Goal: Task Accomplishment & Management: Manage account settings

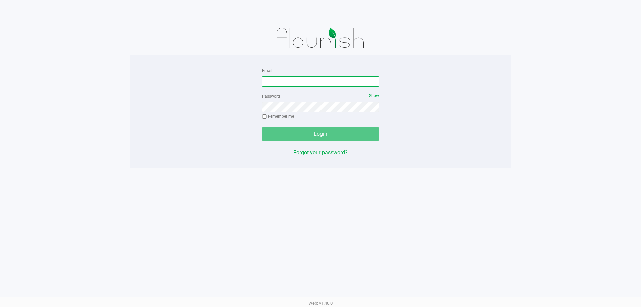
click at [305, 77] on input "Email" at bounding box center [320, 81] width 117 height 10
type input "mharvey@liveparallel.com"
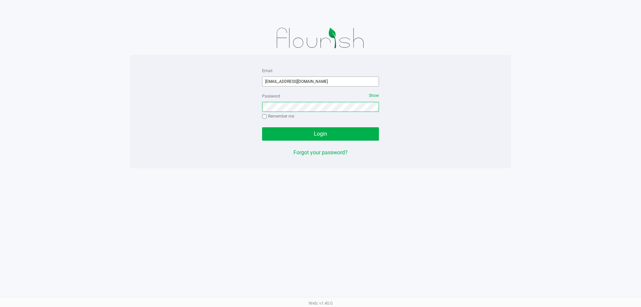
click at [262, 127] on button "Login" at bounding box center [320, 133] width 117 height 13
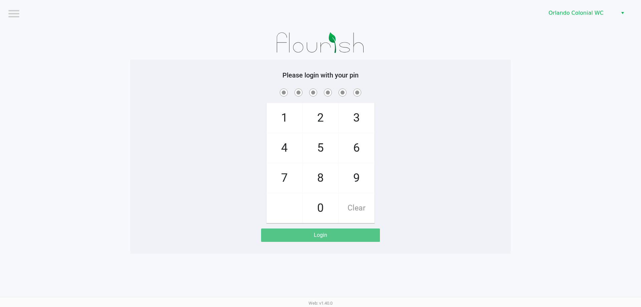
click at [170, 223] on div "Please login with your pin 1 4 7 2 5 8 0 3 6 9 Clear Login" at bounding box center [320, 156] width 381 height 171
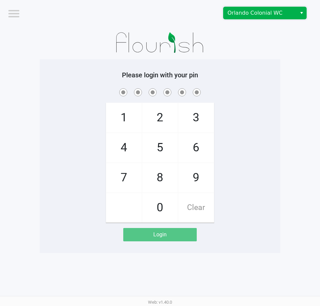
click at [238, 14] on span "Orlando Colonial WC" at bounding box center [259, 13] width 65 height 8
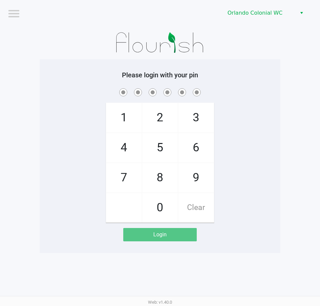
click at [241, 41] on div at bounding box center [160, 42] width 240 height 33
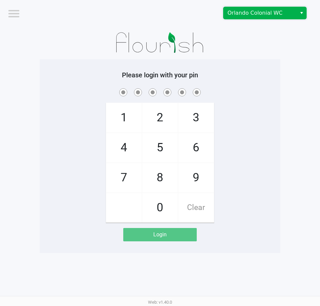
click at [258, 11] on span "Orlando Colonial WC" at bounding box center [259, 13] width 65 height 8
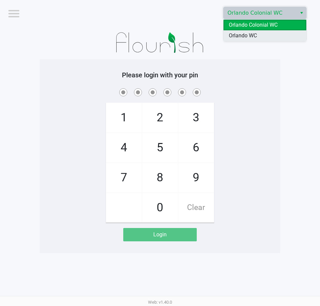
click at [252, 36] on span "Orlando WC" at bounding box center [243, 36] width 28 height 8
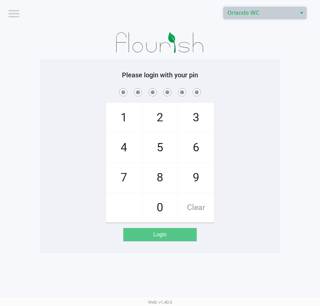
click at [289, 143] on app-pos-login-wrapper "Logout Orlando WC Please login with your pin 1 4 7 2 5 8 0 3 6 9 Clear Login" at bounding box center [160, 126] width 320 height 253
checkbox input "true"
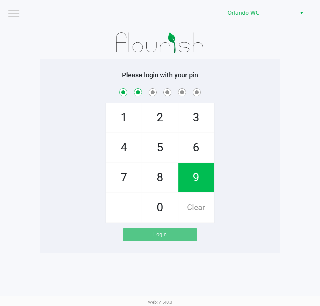
checkbox input "true"
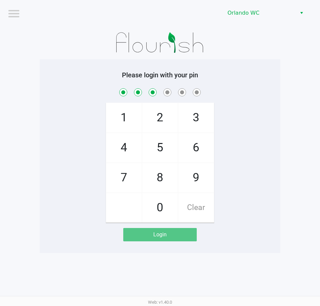
checkbox input "true"
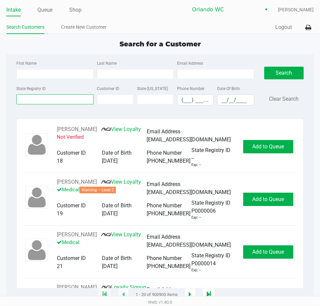
click at [65, 96] on input "State Registry ID" at bounding box center [54, 99] width 77 height 10
paste input "P6KM2196"
type input "P6KM2196"
click at [283, 70] on button "Search" at bounding box center [283, 73] width 39 height 13
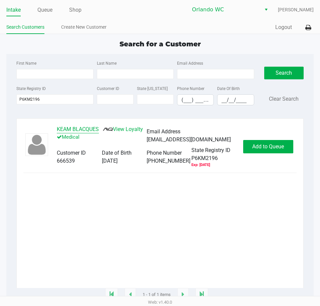
click at [75, 131] on button "KEAM BLACQUES" at bounding box center [78, 130] width 42 height 8
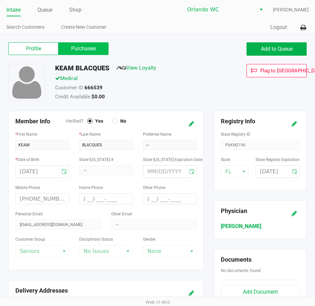
click at [83, 52] on label "Purchases" at bounding box center [83, 48] width 50 height 13
click at [0, 0] on 1 "Purchases" at bounding box center [0, 0] width 0 height 0
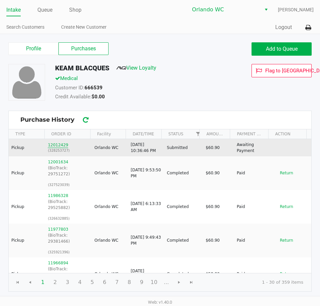
click at [52, 147] on button "12012429" at bounding box center [58, 145] width 20 height 6
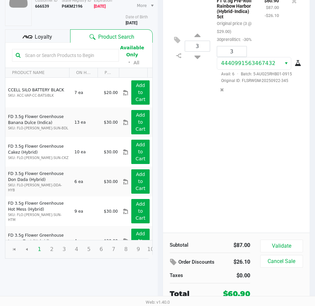
scroll to position [70, 0]
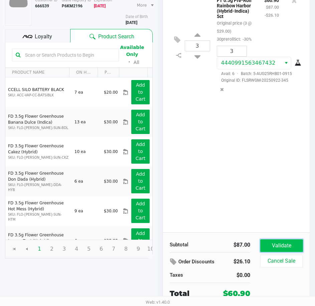
click at [273, 246] on button "Validate" at bounding box center [281, 246] width 43 height 13
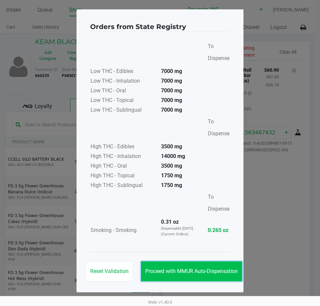
click at [193, 273] on span "Proceed with MMUR Auto-Dispensation" at bounding box center [191, 271] width 92 height 6
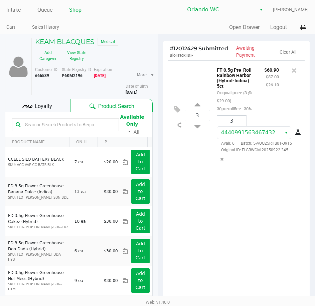
click at [190, 221] on div "3 FT 0.5g Pre-Roll Rainbow Harbor (Hybrid-Indica) 5ct Original price (3 @ $29.0…" at bounding box center [236, 181] width 147 height 242
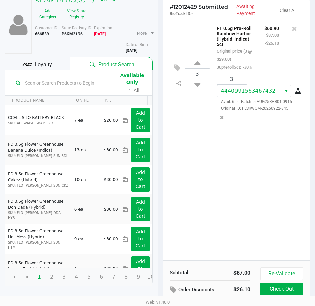
scroll to position [85, 0]
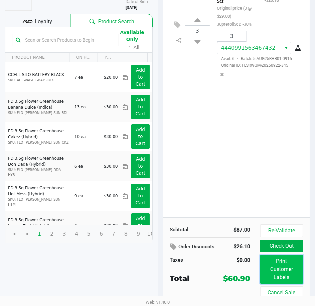
click at [278, 274] on button "Print Customer Labels" at bounding box center [281, 269] width 43 height 29
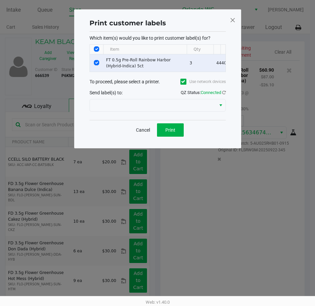
scroll to position [0, 0]
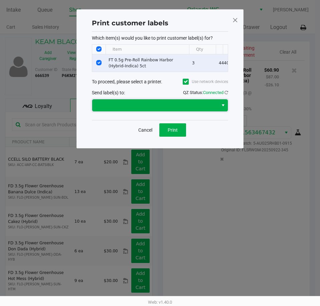
click at [159, 106] on span at bounding box center [155, 105] width 118 height 8
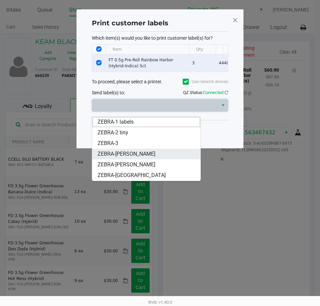
click at [146, 156] on span "ZEBRA-TYWIN-LANNISTER" at bounding box center [126, 154] width 58 height 8
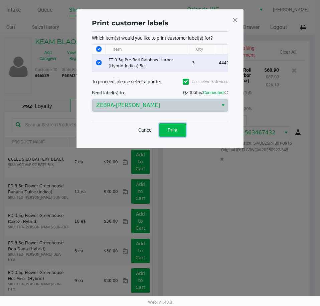
click at [172, 133] on span "Print" at bounding box center [173, 130] width 10 height 5
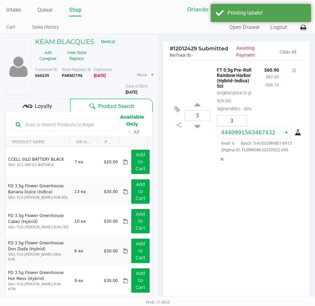
click at [209, 260] on div "3 FT 0.5g Pre-Roll Rainbow Harbor (Hybrid-Indica) 5ct Original price (3 @ $29.0…" at bounding box center [236, 181] width 147 height 242
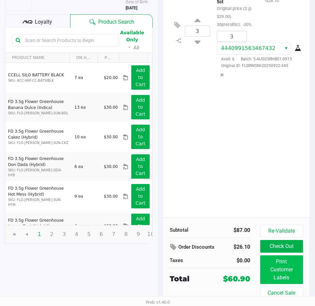
scroll to position [85, 0]
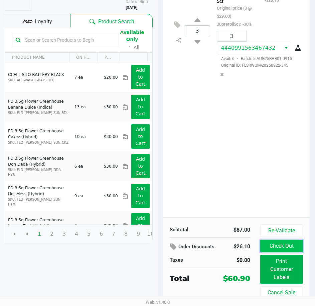
click at [284, 249] on button "Check Out" at bounding box center [281, 246] width 43 height 13
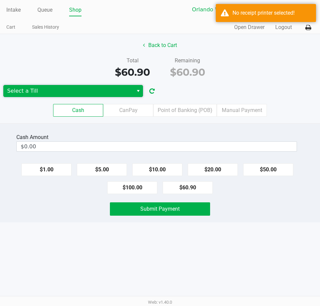
click at [90, 95] on span "Select a Till" at bounding box center [68, 91] width 130 height 12
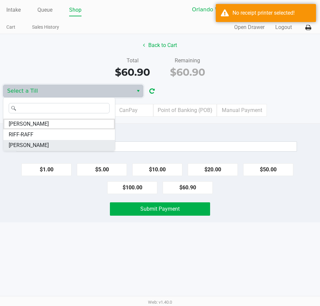
click at [60, 147] on li "TYWIN-LANNISTER" at bounding box center [58, 145] width 111 height 11
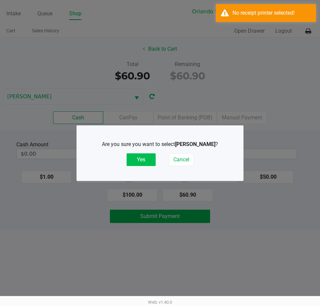
click at [144, 160] on button "Yes" at bounding box center [141, 160] width 29 height 13
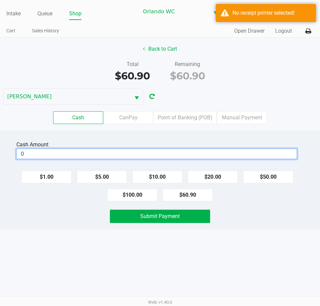
click at [144, 159] on input "0" at bounding box center [157, 154] width 280 height 10
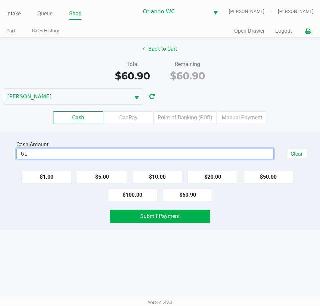
type input "$61.00"
click at [308, 34] on icon at bounding box center [308, 31] width 6 height 5
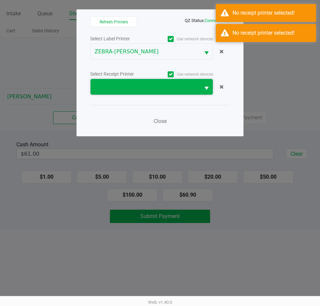
click at [140, 92] on span at bounding box center [144, 87] width 109 height 16
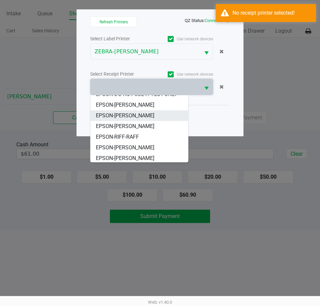
scroll to position [29, 0]
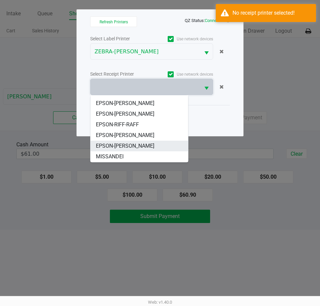
click at [138, 143] on span "EPSON-TYWIN-LANNISTER" at bounding box center [125, 146] width 58 height 8
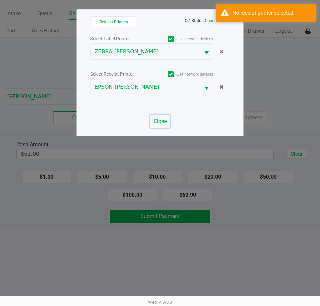
click at [165, 116] on button "Close" at bounding box center [160, 121] width 20 height 13
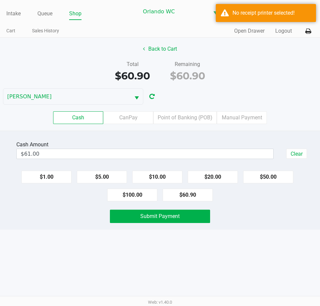
click at [182, 229] on div "Cash Amount $61.00 Clear $1.00 $5.00 $10.00 $20.00 $50.00 $100.00 $60.90 Submit…" at bounding box center [160, 180] width 320 height 99
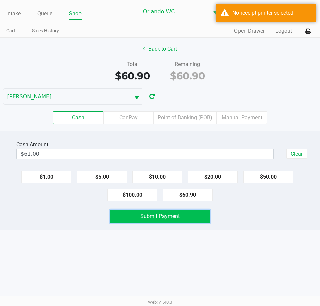
click at [182, 223] on button "Submit Payment" at bounding box center [160, 216] width 100 height 13
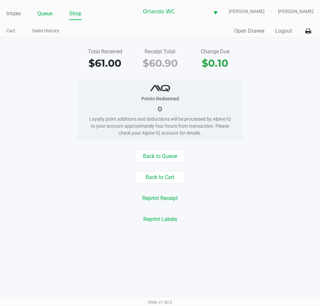
click at [51, 18] on link "Queue" at bounding box center [44, 13] width 15 height 9
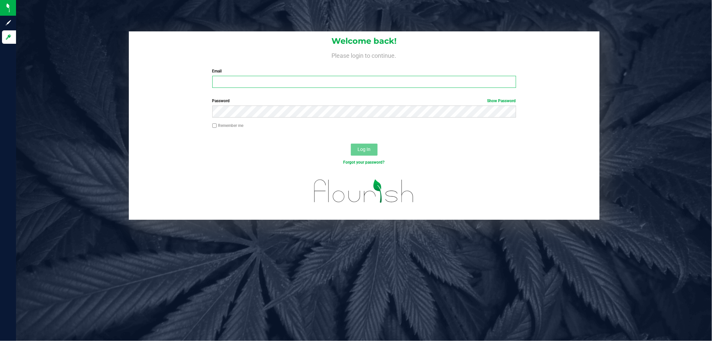
click at [236, 82] on input "Email" at bounding box center [364, 82] width 304 height 12
type input "mharvey@liveparallel.com"
click at [351, 144] on button "Log In" at bounding box center [364, 150] width 27 height 12
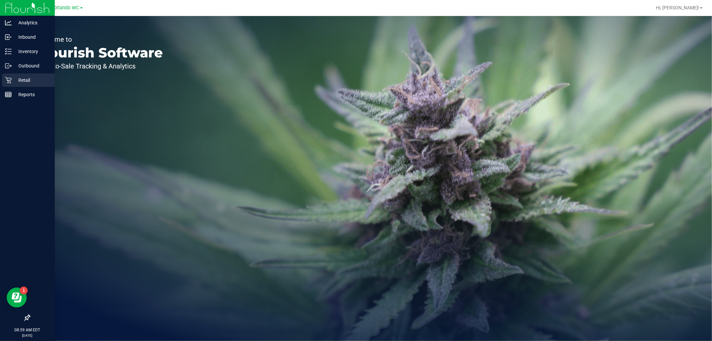
click at [32, 81] on p "Retail" at bounding box center [32, 80] width 40 height 8
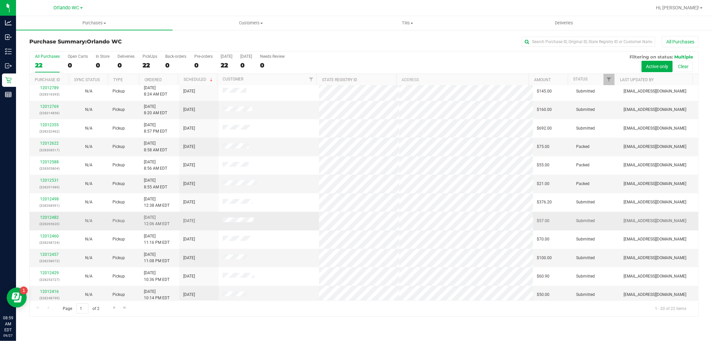
scroll to position [155, 0]
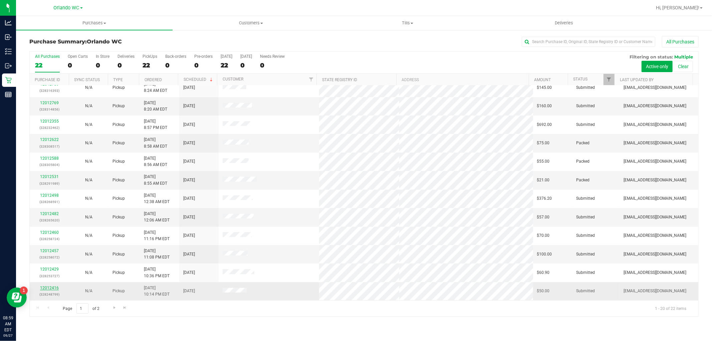
click at [49, 287] on link "12012416" at bounding box center [49, 287] width 19 height 5
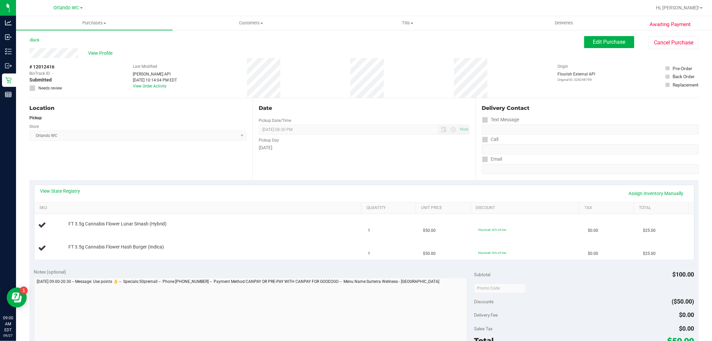
click at [265, 165] on div "Date Pickup Date/Time 09/27/2025 Now 09/27/2025 08:30 PM Now Pickup Day Saturday" at bounding box center [363, 139] width 223 height 82
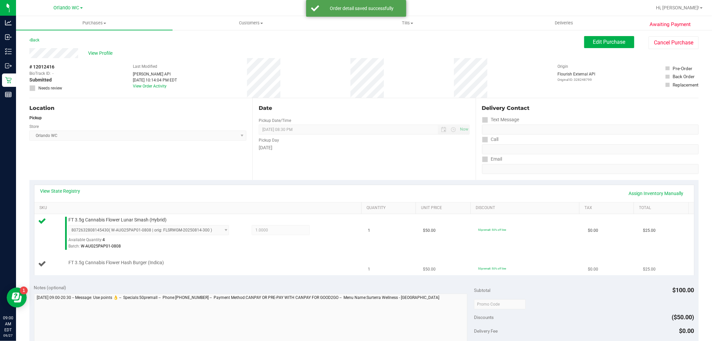
click at [147, 263] on span "FT 3.5g Cannabis Flower Hash Burger (Indica)" at bounding box center [115, 262] width 95 height 6
copy div "FT 3.5g Cannabis Flower Hash Burger (Indica)"
click at [252, 174] on div "Date Pickup Date/Time 09/27/2025 Now 09/27/2025 08:30 PM Now Pickup Day Saturday" at bounding box center [363, 139] width 223 height 82
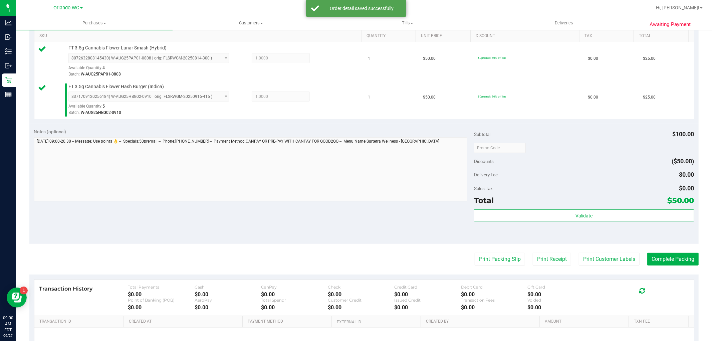
scroll to position [185, 0]
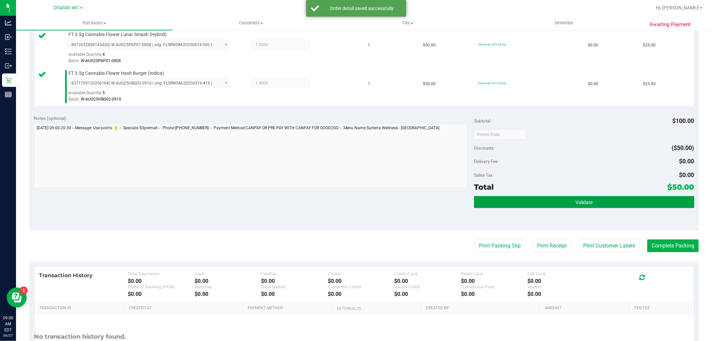
click at [588, 200] on button "Validate" at bounding box center [584, 202] width 220 height 12
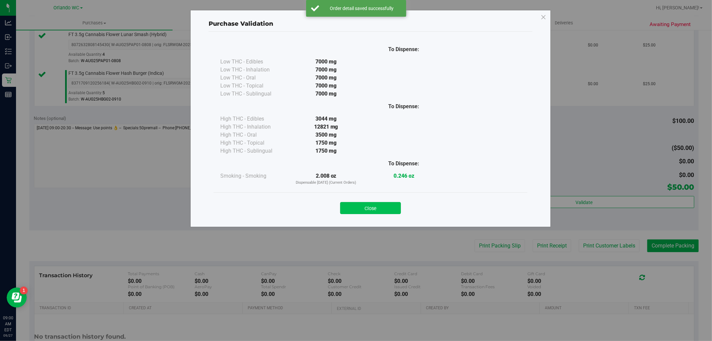
click at [383, 211] on button "Close" at bounding box center [370, 208] width 61 height 12
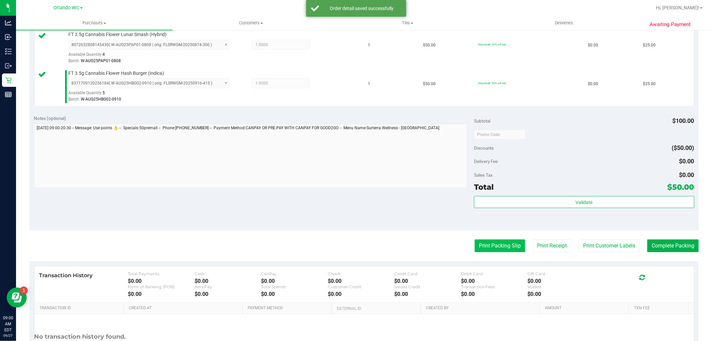
click at [475, 249] on button "Print Packing Slip" at bounding box center [500, 245] width 50 height 13
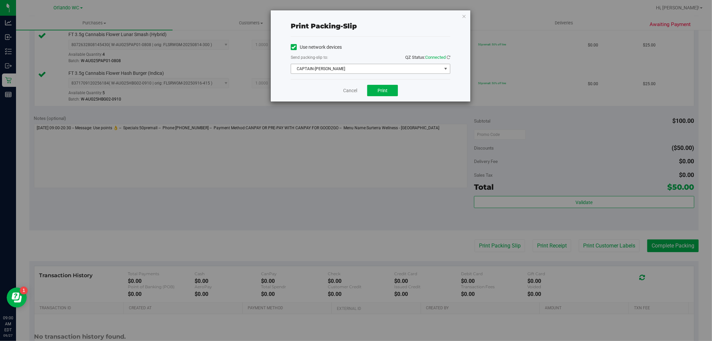
click at [387, 72] on span "CAPTAIN-KANGA" at bounding box center [366, 68] width 151 height 9
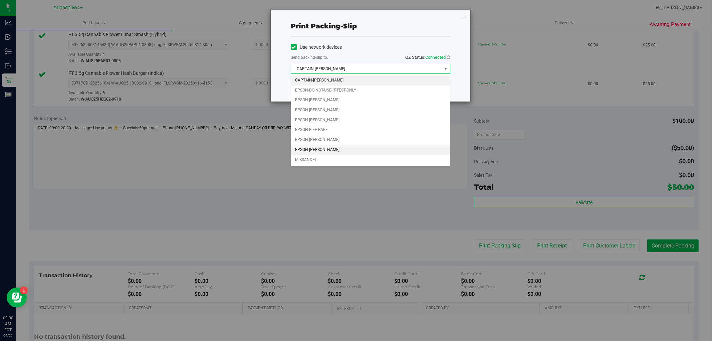
click at [349, 154] on li "EPSON-TYWIN-LANNISTER" at bounding box center [370, 150] width 159 height 10
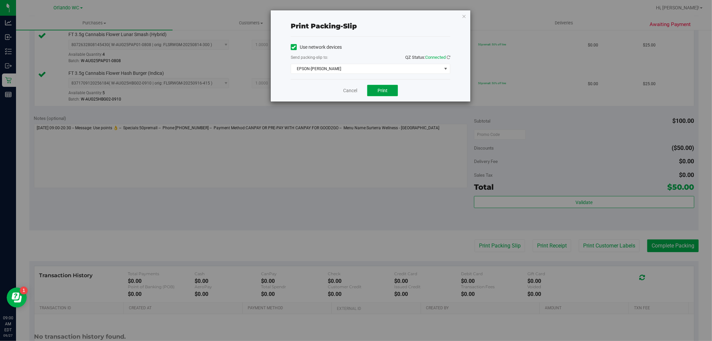
click at [391, 89] on button "Print" at bounding box center [382, 90] width 31 height 11
click at [349, 92] on link "Cancel" at bounding box center [350, 90] width 14 height 7
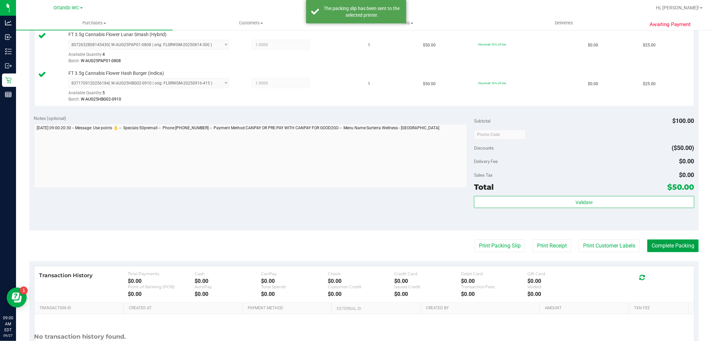
click at [672, 248] on button "Complete Packing" at bounding box center [672, 245] width 51 height 13
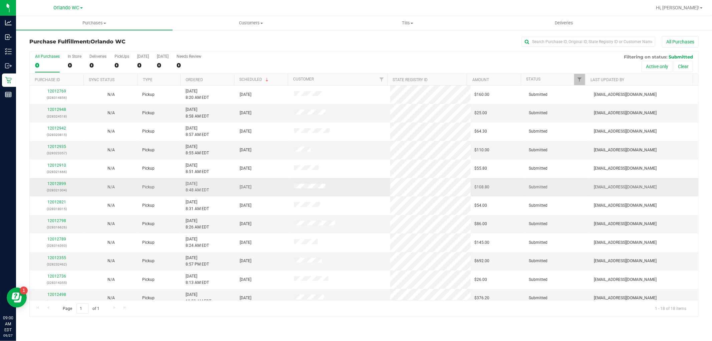
click at [227, 186] on td "9/27/2025 8:48 AM EDT" at bounding box center [209, 187] width 54 height 18
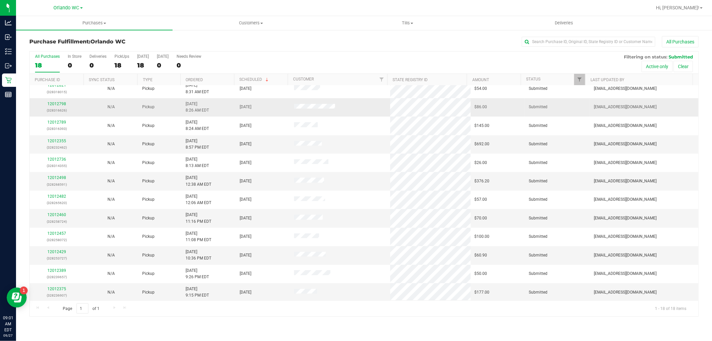
scroll to position [118, 0]
click at [60, 249] on link "12012429" at bounding box center [56, 250] width 19 height 5
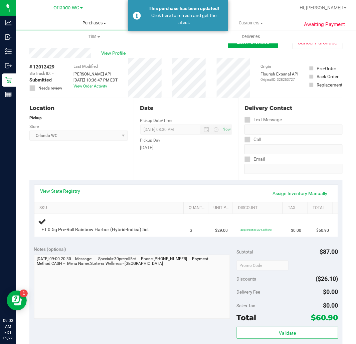
click at [94, 22] on span "Purchases" at bounding box center [94, 23] width 157 height 6
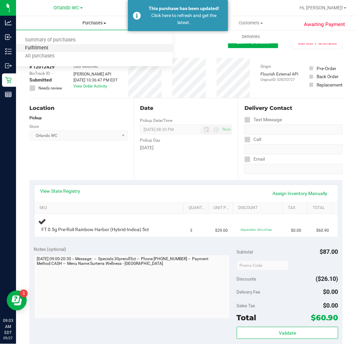
click at [40, 46] on span "Fulfillment" at bounding box center [36, 48] width 41 height 6
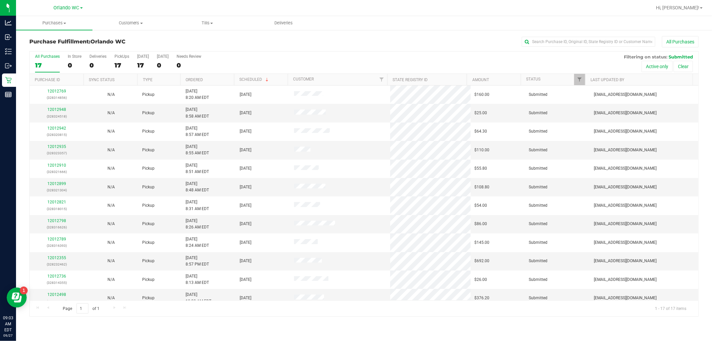
click at [206, 79] on th "Ordered" at bounding box center [207, 80] width 54 height 12
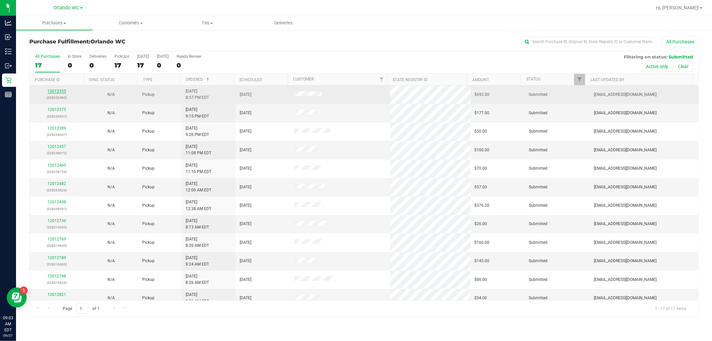
click at [56, 91] on link "12012355" at bounding box center [56, 91] width 19 height 5
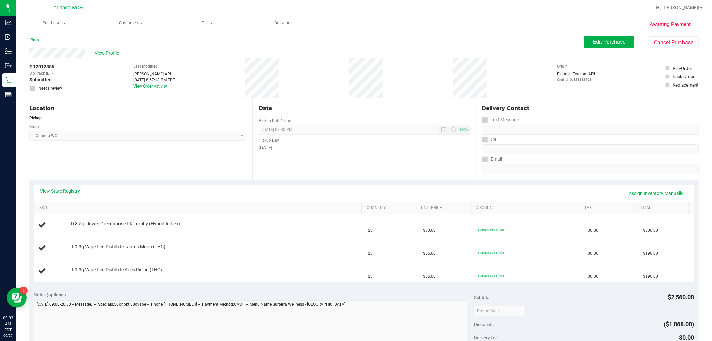
click at [72, 191] on link "View State Registry" at bounding box center [60, 191] width 40 height 7
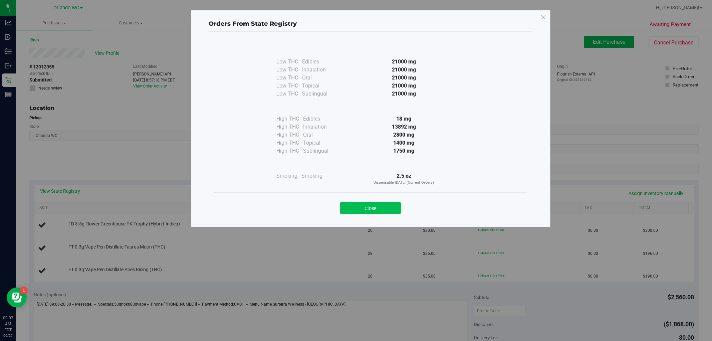
click at [366, 208] on button "Close" at bounding box center [370, 208] width 61 height 12
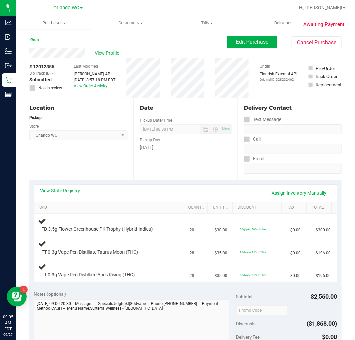
click at [112, 157] on div "Location Pickup Store Orlando WC Select Store Bonita Springs WC Boynton Beach W…" at bounding box center [81, 139] width 104 height 82
click at [64, 189] on link "View State Registry" at bounding box center [60, 191] width 40 height 7
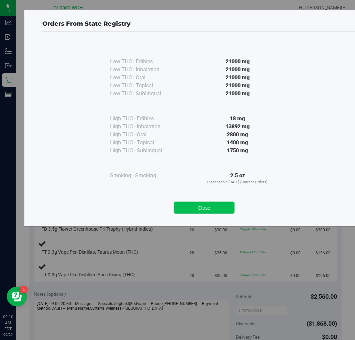
click at [199, 203] on button "Close" at bounding box center [204, 208] width 61 height 12
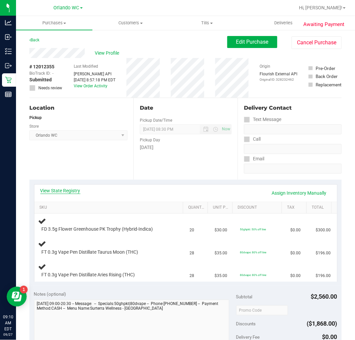
click at [67, 193] on link "View State Registry" at bounding box center [60, 191] width 40 height 7
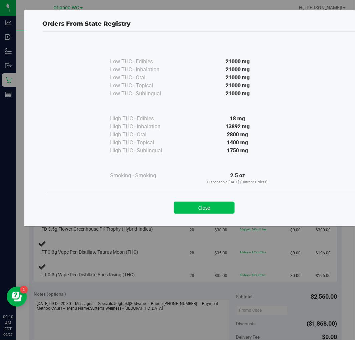
click at [212, 210] on button "Close" at bounding box center [204, 208] width 61 height 12
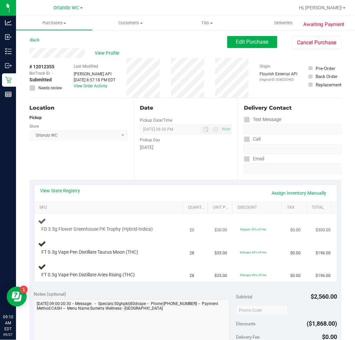
scroll to position [37, 0]
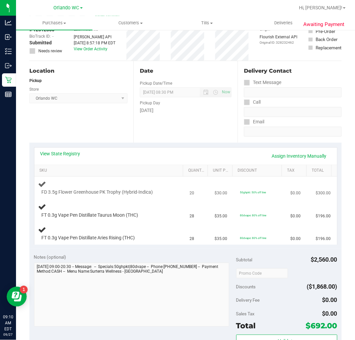
click at [85, 194] on span "FD 3.5g Flower Greenhouse PK Trophy (Hybrid-Indica)" at bounding box center [97, 192] width 111 height 6
copy div "FD 3.5g Flower Greenhouse PK Trophy (Hybrid-Indica)"
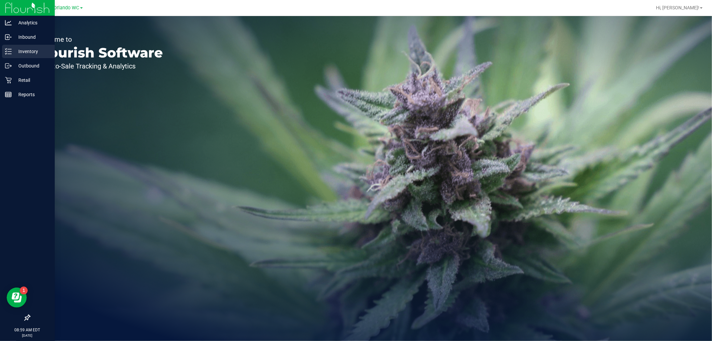
click at [7, 47] on div "Inventory" at bounding box center [28, 51] width 53 height 13
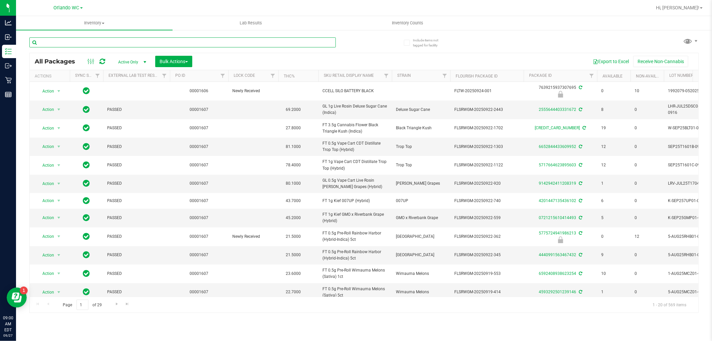
click at [89, 41] on input "text" at bounding box center [182, 42] width 306 height 10
paste input "FT 3.5g Cannabis Flower Hash Burger (Indica)"
click at [354, 41] on div "FT 3.5g Cannabis Flower Hash Burger (Indica)" at bounding box center [196, 41] width 335 height 21
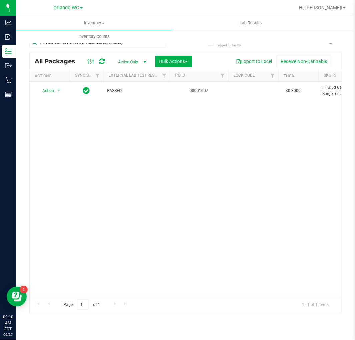
click at [84, 48] on div "FT 3.5g Cannabis Flower Hash Burger (Indica)" at bounding box center [97, 44] width 137 height 15
click at [84, 47] on input "FT 3.5g Cannabis Flower Hash Burger (Indica)" at bounding box center [97, 42] width 137 height 10
paste input "D 3.5g Flower Greenhouse PK Trophy (Hybrid-"
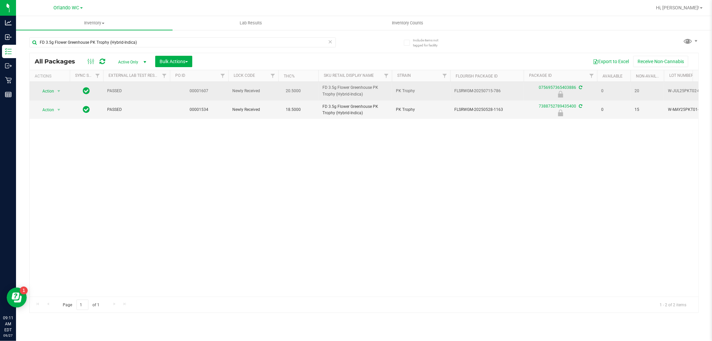
click at [350, 89] on span "FD 3.5g Flower Greenhouse PK Trophy (Hybrid-Indica)" at bounding box center [354, 90] width 65 height 13
copy tr "FD 3.5g Flower Greenhouse PK Trophy (Hybrid-Indica)"
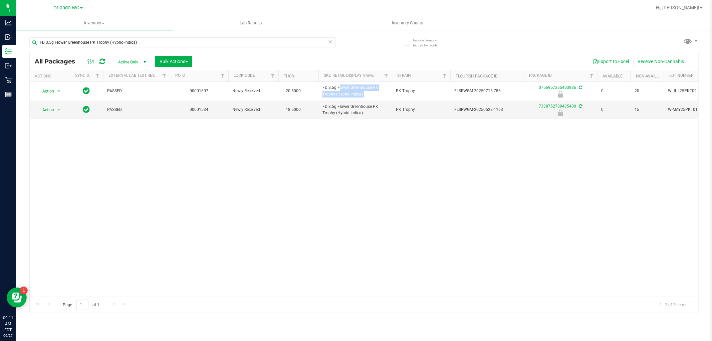
drag, startPoint x: 569, startPoint y: 178, endPoint x: 519, endPoint y: 147, distance: 58.6
click at [569, 178] on div "Action Action Edit attributes Global inventory Locate package Package audit log…" at bounding box center [364, 189] width 669 height 215
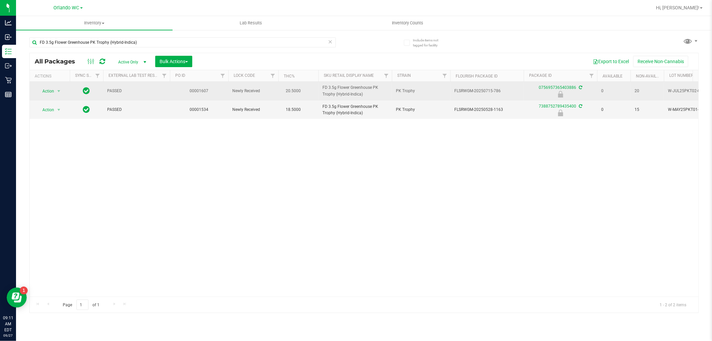
drag, startPoint x: 456, startPoint y: 91, endPoint x: 504, endPoint y: 91, distance: 48.1
click at [504, 91] on td "FLSRWGM-20250715-786" at bounding box center [486, 91] width 73 height 19
copy span "FLSRWGM-20250715-786"
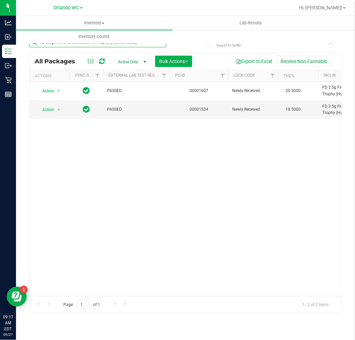
click at [77, 46] on input "FD 3.5g Flower Greenhouse PK Trophy (Hybrid-Indica)" at bounding box center [97, 42] width 137 height 10
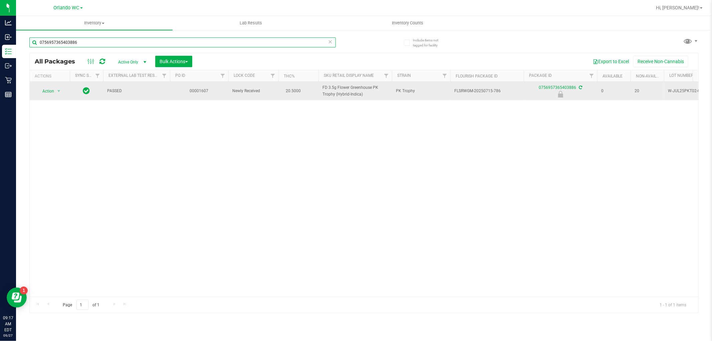
type input "0756957365403886"
click at [55, 93] on span "select" at bounding box center [59, 90] width 8 height 9
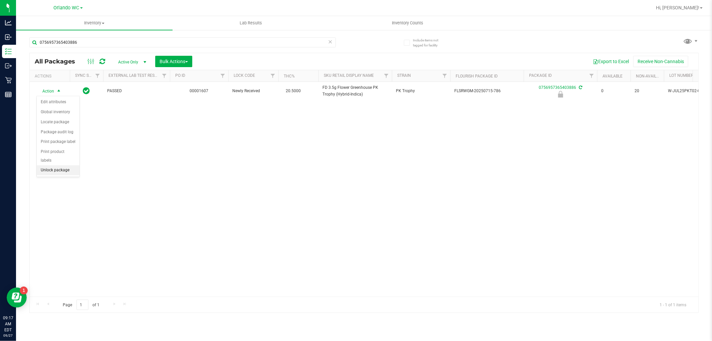
click at [55, 171] on li "Unlock package" at bounding box center [58, 170] width 43 height 10
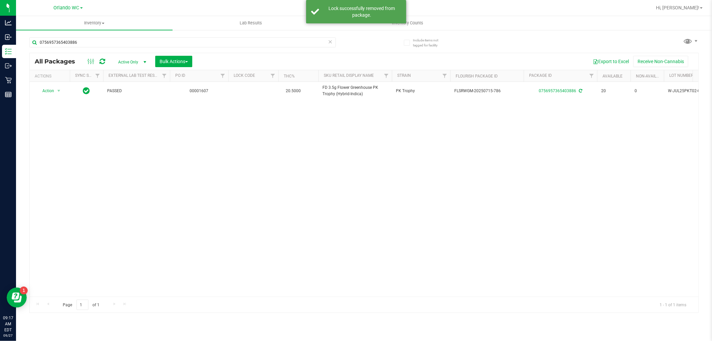
click at [211, 179] on div "Action Action Adjust qty Create package Edit attributes Global inventory Locate…" at bounding box center [364, 189] width 669 height 215
click at [119, 163] on div "Action Action Adjust qty Create package Edit attributes Global inventory Locate…" at bounding box center [364, 189] width 669 height 215
click at [276, 162] on div "Action Action Adjust qty Create package Edit attributes Global inventory Locate…" at bounding box center [364, 189] width 669 height 215
click at [331, 136] on div "Action Action Adjust qty Create package Edit attributes Global inventory Locate…" at bounding box center [364, 189] width 669 height 215
click at [183, 132] on div "Action Action Adjust qty Create package Edit attributes Global inventory Locate…" at bounding box center [364, 189] width 669 height 215
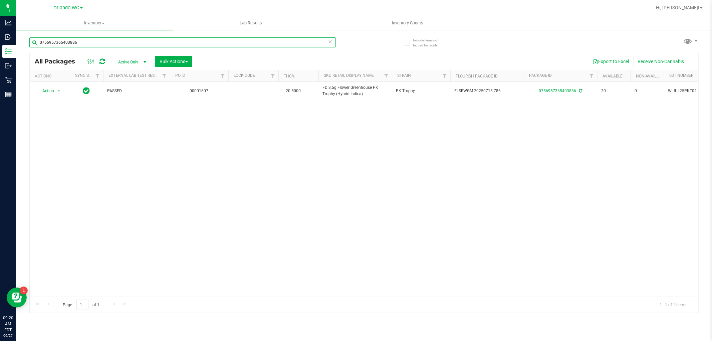
click at [99, 37] on input "0756957365403886" at bounding box center [182, 42] width 306 height 10
paste input "FT 0.3g Vape Pen Distillate Taurus Moon (THC)"
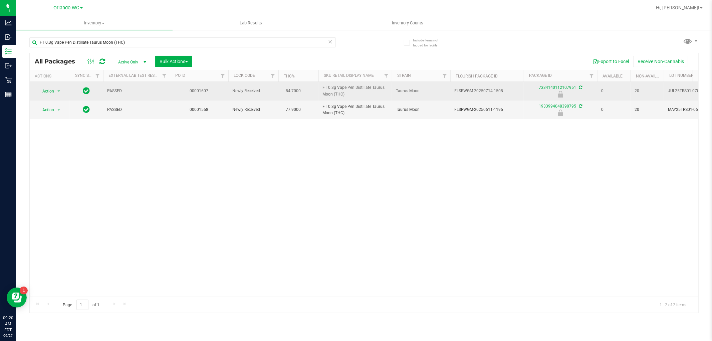
click at [336, 92] on span "FT 0.3g Vape Pen Distillate Taurus Moon (THC)" at bounding box center [354, 90] width 65 height 13
copy tr "FT 0.3g Vape Pen Distillate Taurus Moon (THC)"
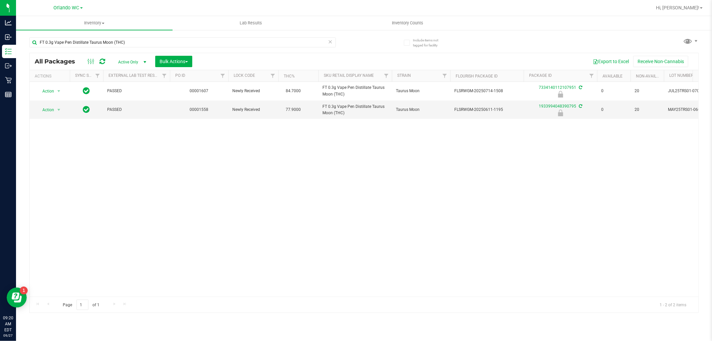
click at [702, 153] on div "Include items not tagged for facility FT 0.3g Vape Pen Distillate Taurus Moon (…" at bounding box center [364, 131] width 696 height 204
click at [139, 44] on input "FT 0.3g Vape Pen Distillate Taurus Moon (THC)" at bounding box center [182, 42] width 306 height 10
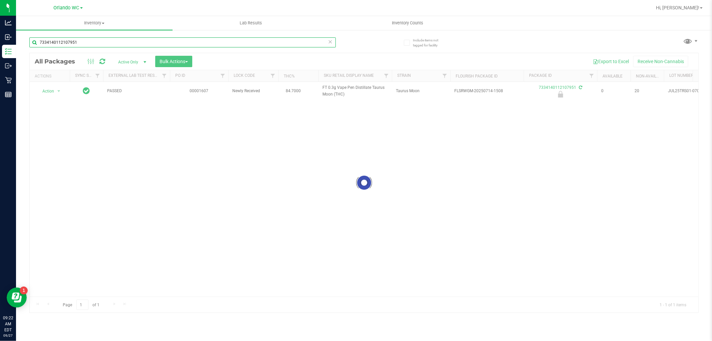
type input "7334140112107951"
click at [53, 93] on div at bounding box center [364, 182] width 669 height 259
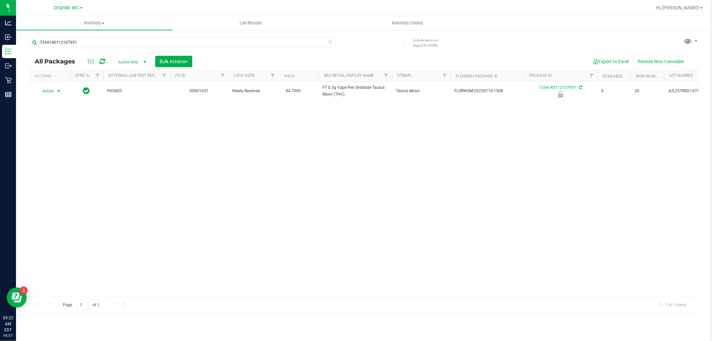
click at [52, 91] on span "Action" at bounding box center [45, 90] width 18 height 9
click at [49, 174] on li "Unlock package" at bounding box center [58, 170] width 43 height 10
click at [219, 156] on div "Action Action Adjust qty Create package Edit attributes Global inventory Locate…" at bounding box center [364, 189] width 669 height 215
click at [64, 39] on input "7334140112107951" at bounding box center [182, 42] width 306 height 10
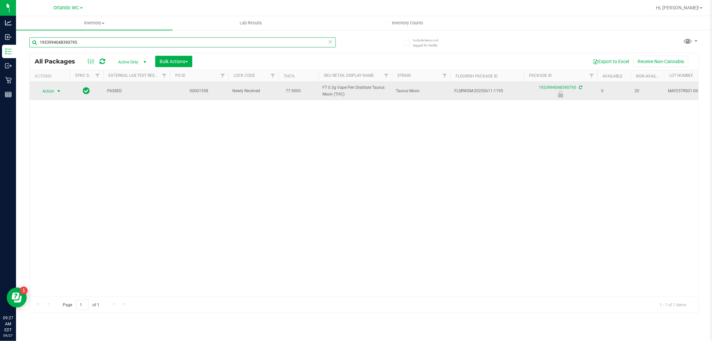
type input "1933994048390795"
click at [51, 92] on span "Action" at bounding box center [45, 90] width 18 height 9
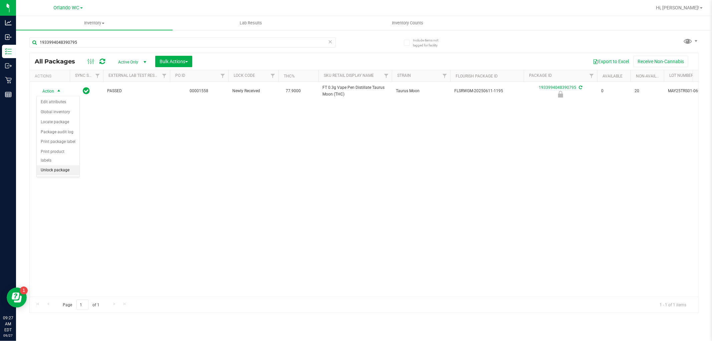
click at [62, 172] on li "Unlock package" at bounding box center [58, 170] width 43 height 10
click at [152, 47] on div "1933994048390795" at bounding box center [182, 44] width 306 height 15
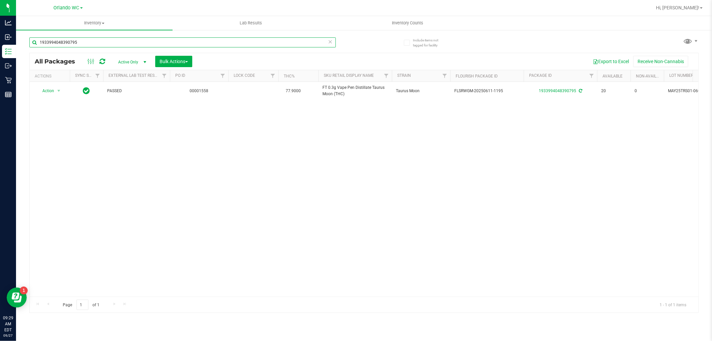
click at [152, 47] on input "1933994048390795" at bounding box center [182, 42] width 306 height 10
paste input "FT 0.3g Vape Pen Distillate Aries Rising (THC)"
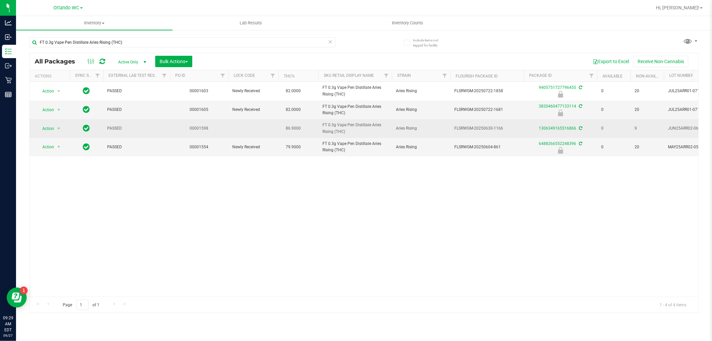
drag, startPoint x: 318, startPoint y: 104, endPoint x: 372, endPoint y: 120, distance: 56.5
click at [372, 120] on tbody "Action Action Edit attributes Global inventory Locate package Package audit log…" at bounding box center [519, 119] width 978 height 74
click at [372, 120] on td "FT 0.3g Vape Pen Distillate Aries Rising (THC)" at bounding box center [354, 128] width 73 height 18
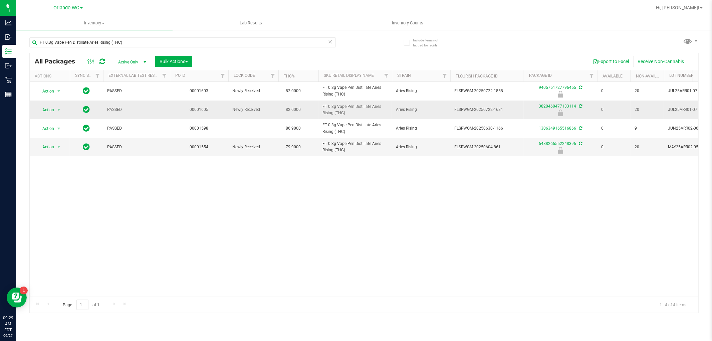
click at [329, 107] on span "FT 0.3g Vape Pen Distillate Aries Rising (THC)" at bounding box center [354, 109] width 65 height 13
copy tr "FT 0.3g Vape Pen Distillate Aries Rising (THC)"
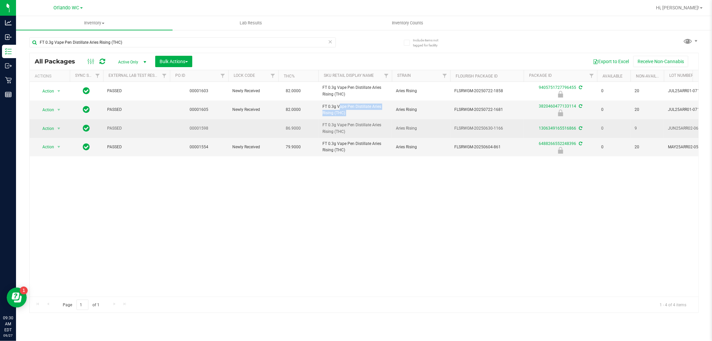
drag, startPoint x: 539, startPoint y: 181, endPoint x: 504, endPoint y: 126, distance: 65.0
click at [539, 181] on div "Action Action Edit attributes Global inventory Locate package Package audit log…" at bounding box center [364, 189] width 669 height 215
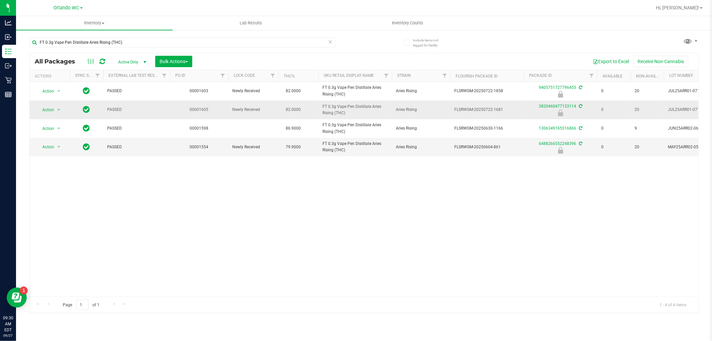
click at [476, 109] on span "FLSRWGM-20250722-1681" at bounding box center [486, 109] width 65 height 6
copy tr "FLSRWGM-20250722-1681"
drag, startPoint x: 591, startPoint y: 258, endPoint x: 585, endPoint y: 255, distance: 6.7
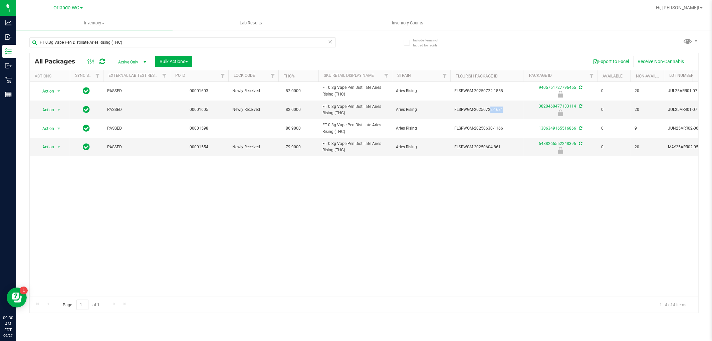
click at [591, 258] on div "Action Action Edit attributes Global inventory Locate package Package audit log…" at bounding box center [364, 189] width 669 height 215
click at [135, 44] on input "FT 0.3g Vape Pen Distillate Aries Rising (THC)" at bounding box center [182, 42] width 306 height 10
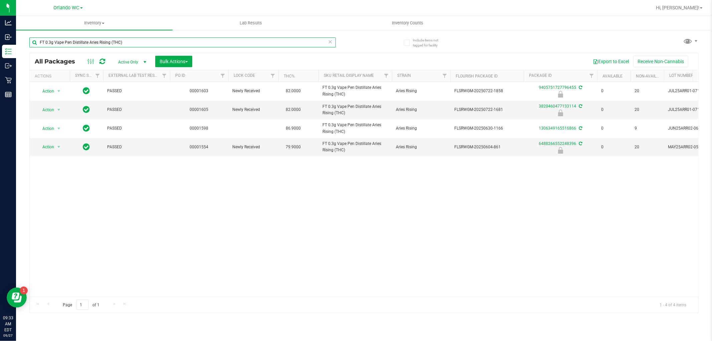
click at [135, 44] on input "FT 0.3g Vape Pen Distillate Aries Rising (THC)" at bounding box center [182, 42] width 306 height 10
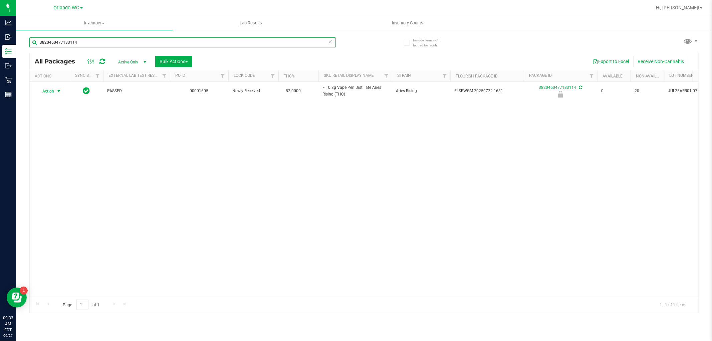
type input "3820460477133114"
click at [45, 93] on span "Action" at bounding box center [45, 90] width 18 height 9
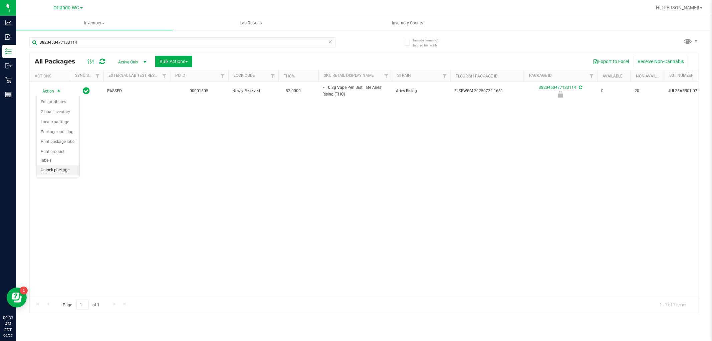
click at [65, 174] on li "Unlock package" at bounding box center [58, 170] width 43 height 10
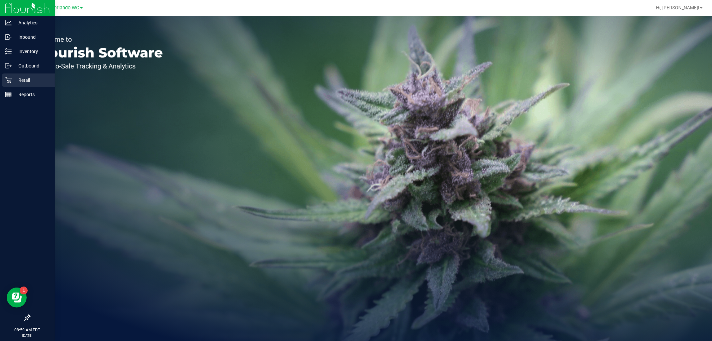
click at [22, 75] on div "Retail" at bounding box center [28, 79] width 53 height 13
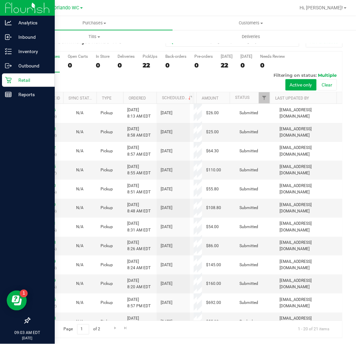
click at [4, 78] on div "Retail" at bounding box center [28, 79] width 53 height 13
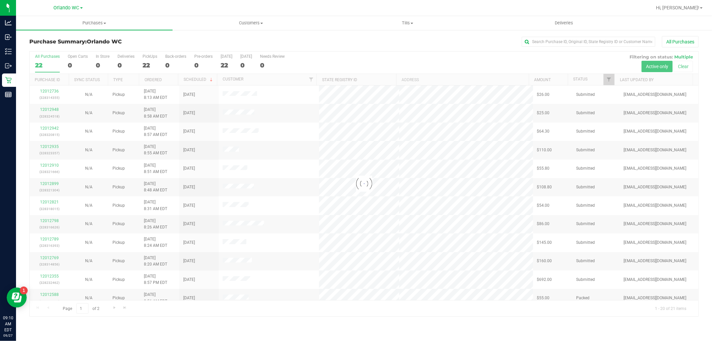
click at [159, 79] on div at bounding box center [364, 183] width 669 height 265
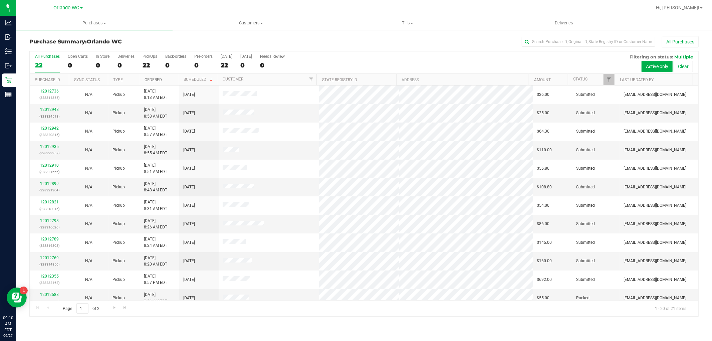
click at [157, 81] on link "Ordered" at bounding box center [153, 79] width 17 height 5
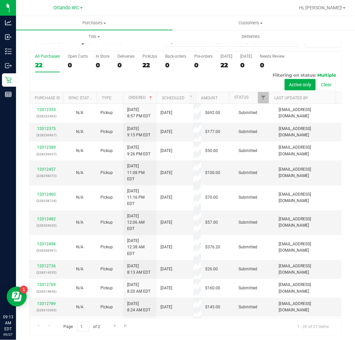
click at [38, 58] on div "All Purchases" at bounding box center [47, 56] width 25 height 5
click at [0, 0] on input "All Purchases 22" at bounding box center [0, 0] width 0 height 0
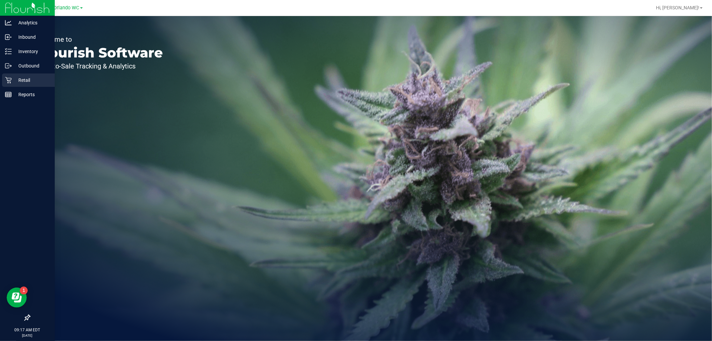
click at [4, 77] on div "Retail" at bounding box center [28, 79] width 53 height 13
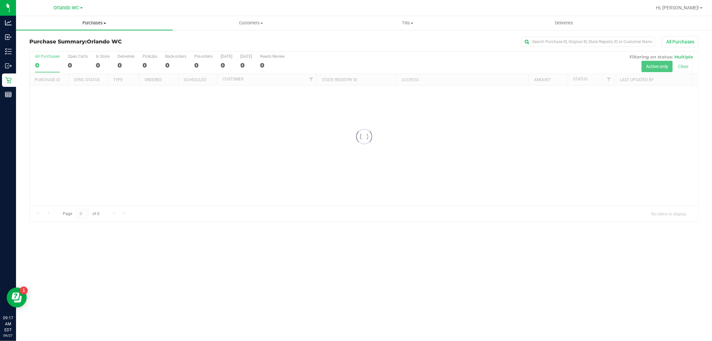
click at [88, 22] on span "Purchases" at bounding box center [94, 23] width 157 height 6
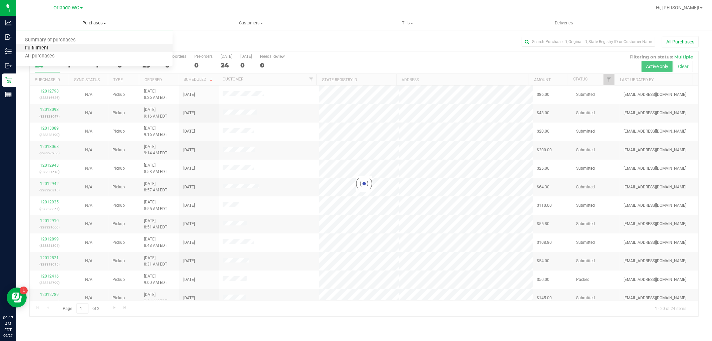
click at [43, 49] on span "Fulfillment" at bounding box center [36, 48] width 41 height 6
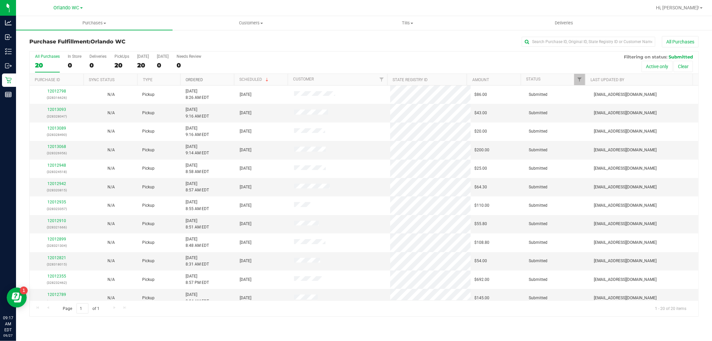
click at [196, 79] on link "Ordered" at bounding box center [194, 79] width 17 height 5
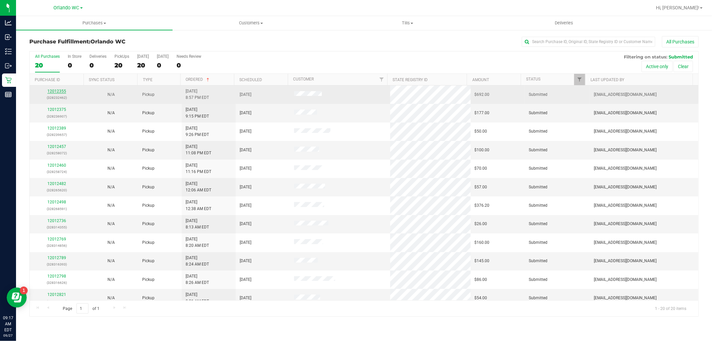
click at [57, 92] on link "12012355" at bounding box center [56, 91] width 19 height 5
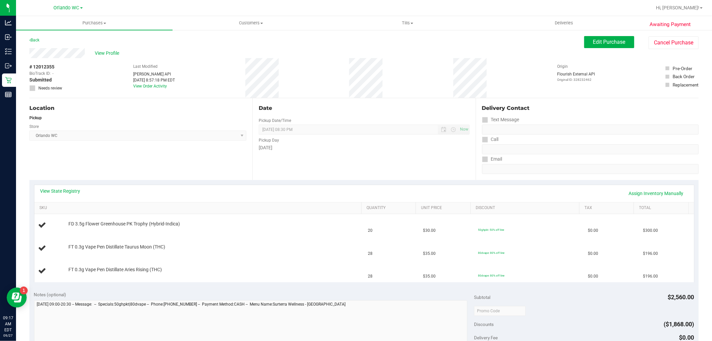
click at [120, 160] on div "Location Pickup Store Orlando WC Select Store Bonita Springs WC Boynton Beach W…" at bounding box center [140, 139] width 223 height 82
drag, startPoint x: 134, startPoint y: 153, endPoint x: 137, endPoint y: 145, distance: 8.2
click at [135, 151] on div "Location Pickup Store Orlando WC Select Store Bonita Springs WC Boynton Beach W…" at bounding box center [140, 139] width 223 height 82
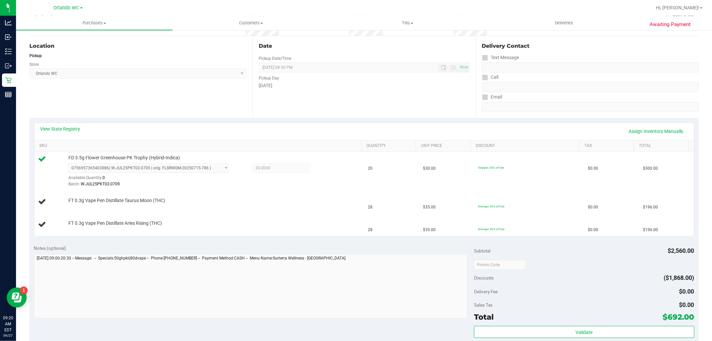
scroll to position [148, 0]
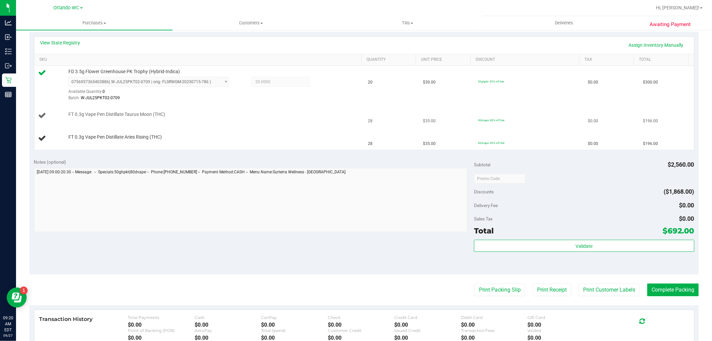
click at [154, 115] on span "FT 0.3g Vape Pen Distillate Taurus Moon (THC)" at bounding box center [116, 114] width 97 height 6
copy div "FT 0.3g Vape Pen Distillate Taurus Moon (THC)"
click at [146, 136] on span "FT 0.3g Vape Pen Distillate Aries Rising (THC)" at bounding box center [114, 137] width 93 height 6
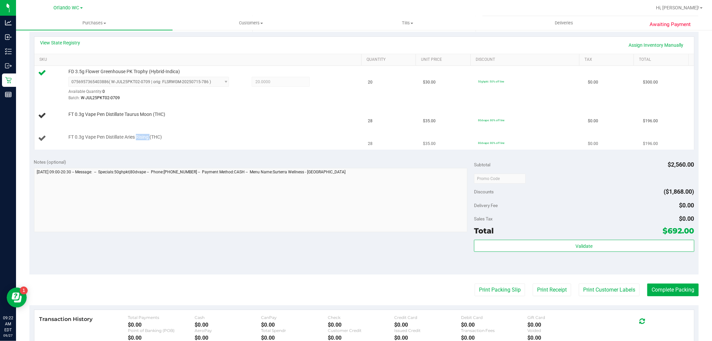
click at [146, 136] on span "FT 0.3g Vape Pen Distillate Aries Rising (THC)" at bounding box center [114, 137] width 93 height 6
click at [130, 138] on span "FT 0.3g Vape Pen Distillate Aries Rising (THC)" at bounding box center [114, 137] width 93 height 6
copy div "FT 0.3g Vape Pen Distillate Aries Rising (THC)"
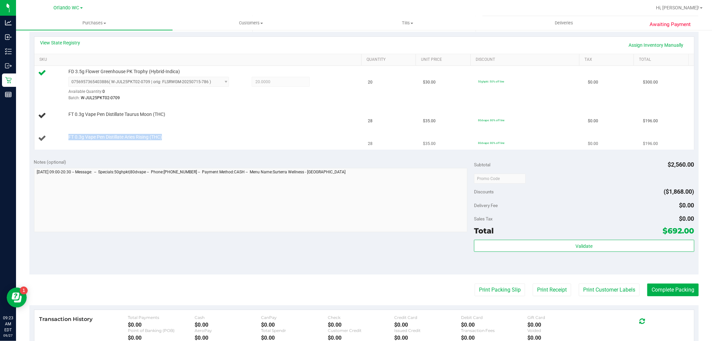
click at [169, 138] on div "FT 0.3g Vape Pen Distillate Aries Rising (THC)" at bounding box center [211, 137] width 293 height 7
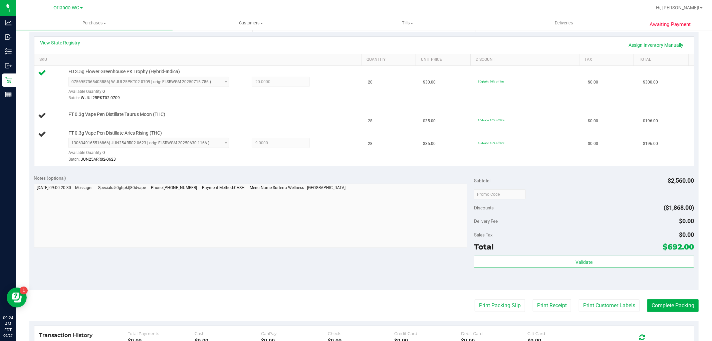
click at [355, 297] on purchase-details "Back Edit Purchase Cancel Purchase View Profile # 12012355 BioTrack ID: - Submi…" at bounding box center [363, 167] width 669 height 558
click at [355, 301] on button "Print Customer Labels" at bounding box center [609, 305] width 61 height 13
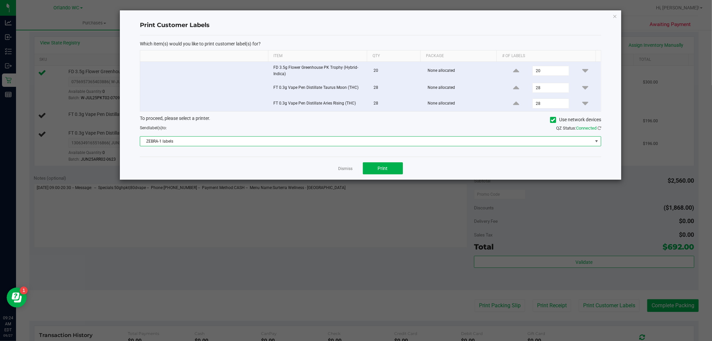
click at [192, 142] on span "ZEBRA-1 labels" at bounding box center [366, 141] width 452 height 9
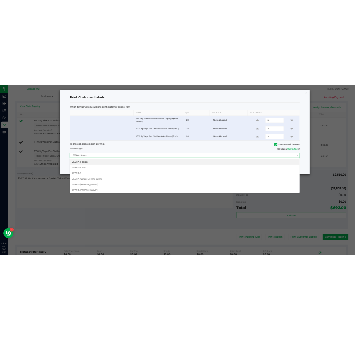
scroll to position [10, 461]
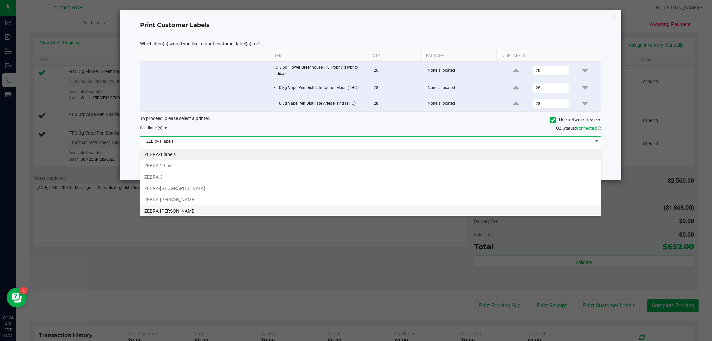
click at [190, 209] on li "ZEBRA-TYWIN-LANNISTER" at bounding box center [370, 210] width 461 height 11
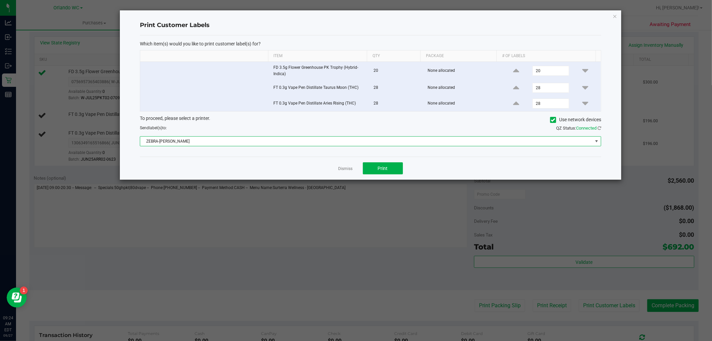
click at [245, 165] on div "Dismiss Print" at bounding box center [370, 168] width 461 height 23
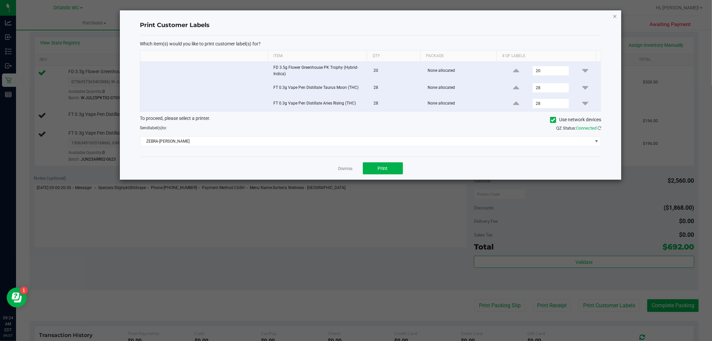
click at [355, 14] on icon "button" at bounding box center [614, 16] width 5 height 8
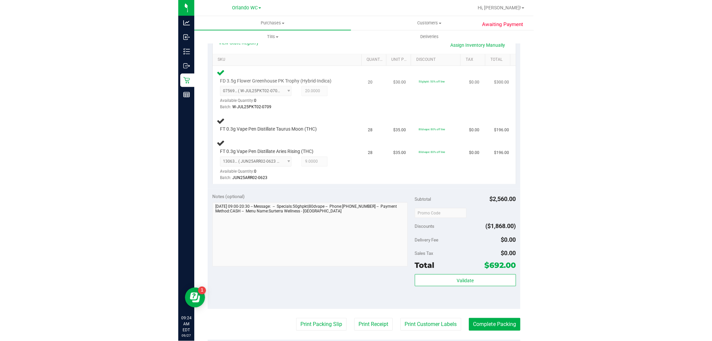
scroll to position [0, 0]
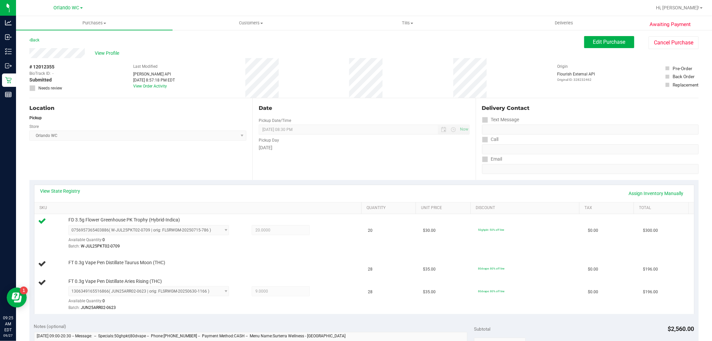
click at [211, 182] on div "View State Registry Assign Inventory Manually SKU Quantity Unit Price Discount …" at bounding box center [363, 249] width 669 height 138
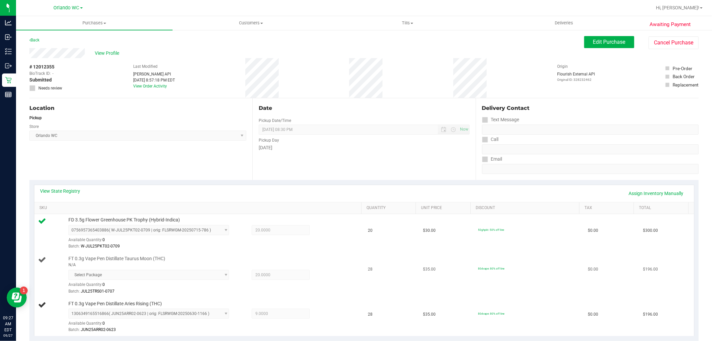
click at [127, 257] on span "FT 0.3g Vape Pen Distillate Taurus Moon (THC)" at bounding box center [116, 258] width 97 height 6
copy span "FT 0.3g Vape Pen Distillate Taurus Moon (THC)"
click at [137, 165] on div "Location Pickup Store Orlando WC Select Store Bonita Springs WC Boynton Beach W…" at bounding box center [140, 139] width 223 height 82
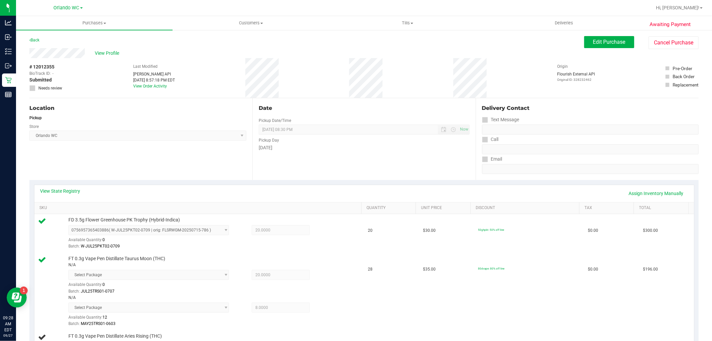
scroll to position [111, 0]
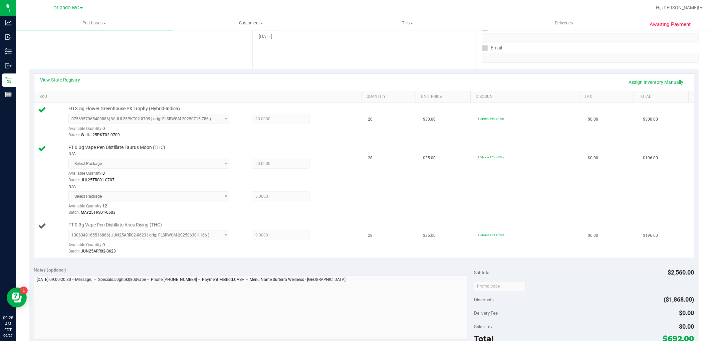
click at [250, 225] on div "FT 0.3g Vape Pen Distillate Aries Rising (THC) 1306349165516866 ( JUN25ARR02-06…" at bounding box center [211, 238] width 293 height 33
click at [128, 221] on td "FT 0.3g Vape Pen Distillate Aries Rising (THC) 1306349165516866 ( JUN25ARR02-06…" at bounding box center [199, 238] width 330 height 38
click at [129, 224] on span "FT 0.3g Vape Pen Distillate Aries Rising (THC)" at bounding box center [114, 225] width 93 height 6
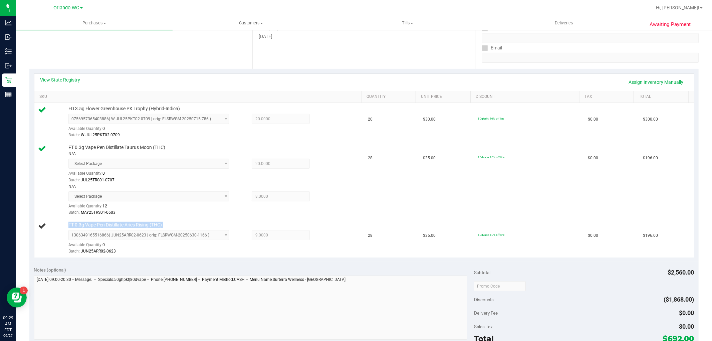
copy div "FT 0.3g Vape Pen Distillate Aries Rising (THC)"
click at [275, 212] on div "Batch: MAY25TRS01-0603" at bounding box center [213, 212] width 290 height 6
click at [297, 44] on div "Date Pickup Date/Time 09/27/2025 Now 09/27/2025 08:30 PM Now Pickup Day Saturday" at bounding box center [363, 28] width 223 height 82
click at [233, 177] on div "Batch: JUL25TRS01-0707" at bounding box center [213, 180] width 290 height 6
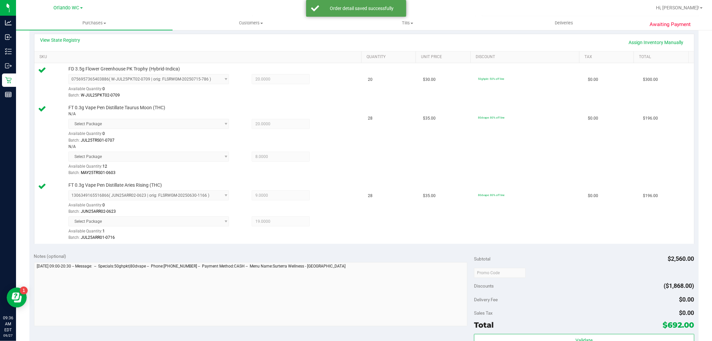
scroll to position [296, 0]
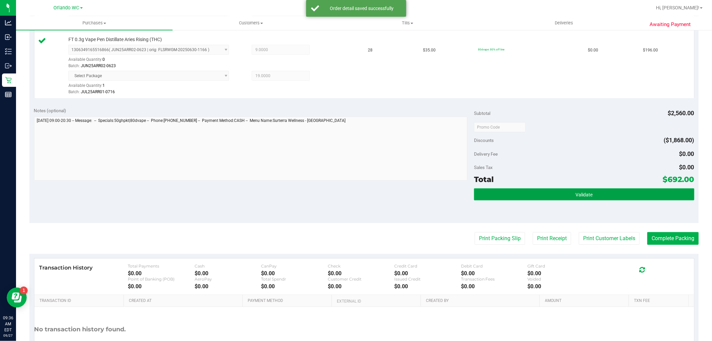
click at [355, 199] on button "Validate" at bounding box center [584, 194] width 220 height 12
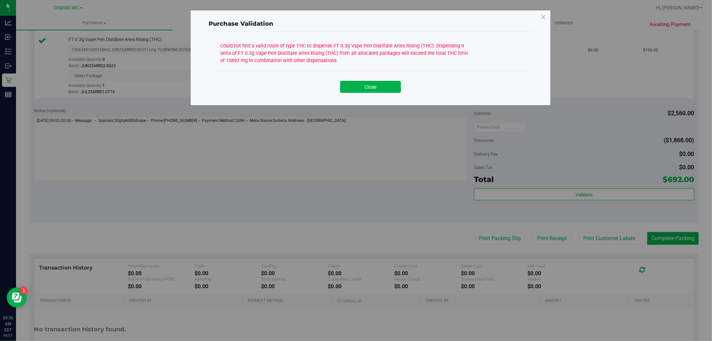
click at [267, 52] on div "Could not find a valid route of type THC to dispense FT 0.3g Vape Pen Distillat…" at bounding box center [345, 52] width 250 height 23
click at [331, 54] on div "Could not find a valid route of type THC to dispense FT 0.3g Vape Pen Distillat…" at bounding box center [345, 52] width 250 height 23
click at [355, 87] on button "Close" at bounding box center [370, 87] width 61 height 12
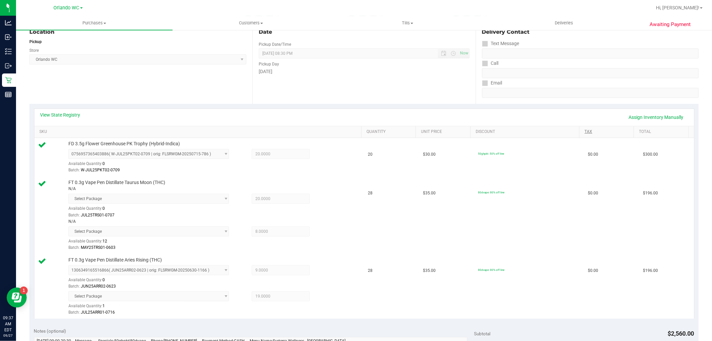
scroll to position [74, 0]
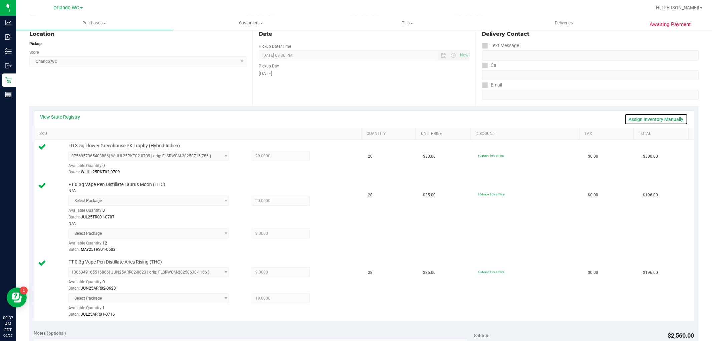
click at [355, 117] on link "Assign Inventory Manually" at bounding box center [656, 118] width 63 height 11
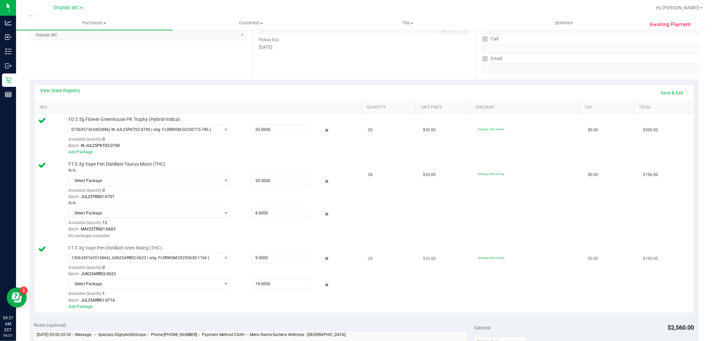
scroll to position [111, 0]
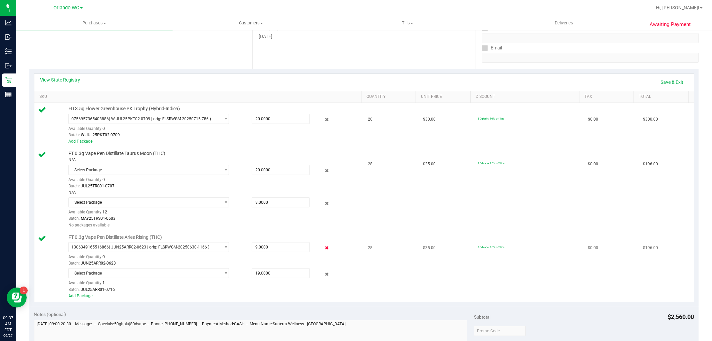
click at [323, 246] on icon at bounding box center [326, 248] width 7 height 8
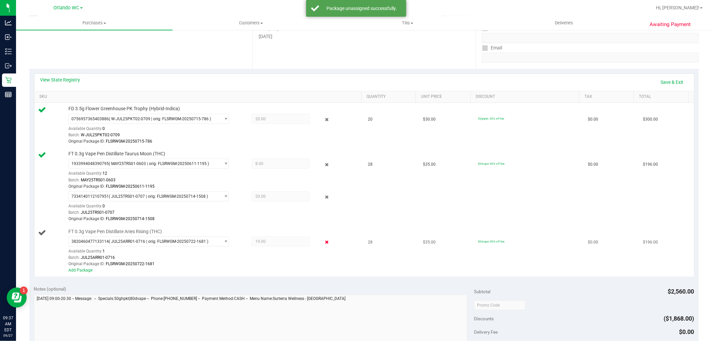
click at [323, 241] on icon at bounding box center [326, 242] width 7 height 8
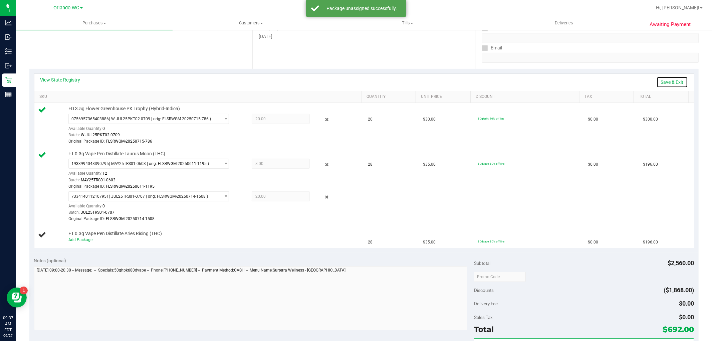
click at [355, 81] on link "Save & Exit" at bounding box center [672, 81] width 31 height 11
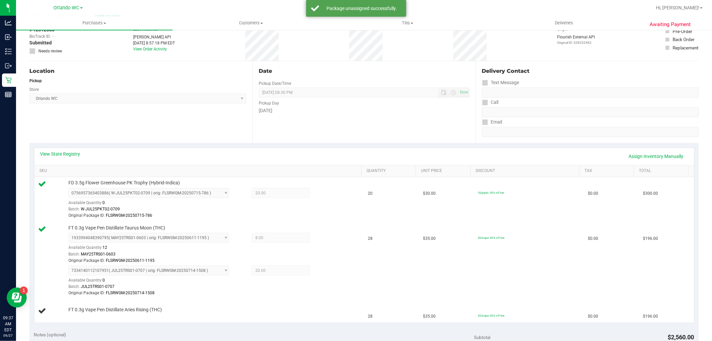
scroll to position [0, 0]
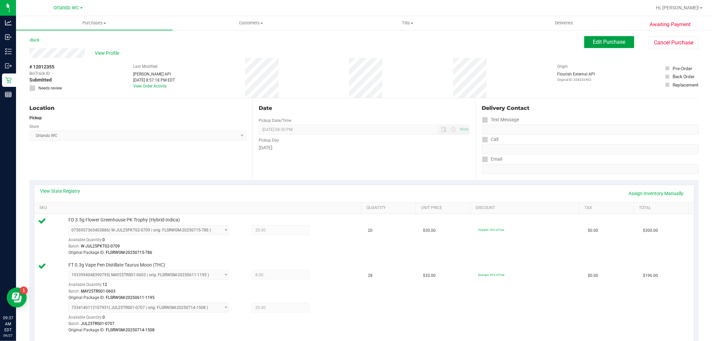
click at [355, 44] on span "Edit Purchase" at bounding box center [609, 42] width 32 height 6
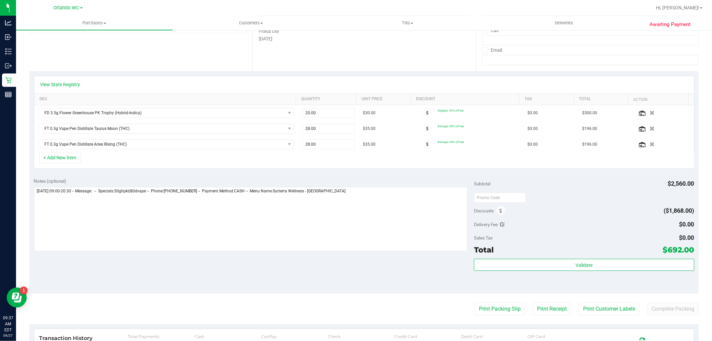
scroll to position [111, 0]
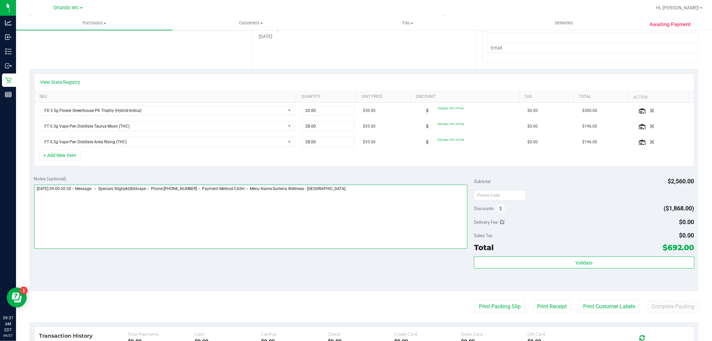
click at [349, 203] on textarea at bounding box center [251, 217] width 434 height 64
click at [355, 202] on textarea at bounding box center [251, 217] width 434 height 64
click at [179, 199] on textarea at bounding box center [251, 217] width 434 height 64
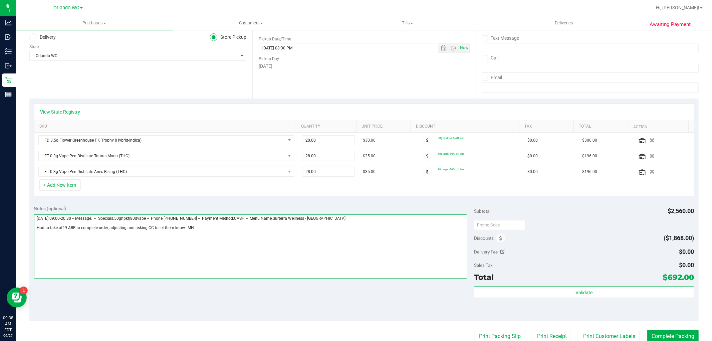
scroll to position [0, 0]
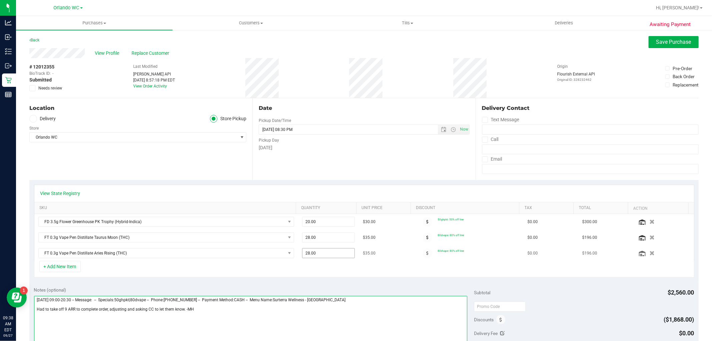
type textarea "Saturday 09/27/2025 09:00-20:30 -- Message: -- Specials:50ghpkt|80dvape -- Phon…"
click at [308, 249] on span "28.00 28" at bounding box center [328, 253] width 53 height 10
click at [308, 249] on input "28" at bounding box center [328, 252] width 52 height 9
type input "19"
type input "19.00"
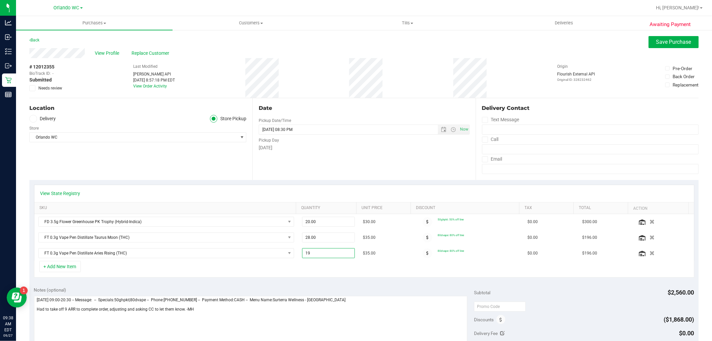
click at [355, 87] on div "# 12012355 BioTrack ID: - Submitted Needs review Last Modified Jane API Sep 26,…" at bounding box center [363, 78] width 669 height 40
click at [355, 44] on span "Save Purchase" at bounding box center [673, 42] width 35 height 6
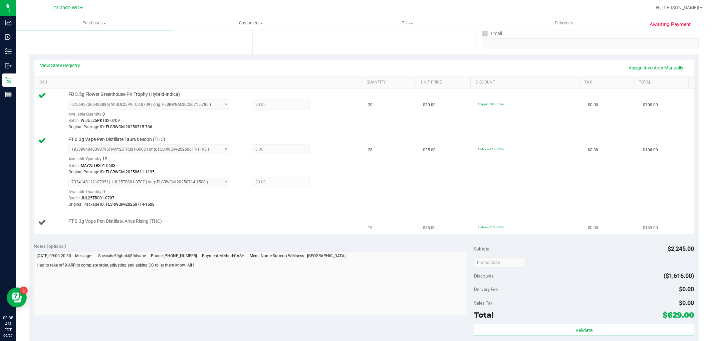
scroll to position [74, 0]
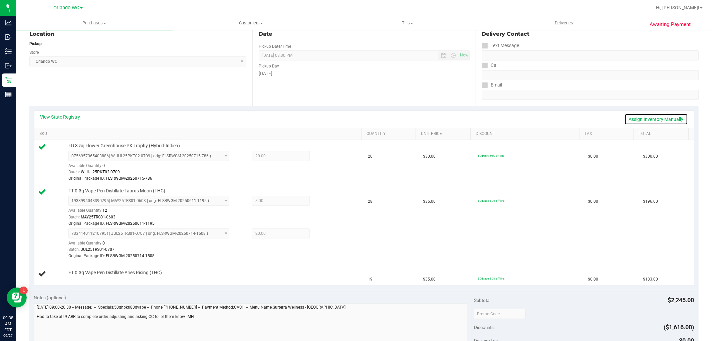
click at [355, 119] on link "Assign Inventory Manually" at bounding box center [656, 118] width 63 height 11
click at [79, 277] on link "Add Package" at bounding box center [80, 276] width 24 height 5
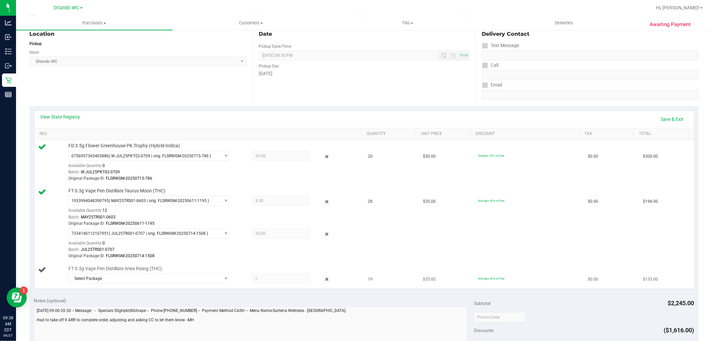
click at [141, 286] on td "FT 0.3g Vape Pen Distillate Aries Rising (THC) Select Package 1306349165516866 …" at bounding box center [199, 276] width 330 height 26
click at [142, 284] on div "Select Package 1306349165516866 3820460477133114" at bounding box center [213, 279] width 290 height 12
click at [142, 279] on span "Select Package" at bounding box center [145, 278] width 152 height 9
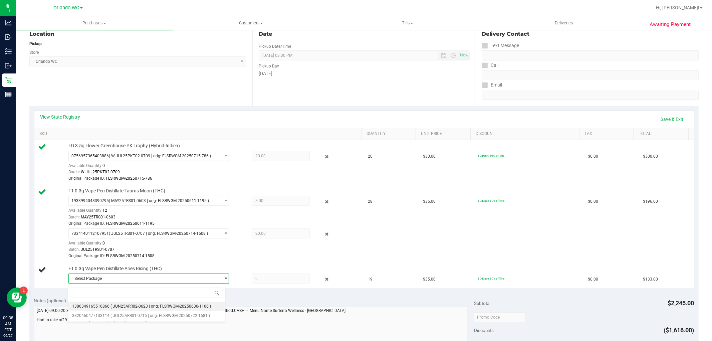
click at [152, 308] on span "( JUN25ARR02-0623 | orig: FLSRWGM-20250630-1166 )" at bounding box center [160, 306] width 100 height 5
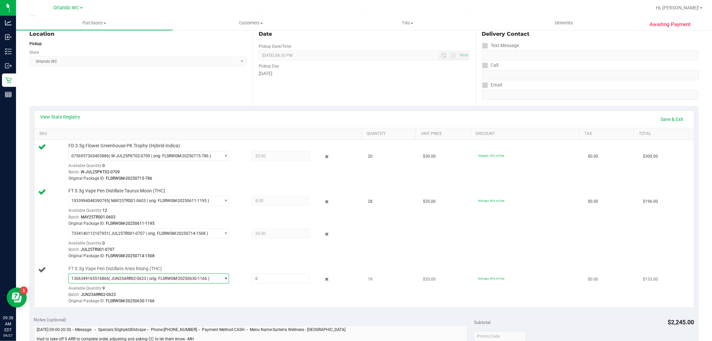
click at [166, 278] on span "( JUN25ARR02-0623 | orig: FLSRWGM-20250630-1166 )" at bounding box center [159, 278] width 100 height 5
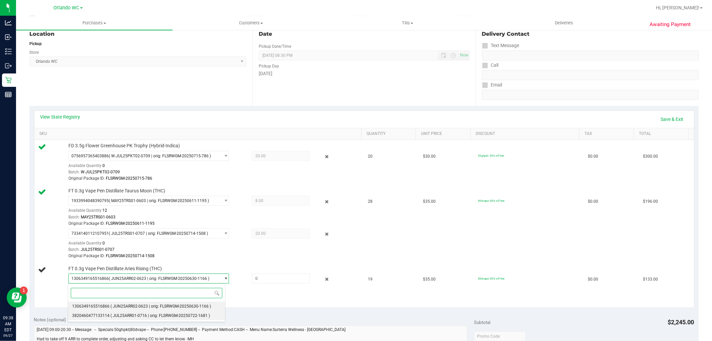
click at [165, 313] on span "( JUL25ARR01-0716 | orig: FLSRWGM-20250722-1681 )" at bounding box center [159, 315] width 99 height 5
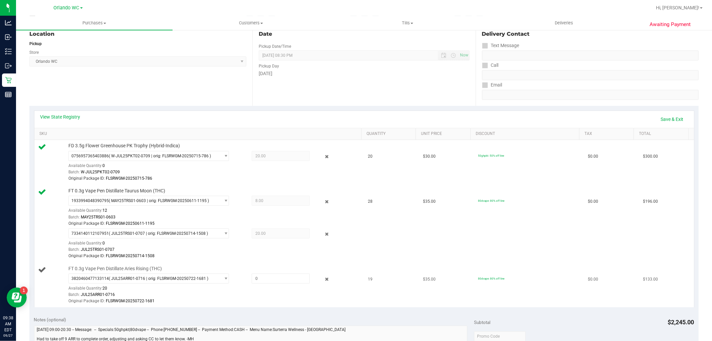
click at [278, 271] on div "FT 0.3g Vape Pen Distillate Aries Rising (THC) 3820460477133114 ( JUL25ARR01-07…" at bounding box center [211, 284] width 293 height 39
click at [276, 279] on span at bounding box center [281, 278] width 58 height 10
type input "19"
type input "19.0000"
click at [355, 168] on td "$0.00" at bounding box center [611, 162] width 55 height 45
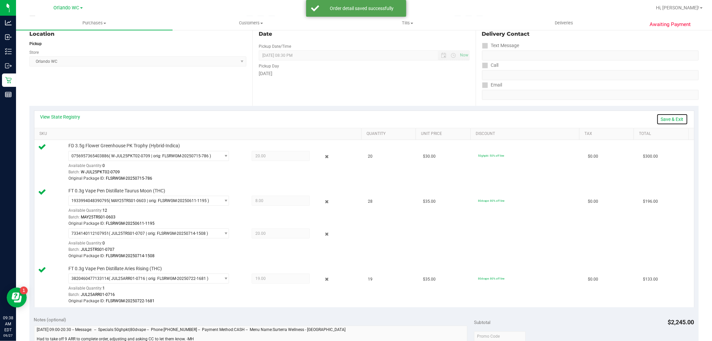
click at [355, 122] on link "Save & Exit" at bounding box center [672, 118] width 31 height 11
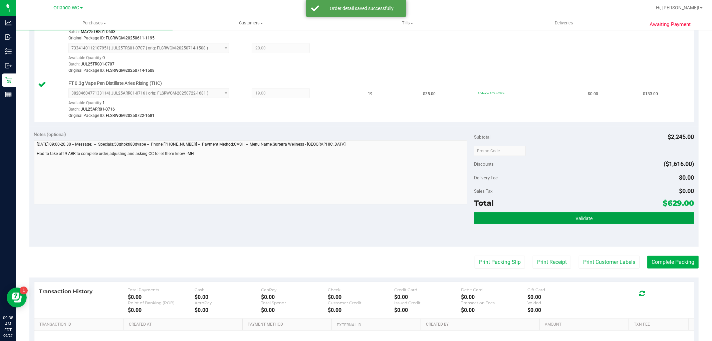
click at [355, 223] on button "Validate" at bounding box center [584, 218] width 220 height 12
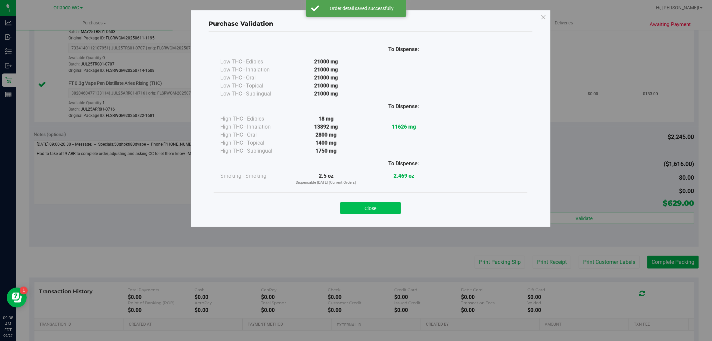
click at [354, 211] on button "Close" at bounding box center [370, 208] width 61 height 12
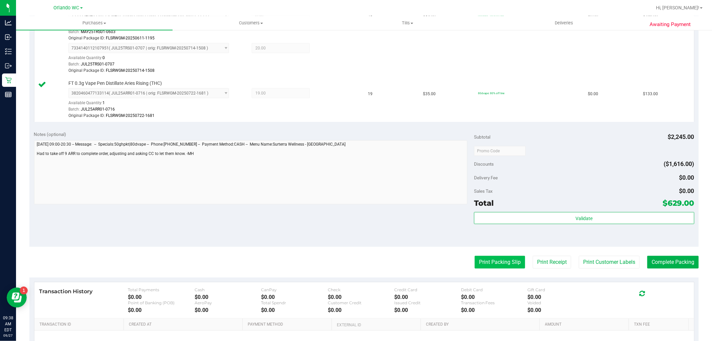
click at [355, 260] on button "Print Packing Slip" at bounding box center [500, 262] width 50 height 13
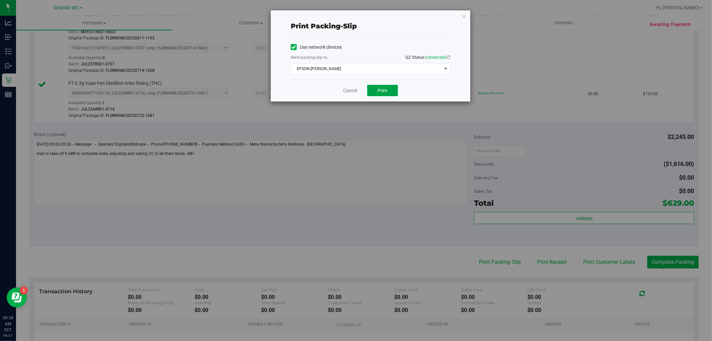
click at [355, 93] on button "Print" at bounding box center [382, 90] width 31 height 11
click at [355, 88] on link "Cancel" at bounding box center [350, 90] width 14 height 7
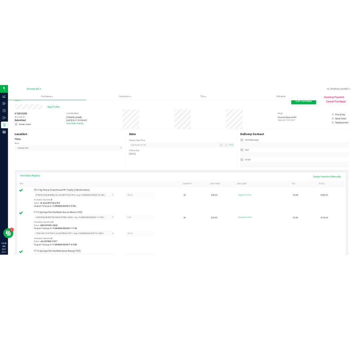
scroll to position [0, 0]
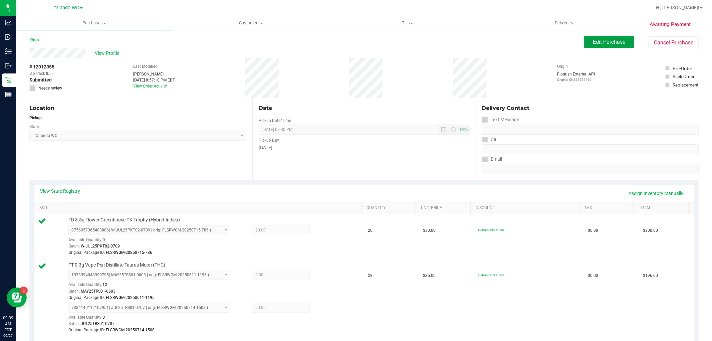
click at [355, 43] on button "Edit Purchase" at bounding box center [609, 42] width 50 height 12
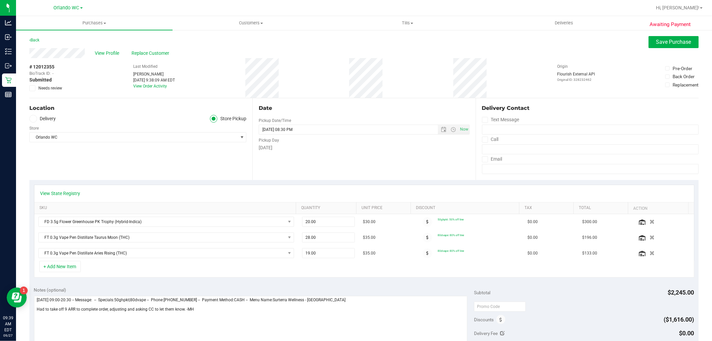
click at [44, 86] on span "Needs review" at bounding box center [50, 88] width 24 height 6
click at [0, 0] on input "Needs review" at bounding box center [0, 0] width 0 height 0
click at [355, 42] on span "Save Purchase" at bounding box center [673, 42] width 35 height 6
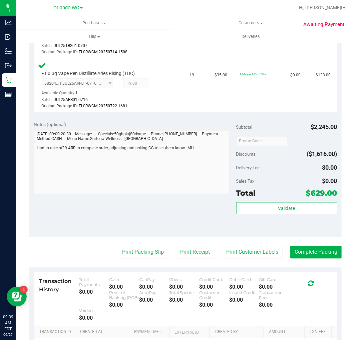
scroll to position [296, 0]
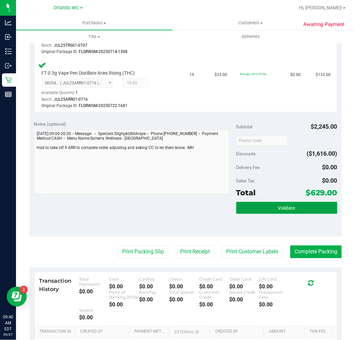
click at [280, 213] on button "Validate" at bounding box center [286, 208] width 101 height 12
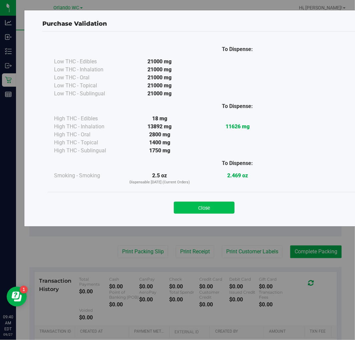
click at [193, 212] on button "Close" at bounding box center [204, 208] width 61 height 12
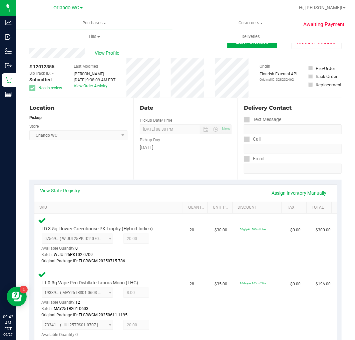
scroll to position [111, 0]
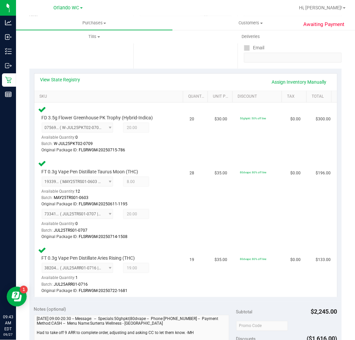
click at [190, 62] on div "Date Pickup Date/Time 09/27/2025 Now 09/27/2025 08:30 PM Now Pickup Day Saturday" at bounding box center [186, 28] width 104 height 82
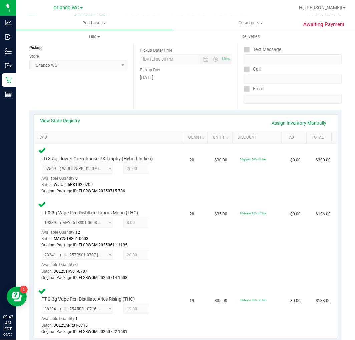
scroll to position [0, 0]
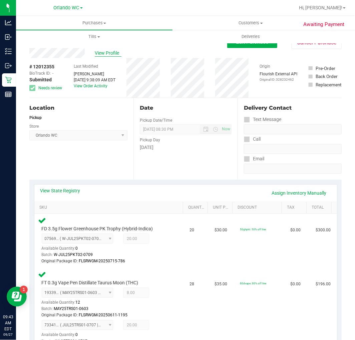
click at [113, 52] on span "View Profile" at bounding box center [108, 53] width 27 height 7
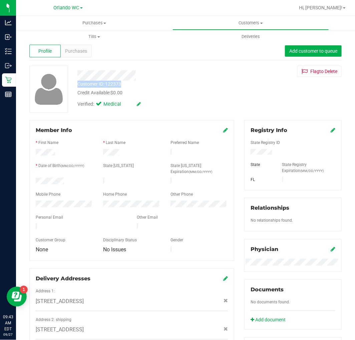
drag, startPoint x: 75, startPoint y: 84, endPoint x: 125, endPoint y: 84, distance: 49.7
click at [125, 84] on div "Customer ID: 122373 Credit Available: $0.00" at bounding box center [152, 89] width 161 height 16
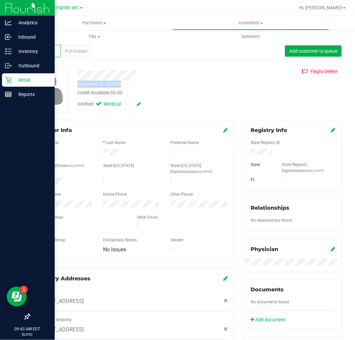
copy div "Customer ID: 122373"
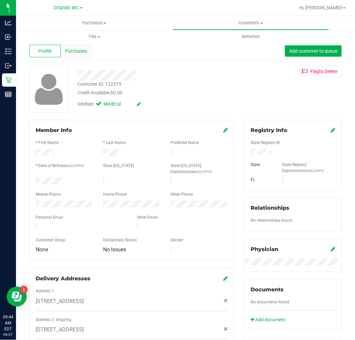
click at [81, 50] on span "Purchases" at bounding box center [76, 51] width 22 height 7
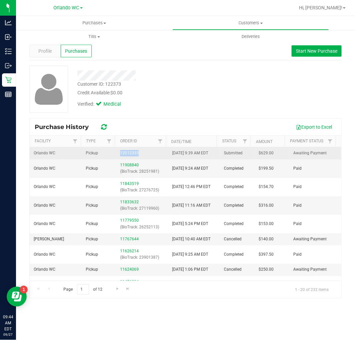
drag, startPoint x: 115, startPoint y: 158, endPoint x: 138, endPoint y: 156, distance: 22.8
click at [138, 156] on td "12012355" at bounding box center [142, 154] width 52 height 12
copy link "12012355"
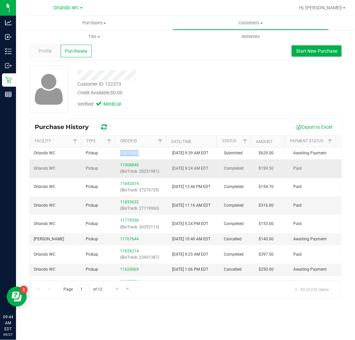
click at [150, 166] on td "11908840 (BioTrack: 28251981)" at bounding box center [142, 169] width 52 height 18
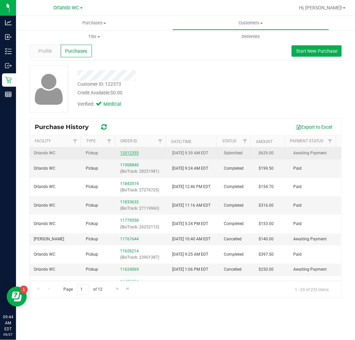
click at [122, 156] on link "12012355" at bounding box center [129, 153] width 19 height 5
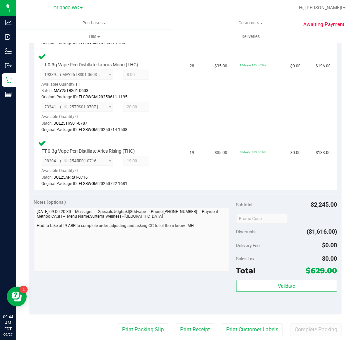
scroll to position [222, 0]
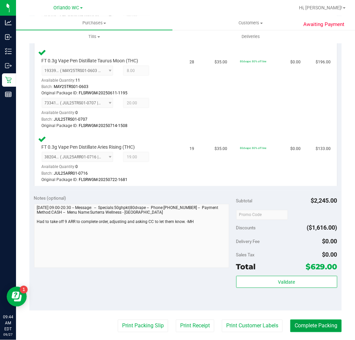
click at [312, 324] on button "Complete Packing" at bounding box center [315, 326] width 51 height 13
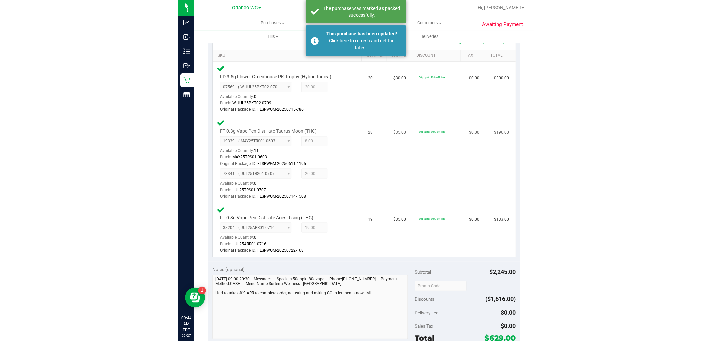
scroll to position [0, 0]
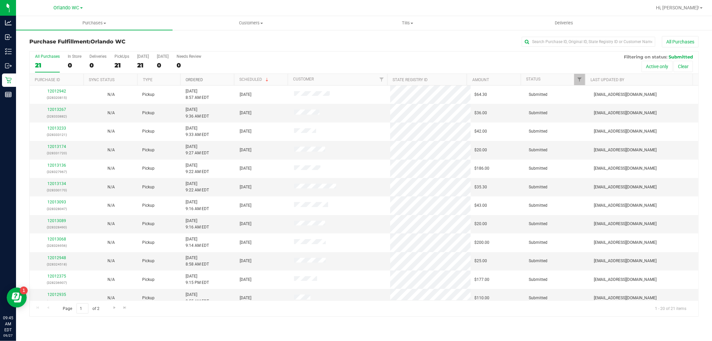
click at [196, 77] on link "Ordered" at bounding box center [194, 79] width 17 height 5
click at [48, 64] on div "21" at bounding box center [47, 65] width 25 height 8
click at [0, 0] on input "All Purchases 21" at bounding box center [0, 0] width 0 height 0
click at [48, 58] on div "All Purchases" at bounding box center [47, 56] width 25 height 5
click at [0, 0] on input "All Purchases 18" at bounding box center [0, 0] width 0 height 0
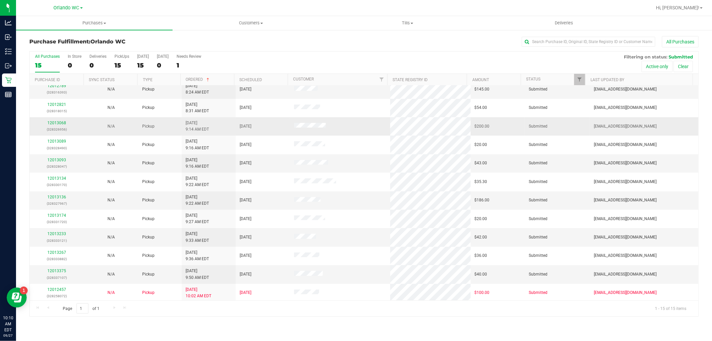
scroll to position [62, 0]
click at [57, 121] on link "12013068" at bounding box center [56, 121] width 19 height 5
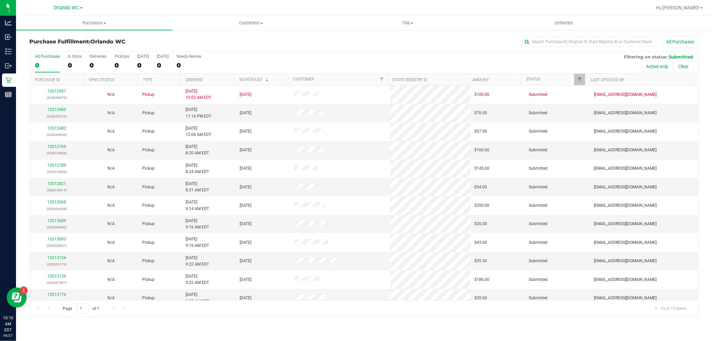
click at [225, 44] on h3 "Purchase Fulfillment: Orlando WC" at bounding box center [140, 42] width 223 height 6
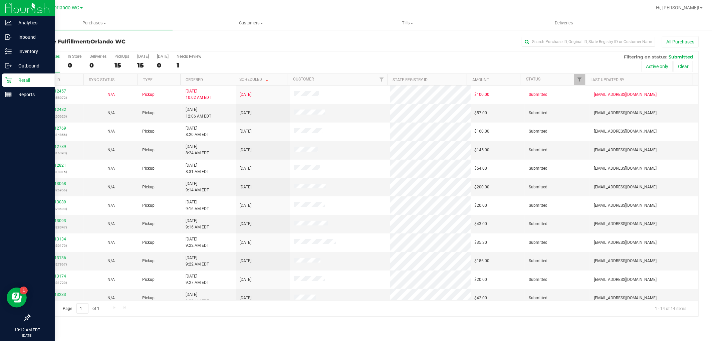
click at [31, 77] on p "Retail" at bounding box center [32, 80] width 40 height 8
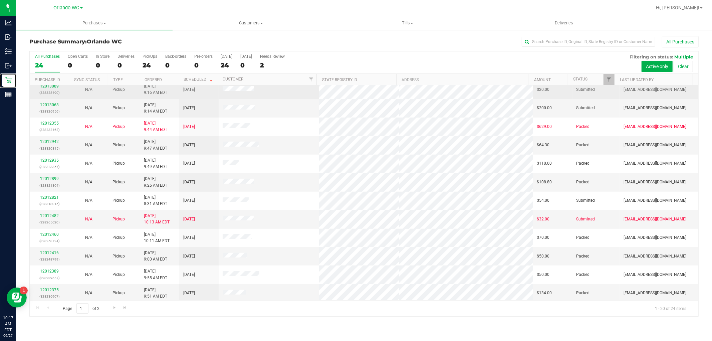
scroll to position [155, 0]
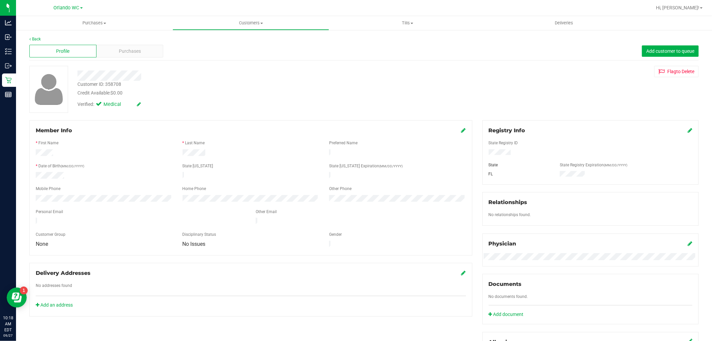
click at [98, 81] on div "Customer ID: 358708" at bounding box center [99, 84] width 44 height 7
drag, startPoint x: 85, startPoint y: 83, endPoint x: 123, endPoint y: 82, distance: 38.4
click at [122, 81] on div "Customer ID: 358708 Credit Available: $0.00" at bounding box center [242, 89] width 340 height 16
copy div "Customer ID: 358708"
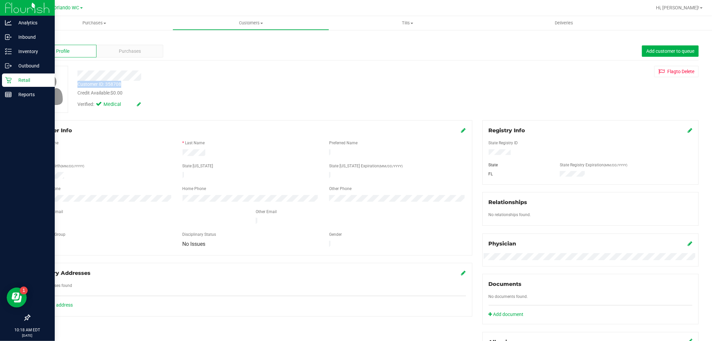
click at [11, 82] on icon at bounding box center [8, 80] width 7 height 7
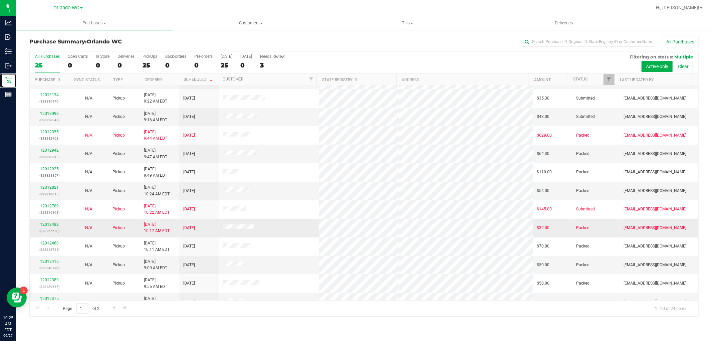
scroll to position [155, 0]
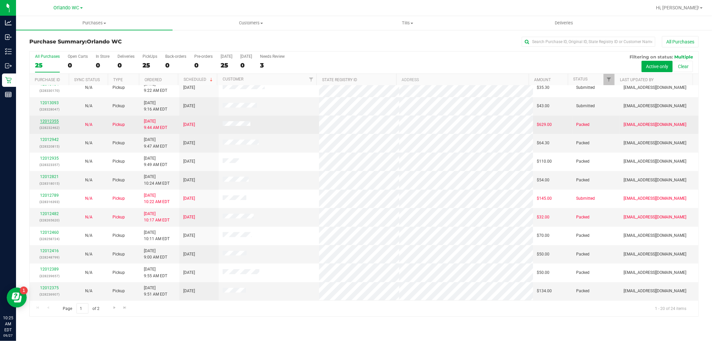
click at [50, 119] on link "12012355" at bounding box center [49, 121] width 19 height 5
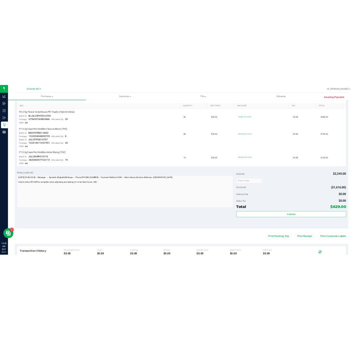
scroll to position [185, 0]
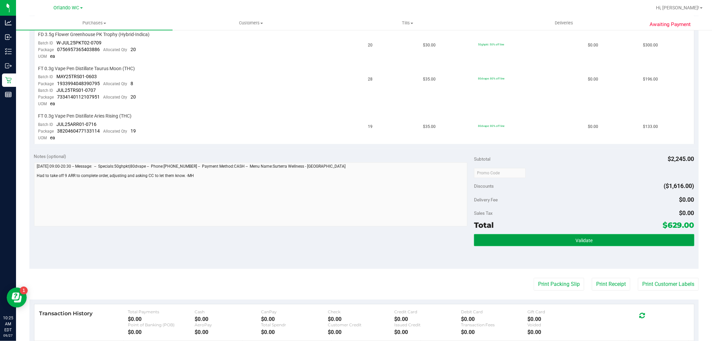
click at [355, 242] on button "Validate" at bounding box center [584, 240] width 220 height 12
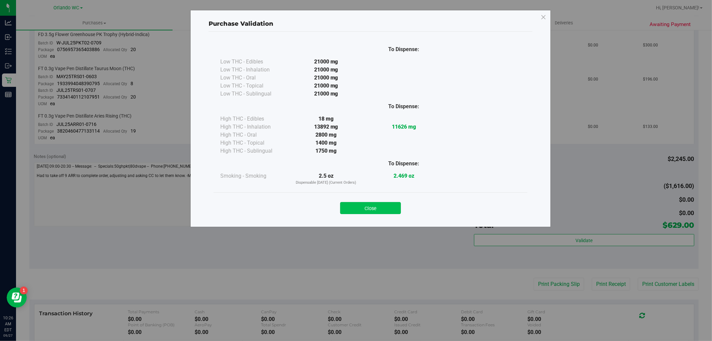
click at [355, 206] on button "Close" at bounding box center [370, 208] width 61 height 12
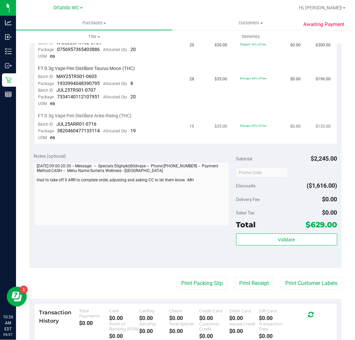
click at [221, 129] on td "$35.00" at bounding box center [223, 127] width 25 height 34
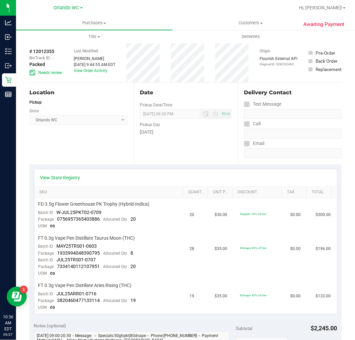
scroll to position [0, 0]
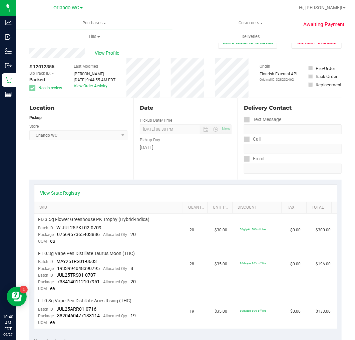
click at [99, 179] on div "Location Pickup Store [GEOGRAPHIC_DATA] WC Select Store [PERSON_NAME][GEOGRAPHI…" at bounding box center [81, 139] width 104 height 82
click at [196, 113] on div "Date Pickup Date/Time [DATE] Now [DATE] 08:30 PM Now Pickup Day [DATE]" at bounding box center [186, 139] width 104 height 82
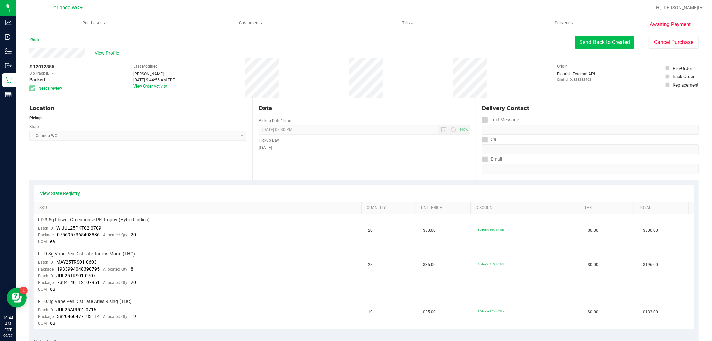
click at [355, 41] on button "Send Back to Created" at bounding box center [604, 42] width 59 height 13
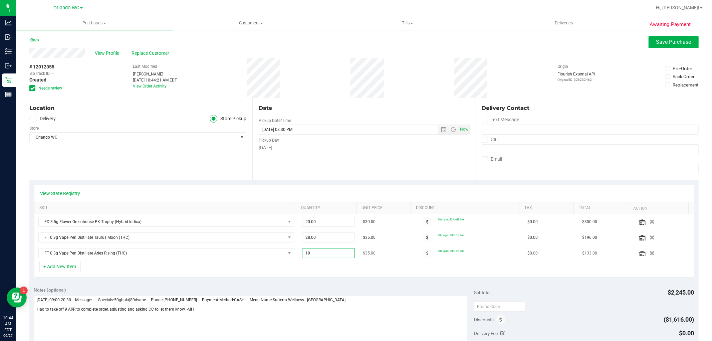
click at [341, 252] on span "19.00 19" at bounding box center [328, 253] width 53 height 10
click at [341, 252] on input "19" at bounding box center [328, 252] width 52 height 9
type input "27"
type input "27.00"
click at [355, 166] on div "Date Pickup Date/Time [DATE] Now [DATE] 08:30 PM Now Pickup Day [DATE]" at bounding box center [363, 139] width 223 height 82
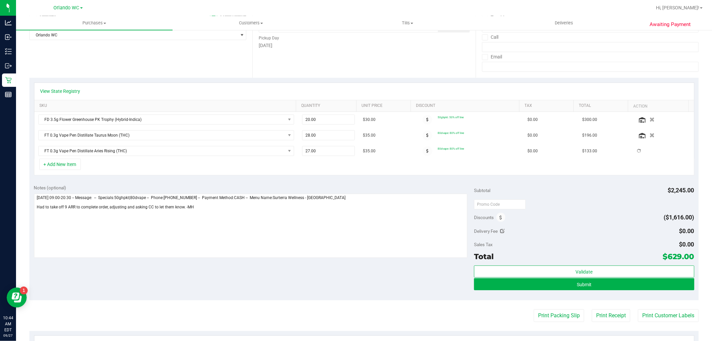
scroll to position [148, 0]
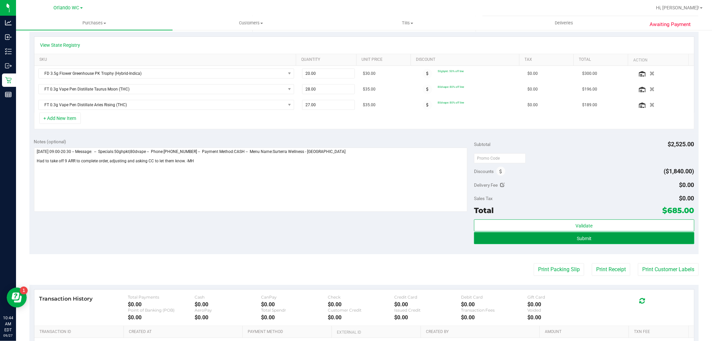
click at [355, 242] on button "Submit" at bounding box center [584, 238] width 220 height 12
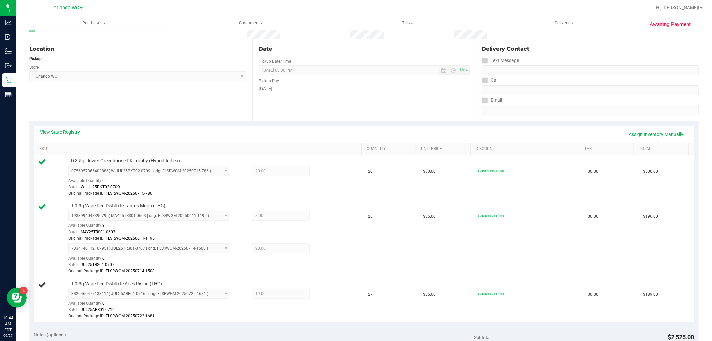
scroll to position [74, 0]
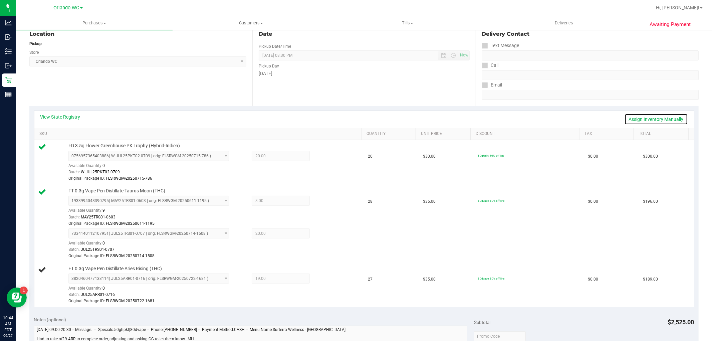
click at [355, 114] on link "Assign Inventory Manually" at bounding box center [656, 118] width 63 height 11
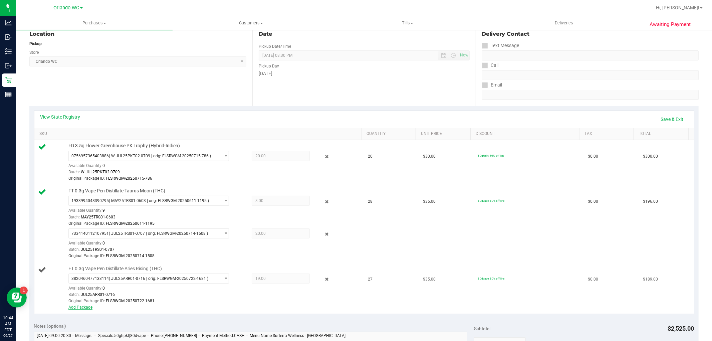
click at [81, 309] on link "Add Package" at bounding box center [80, 307] width 24 height 5
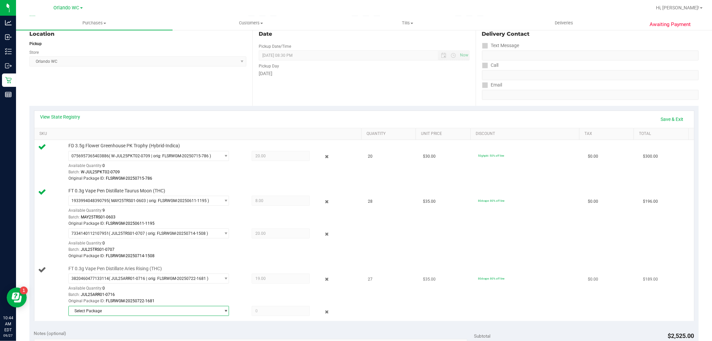
click at [148, 306] on span "Select Package" at bounding box center [148, 311] width 161 height 10
click at [151, 299] on span "( JUN25ARR02-0623 | orig: FLSRWGM-20250630-1166 )" at bounding box center [160, 300] width 100 height 5
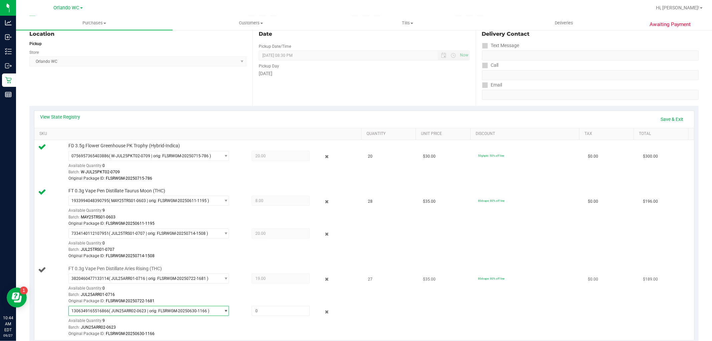
click at [288, 318] on div "1306349165516866 ( JUN25ARR02-0623 | orig: FLSRWGM-20250630-1166 ) 130634916551…" at bounding box center [213, 321] width 290 height 31
click at [287, 314] on span at bounding box center [281, 311] width 58 height 10
type input "8"
type input "8.0000"
drag, startPoint x: 536, startPoint y: 201, endPoint x: 543, endPoint y: 201, distance: 7.0
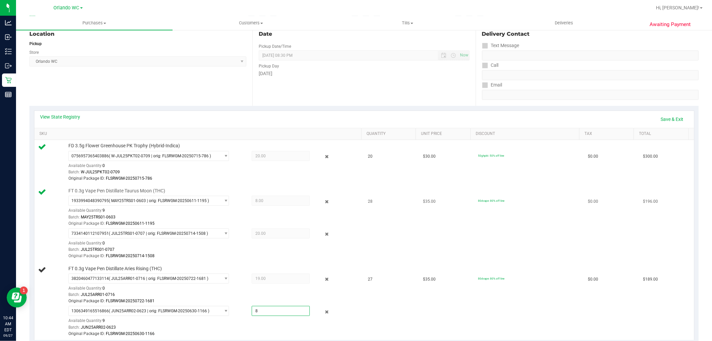
click at [355, 201] on td "80dvape: 80% off line" at bounding box center [529, 223] width 110 height 77
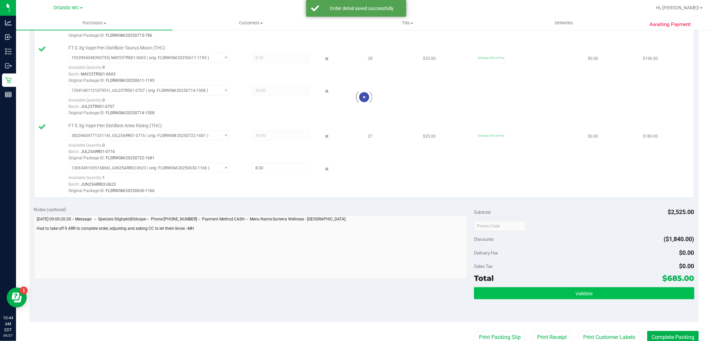
scroll to position [222, 0]
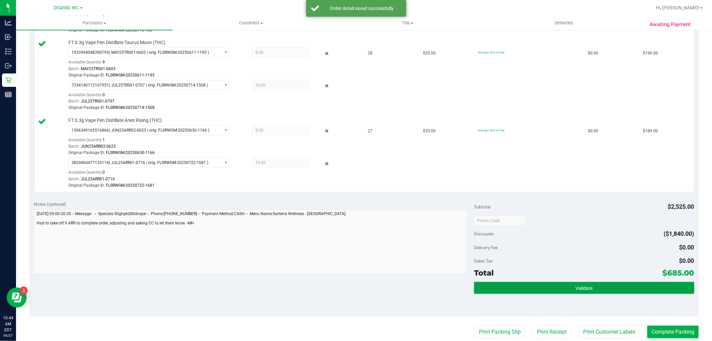
click at [355, 287] on button "Validate" at bounding box center [584, 288] width 220 height 12
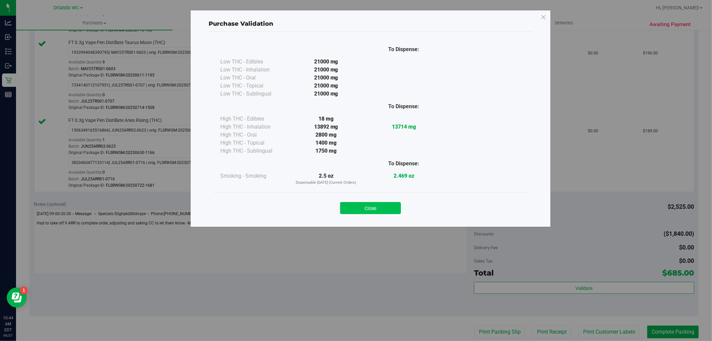
click at [355, 208] on button "Close" at bounding box center [370, 208] width 61 height 12
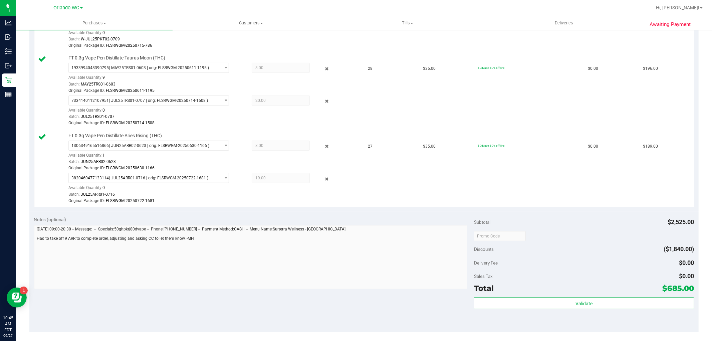
scroll to position [259, 0]
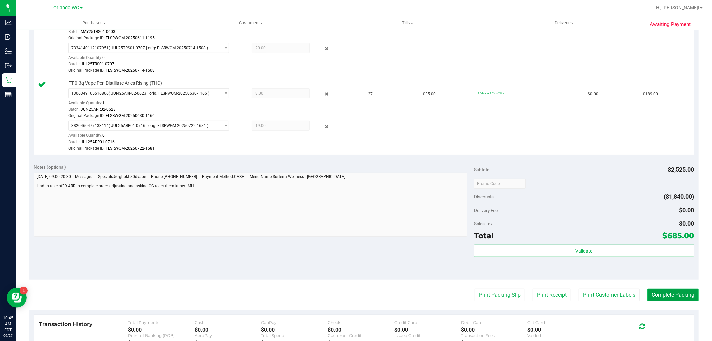
click at [355, 298] on button "Complete Packing" at bounding box center [672, 294] width 51 height 13
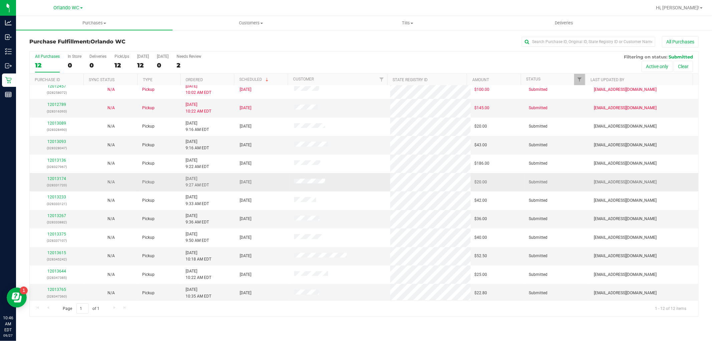
scroll to position [7, 0]
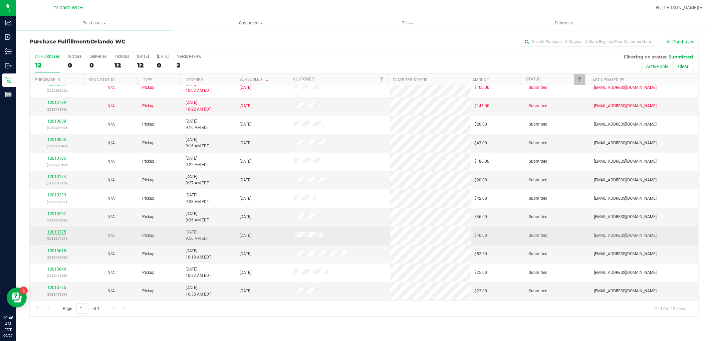
click at [57, 231] on link "12013375" at bounding box center [56, 232] width 19 height 5
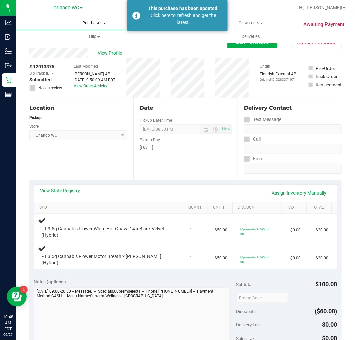
click at [88, 25] on span "Purchases" at bounding box center [94, 23] width 157 height 6
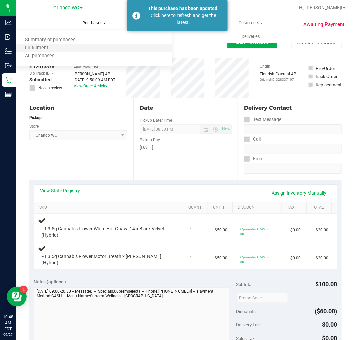
click at [78, 46] on li "Fulfillment" at bounding box center [94, 48] width 157 height 8
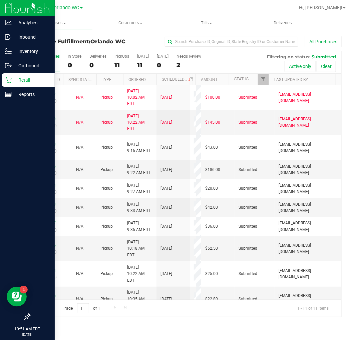
click at [27, 79] on p "Retail" at bounding box center [32, 80] width 40 height 8
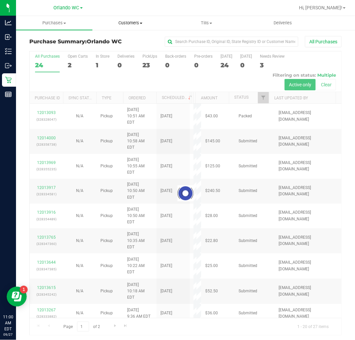
click at [123, 25] on span "Customers" at bounding box center [131, 23] width 76 height 6
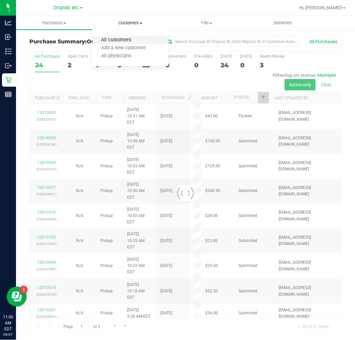
click at [114, 39] on span "All customers" at bounding box center [116, 40] width 48 height 6
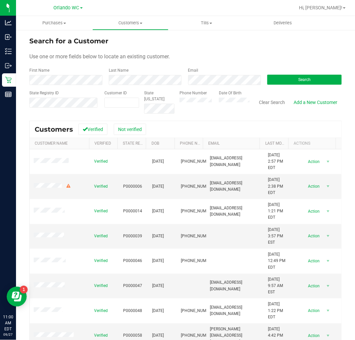
click at [62, 111] on input "text" at bounding box center [52, 111] width 46 height 6
click at [61, 108] on input "text" at bounding box center [52, 111] width 46 height 6
paste input "P0HR4129"
type input "P0HR4129"
click at [321, 76] on button "Search" at bounding box center [304, 80] width 74 height 10
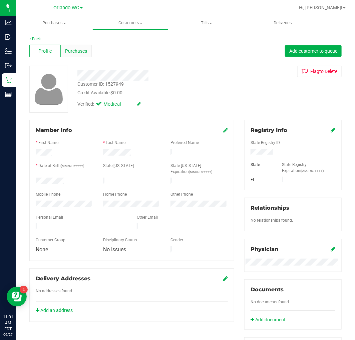
click at [74, 50] on span "Purchases" at bounding box center [76, 51] width 22 height 7
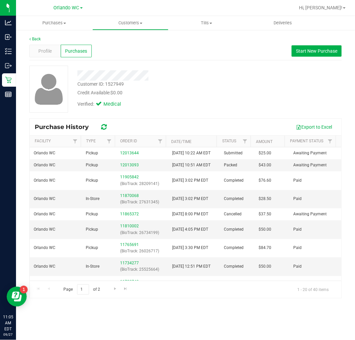
click at [101, 128] on icon at bounding box center [104, 127] width 6 height 7
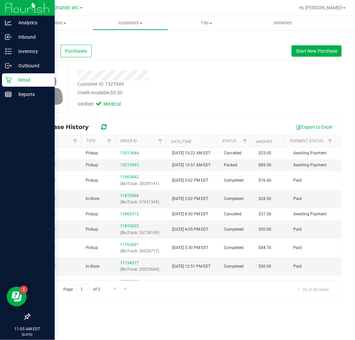
click at [14, 81] on p "Retail" at bounding box center [32, 80] width 40 height 8
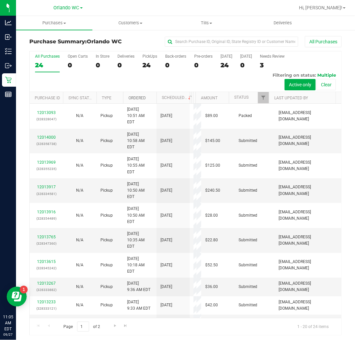
click at [133, 96] on link "Ordered" at bounding box center [137, 98] width 17 height 5
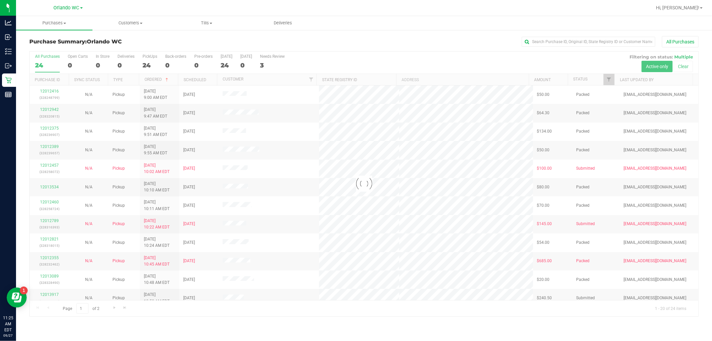
click at [43, 59] on div at bounding box center [364, 183] width 669 height 265
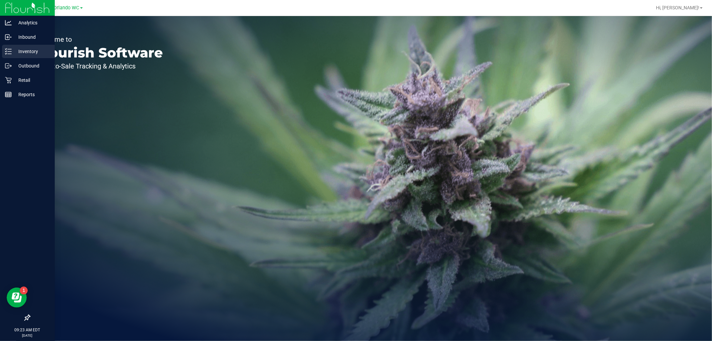
click at [13, 48] on p "Inventory" at bounding box center [32, 51] width 40 height 8
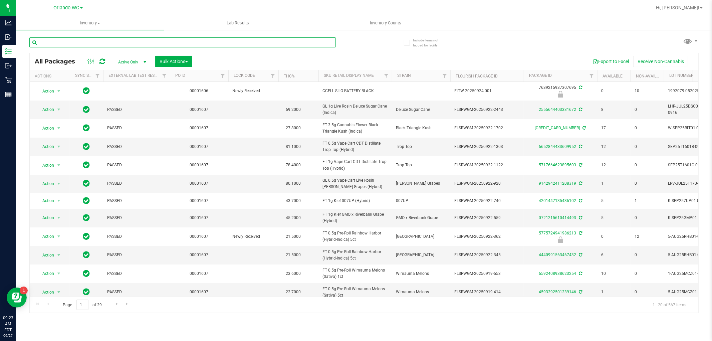
click at [97, 42] on input "text" at bounding box center [182, 42] width 306 height 10
paste input "FT 0.3g Vape Pen Distillate Aries Rising (THC)"
click at [347, 39] on div "FT 0.3g Vape Pen Distillate Aries Rising (THC)" at bounding box center [196, 41] width 335 height 21
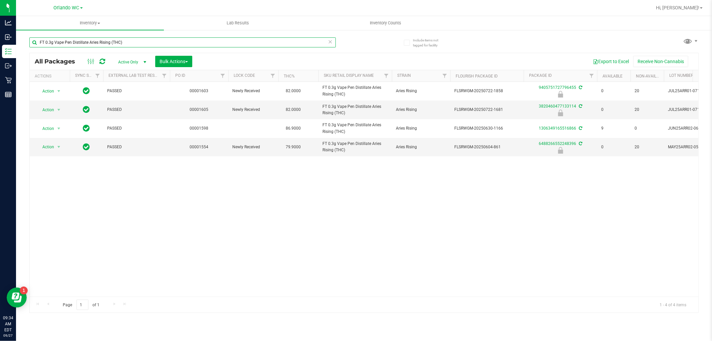
click at [156, 39] on input "FT 0.3g Vape Pen Distillate Aries Rising (THC)" at bounding box center [182, 42] width 306 height 10
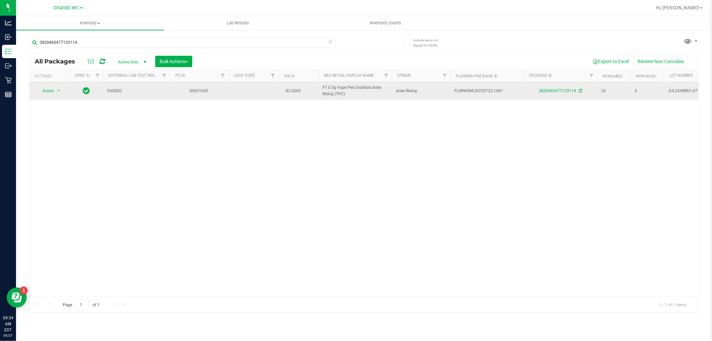
click at [45, 83] on td "Action Action Adjust qty Create package Edit attributes Global inventory Locate…" at bounding box center [50, 91] width 40 height 18
click at [49, 94] on span "Action" at bounding box center [45, 90] width 18 height 9
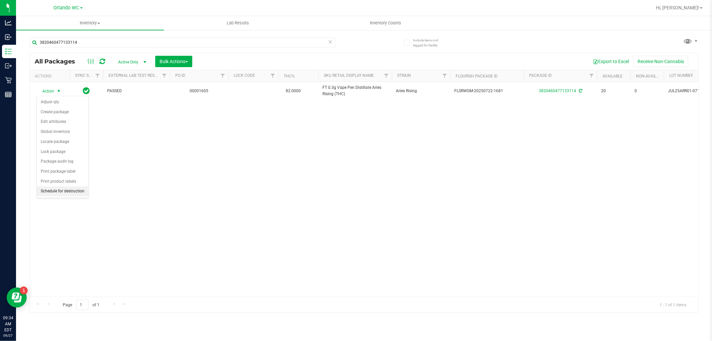
click at [70, 196] on li "Schedule for destruction" at bounding box center [63, 191] width 52 height 10
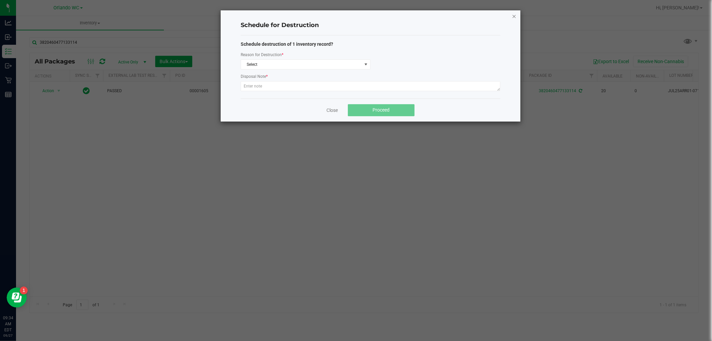
click at [515, 19] on icon "button" at bounding box center [514, 16] width 5 height 8
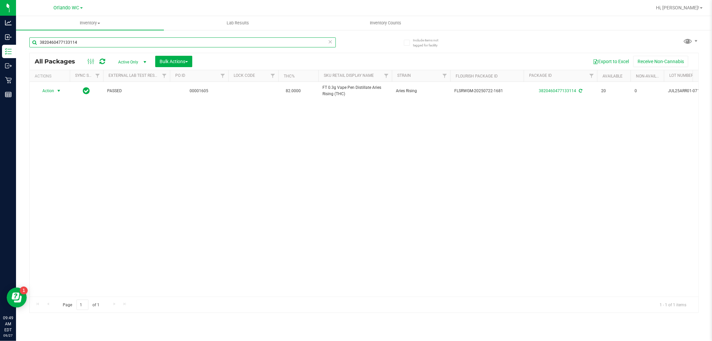
click at [101, 43] on input "3820460477133114" at bounding box center [182, 42] width 306 height 10
paste input "FT 3.5g Cannabis Flower Hash Burger (Indica)"
click at [375, 44] on div "FT 3.5g Cannabis Flower Hash Burger (Indica) All Packages Active Only Active On…" at bounding box center [363, 172] width 669 height 282
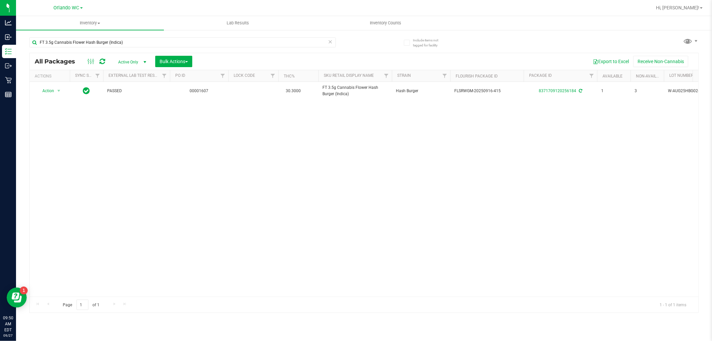
click at [104, 62] on icon at bounding box center [102, 61] width 6 height 7
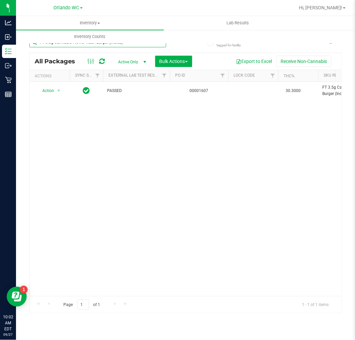
click at [55, 44] on input "FT 3.5g Cannabis Flower Hash Burger (Indica)" at bounding box center [97, 42] width 137 height 10
type input "srz"
click at [44, 46] on input "srz" at bounding box center [97, 42] width 137 height 10
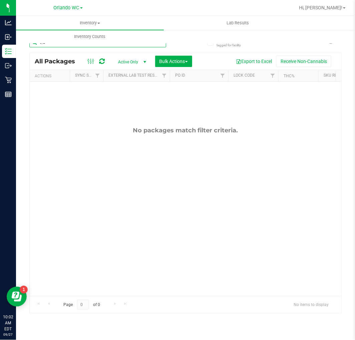
click at [44, 46] on input "srz" at bounding box center [97, 42] width 137 height 10
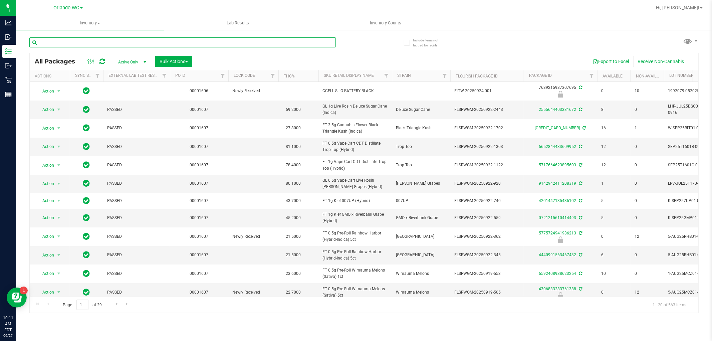
click at [121, 41] on input "text" at bounding box center [182, 42] width 306 height 10
paste input "FT 3.5g Cannabis Flower Hash Burger (Indica)"
click at [354, 42] on div "FT 3.5g Cannabis Flower Hash Burger (Indica)" at bounding box center [196, 41] width 335 height 21
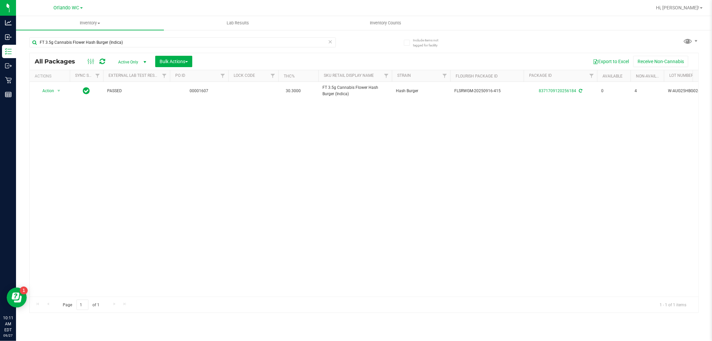
click at [354, 42] on div "FT 3.5g Cannabis Flower Hash Burger (Indica)" at bounding box center [196, 41] width 335 height 21
click at [200, 43] on input "FT 3.5g Cannabis Flower Hash Burger (Indica)" at bounding box center [182, 42] width 306 height 10
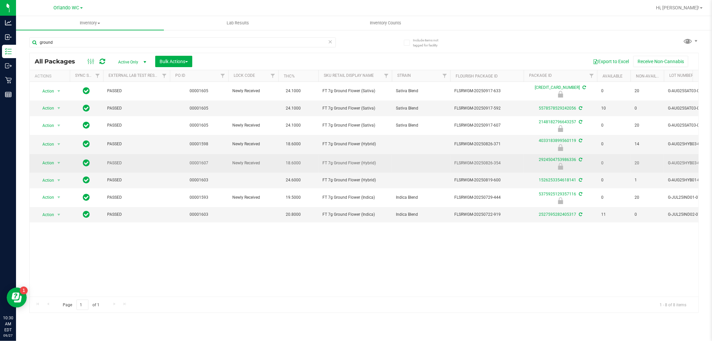
click at [339, 162] on span "FT 7g Ground Flower (Hybrid)" at bounding box center [354, 163] width 65 height 6
click at [344, 166] on span "FT 7g Ground Flower (Hybrid)" at bounding box center [354, 163] width 65 height 6
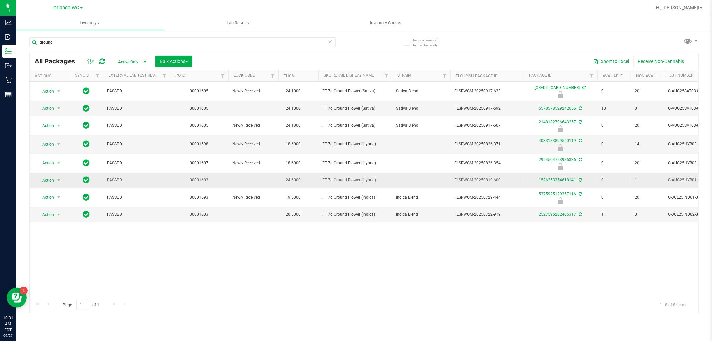
click at [356, 178] on span "FT 7g Ground Flower (Hybrid)" at bounding box center [354, 180] width 65 height 6
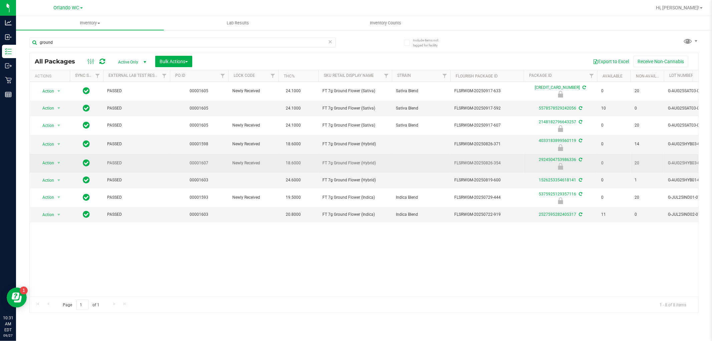
click at [349, 167] on td "FT 7g Ground Flower (Hybrid)" at bounding box center [354, 163] width 73 height 19
click at [349, 164] on span "FT 7g Ground Flower (Hybrid)" at bounding box center [354, 163] width 65 height 6
copy td "FT 7g Ground Flower (Hybrid)"
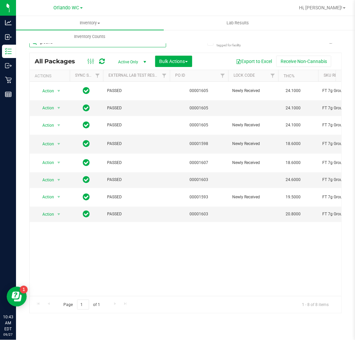
click at [75, 47] on input "ground" at bounding box center [97, 42] width 137 height 10
paste input "FT 0.3g Vape Pen Distillate Aries Rising (THC)"
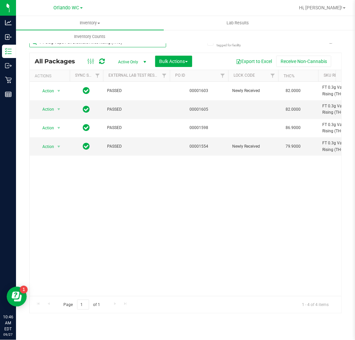
click at [71, 44] on input "FT 0.3g Vape Pen Distillate Aries Rising (THC)" at bounding box center [97, 42] width 137 height 10
paste input "3.5g Cannabis Flower White Hot Guava 14 x Black Velvet (Hybrid"
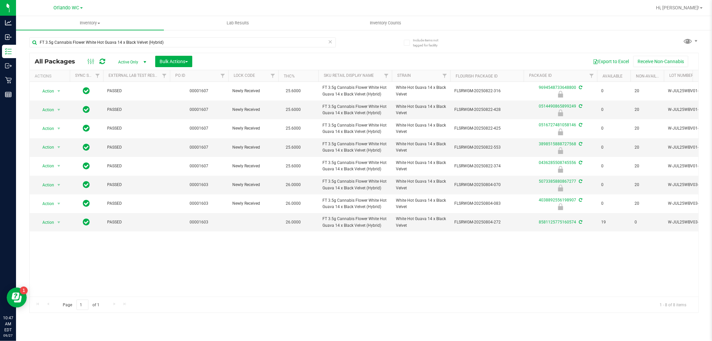
click at [312, 251] on div "Action Action Edit attributes Global inventory Locate package Package audit log…" at bounding box center [364, 189] width 669 height 215
click at [113, 43] on input "FT 3.5g Cannabis Flower White Hot Guava 14 x Black Velvet (Hybrid)" at bounding box center [182, 42] width 306 height 10
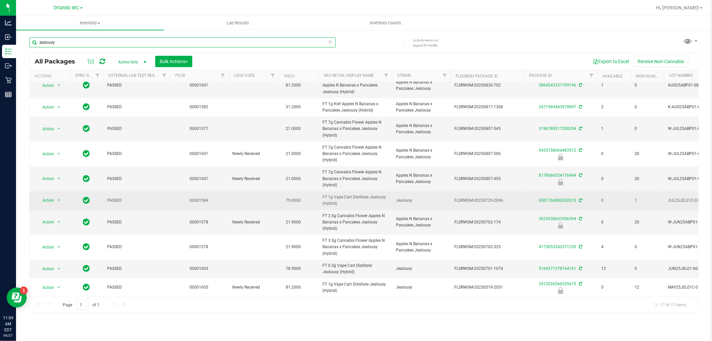
scroll to position [151, 0]
click at [331, 198] on span "FT 1g Vape Cart Distillate Jealousy (Hybrid)" at bounding box center [354, 200] width 65 height 13
copy tr "FT 1g Vape Cart Distillate Jealousy (Hybrid)"
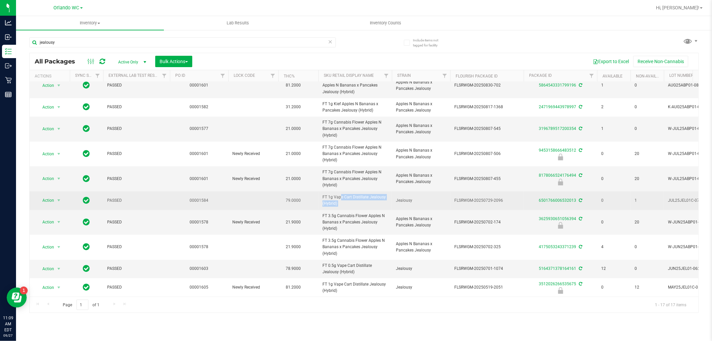
scroll to position [0, 0]
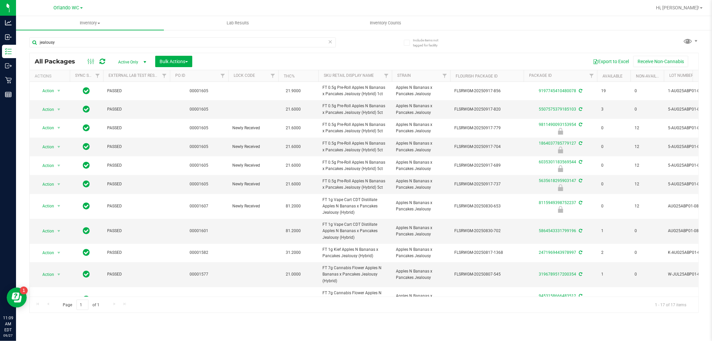
click at [132, 49] on div "jealousy" at bounding box center [182, 44] width 306 height 15
click at [130, 45] on input "jealousy" at bounding box center [182, 42] width 306 height 10
paste input "FT 1g Vape Cart Distillate Jealousy (Hybrid)"
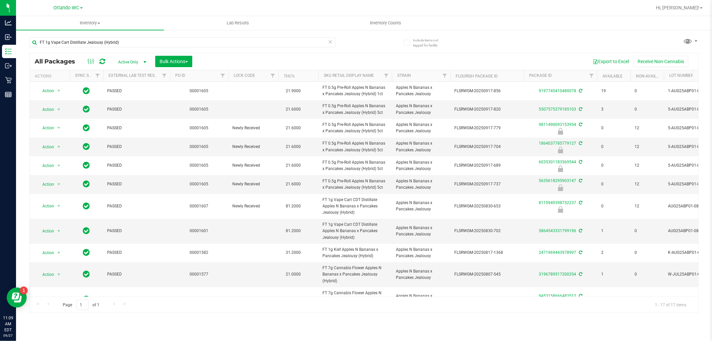
click at [381, 37] on div "FT 1g Vape Cart Distillate Jealousy (Hybrid) All Packages Active Only Active On…" at bounding box center [363, 172] width 669 height 282
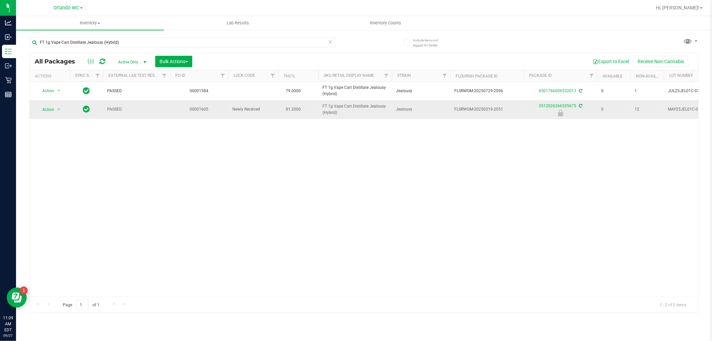
drag, startPoint x: 318, startPoint y: 104, endPoint x: 340, endPoint y: 114, distance: 23.6
click at [340, 114] on td "FT 1g Vape Cart Distillate Jealousy (Hybrid)" at bounding box center [354, 109] width 73 height 18
copy span "FT 1g Vape Cart Distillate Jealousy (Hybrid)"
drag, startPoint x: 520, startPoint y: 180, endPoint x: 419, endPoint y: 137, distance: 109.2
click at [520, 180] on div "Action Action Adjust qty Create package Edit attributes Global inventory Locate…" at bounding box center [364, 189] width 669 height 215
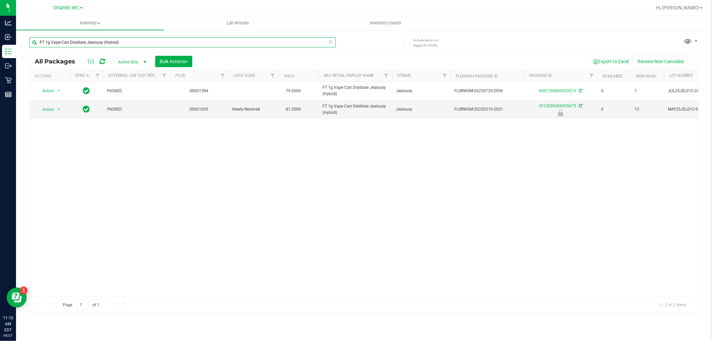
click at [196, 41] on input "FT 1g Vape Cart Distillate Jealousy (Hybrid)" at bounding box center [182, 42] width 306 height 10
paste input "7g Ground Flower (Hybrid)"
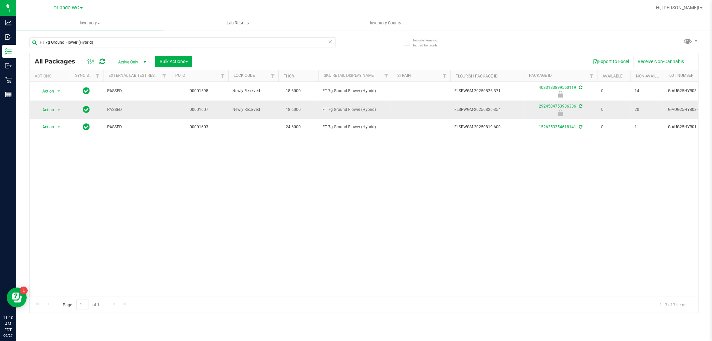
click at [346, 112] on span "FT 7g Ground Flower (Hybrid)" at bounding box center [354, 109] width 65 height 6
copy td "FT 7g Ground Flower (Hybrid)"
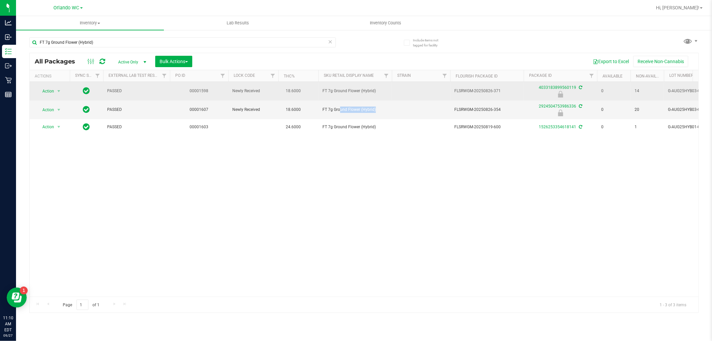
drag, startPoint x: 453, startPoint y: 91, endPoint x: 504, endPoint y: 91, distance: 51.1
click at [504, 91] on td "FLSRWGM-20250826-371" at bounding box center [486, 91] width 73 height 19
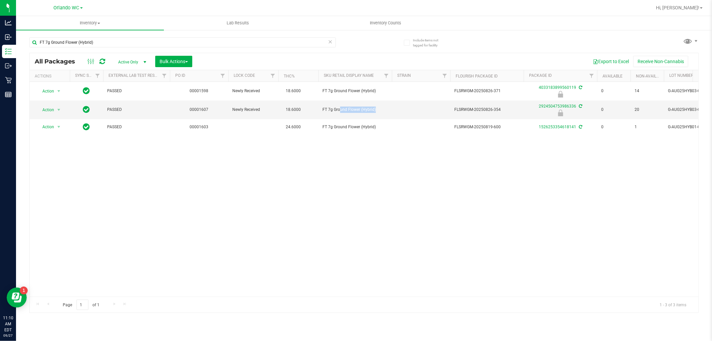
copy span "FLSRWGM-20250826-371"
click at [95, 42] on input "FT 7g Ground Flower (Hybrid)" at bounding box center [182, 42] width 306 height 10
paste input "HT 100mg Milk Chocolate Caramel Bar (THC"
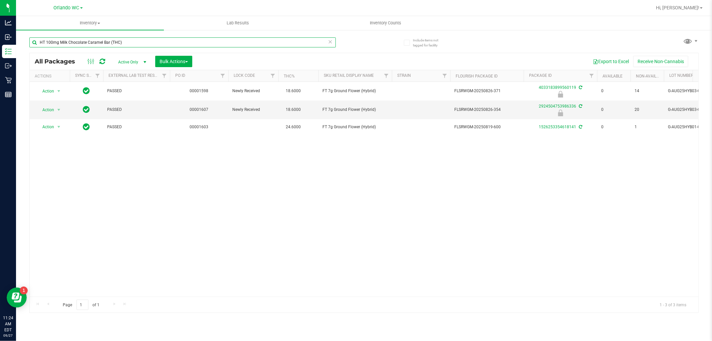
type input "HT 100mg Milk Chocolate Caramel Bar (THC)"
click at [371, 51] on div "HT 100mg Milk Chocolate Caramel Bar (THC) All Packages Active Only Active Only …" at bounding box center [363, 172] width 669 height 282
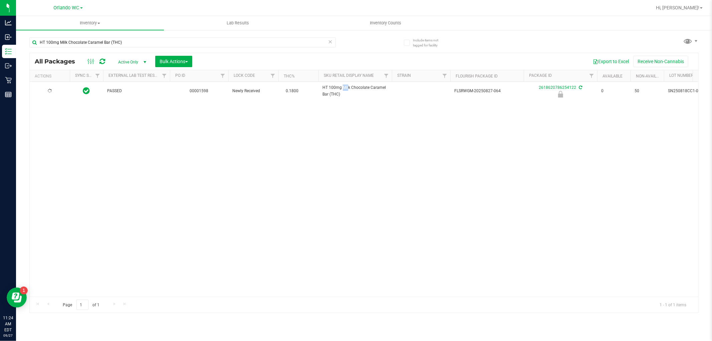
click at [322, 87] on td "HT 100mg Milk Chocolate Caramel Bar (THC)" at bounding box center [354, 91] width 73 height 18
drag, startPoint x: 511, startPoint y: 141, endPoint x: 474, endPoint y: 101, distance: 55.0
click at [511, 141] on div "Action Action Edit attributes Global inventory Locate package Package audit log…" at bounding box center [364, 189] width 669 height 215
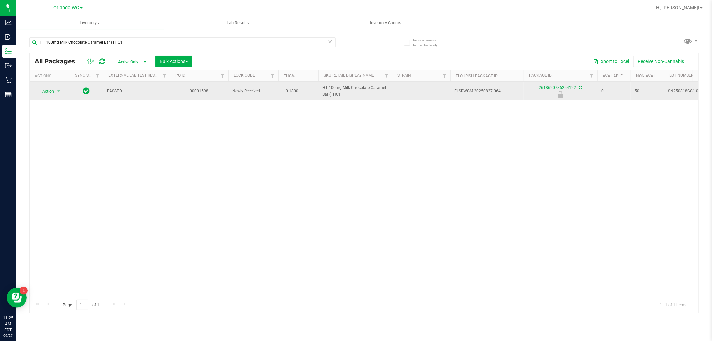
click at [464, 91] on span "FLSRWGM-20250827-064" at bounding box center [486, 91] width 65 height 6
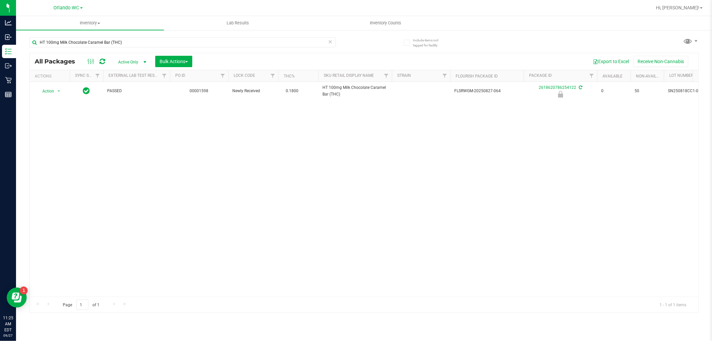
click at [633, 170] on div "Action Action Edit attributes Global inventory Locate package Package audit log…" at bounding box center [364, 189] width 669 height 215
click at [102, 43] on input "HT 100mg Milk Chocolate Caramel Bar (THC)" at bounding box center [182, 42] width 306 height 10
click at [358, 38] on div "HT 100mg Milk Chocolate Caramel Bar (THC)" at bounding box center [196, 41] width 335 height 21
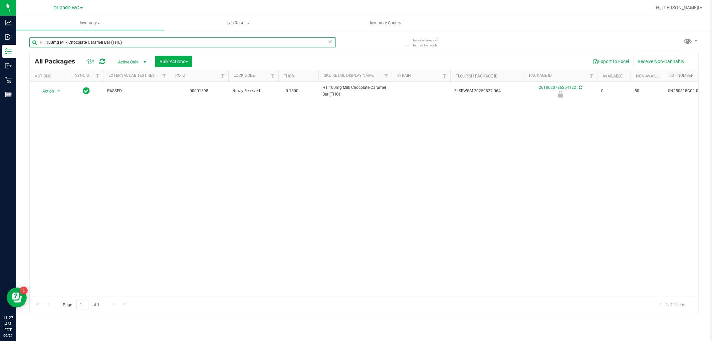
click at [115, 43] on input "HT 100mg Milk Chocolate Caramel Bar (THC)" at bounding box center [182, 42] width 306 height 10
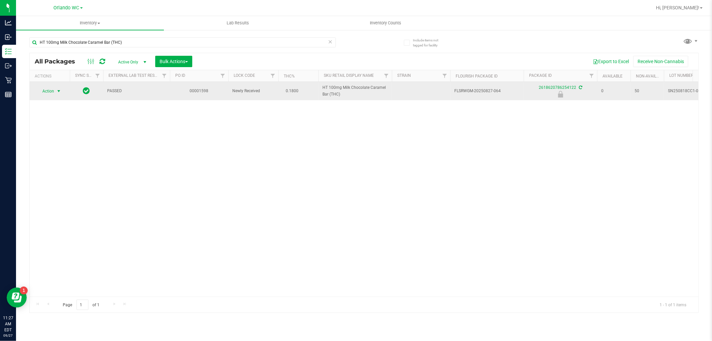
click at [50, 89] on span "Action" at bounding box center [45, 90] width 18 height 9
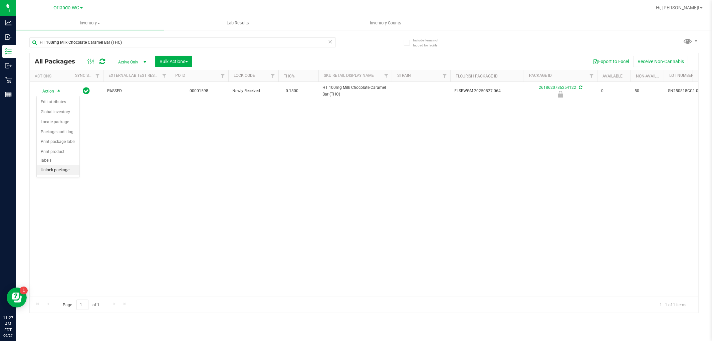
click at [60, 171] on li "Unlock package" at bounding box center [58, 170] width 43 height 10
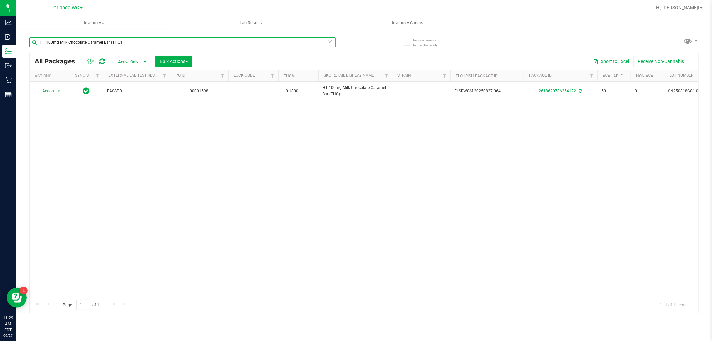
click at [128, 45] on input "HT 100mg Milk Chocolate Caramel Bar (THC)" at bounding box center [182, 42] width 306 height 10
click at [98, 39] on input "HT 100mg Milk Chocolate Caramel Bar (THC)" at bounding box center [182, 42] width 306 height 10
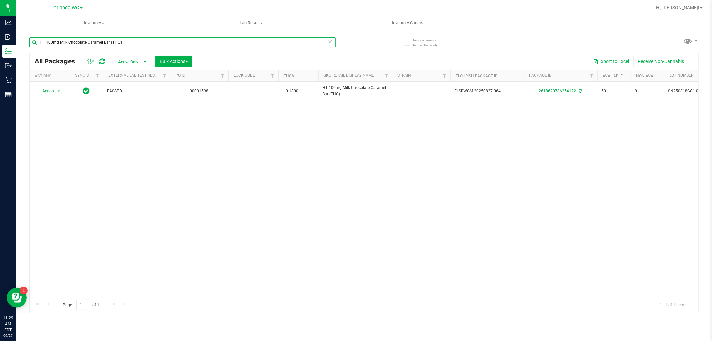
click at [98, 39] on input "HT 100mg Milk Chocolate Caramel Bar (THC)" at bounding box center [182, 42] width 306 height 10
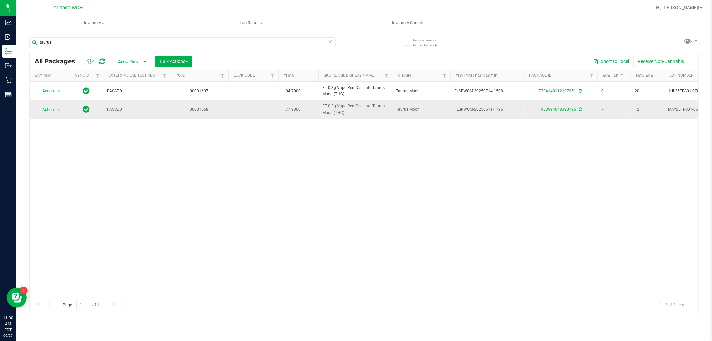
click at [294, 106] on span "77.9000" at bounding box center [293, 109] width 22 height 10
click at [333, 104] on span "FT 0.3g Vape Pen Distillate Taurus Moon (THC)" at bounding box center [354, 109] width 65 height 13
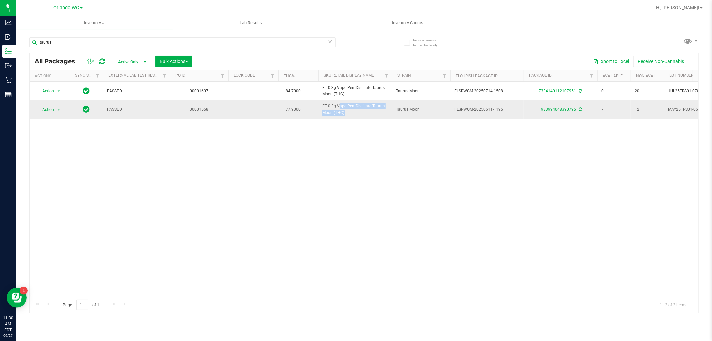
click at [333, 104] on span "FT 0.3g Vape Pen Distillate Taurus Moon (THC)" at bounding box center [354, 109] width 65 height 13
click at [59, 43] on input "taurus" at bounding box center [182, 42] width 306 height 10
type input "t"
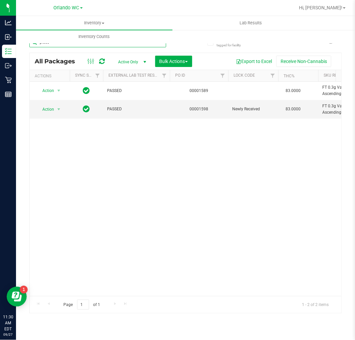
click at [53, 44] on input "pisce" at bounding box center [97, 42] width 137 height 10
paste input "FT 0.3g Vape Pen Distillate Libra Sun (THC)"
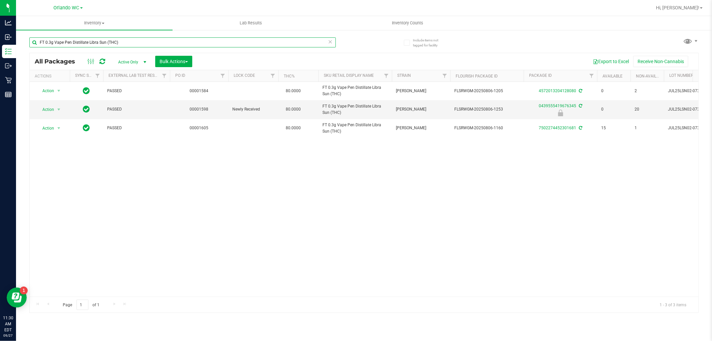
type input "FT 0.3g Vape Pen Distillate Libra Sun (THC)"
click at [328, 44] on icon at bounding box center [330, 41] width 5 height 8
click at [254, 42] on input "text" at bounding box center [182, 42] width 306 height 10
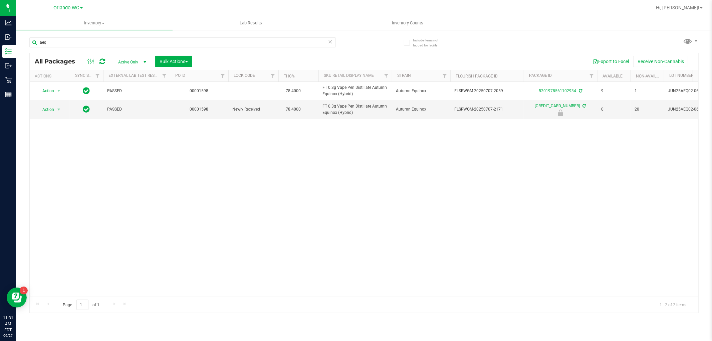
click at [226, 167] on div "Action Action Adjust qty Create package Edit attributes Global inventory Locate…" at bounding box center [364, 189] width 669 height 215
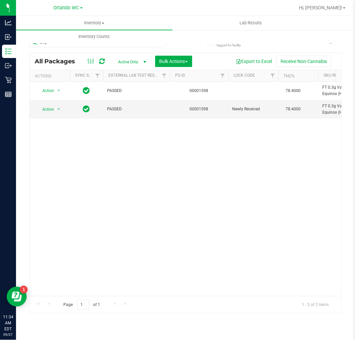
click at [22, 337] on div "Inventory All packages All inventory Waste log Create inventory Lab Results Inv…" at bounding box center [185, 178] width 339 height 324
click at [43, 44] on input "aeq" at bounding box center [97, 42] width 137 height 10
paste input "FT 0.5g Pre-Roll Hot Mess (Hybrid) 1ct"
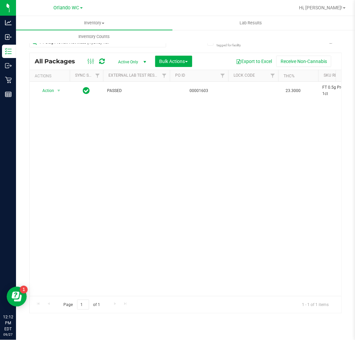
click at [115, 48] on div "FT 0.5g Pre-Roll Hot Mess (Hybrid) 1ct" at bounding box center [97, 44] width 137 height 15
click at [115, 44] on input "FT 0.5g Pre-Roll Hot Mess (Hybrid) 1ct" at bounding box center [97, 42] width 137 height 10
paste input "SW 10mg Theragels Dream (1:9 CBD:THC) 40"
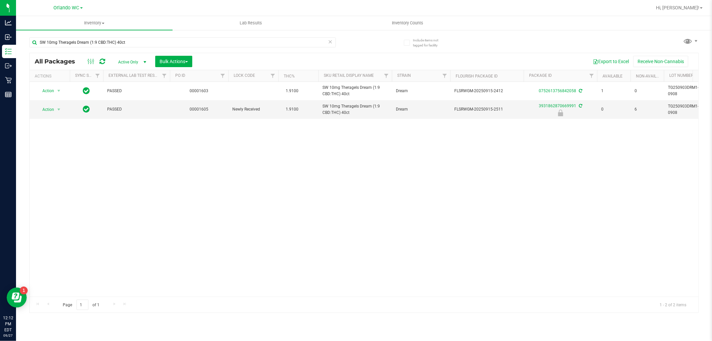
click at [364, 162] on div "Action Action Adjust qty Create package Edit attributes Global inventory Locate…" at bounding box center [364, 189] width 669 height 215
click at [364, 199] on div "Action Action Adjust qty Create package Edit attributes Global inventory Locate…" at bounding box center [364, 189] width 669 height 215
click at [295, 172] on div "Action Action Adjust qty Create package Edit attributes Global inventory Locate…" at bounding box center [364, 189] width 669 height 215
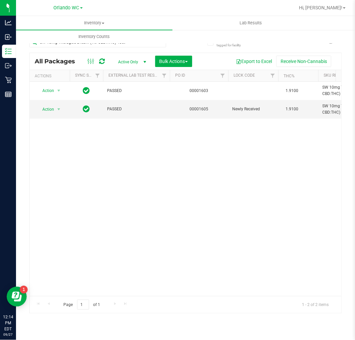
click at [186, 241] on div "Action Action Adjust qty Create package Edit attributes Global inventory Locate…" at bounding box center [186, 189] width 312 height 215
click at [89, 46] on input "SW 10mg Theragels Dream (1:9 CBD:THC) 40ct" at bounding box center [97, 42] width 137 height 10
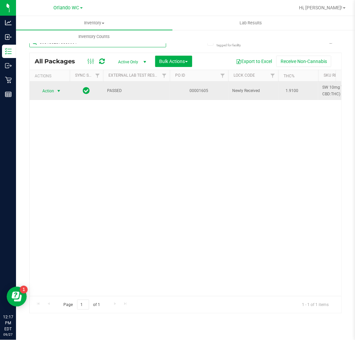
type input "3931862870669991"
click at [51, 94] on span "Action" at bounding box center [45, 90] width 18 height 9
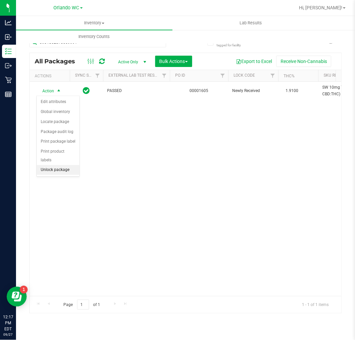
click at [50, 173] on li "Unlock package" at bounding box center [58, 170] width 43 height 10
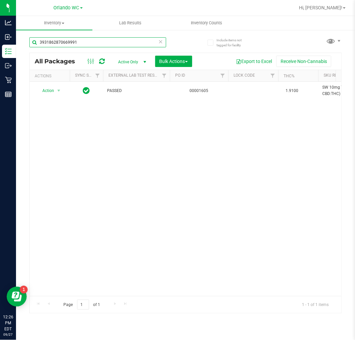
click at [55, 39] on input "3931862870669991" at bounding box center [97, 42] width 137 height 10
paste input "FT 0.3g Vape Pen Distillate Taurus Moon (THC)"
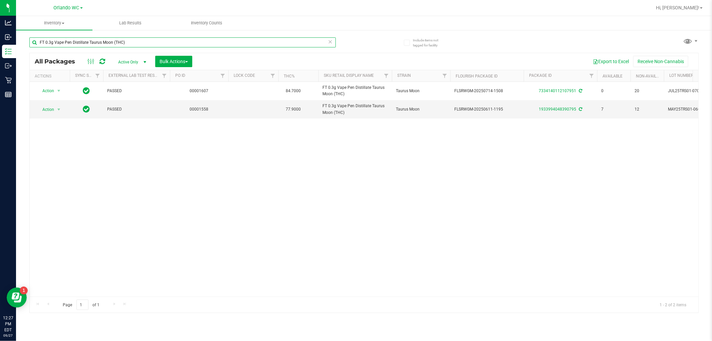
type input "FT 0.3g Vape Pen Distillate Taurus Moon (THC)"
click at [476, 37] on div "FT 0.3g Vape Pen Distillate Taurus Moon (THC) All Packages Active Only Active O…" at bounding box center [363, 172] width 669 height 282
click at [330, 116] on td "FT 0.3g Vape Pen Distillate Taurus Moon (THC)" at bounding box center [354, 109] width 73 height 18
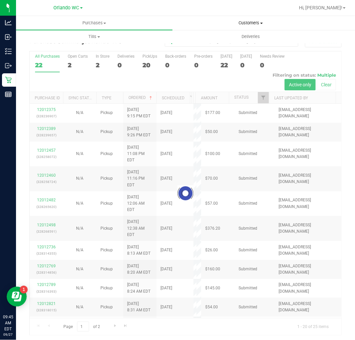
click at [219, 26] on span "Customers" at bounding box center [251, 23] width 156 height 6
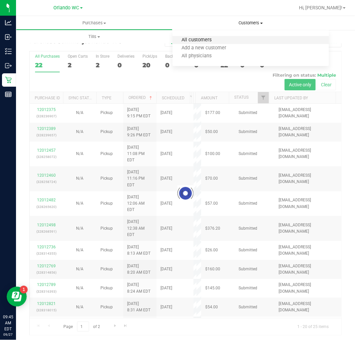
click at [201, 42] on span "All customers" at bounding box center [197, 40] width 48 height 6
click at [186, 42] on span "All customers" at bounding box center [197, 40] width 48 height 6
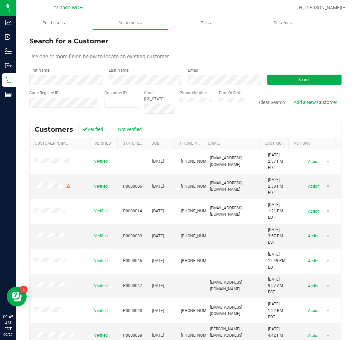
click at [47, 110] on input "text" at bounding box center [52, 111] width 46 height 6
paste input "P1XR0622"
type input "P1XR0622"
click at [315, 77] on button "Search" at bounding box center [304, 80] width 74 height 10
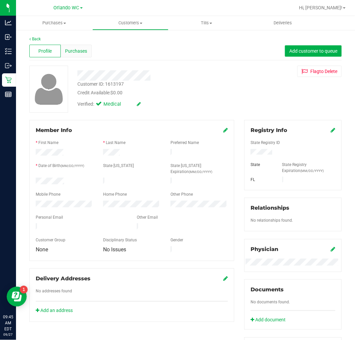
click at [81, 45] on div "Purchases" at bounding box center [76, 51] width 31 height 13
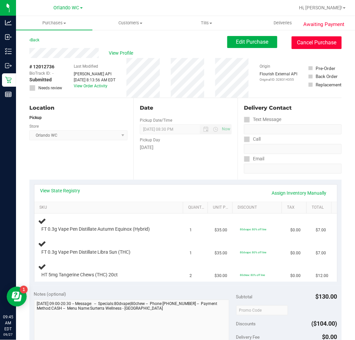
click at [335, 46] on button "Cancel Purchase" at bounding box center [317, 42] width 50 height 13
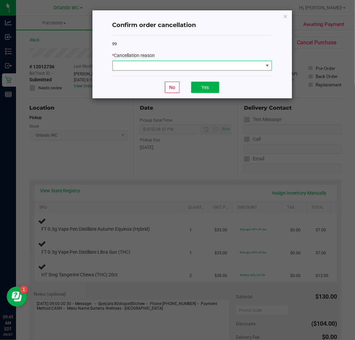
click at [171, 64] on span at bounding box center [188, 65] width 151 height 9
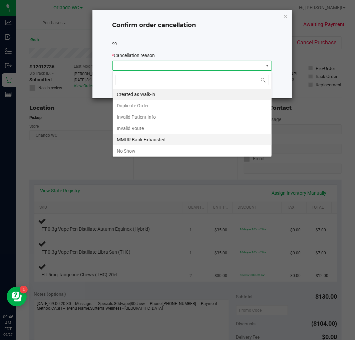
scroll to position [36, 0]
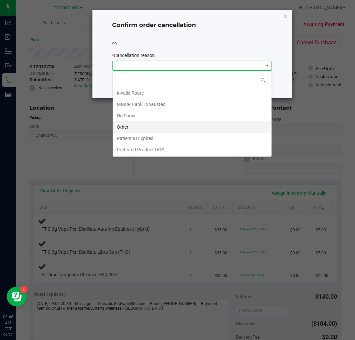
click at [138, 126] on li "Other" at bounding box center [192, 126] width 159 height 11
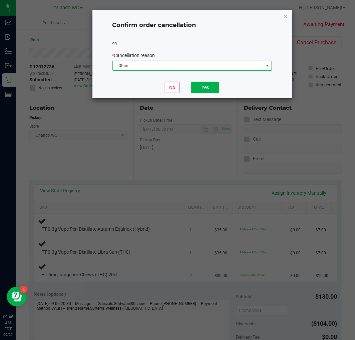
click at [185, 93] on div "No Yes" at bounding box center [192, 87] width 160 height 22
click at [201, 88] on button "Yes" at bounding box center [205, 87] width 28 height 11
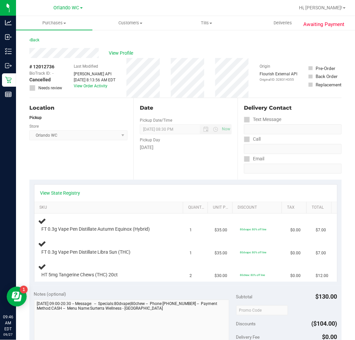
click at [160, 183] on div "View State Registry SKU Quantity Unit Price Discount Tax Total FT 0.3g Vape Pen…" at bounding box center [185, 233] width 312 height 106
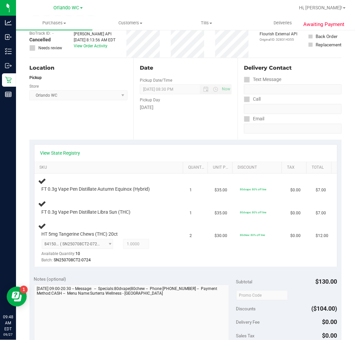
scroll to position [0, 0]
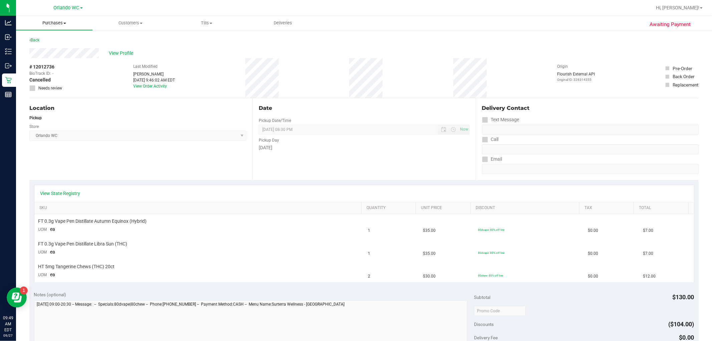
click at [64, 26] on span "Purchases" at bounding box center [54, 23] width 76 height 6
click at [56, 46] on span "Fulfillment" at bounding box center [36, 48] width 41 height 6
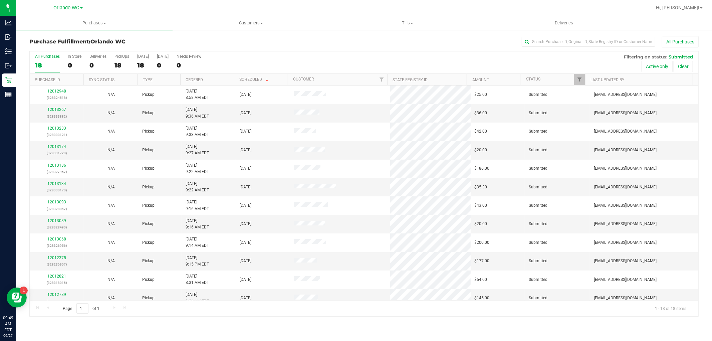
click at [209, 78] on th "Ordered" at bounding box center [207, 80] width 54 height 12
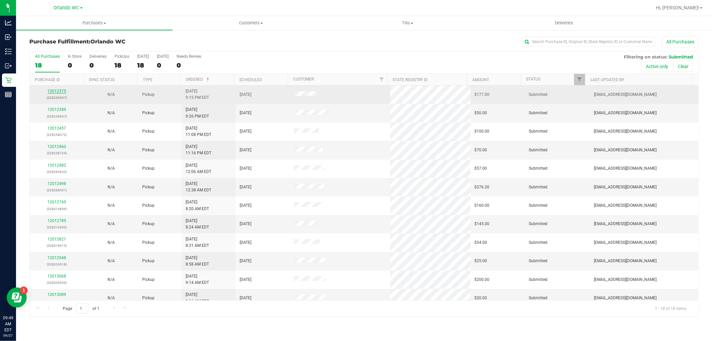
click at [57, 92] on link "12012375" at bounding box center [56, 91] width 19 height 5
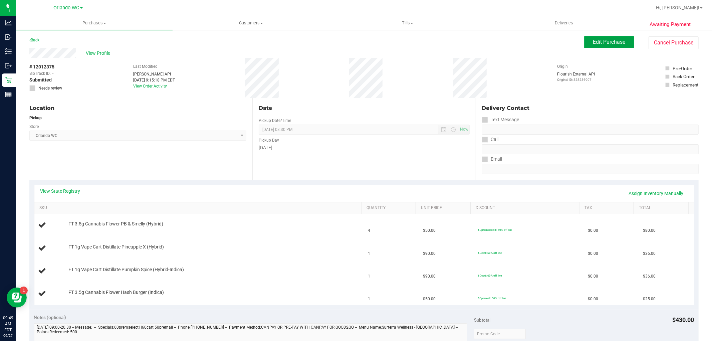
click at [355, 41] on button "Edit Purchase" at bounding box center [609, 42] width 50 height 12
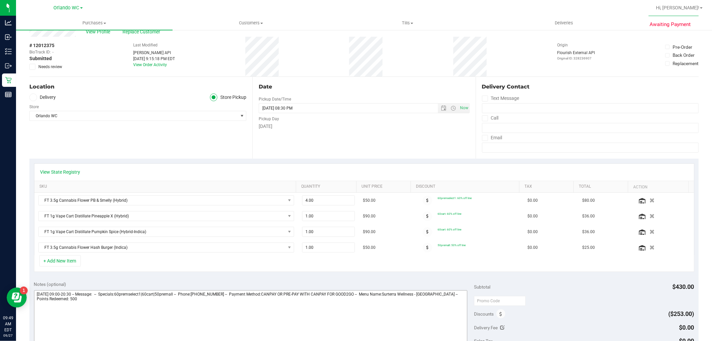
scroll to position [37, 0]
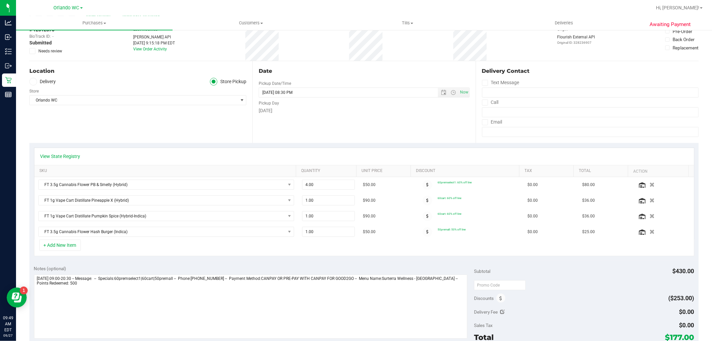
click at [355, 301] on div "Discounts" at bounding box center [489, 298] width 31 height 12
click at [355, 301] on span at bounding box center [500, 297] width 9 height 9
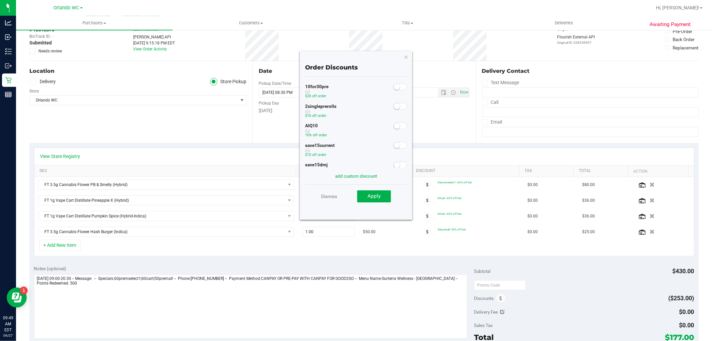
click at [355, 127] on span at bounding box center [400, 125] width 13 height 7
click at [355, 198] on button "Apply" at bounding box center [374, 196] width 34 height 12
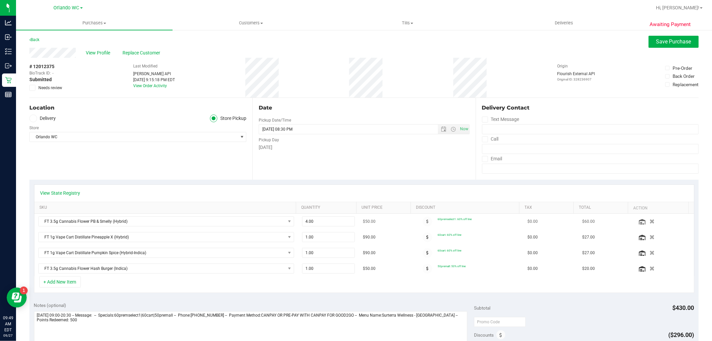
scroll to position [0, 0]
click at [355, 41] on span "Save Purchase" at bounding box center [673, 42] width 35 height 6
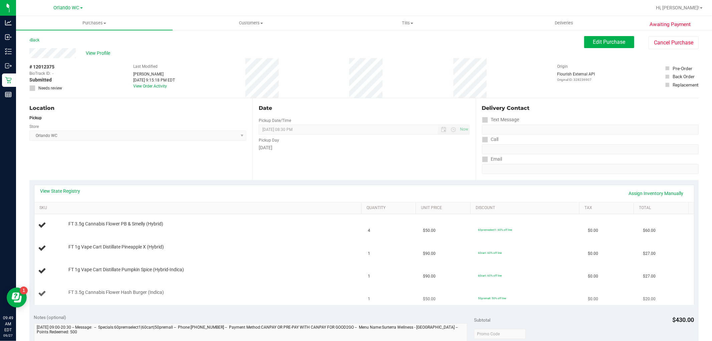
click at [115, 295] on span "FT 3.5g Cannabis Flower Hash Burger (Indica)" at bounding box center [115, 292] width 95 height 6
copy div "FT 3.5g Cannabis Flower Hash Burger (Indica)"
click at [183, 161] on div "Location Pickup Store [GEOGRAPHIC_DATA] WC Select Store [PERSON_NAME][GEOGRAPHI…" at bounding box center [140, 139] width 223 height 82
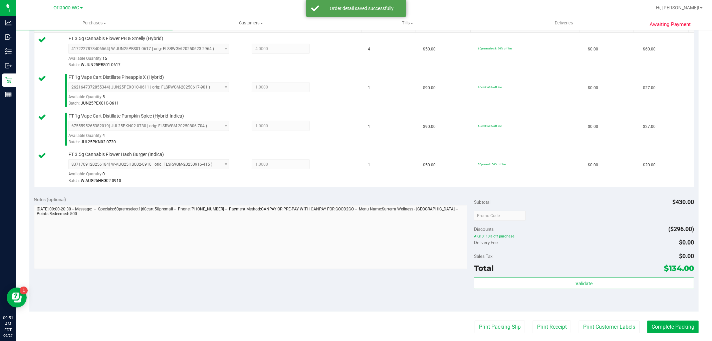
scroll to position [185, 0]
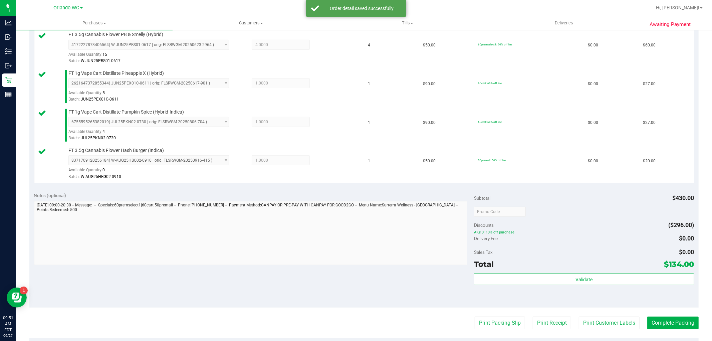
click at [355, 298] on div "Validate" at bounding box center [584, 288] width 220 height 30
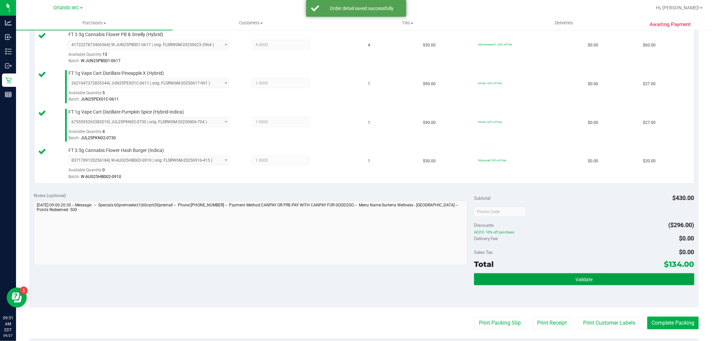
click at [355, 285] on button "Validate" at bounding box center [584, 279] width 220 height 12
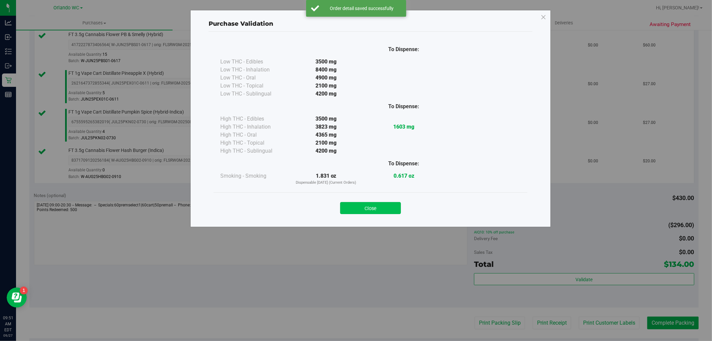
click at [355, 209] on button "Close" at bounding box center [370, 208] width 61 height 12
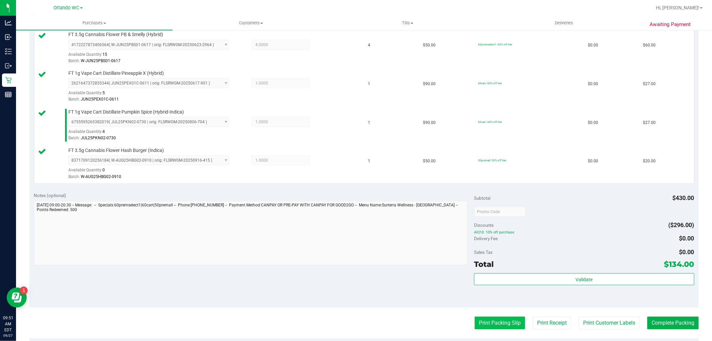
click at [355, 323] on button "Print Packing Slip" at bounding box center [500, 322] width 50 height 13
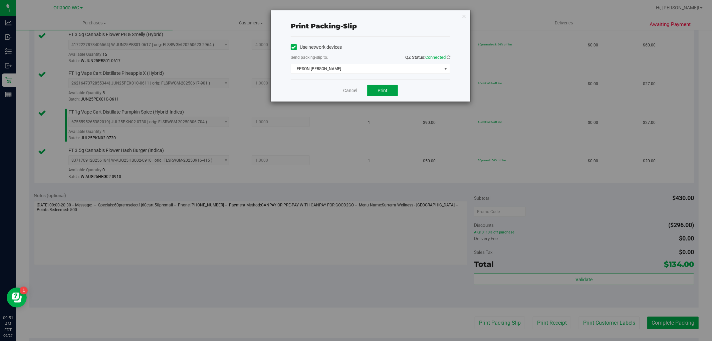
click at [355, 90] on button "Print" at bounding box center [382, 90] width 31 height 11
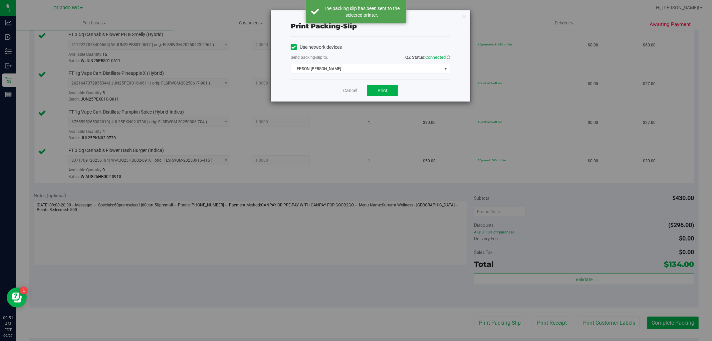
click at [342, 90] on div "Cancel Print" at bounding box center [371, 90] width 160 height 22
click at [348, 90] on link "Cancel" at bounding box center [350, 90] width 14 height 7
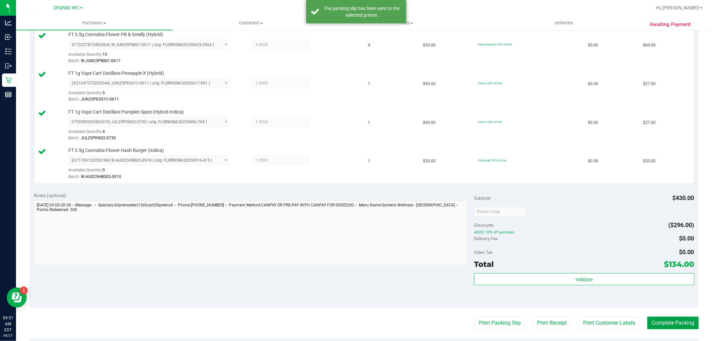
click at [355, 317] on button "Complete Packing" at bounding box center [672, 322] width 51 height 13
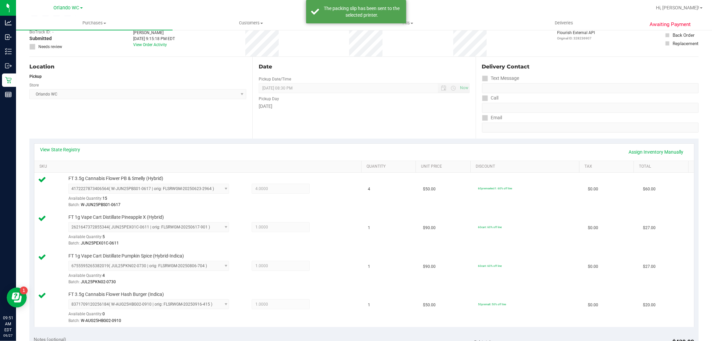
scroll to position [37, 0]
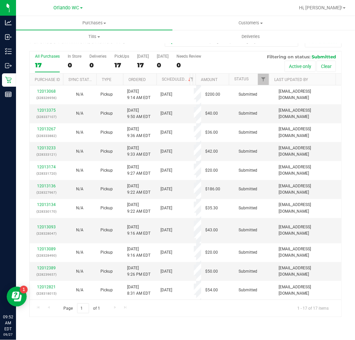
click at [140, 76] on th "Ordered" at bounding box center [139, 80] width 33 height 12
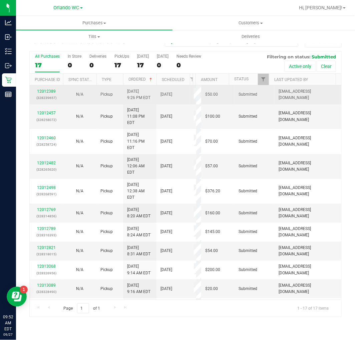
click at [47, 95] on p "(328239657)" at bounding box center [46, 98] width 25 height 6
click at [41, 91] on link "12012389" at bounding box center [46, 91] width 19 height 5
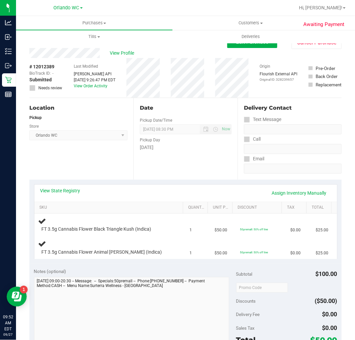
scroll to position [37, 0]
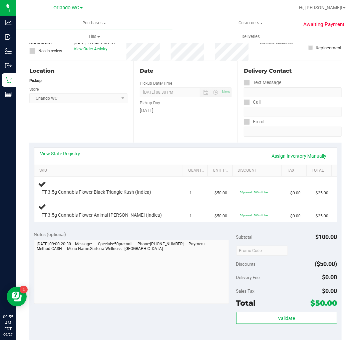
click at [199, 138] on div "Date Pickup Date/Time 09/27/2025 Now 09/27/2025 08:30 PM Now Pickup Day Saturday" at bounding box center [186, 102] width 104 height 82
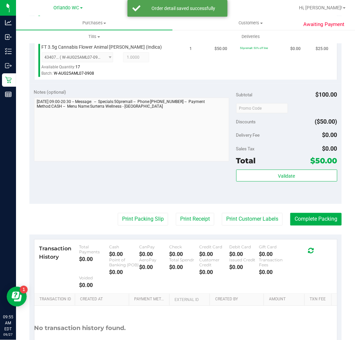
scroll to position [280, 0]
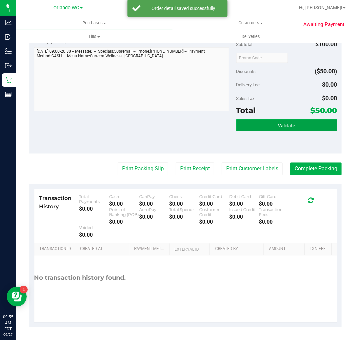
click at [284, 128] on button "Validate" at bounding box center [286, 125] width 101 height 12
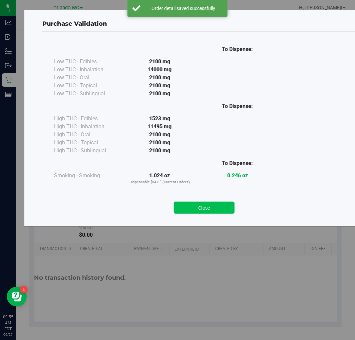
click at [215, 202] on button "Close" at bounding box center [204, 208] width 61 height 12
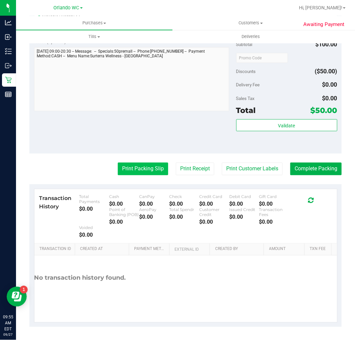
click at [148, 169] on button "Print Packing Slip" at bounding box center [143, 169] width 50 height 13
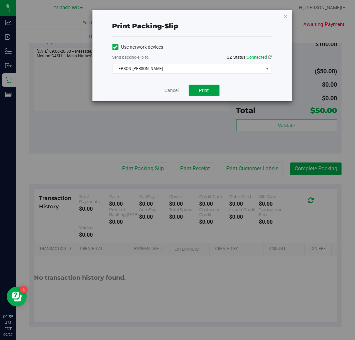
click at [201, 92] on span "Print" at bounding box center [204, 90] width 10 height 5
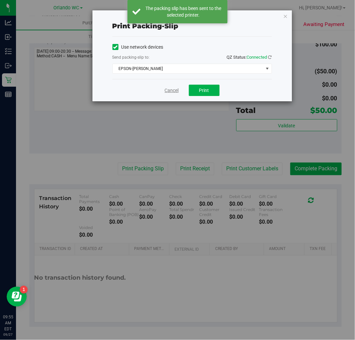
click at [175, 92] on link "Cancel" at bounding box center [172, 90] width 14 height 7
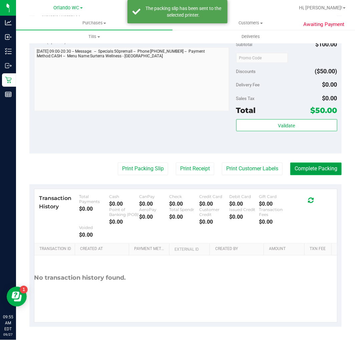
click at [316, 165] on button "Complete Packing" at bounding box center [315, 169] width 51 height 13
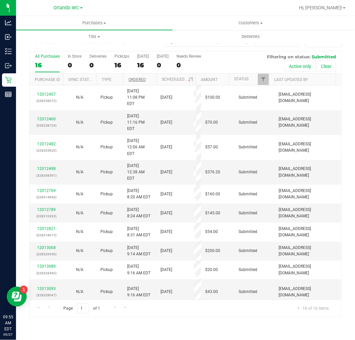
click at [136, 79] on link "Ordered" at bounding box center [137, 79] width 17 height 5
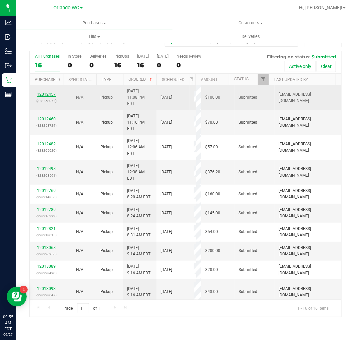
click at [40, 92] on link "12012457" at bounding box center [46, 94] width 19 height 5
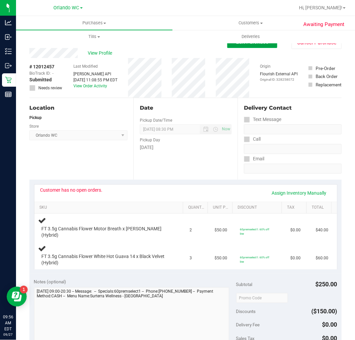
click at [240, 47] on button "Edit Purchase" at bounding box center [252, 42] width 50 height 12
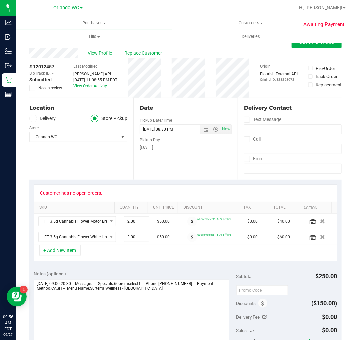
click at [32, 91] on span at bounding box center [32, 88] width 6 height 6
click at [0, 0] on input "Needs review" at bounding box center [0, 0] width 0 height 0
click at [183, 293] on textarea at bounding box center [132, 312] width 196 height 64
click at [171, 298] on textarea at bounding box center [132, 312] width 196 height 64
click at [156, 304] on textarea at bounding box center [132, 312] width 196 height 64
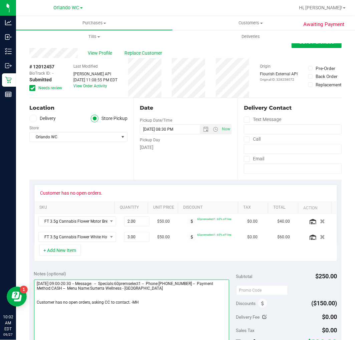
type textarea "Saturday 09/27/2025 09:00-20:30 -- Message: -- Specials:60premselect1 -- Phone:…"
click at [314, 48] on div "View Profile Replace Customer" at bounding box center [185, 53] width 312 height 10
click at [314, 45] on span "Save Purchase" at bounding box center [316, 42] width 35 height 6
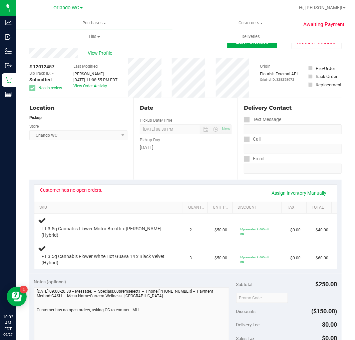
click at [109, 108] on div "Location" at bounding box center [78, 108] width 98 height 8
click at [102, 52] on span "View Profile" at bounding box center [101, 53] width 27 height 7
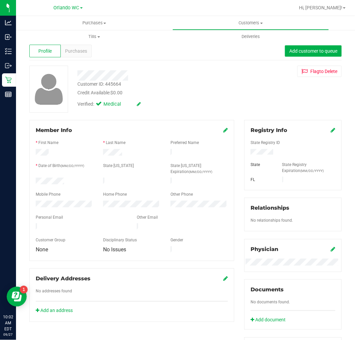
click at [101, 85] on div "Customer ID: 445664" at bounding box center [99, 84] width 44 height 7
copy div "Customer ID: 445664"
click at [66, 52] on span "Purchases" at bounding box center [76, 51] width 22 height 7
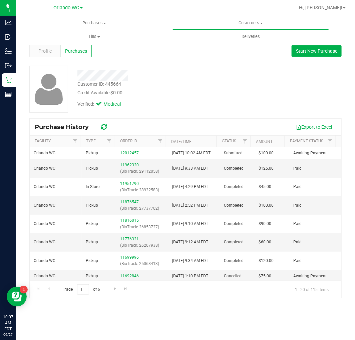
click at [226, 91] on div "Credit Available: $0.00" at bounding box center [152, 92] width 151 height 7
click at [209, 87] on div "Customer ID: 445664 Credit Available: $0.00" at bounding box center [152, 89] width 161 height 16
click at [192, 83] on div "Customer ID: 445664 Credit Available: $0.00" at bounding box center [152, 89] width 161 height 16
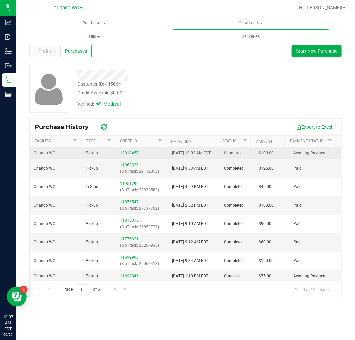
click at [124, 156] on link "12012457" at bounding box center [129, 153] width 19 height 5
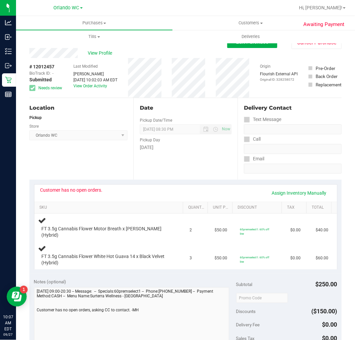
click at [77, 172] on div "Location Pickup Store [GEOGRAPHIC_DATA] WC Select Store [PERSON_NAME][GEOGRAPHI…" at bounding box center [81, 139] width 104 height 82
click at [105, 53] on span "View Profile" at bounding box center [101, 53] width 27 height 7
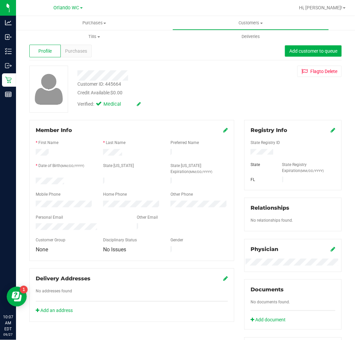
click at [195, 100] on div "Verified: Medical" at bounding box center [152, 103] width 161 height 15
click at [82, 21] on span "Purchases" at bounding box center [94, 23] width 157 height 6
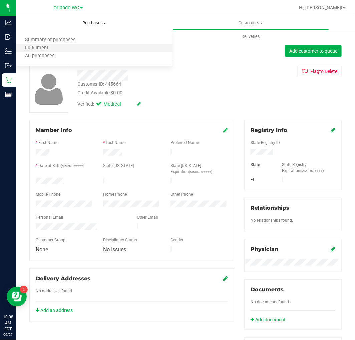
click at [60, 47] on li "Fulfillment" at bounding box center [94, 48] width 157 height 8
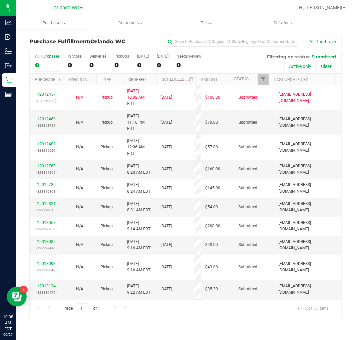
click at [142, 79] on link "Ordered" at bounding box center [137, 79] width 17 height 5
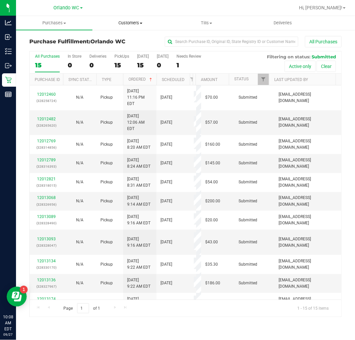
click at [119, 18] on uib-tab-heading "Customers All customers Add a new customer All physicians" at bounding box center [131, 22] width 76 height 13
click at [118, 40] on span "All customers" at bounding box center [116, 40] width 48 height 6
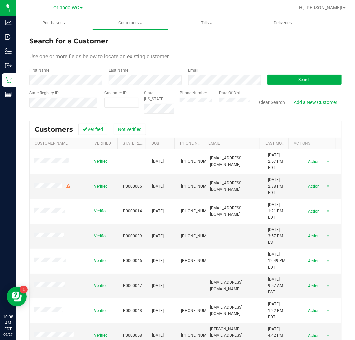
click at [305, 96] on div "Clear Search Add a New Customer" at bounding box center [296, 102] width 92 height 24
click at [303, 83] on button "Search" at bounding box center [304, 80] width 74 height 10
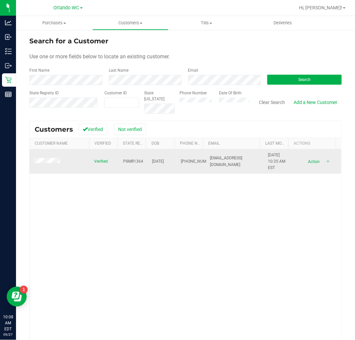
click at [48, 159] on span at bounding box center [48, 161] width 28 height 7
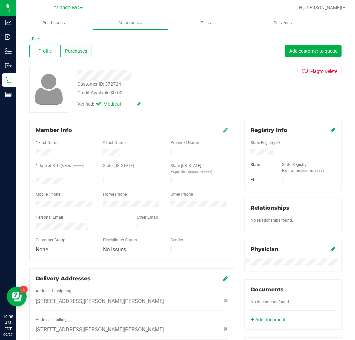
click at [77, 51] on span "Purchases" at bounding box center [76, 51] width 22 height 7
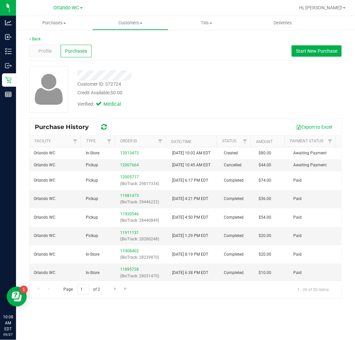
click at [174, 86] on div "Customer ID: 372724 Credit Available: $0.00" at bounding box center [152, 89] width 161 height 16
click at [309, 54] on button "Start New Purchase" at bounding box center [317, 50] width 50 height 11
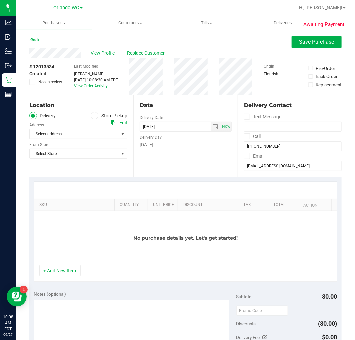
click at [91, 119] on span at bounding box center [95, 116] width 8 height 8
click at [0, 0] on input "Store Pickup" at bounding box center [0, 0] width 0 height 0
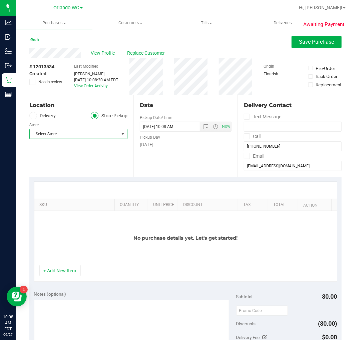
click at [89, 135] on span "Select Store" at bounding box center [74, 134] width 89 height 9
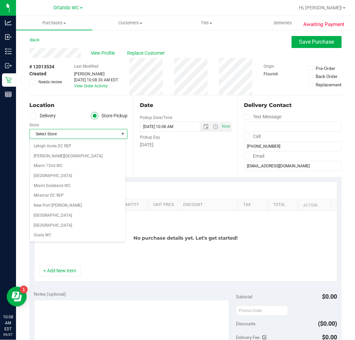
scroll to position [259, 0]
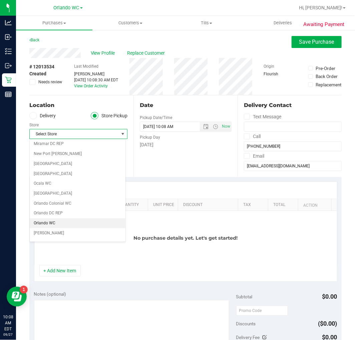
click at [56, 223] on li "Orlando WC" at bounding box center [78, 224] width 96 height 10
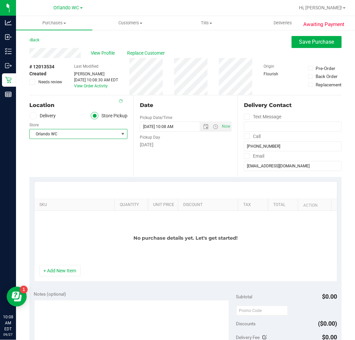
click at [78, 177] on div "SKU Quantity Unit Price Discount Tax Total Action No purchase details yet. Let'…" at bounding box center [185, 231] width 312 height 109
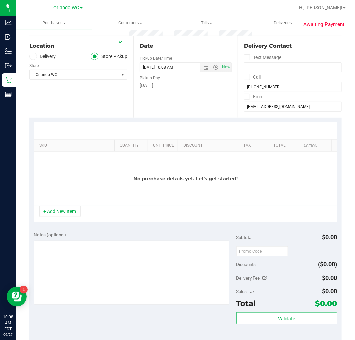
scroll to position [74, 0]
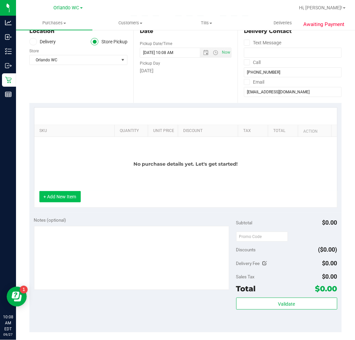
click at [66, 199] on button "+ Add New Item" at bounding box center [59, 196] width 41 height 11
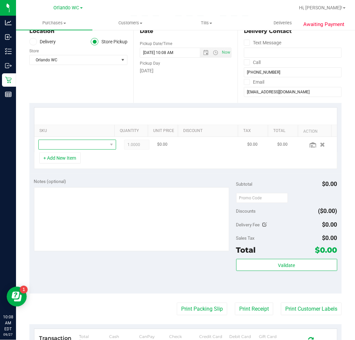
click at [83, 145] on span "NO DATA FOUND" at bounding box center [73, 144] width 69 height 9
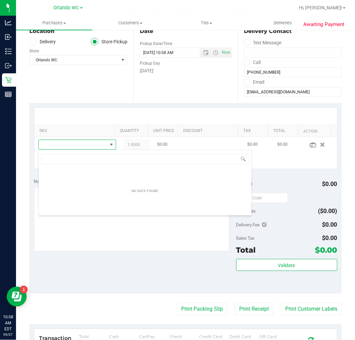
scroll to position [10, 67]
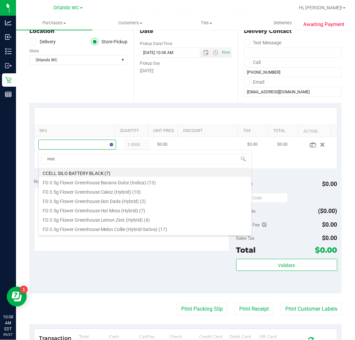
type input "moto"
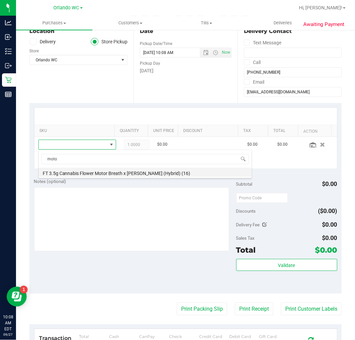
click at [104, 170] on li "FT 3.5g Cannabis Flower Motor Breath x Mike Larry (Hybrid) (16)" at bounding box center [145, 172] width 213 height 9
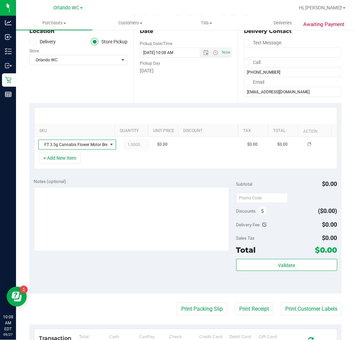
click at [115, 181] on div "Notes (optional)" at bounding box center [135, 181] width 202 height 7
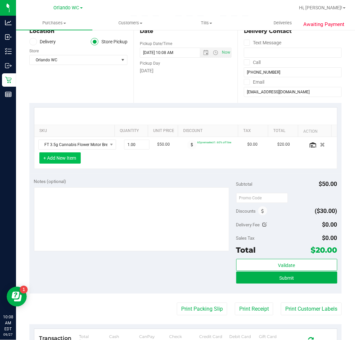
click at [60, 162] on button "+ Add New Item" at bounding box center [59, 158] width 41 height 11
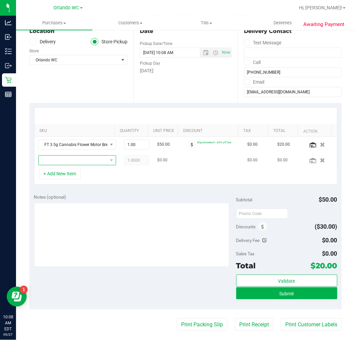
click at [62, 160] on span "NO DATA FOUND" at bounding box center [73, 160] width 69 height 9
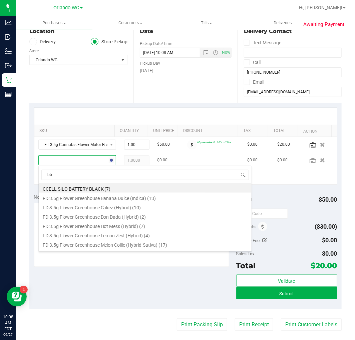
type input "bbc"
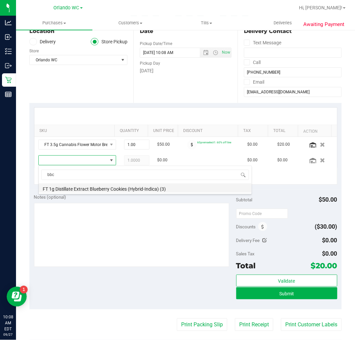
click at [129, 192] on li "FT 1g Distillate Extract Blueberry Cookies (Hybrid-Indica) (3)" at bounding box center [145, 188] width 213 height 9
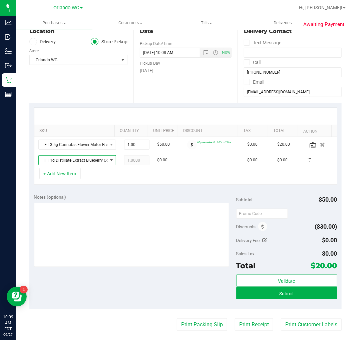
click at [122, 192] on div "Notes (optional) Subtotal $50.00 Discounts ($30.00) Delivery Fee $0.00 Sales Ta…" at bounding box center [185, 250] width 312 height 120
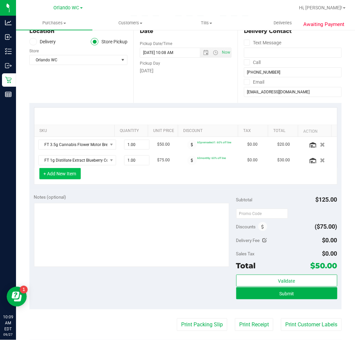
click at [71, 178] on button "+ Add New Item" at bounding box center [59, 173] width 41 height 11
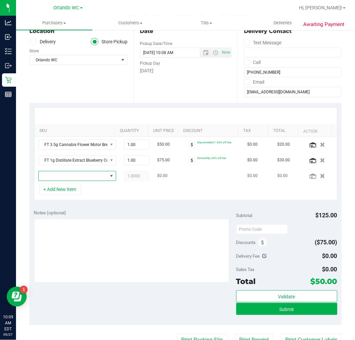
click at [79, 178] on span "NO DATA FOUND" at bounding box center [73, 176] width 69 height 9
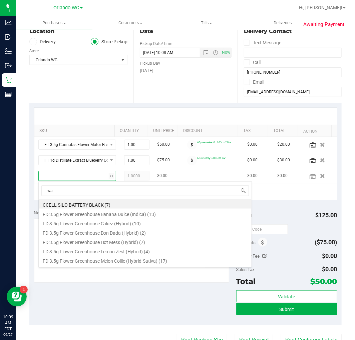
type input "wax"
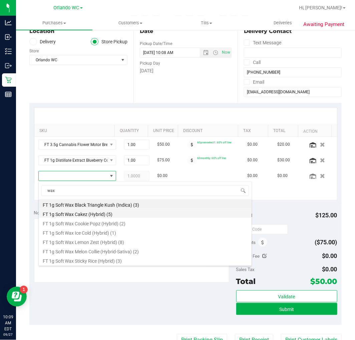
click at [75, 216] on li "FT 1g Soft Wax Cakez (Hybrid) (5)" at bounding box center [145, 213] width 213 height 9
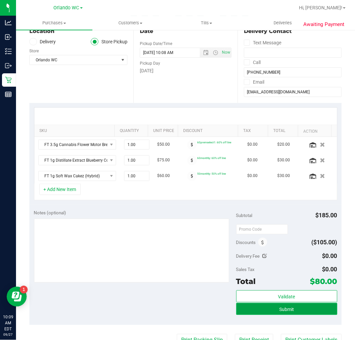
click at [269, 311] on button "Submit" at bounding box center [286, 309] width 101 height 12
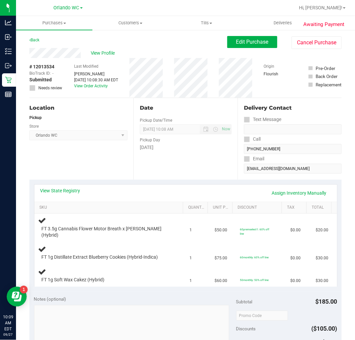
click at [92, 145] on div "Location Pickup Store [GEOGRAPHIC_DATA] WC Select Store [PERSON_NAME][GEOGRAPHI…" at bounding box center [81, 139] width 104 height 82
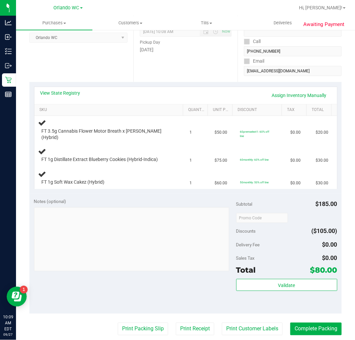
scroll to position [111, 0]
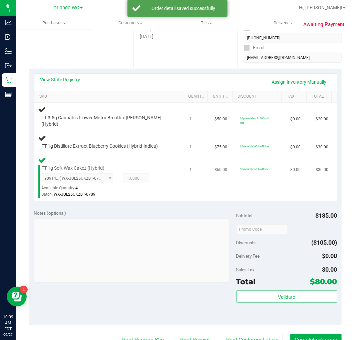
click at [143, 156] on div "FT 1g Soft Wax Cakez (Hybrid) 9091435183534439 ( WX-JUL25CKZ01-0709 | orig: FLS…" at bounding box center [110, 177] width 144 height 42
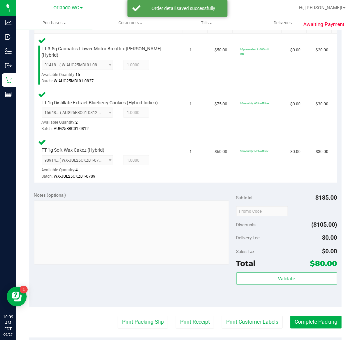
scroll to position [222, 0]
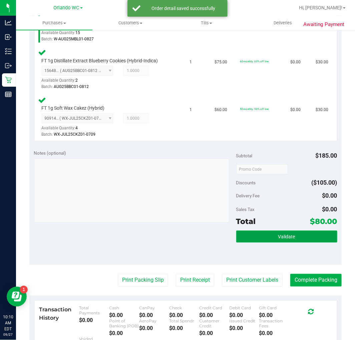
click at [257, 231] on button "Validate" at bounding box center [286, 237] width 101 height 12
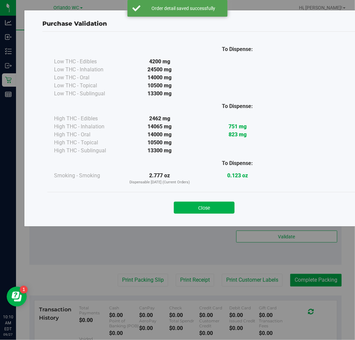
click at [205, 215] on div "Close" at bounding box center [204, 205] width 314 height 27
click at [206, 203] on button "Close" at bounding box center [204, 208] width 61 height 12
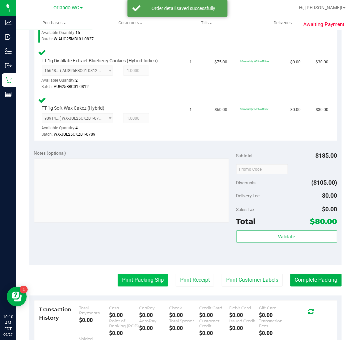
click at [139, 274] on button "Print Packing Slip" at bounding box center [143, 280] width 50 height 13
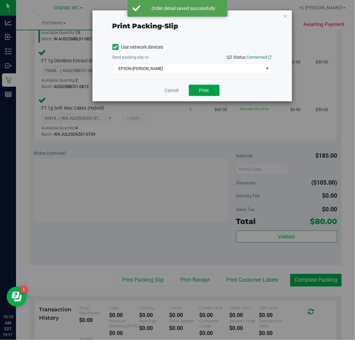
click at [191, 91] on button "Print" at bounding box center [204, 90] width 31 height 11
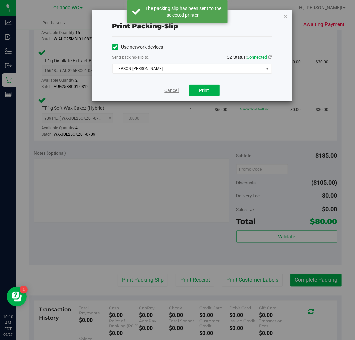
click at [176, 87] on link "Cancel" at bounding box center [172, 90] width 14 height 7
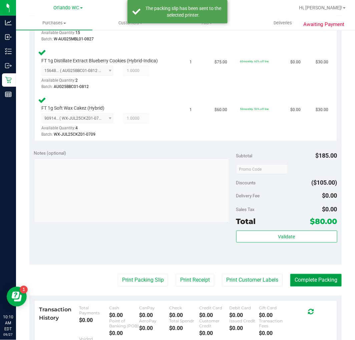
click at [324, 274] on button "Complete Packing" at bounding box center [315, 280] width 51 height 13
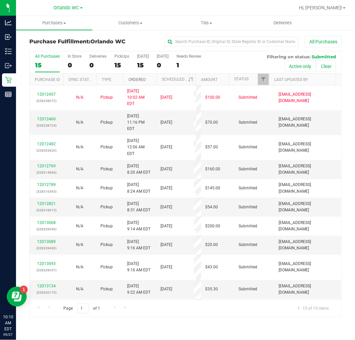
click at [145, 79] on link "Ordered" at bounding box center [137, 79] width 17 height 5
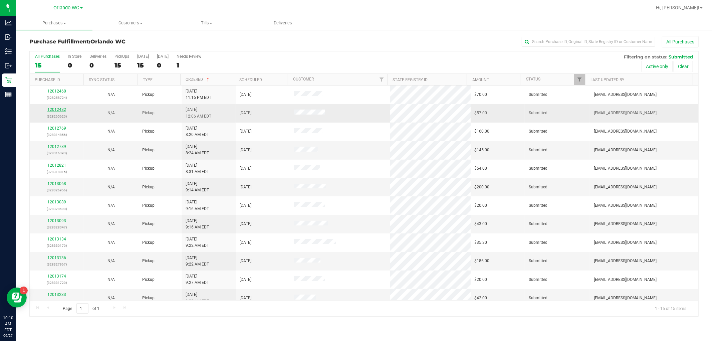
click at [58, 109] on link "12012482" at bounding box center [56, 109] width 19 height 5
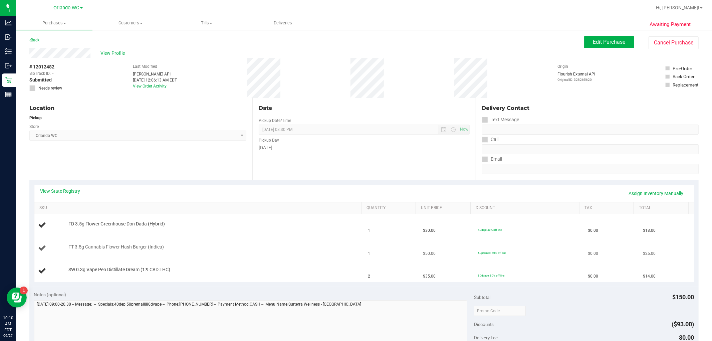
click at [115, 251] on div "FT 3.5g Cannabis Flower Hash Burger (Indica)" at bounding box center [199, 248] width 322 height 9
click at [115, 248] on span "FT 3.5g Cannabis Flower Hash Burger (Indica)" at bounding box center [115, 247] width 95 height 6
copy div "FT 3.5g Cannabis Flower Hash Burger (Indica)"
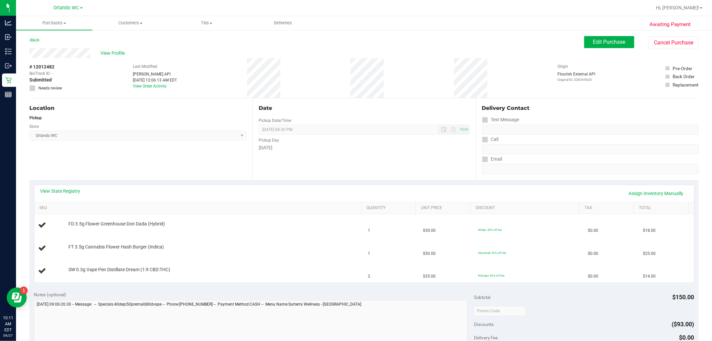
click at [131, 172] on div "Location Pickup Store [GEOGRAPHIC_DATA] WC Select Store [PERSON_NAME][GEOGRAPHI…" at bounding box center [140, 139] width 223 height 82
click at [126, 150] on div "Location Pickup Store [GEOGRAPHIC_DATA] WC Select Store [PERSON_NAME][GEOGRAPHI…" at bounding box center [140, 139] width 223 height 82
click at [355, 41] on span "Edit Purchase" at bounding box center [609, 42] width 32 height 6
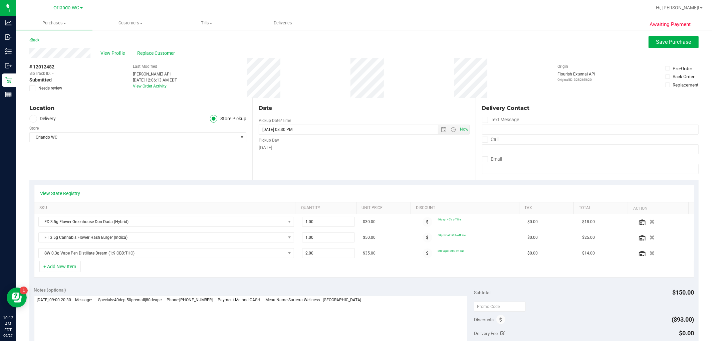
click at [43, 85] on span "Needs review" at bounding box center [50, 88] width 24 height 6
click at [0, 0] on input "Needs review" at bounding box center [0, 0] width 0 height 0
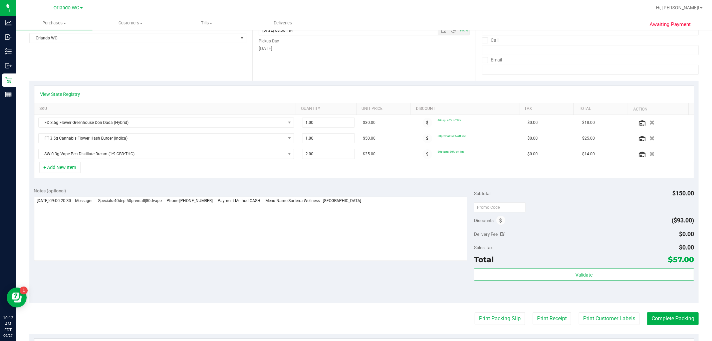
scroll to position [185, 0]
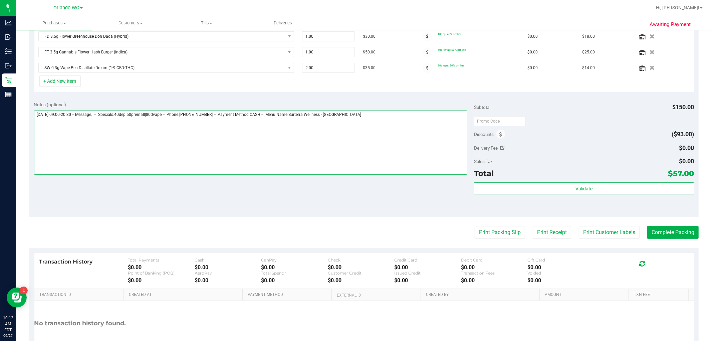
click at [355, 127] on textarea at bounding box center [251, 142] width 434 height 64
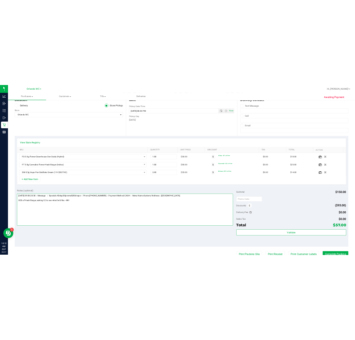
scroll to position [0, 0]
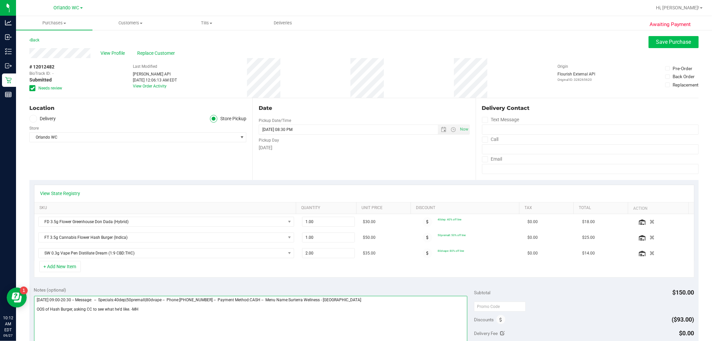
type textarea "Saturday 09/27/2025 09:00-20:30 -- Message: -- Specials:40dep|50premall|80dvape…"
click at [355, 43] on span "Save Purchase" at bounding box center [673, 42] width 35 height 6
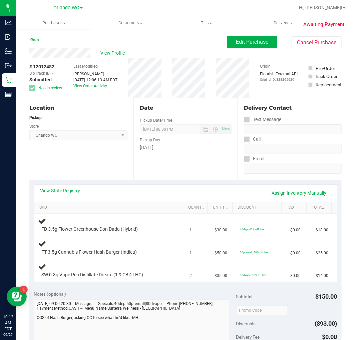
click at [91, 156] on div "Location Pickup Store [GEOGRAPHIC_DATA] WC Select Store [PERSON_NAME][GEOGRAPHI…" at bounding box center [81, 139] width 104 height 82
click at [247, 42] on span "Edit Purchase" at bounding box center [252, 42] width 32 height 6
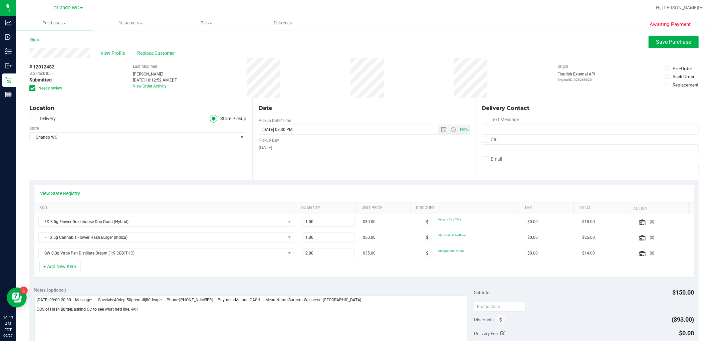
click at [128, 310] on textarea at bounding box center [251, 328] width 434 height 64
click at [355, 239] on button "button" at bounding box center [652, 237] width 11 height 7
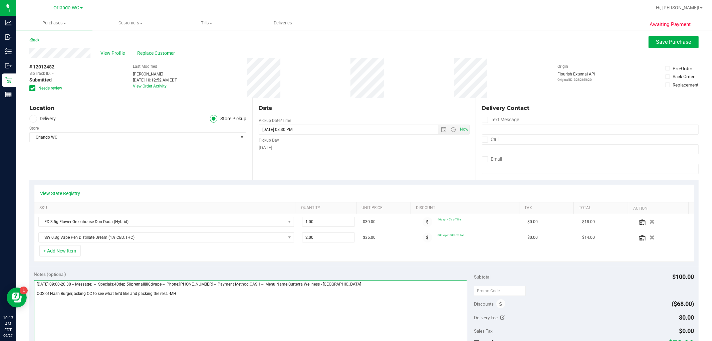
click at [47, 293] on textarea at bounding box center [251, 312] width 434 height 64
click at [72, 292] on textarea at bounding box center [251, 312] width 434 height 64
drag, startPoint x: 168, startPoint y: 291, endPoint x: 194, endPoint y: 292, distance: 25.4
click at [194, 292] on textarea at bounding box center [251, 312] width 434 height 64
click at [194, 293] on textarea at bounding box center [251, 312] width 434 height 64
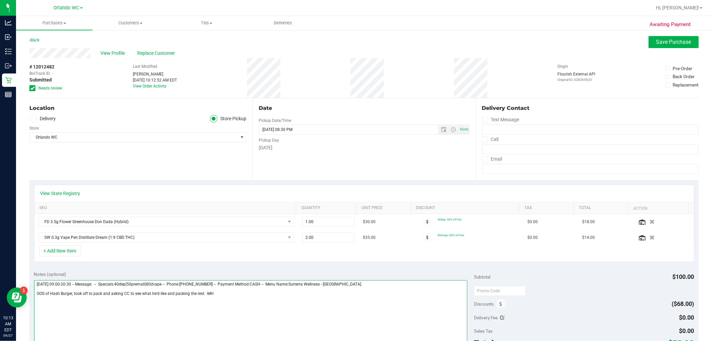
click at [175, 293] on textarea at bounding box center [251, 312] width 434 height 64
drag, startPoint x: 167, startPoint y: 293, endPoint x: 202, endPoint y: 292, distance: 34.4
click at [202, 292] on textarea at bounding box center [251, 312] width 434 height 64
type textarea "Saturday 09/27/2025 09:00-20:30 -- Message: -- Specials:40dep|50premall|80dvape…"
click at [355, 48] on div "View Profile Replace Customer" at bounding box center [363, 53] width 669 height 10
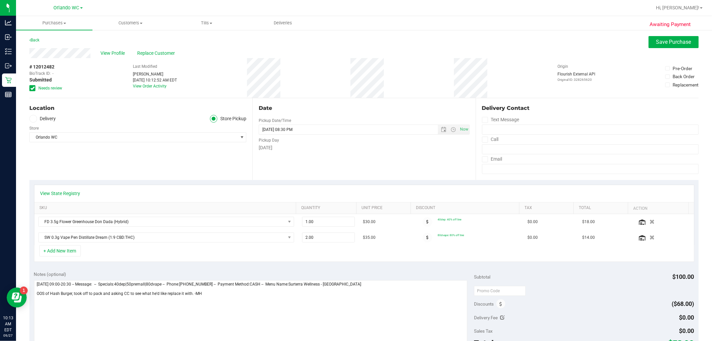
click at [355, 48] on div "View Profile Replace Customer" at bounding box center [363, 53] width 669 height 10
click at [355, 46] on button "Save Purchase" at bounding box center [674, 42] width 50 height 12
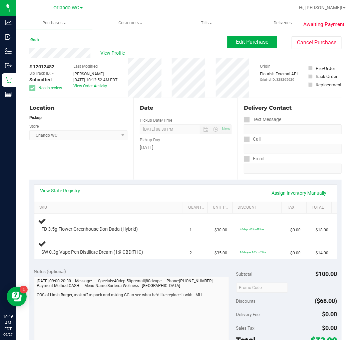
click at [116, 81] on div "Sep 27, 2025 10:12:52 AM EDT" at bounding box center [95, 80] width 44 height 6
click at [38, 63] on span "# 12012482" at bounding box center [41, 66] width 25 height 7
click at [41, 64] on span "# 12012482" at bounding box center [41, 66] width 25 height 7
copy span "12012482"
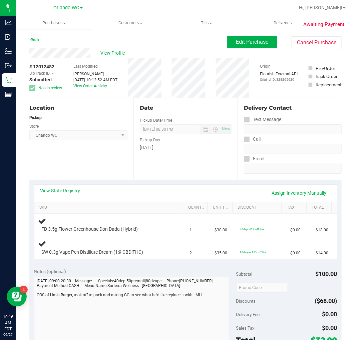
click at [123, 119] on div "Pickup" at bounding box center [78, 118] width 98 height 6
click at [137, 177] on div "Date Pickup Date/Time 09/27/2025 Now 09/27/2025 08:30 PM Now Pickup Day Saturday" at bounding box center [186, 139] width 104 height 82
click at [128, 164] on div "Location Pickup Store Orlando WC Select Store Bonita Springs WC Boynton Beach W…" at bounding box center [81, 139] width 104 height 82
click at [80, 181] on div "View State Registry Assign Inventory Manually SKU Quantity Unit Price Discount …" at bounding box center [185, 222] width 312 height 84
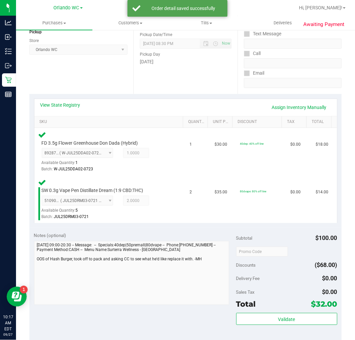
scroll to position [148, 0]
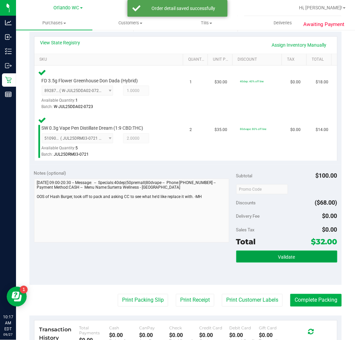
click at [278, 258] on span "Validate" at bounding box center [286, 257] width 17 height 5
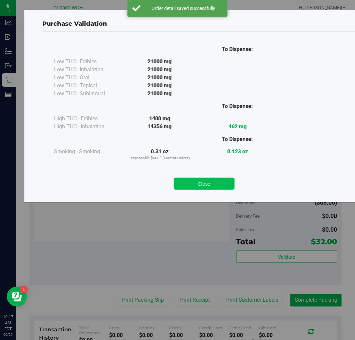
click at [205, 183] on button "Close" at bounding box center [204, 184] width 61 height 12
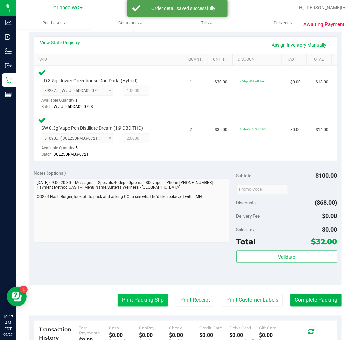
click at [156, 298] on button "Print Packing Slip" at bounding box center [143, 300] width 50 height 13
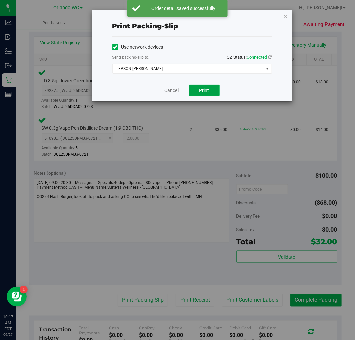
click at [194, 90] on button "Print" at bounding box center [204, 90] width 31 height 11
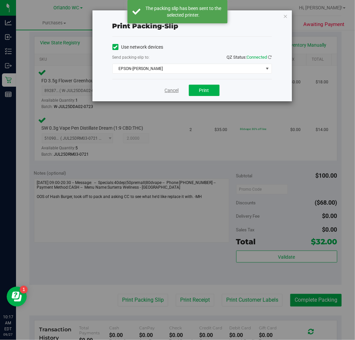
click at [178, 92] on link "Cancel" at bounding box center [172, 90] width 14 height 7
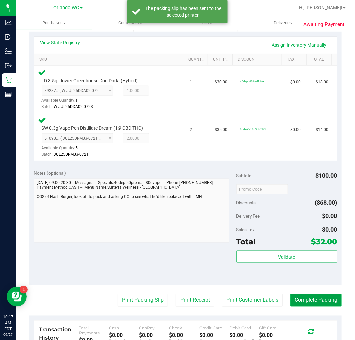
click at [303, 305] on button "Complete Packing" at bounding box center [315, 300] width 51 height 13
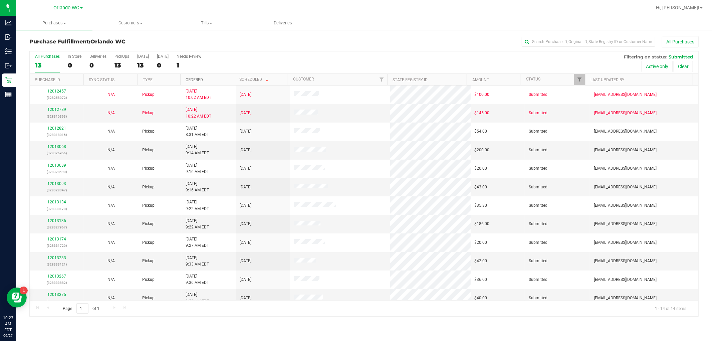
click at [202, 79] on link "Ordered" at bounding box center [194, 79] width 17 height 5
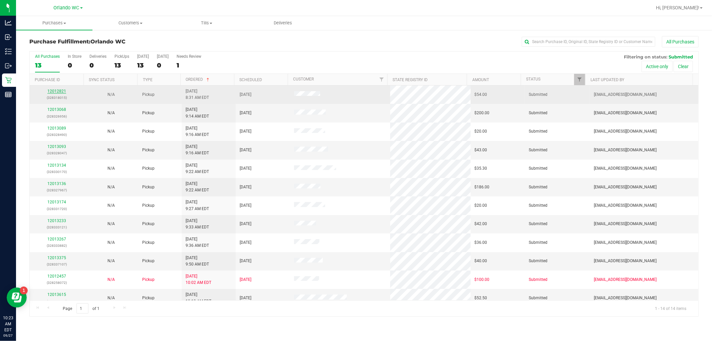
click at [55, 89] on link "12012821" at bounding box center [56, 91] width 19 height 5
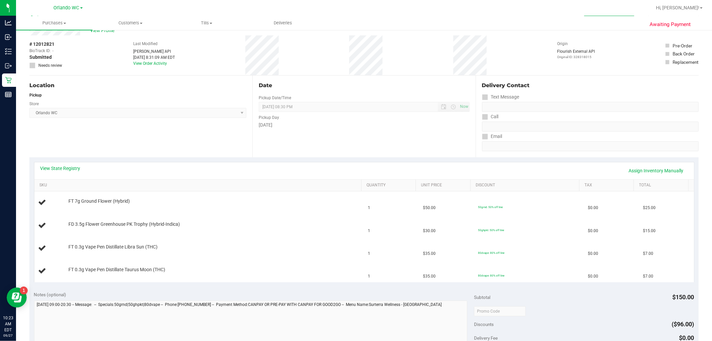
scroll to position [37, 0]
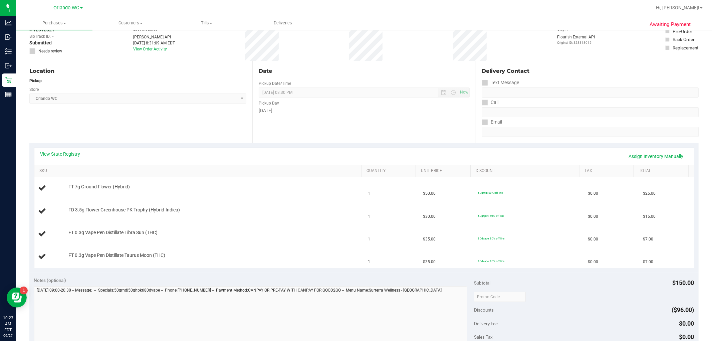
click at [57, 154] on link "View State Registry" at bounding box center [60, 154] width 40 height 7
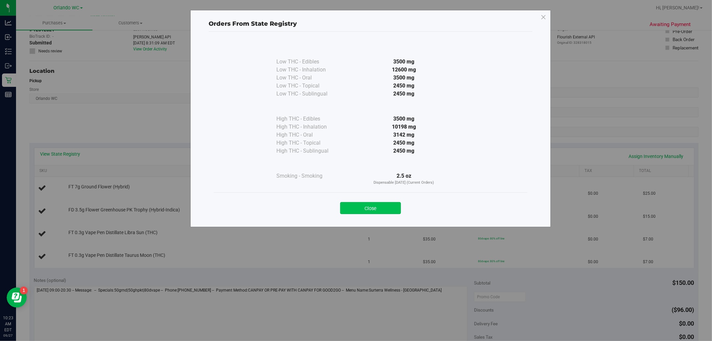
click at [355, 206] on button "Close" at bounding box center [370, 208] width 61 height 12
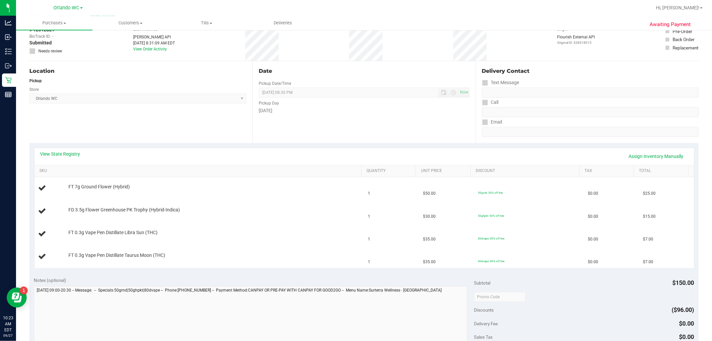
click at [165, 109] on div "Location Pickup Store Orlando WC Select Store Bonita Springs WC Boynton Beach W…" at bounding box center [140, 102] width 223 height 82
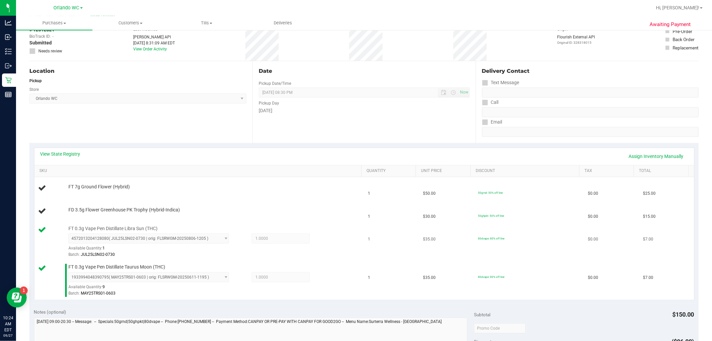
click at [101, 229] on span "FT 0.3g Vape Pen Distillate Libra Sun (THC)" at bounding box center [112, 228] width 89 height 6
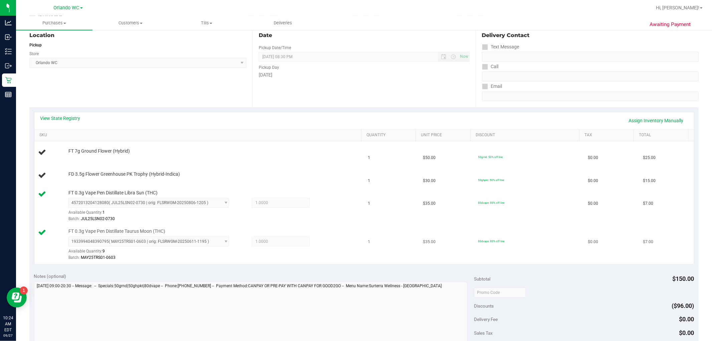
scroll to position [74, 0]
click at [109, 235] on span "1933994048390795 ( MAY25TRS01-0603 | orig: FLSRWGM-20250611-1195 ) 193399404839…" at bounding box center [148, 240] width 161 height 10
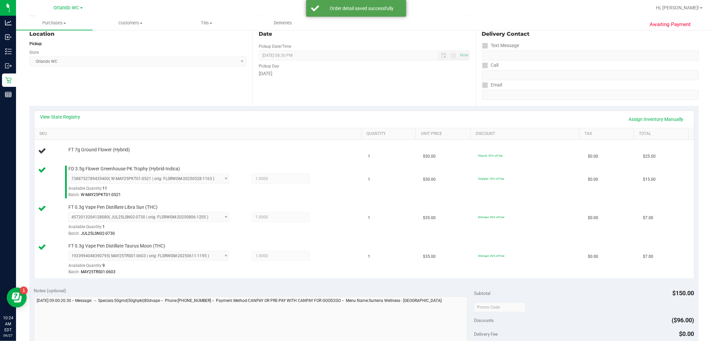
click at [72, 120] on div "View State Registry Assign Inventory Manually" at bounding box center [364, 118] width 648 height 11
click at [72, 119] on link "View State Registry" at bounding box center [60, 116] width 40 height 7
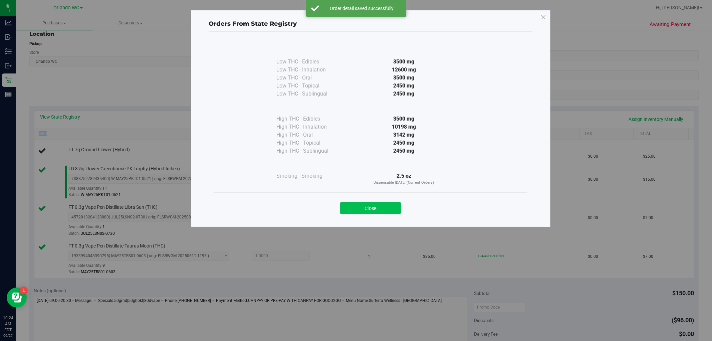
click at [355, 202] on button "Close" at bounding box center [370, 208] width 61 height 12
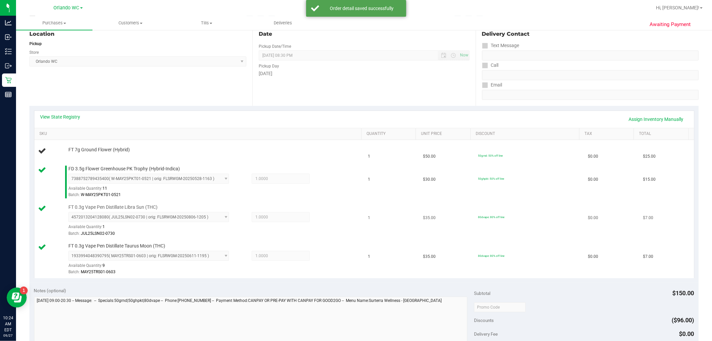
click at [355, 209] on td "1" at bounding box center [391, 220] width 55 height 39
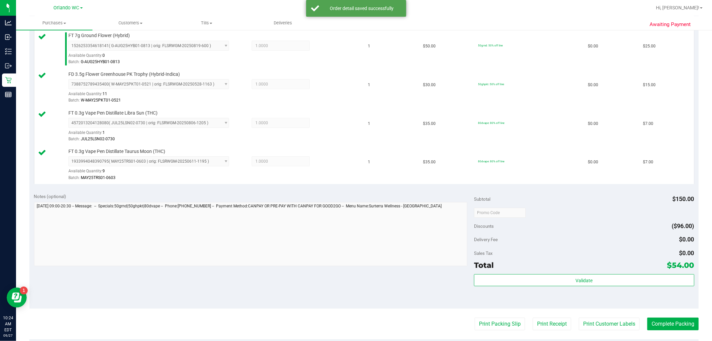
scroll to position [185, 0]
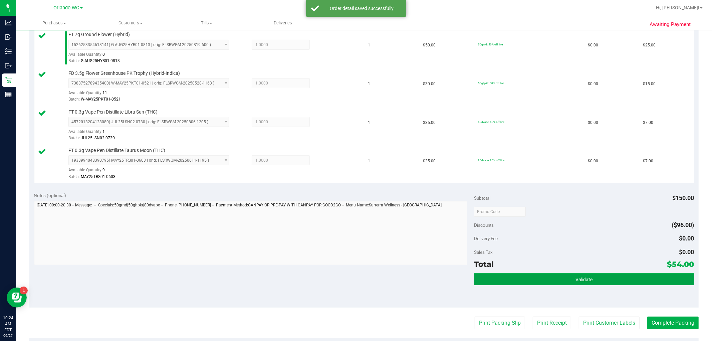
click at [355, 284] on button "Validate" at bounding box center [584, 279] width 220 height 12
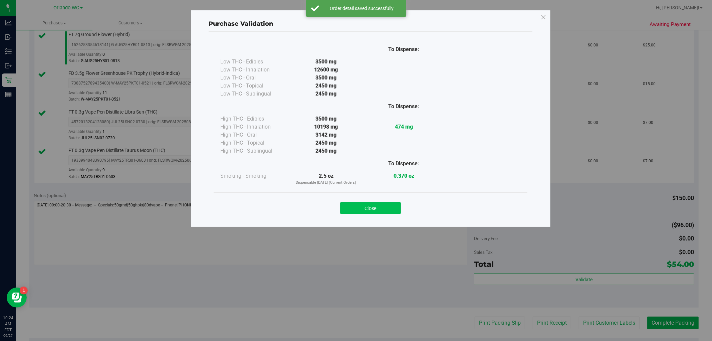
click at [355, 209] on button "Close" at bounding box center [370, 208] width 61 height 12
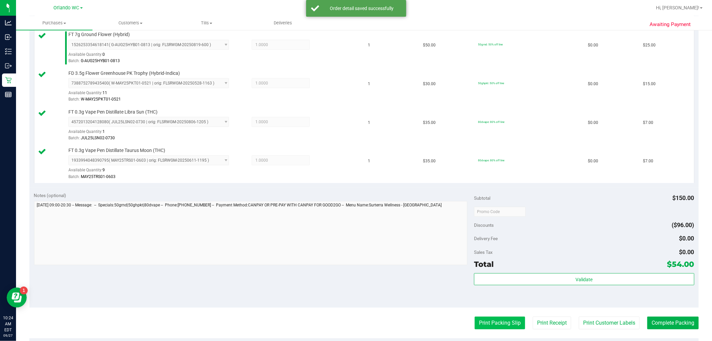
click at [355, 325] on button "Print Packing Slip" at bounding box center [500, 322] width 50 height 13
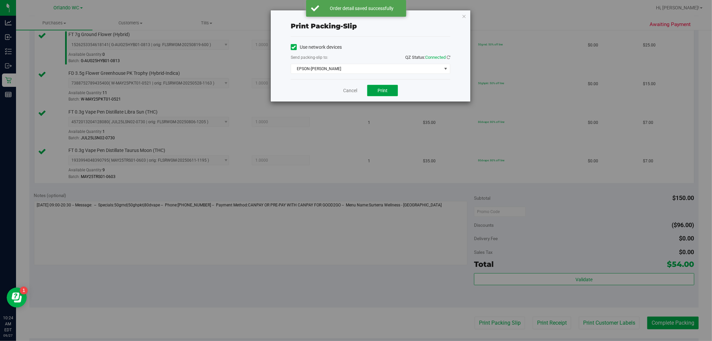
click at [355, 94] on button "Print" at bounding box center [382, 90] width 31 height 11
click at [344, 92] on link "Cancel" at bounding box center [350, 90] width 14 height 7
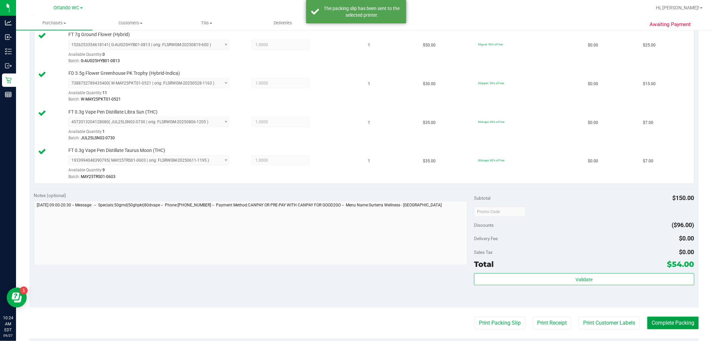
click at [355, 325] on button "Complete Packing" at bounding box center [672, 322] width 51 height 13
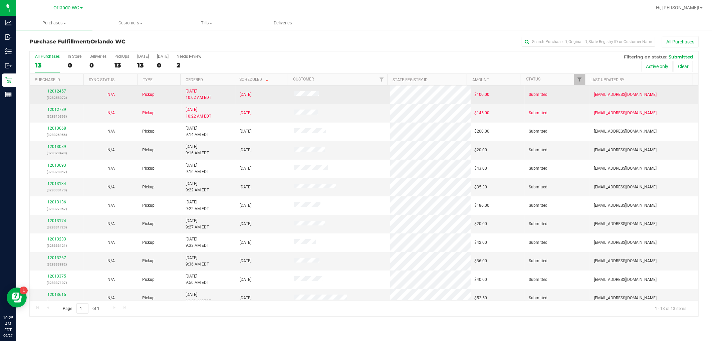
click at [201, 87] on td "9/27/2025 10:02 AM EDT" at bounding box center [209, 94] width 54 height 18
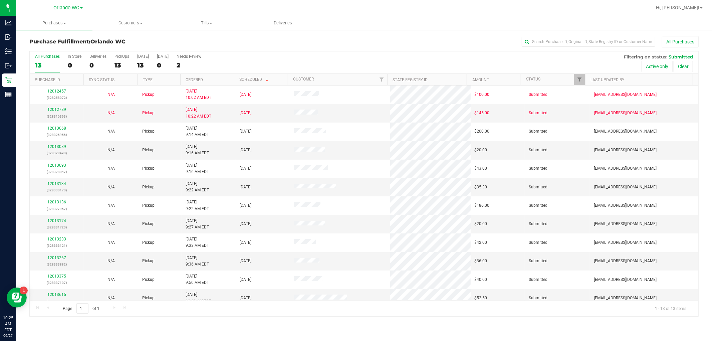
click at [201, 84] on th "Ordered" at bounding box center [207, 80] width 54 height 12
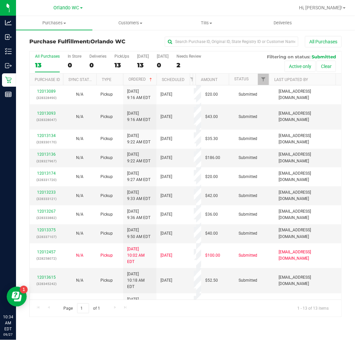
click at [44, 66] on div "13" at bounding box center [47, 65] width 25 height 8
click at [0, 0] on input "All Purchases 13" at bounding box center [0, 0] width 0 height 0
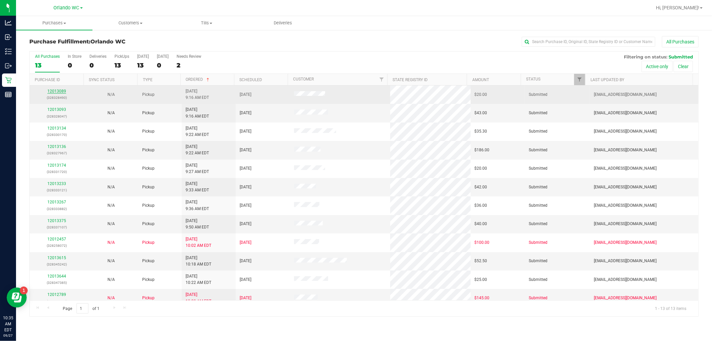
click at [56, 89] on link "12013089" at bounding box center [56, 91] width 19 height 5
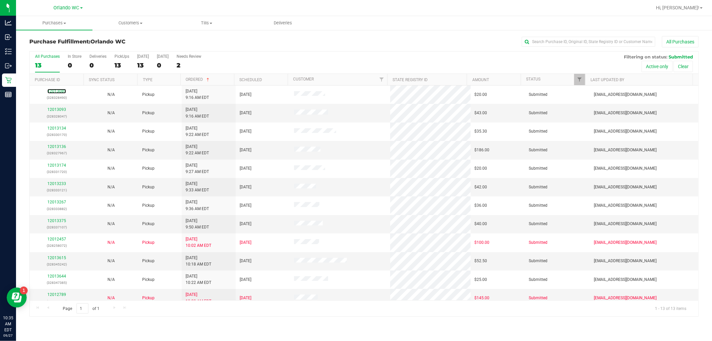
click at [56, 89] on link "12013089" at bounding box center [56, 91] width 19 height 5
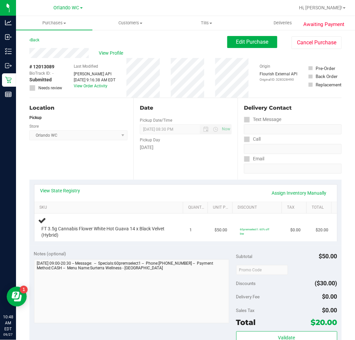
click at [97, 173] on div "Location Pickup Store Orlando WC Select Store Bonita Springs WC Boynton Beach W…" at bounding box center [81, 139] width 104 height 82
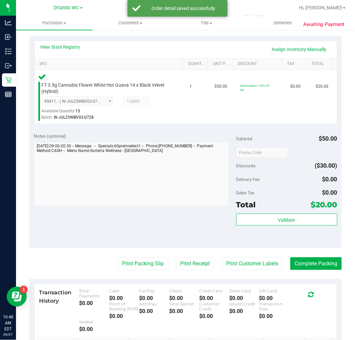
scroll to position [148, 0]
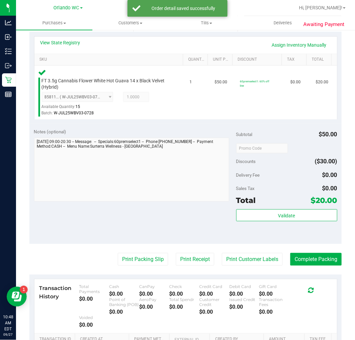
click at [310, 208] on div "Subtotal $50.00 Discounts ($30.00) Delivery Fee $0.00 Sales Tax $0.00 Total $20…" at bounding box center [286, 184] width 101 height 111
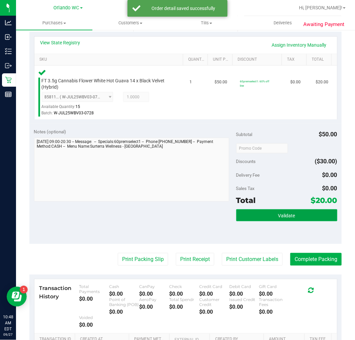
click at [307, 215] on button "Validate" at bounding box center [286, 216] width 101 height 12
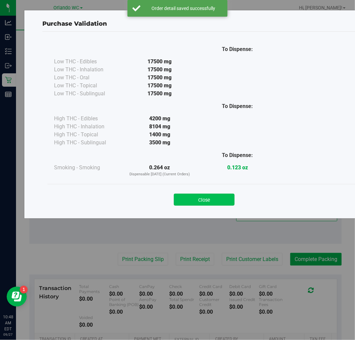
click at [214, 198] on button "Close" at bounding box center [204, 200] width 61 height 12
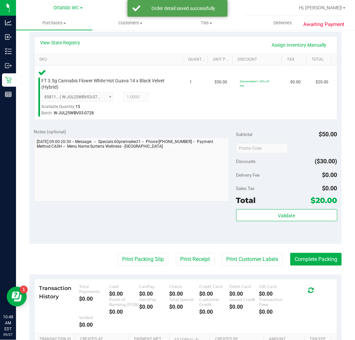
click at [120, 252] on purchase-details "Back Edit Purchase Cancel Purchase View Profile # 12013089 BioTrack ID: - Submi…" at bounding box center [185, 153] width 312 height 530
click at [129, 264] on button "Print Packing Slip" at bounding box center [143, 259] width 50 height 13
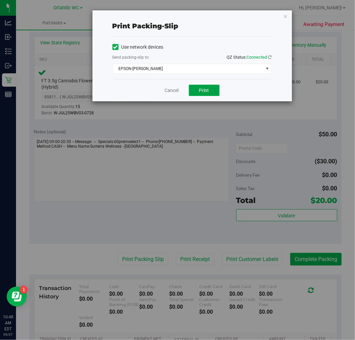
click at [212, 94] on button "Print" at bounding box center [204, 90] width 31 height 11
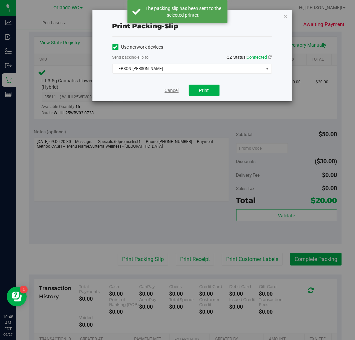
click at [175, 90] on link "Cancel" at bounding box center [172, 90] width 14 height 7
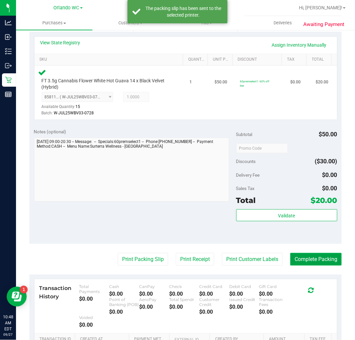
click at [294, 258] on button "Complete Packing" at bounding box center [315, 259] width 51 height 13
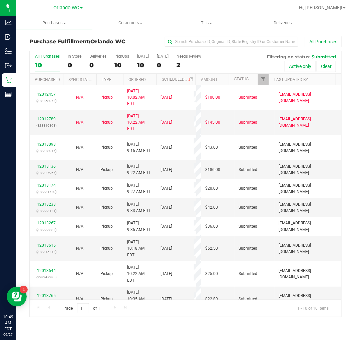
click at [47, 61] on div "10" at bounding box center [47, 65] width 25 height 8
click at [0, 0] on input "All Purchases 10" at bounding box center [0, 0] width 0 height 0
click at [136, 81] on link "Ordered" at bounding box center [137, 79] width 17 height 5
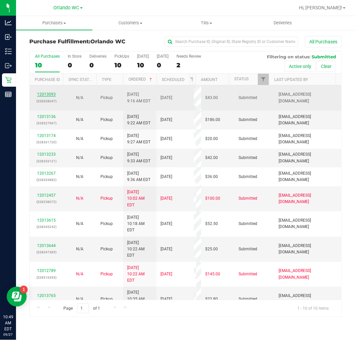
click at [51, 94] on link "12013093" at bounding box center [46, 94] width 19 height 5
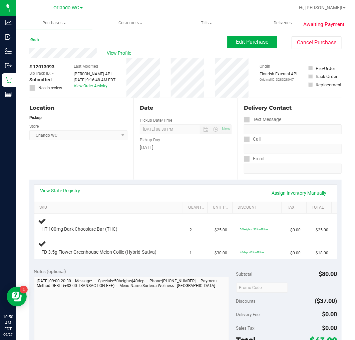
click at [118, 169] on div "Location Pickup Store Orlando WC Select Store Bonita Springs WC Boynton Beach W…" at bounding box center [81, 139] width 104 height 82
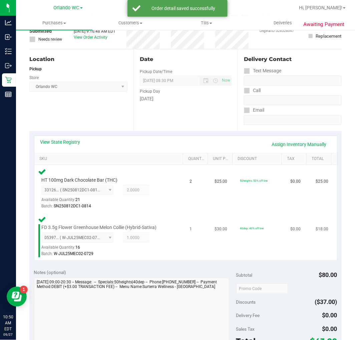
scroll to position [111, 0]
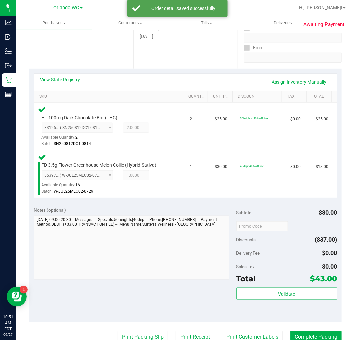
click at [289, 302] on div "Validate" at bounding box center [286, 303] width 101 height 30
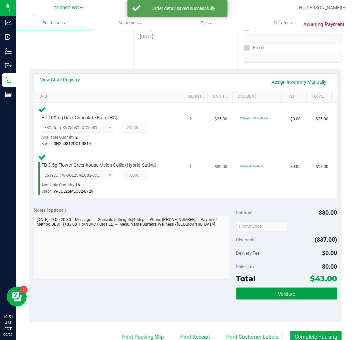
click at [287, 299] on button "Validate" at bounding box center [286, 294] width 101 height 12
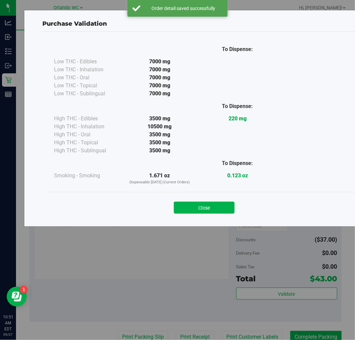
click at [198, 218] on div "Close" at bounding box center [204, 205] width 314 height 27
click at [198, 214] on button "Close" at bounding box center [204, 208] width 61 height 12
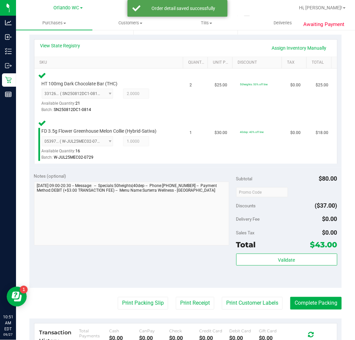
scroll to position [185, 0]
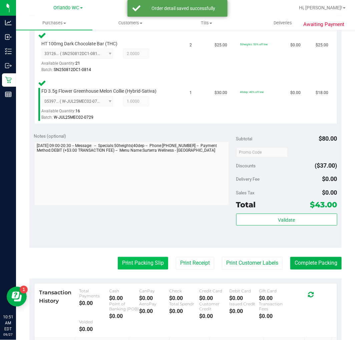
click at [135, 265] on button "Print Packing Slip" at bounding box center [143, 263] width 50 height 13
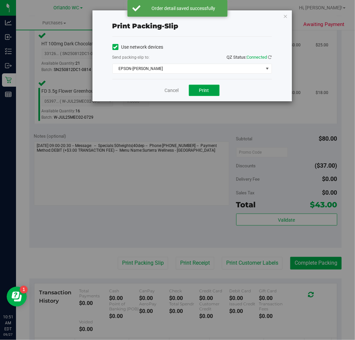
click at [208, 90] on span "Print" at bounding box center [204, 90] width 10 height 5
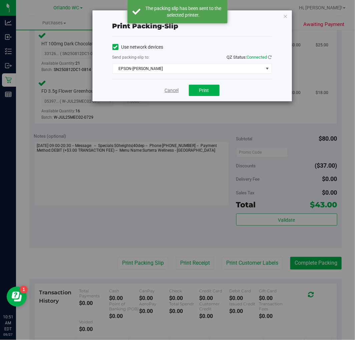
click at [165, 91] on link "Cancel" at bounding box center [172, 90] width 14 height 7
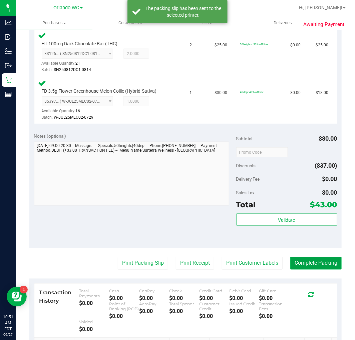
click at [290, 261] on button "Complete Packing" at bounding box center [315, 263] width 51 height 13
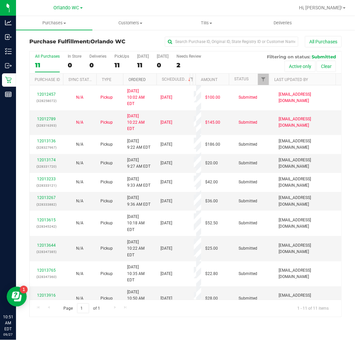
click at [137, 79] on link "Ordered" at bounding box center [137, 79] width 17 height 5
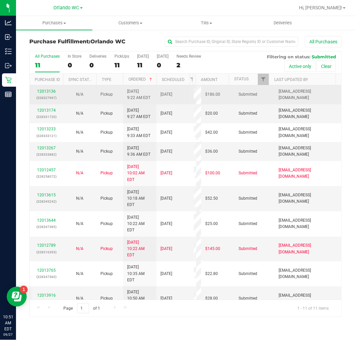
click at [55, 89] on div "12013136 (328327967)" at bounding box center [46, 94] width 25 height 13
click at [44, 92] on link "12013136" at bounding box center [46, 91] width 19 height 5
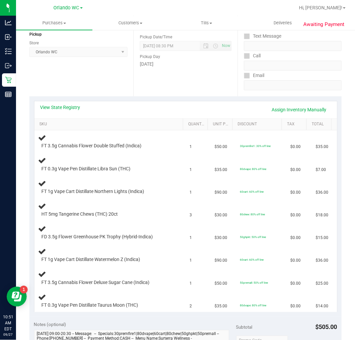
scroll to position [111, 0]
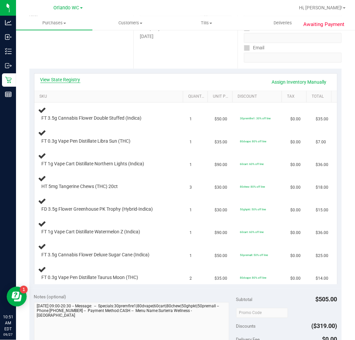
click at [75, 82] on link "View State Registry" at bounding box center [60, 79] width 40 height 7
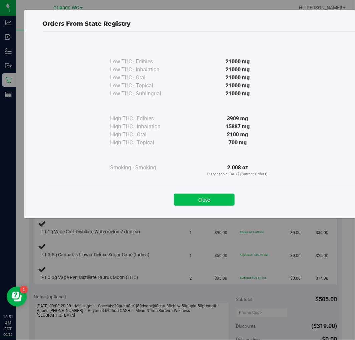
click at [218, 201] on button "Close" at bounding box center [204, 200] width 61 height 12
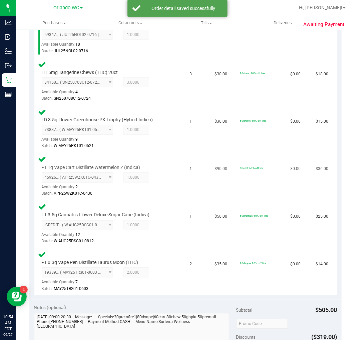
scroll to position [408, 0]
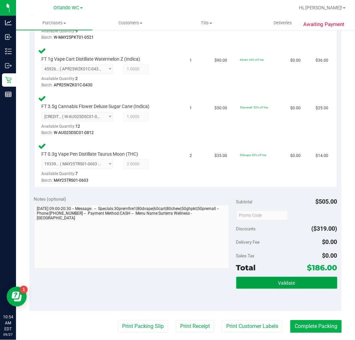
click at [270, 277] on button "Validate" at bounding box center [286, 283] width 101 height 12
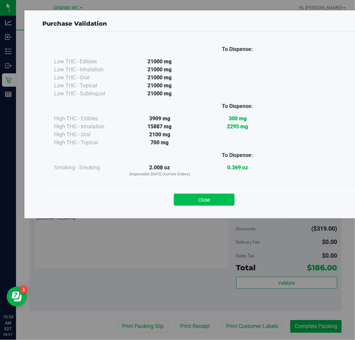
click at [227, 203] on button "Close" at bounding box center [204, 200] width 61 height 12
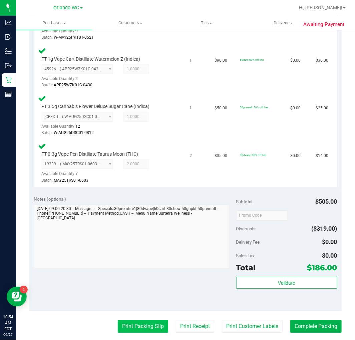
click at [130, 329] on button "Print Packing Slip" at bounding box center [143, 327] width 50 height 13
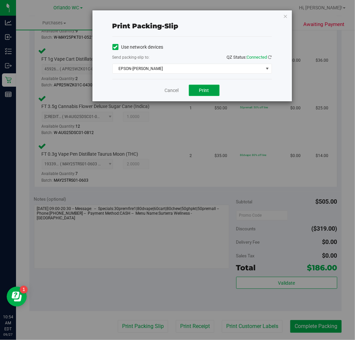
click at [203, 86] on button "Print" at bounding box center [204, 90] width 31 height 11
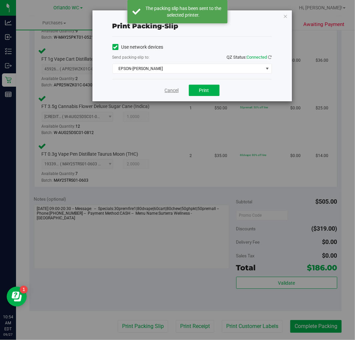
click at [178, 89] on link "Cancel" at bounding box center [172, 90] width 14 height 7
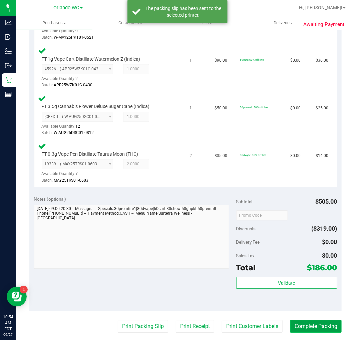
click at [333, 329] on button "Complete Packing" at bounding box center [315, 327] width 51 height 13
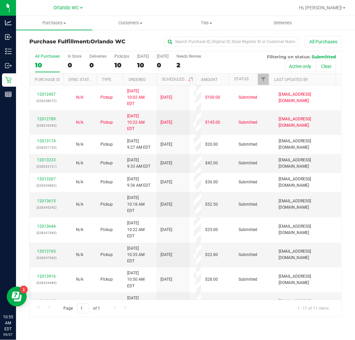
click at [146, 77] on th "Ordered" at bounding box center [139, 80] width 33 height 12
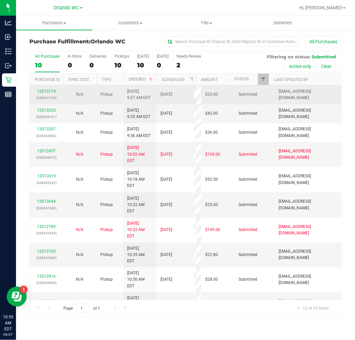
click at [47, 94] on div "12013174 (328331720)" at bounding box center [46, 94] width 25 height 13
click at [47, 92] on link "12013174" at bounding box center [46, 91] width 19 height 5
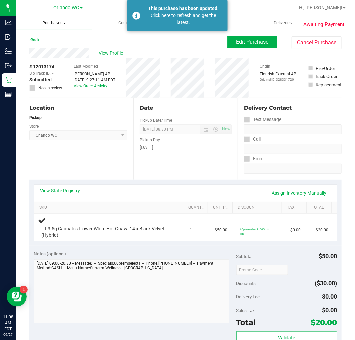
click at [62, 25] on span "Purchases" at bounding box center [54, 23] width 76 height 6
click at [41, 51] on span "Fulfillment" at bounding box center [36, 48] width 41 height 6
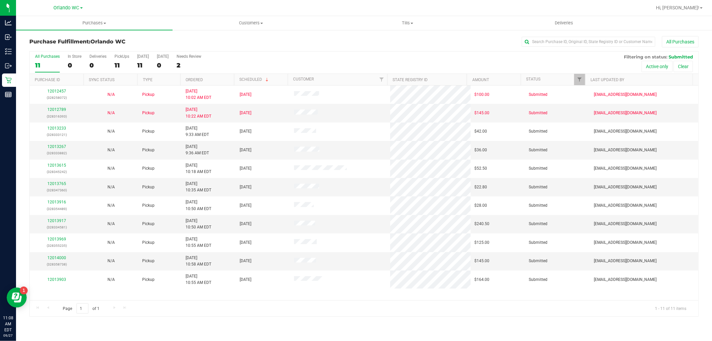
click at [203, 82] on th "Ordered" at bounding box center [207, 80] width 54 height 12
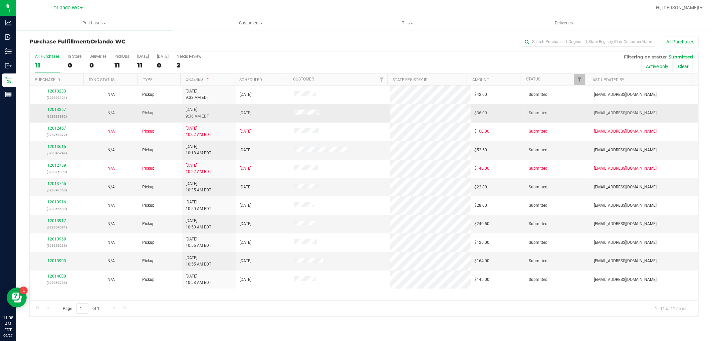
click at [55, 105] on td "12013267 (328333882)" at bounding box center [57, 113] width 54 height 18
click at [57, 107] on link "12013267" at bounding box center [56, 109] width 19 height 5
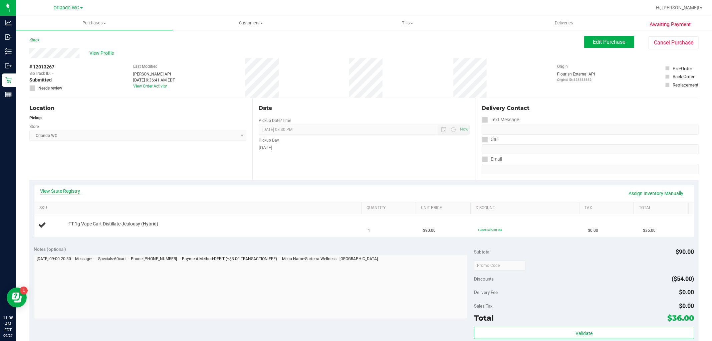
click at [63, 193] on link "View State Registry" at bounding box center [60, 191] width 40 height 7
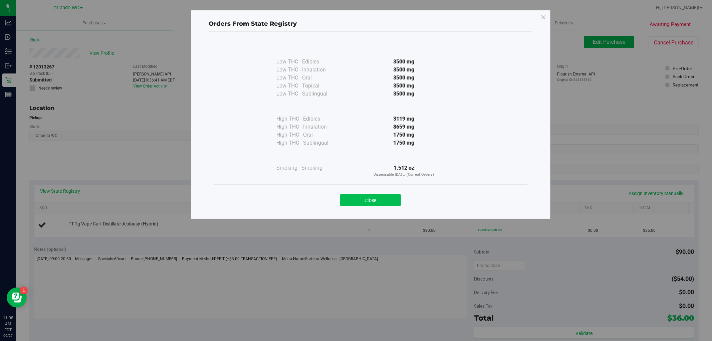
click at [355, 196] on button "Close" at bounding box center [370, 200] width 61 height 12
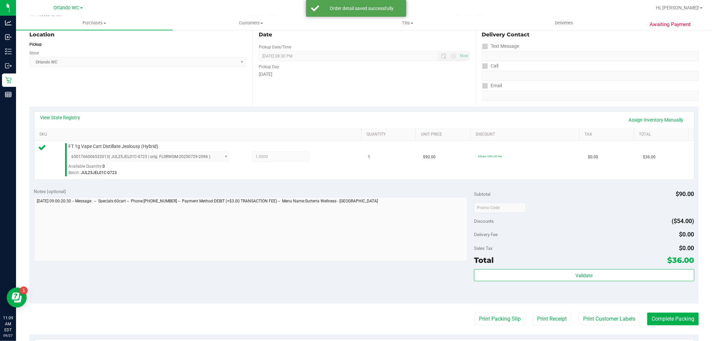
scroll to position [74, 0]
click at [355, 282] on div "Validate" at bounding box center [584, 283] width 220 height 30
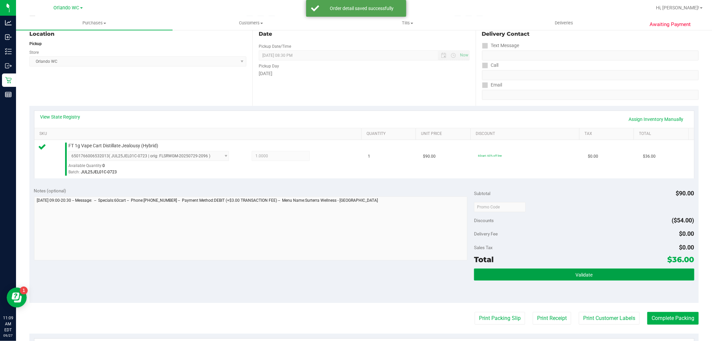
click at [355, 275] on button "Validate" at bounding box center [584, 274] width 220 height 12
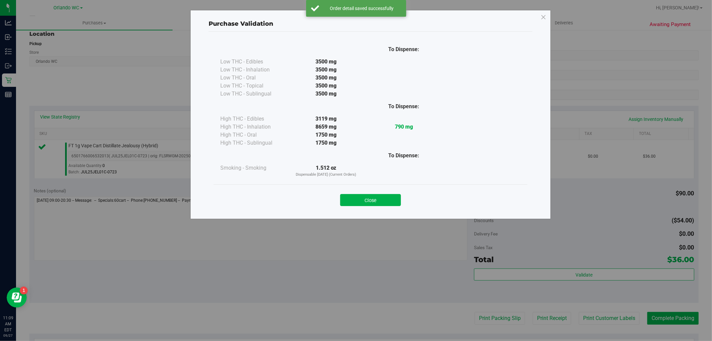
click at [355, 202] on button "Close" at bounding box center [370, 200] width 61 height 12
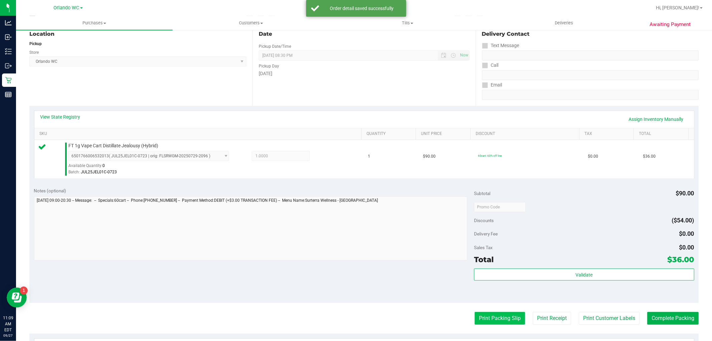
click at [355, 320] on button "Print Packing Slip" at bounding box center [500, 318] width 50 height 13
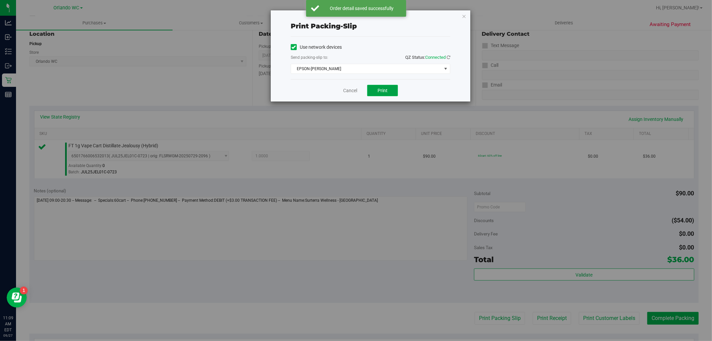
click at [355, 86] on button "Print" at bounding box center [382, 90] width 31 height 11
click at [346, 92] on link "Cancel" at bounding box center [350, 90] width 14 height 7
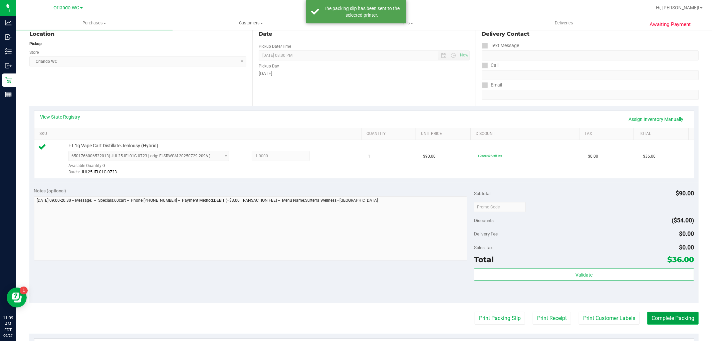
click at [355, 319] on button "Complete Packing" at bounding box center [672, 318] width 51 height 13
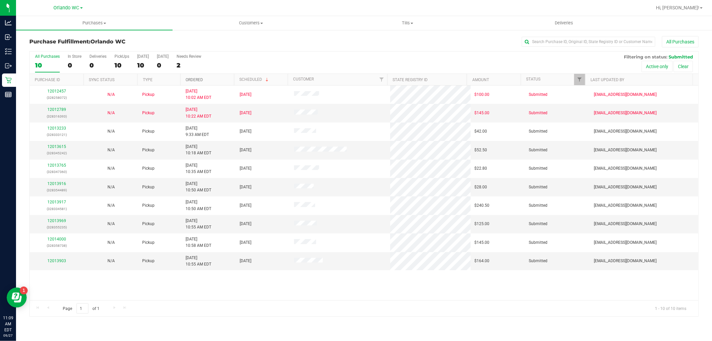
click at [193, 78] on link "Ordered" at bounding box center [194, 79] width 17 height 5
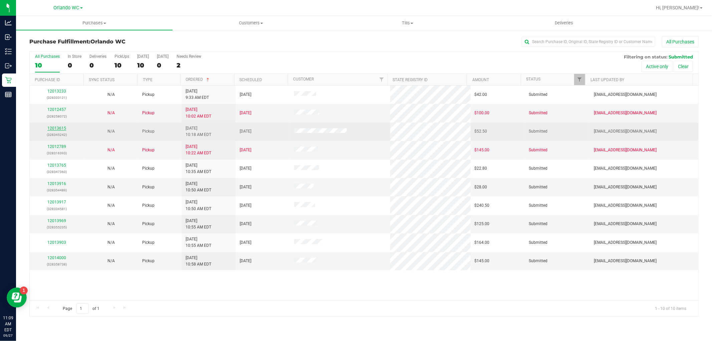
click at [59, 129] on link "12013615" at bounding box center [56, 128] width 19 height 5
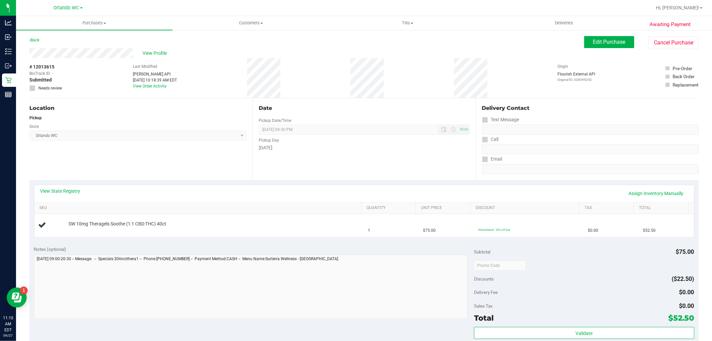
click at [105, 171] on div "Location Pickup Store Orlando WC Select Store Bonita Springs WC Boynton Beach W…" at bounding box center [140, 139] width 223 height 82
click at [66, 174] on div "Location Pickup Store Orlando WC Select Store Bonita Springs WC Boynton Beach W…" at bounding box center [140, 139] width 223 height 82
click at [264, 173] on div "Date Pickup Date/Time 09/27/2025 Now 09/27/2025 08:30 PM Now Pickup Day Saturday" at bounding box center [363, 139] width 223 height 82
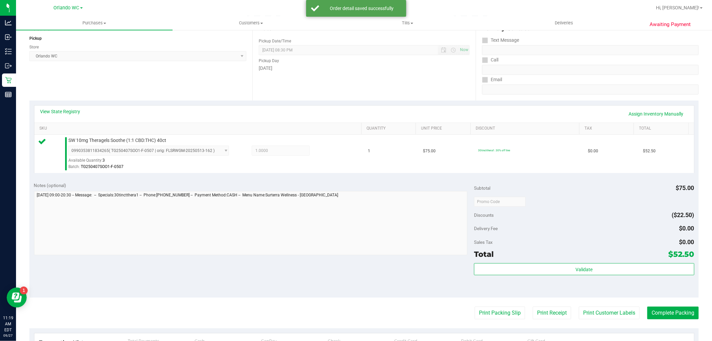
scroll to position [148, 0]
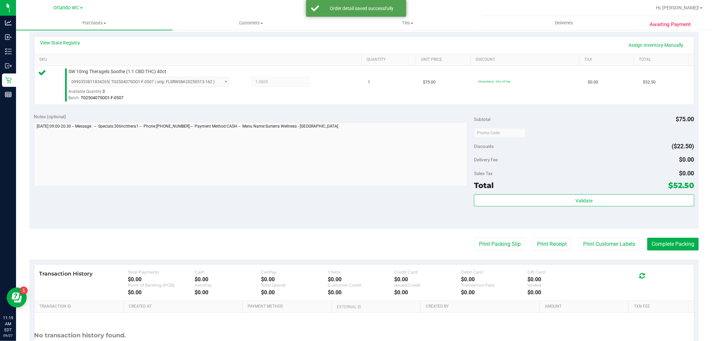
click at [355, 211] on div "Validate" at bounding box center [584, 209] width 220 height 30
click at [355, 206] on div "Validate" at bounding box center [584, 209] width 220 height 30
click at [355, 205] on button "Validate" at bounding box center [584, 200] width 220 height 12
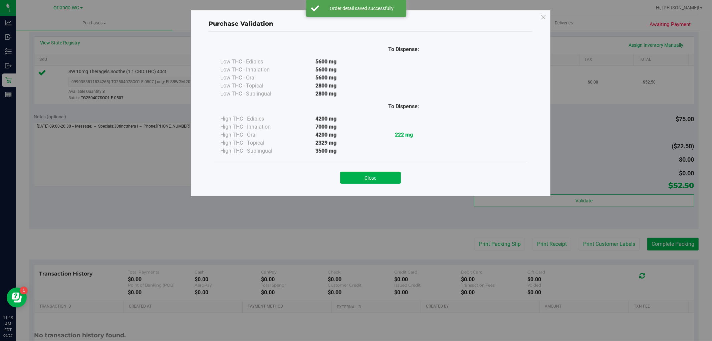
click at [355, 169] on div "Close" at bounding box center [371, 175] width 304 height 17
click at [355, 175] on button "Close" at bounding box center [370, 178] width 61 height 12
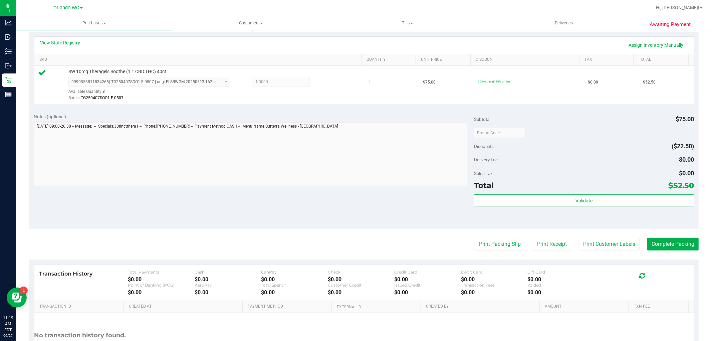
click at [355, 251] on purchase-details "Back Edit Purchase Cancel Purchase View Profile # 12013615 BioTrack ID: - Submi…" at bounding box center [363, 136] width 669 height 496
click at [355, 246] on button "Print Packing Slip" at bounding box center [500, 244] width 50 height 13
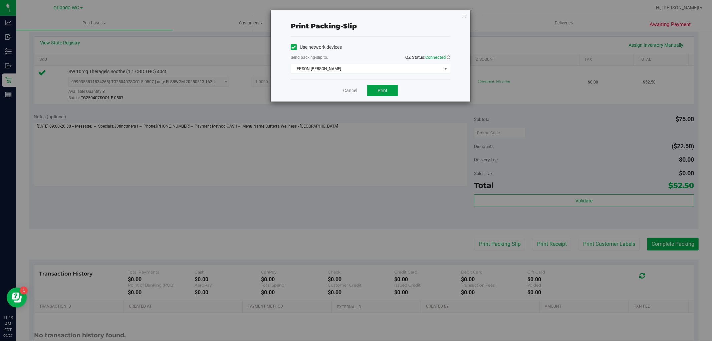
click at [355, 95] on button "Print" at bounding box center [382, 90] width 31 height 11
click at [354, 93] on link "Cancel" at bounding box center [350, 90] width 14 height 7
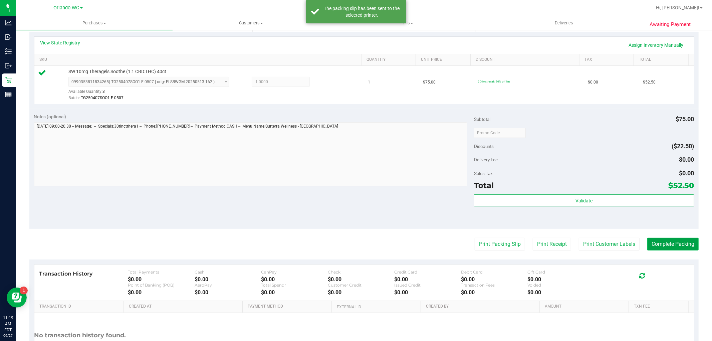
click at [355, 244] on button "Complete Packing" at bounding box center [672, 244] width 51 height 13
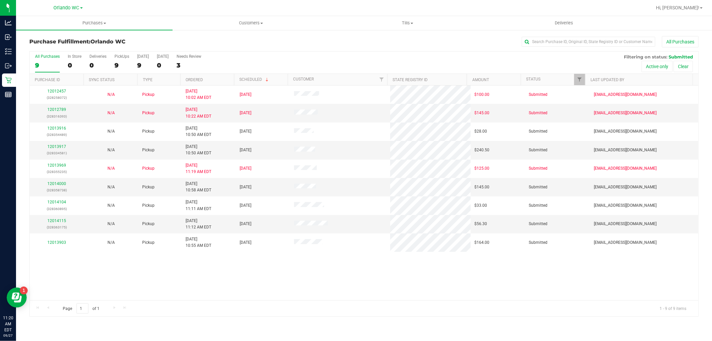
click at [204, 81] on th "Ordered" at bounding box center [207, 80] width 54 height 12
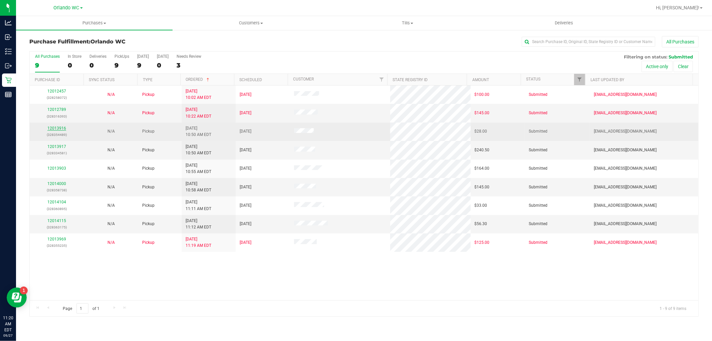
click at [58, 129] on link "12013916" at bounding box center [56, 128] width 19 height 5
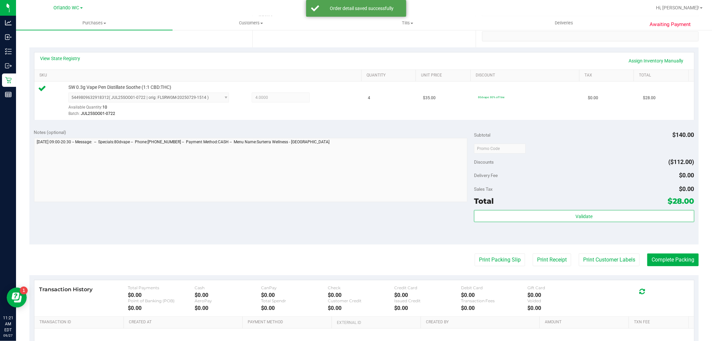
scroll to position [148, 0]
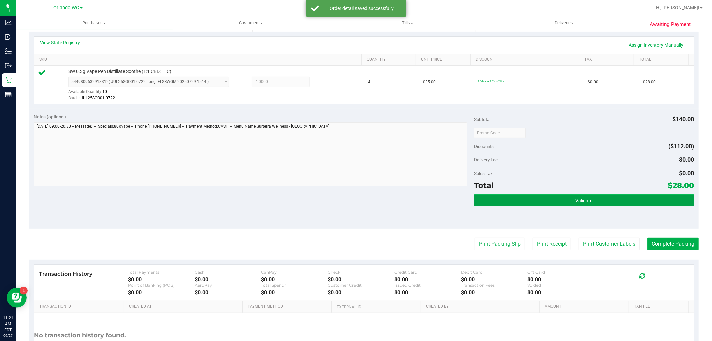
click at [355, 195] on button "Validate" at bounding box center [584, 200] width 220 height 12
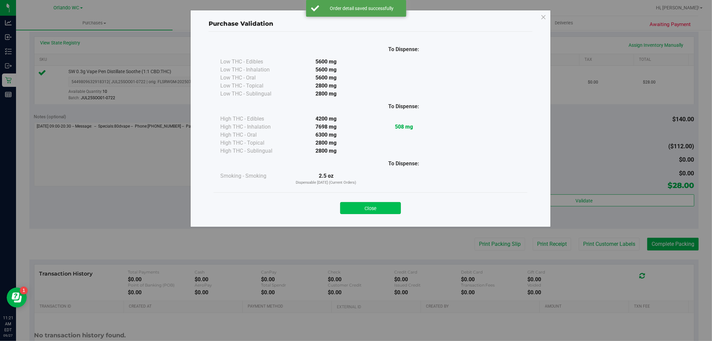
click at [355, 202] on button "Close" at bounding box center [370, 208] width 61 height 12
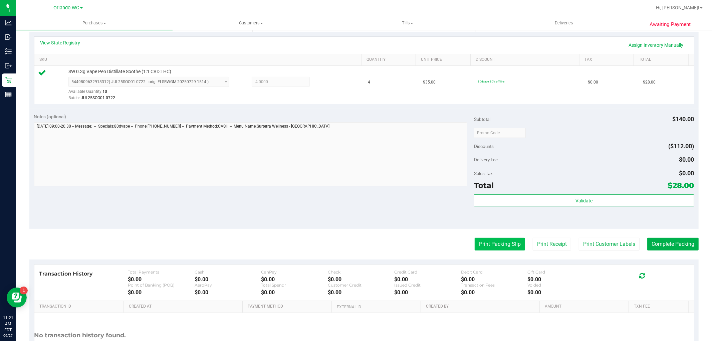
click at [355, 244] on button "Print Packing Slip" at bounding box center [500, 244] width 50 height 13
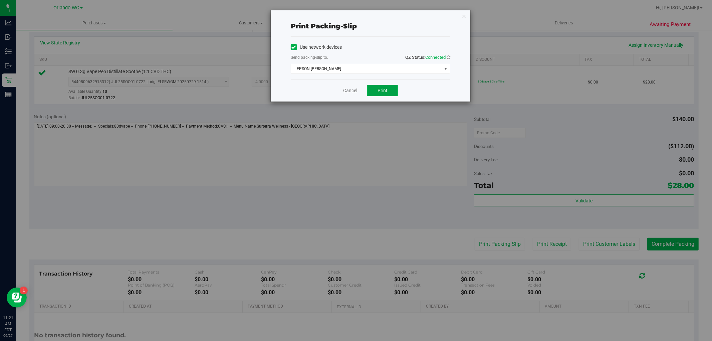
click at [355, 89] on button "Print" at bounding box center [382, 90] width 31 height 11
click at [349, 88] on link "Cancel" at bounding box center [350, 90] width 14 height 7
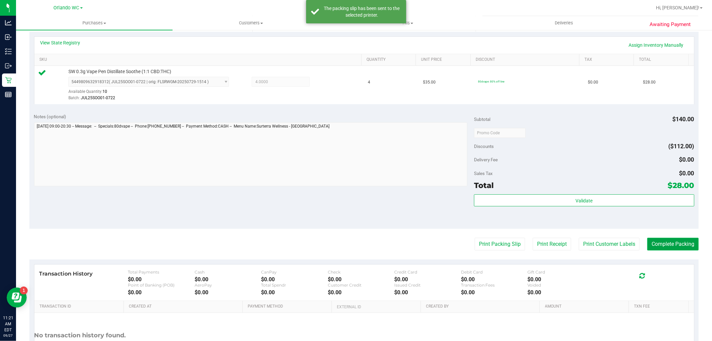
click at [355, 244] on button "Complete Packing" at bounding box center [672, 244] width 51 height 13
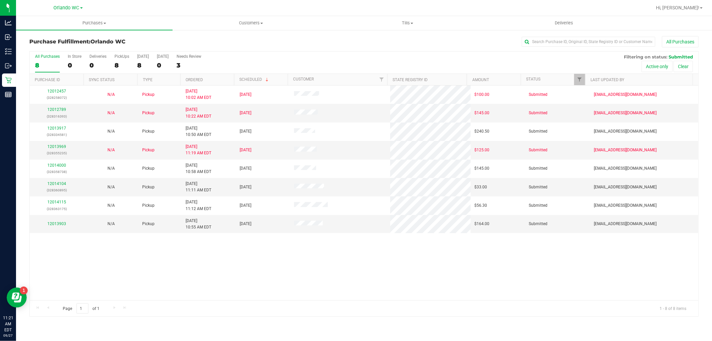
click at [214, 78] on th "Ordered" at bounding box center [207, 80] width 54 height 12
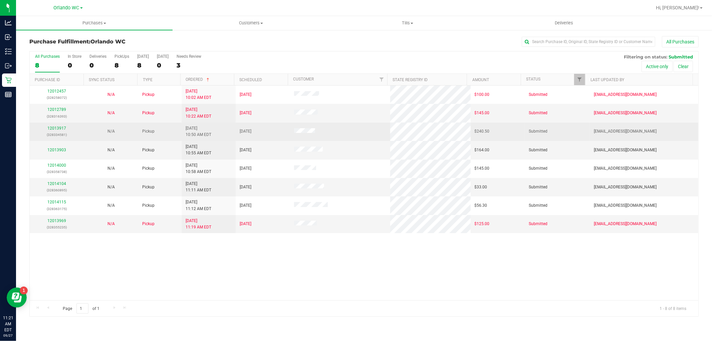
click at [55, 132] on p "(328334581)" at bounding box center [57, 135] width 46 height 6
click at [55, 131] on div "12013917 (328334581)" at bounding box center [57, 131] width 46 height 13
click at [55, 128] on link "12013917" at bounding box center [56, 128] width 19 height 5
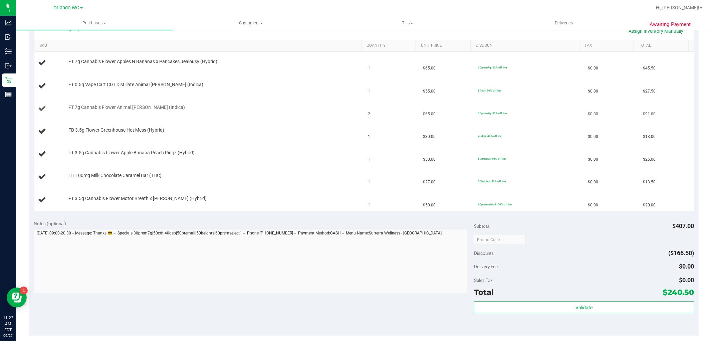
scroll to position [148, 0]
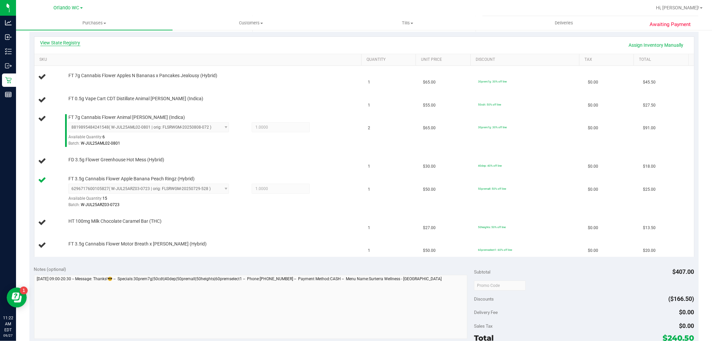
click at [67, 40] on link "View State Registry" at bounding box center [60, 42] width 40 height 7
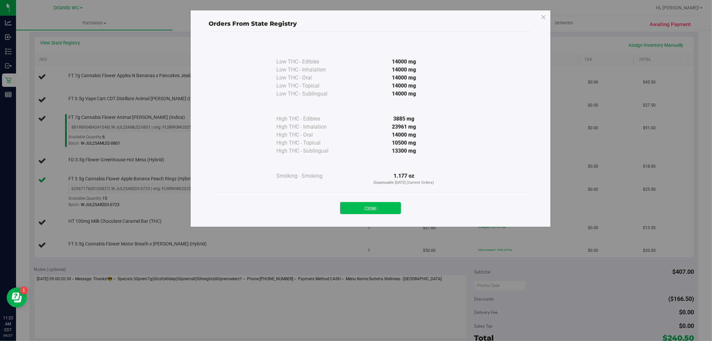
click at [355, 210] on button "Close" at bounding box center [370, 208] width 61 height 12
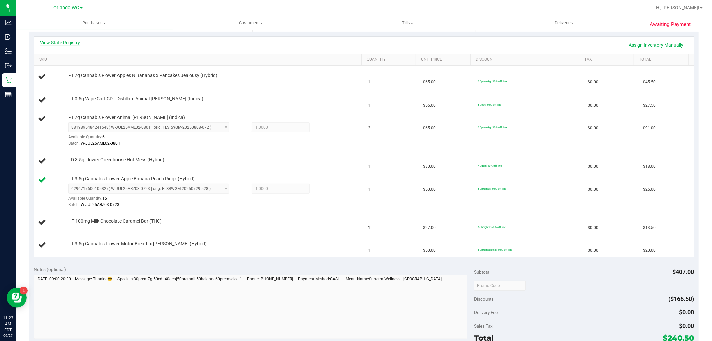
click at [68, 44] on link "View State Registry" at bounding box center [60, 42] width 40 height 7
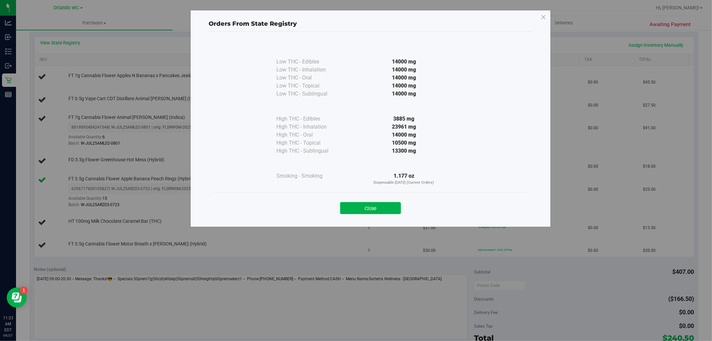
click at [355, 216] on div "Close" at bounding box center [371, 205] width 314 height 27
click at [355, 207] on button "Close" at bounding box center [370, 208] width 61 height 12
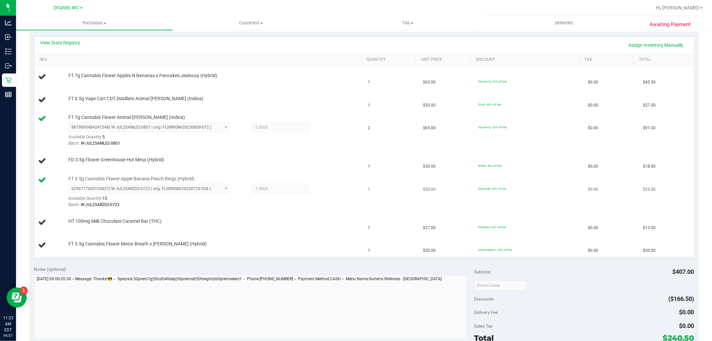
click at [184, 179] on span "FT 3.5g Cannabis Flower Apple Banana Peach Ringz (Hybrid)" at bounding box center [131, 179] width 126 height 6
click at [73, 41] on link "View State Registry" at bounding box center [60, 42] width 40 height 7
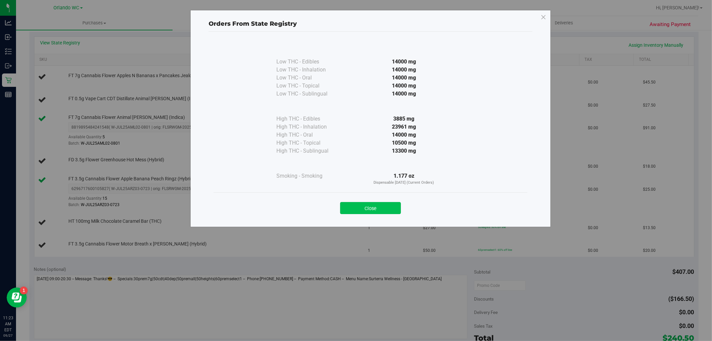
click at [355, 209] on button "Close" at bounding box center [370, 208] width 61 height 12
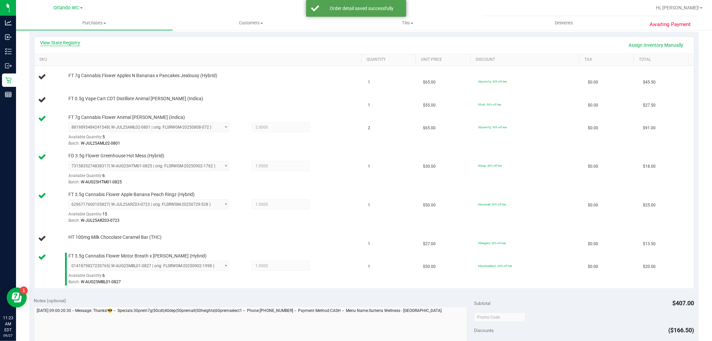
click at [70, 41] on link "View State Registry" at bounding box center [60, 42] width 40 height 7
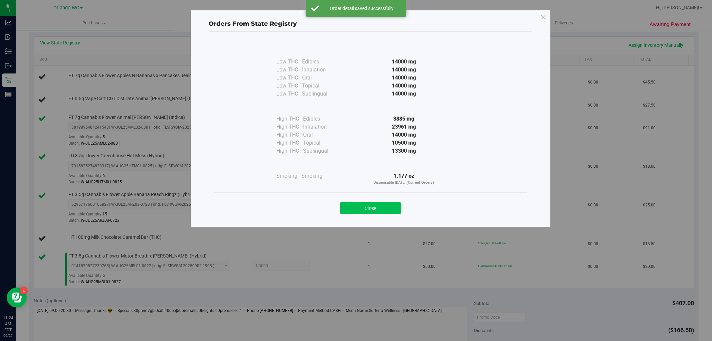
click at [355, 207] on button "Close" at bounding box center [370, 208] width 61 height 12
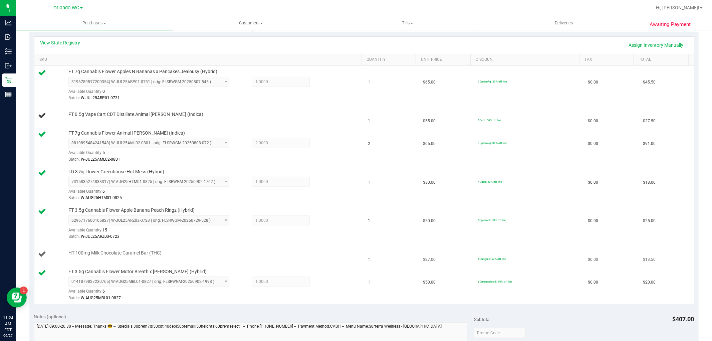
click at [123, 252] on span "HT 100mg Milk Chocolate Caramel Bar (THC)" at bounding box center [114, 253] width 93 height 6
copy div "HT 100mg Milk Chocolate Caramel Bar (THC)"
click at [254, 132] on div "FT 7g Cannabis Flower Animal Larry (Indica) 8819895484241548 ( W-JUL25AML02-080…" at bounding box center [211, 146] width 293 height 33
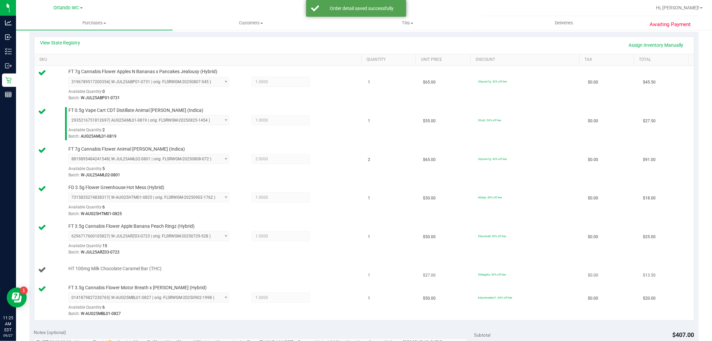
click at [108, 269] on span "HT 100mg Milk Chocolate Caramel Bar (THC)" at bounding box center [114, 268] width 93 height 6
copy div "HT 100mg Milk Chocolate Caramel Bar (THC)"
click at [187, 255] on div "Batch: W-JUL25ARZ03-0723" at bounding box center [213, 252] width 290 height 6
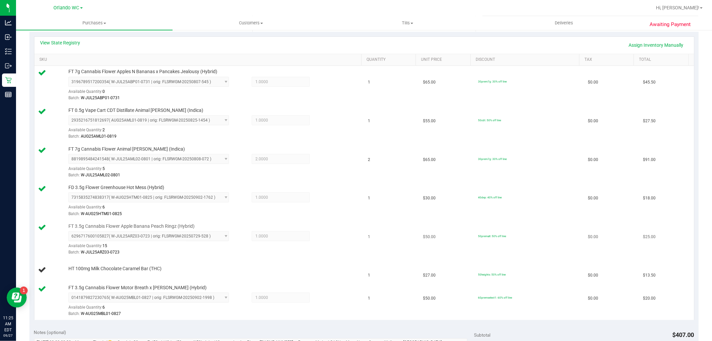
click at [355, 221] on td "1" at bounding box center [391, 239] width 55 height 39
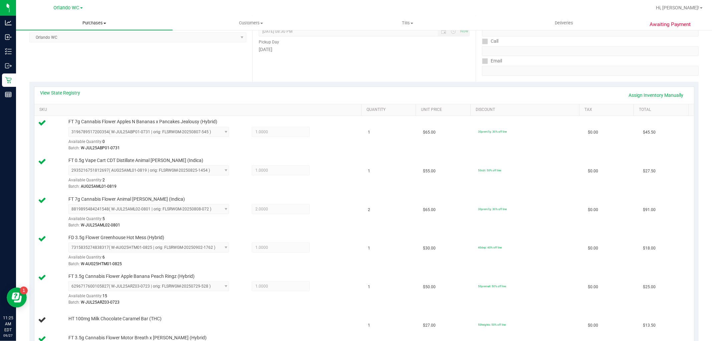
scroll to position [37, 0]
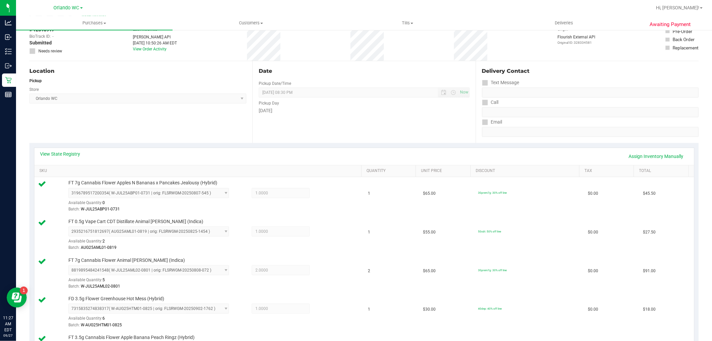
click at [252, 117] on div "Date Pickup Date/Time 09/27/2025 Now 09/27/2025 08:30 PM Now Pickup Day Saturday" at bounding box center [363, 102] width 223 height 82
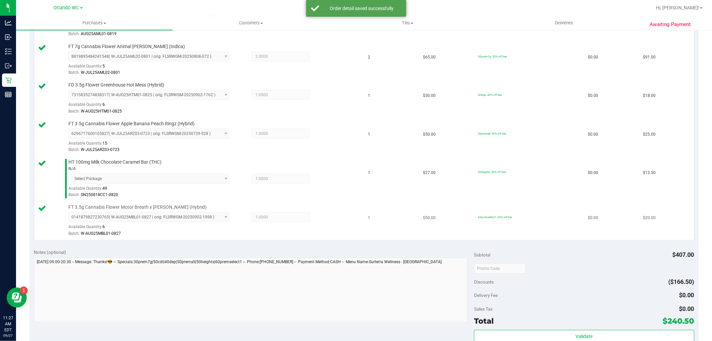
scroll to position [259, 0]
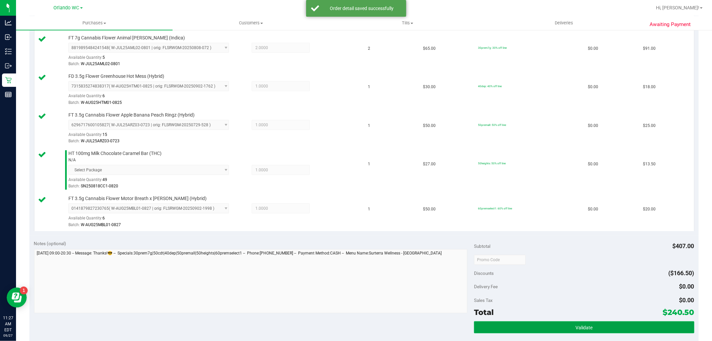
click at [355, 329] on span "Validate" at bounding box center [583, 327] width 17 height 5
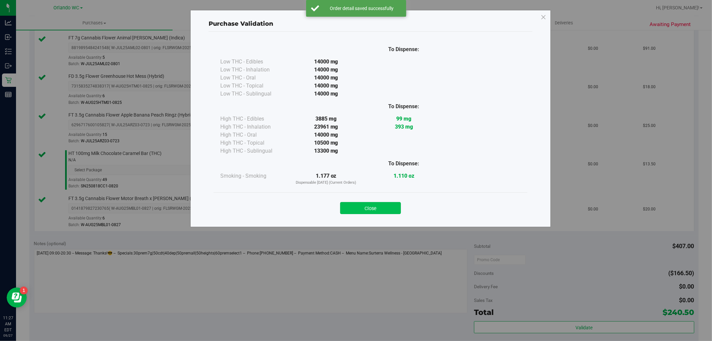
click at [355, 209] on button "Close" at bounding box center [370, 208] width 61 height 12
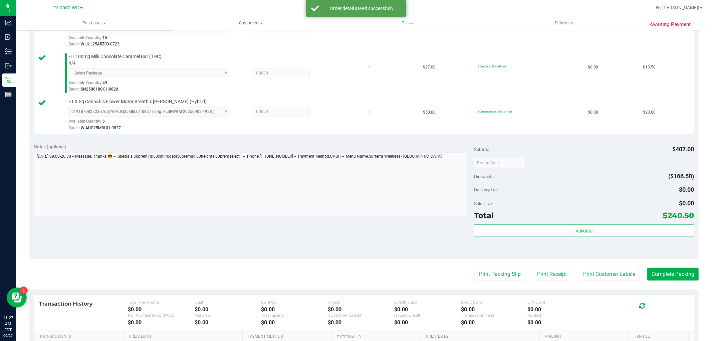
scroll to position [408, 0]
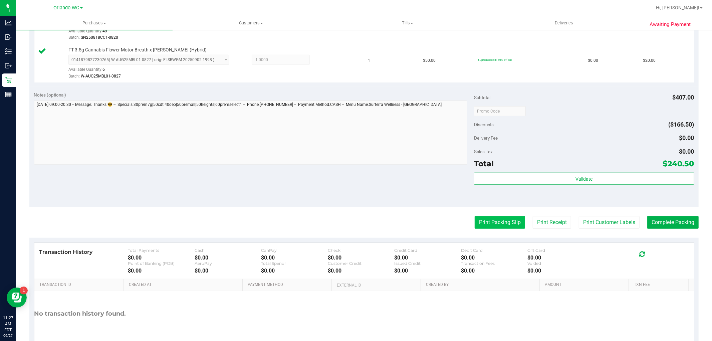
click at [355, 221] on button "Print Packing Slip" at bounding box center [500, 222] width 50 height 13
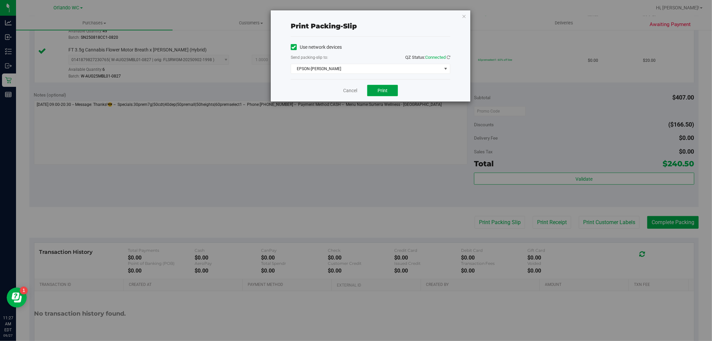
click at [355, 94] on button "Print" at bounding box center [382, 90] width 31 height 11
click at [350, 94] on link "Cancel" at bounding box center [350, 90] width 14 height 7
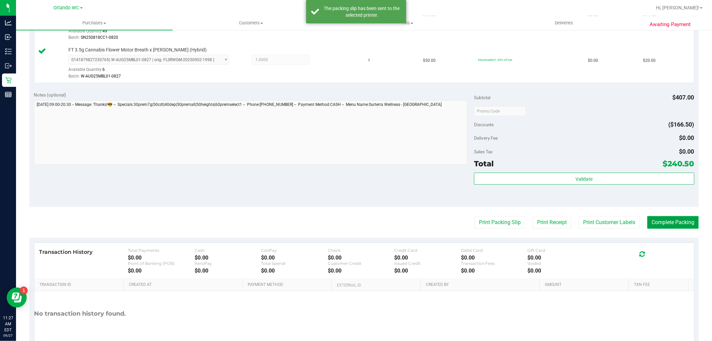
click at [355, 225] on button "Complete Packing" at bounding box center [672, 222] width 51 height 13
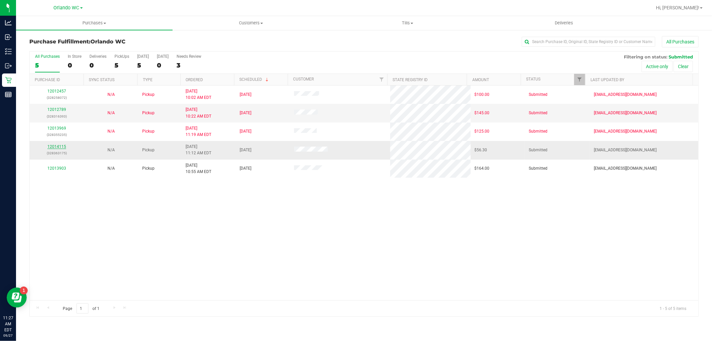
click at [62, 145] on link "12014115" at bounding box center [56, 146] width 19 height 5
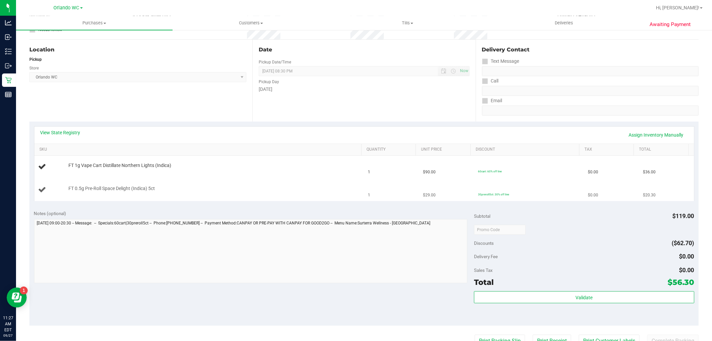
scroll to position [74, 0]
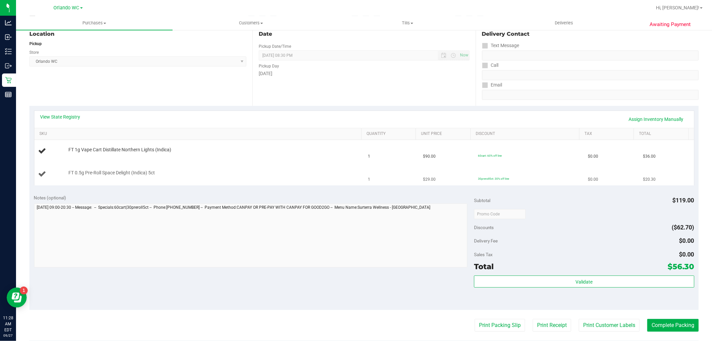
click at [355, 164] on td "30preroll5ct: 30% off line" at bounding box center [529, 174] width 110 height 22
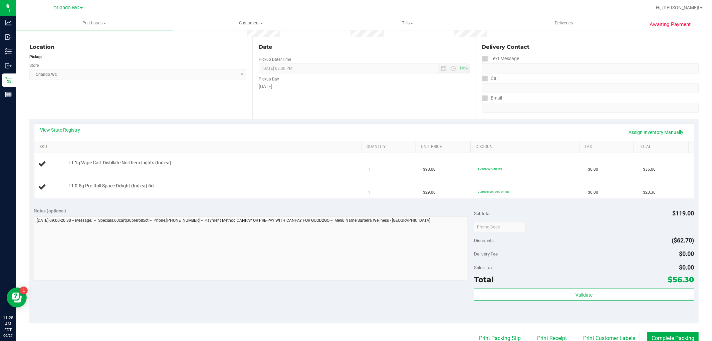
scroll to position [0, 0]
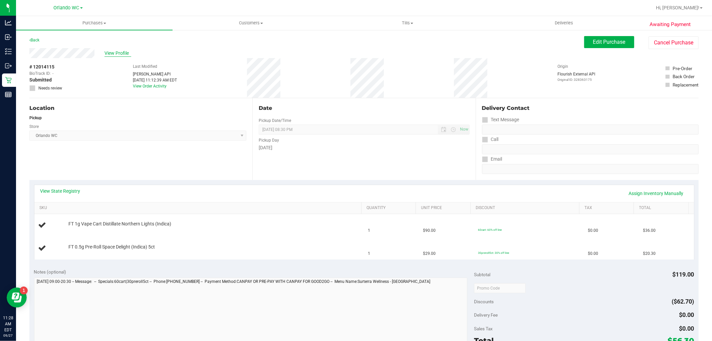
click at [121, 55] on span "View Profile" at bounding box center [117, 53] width 27 height 7
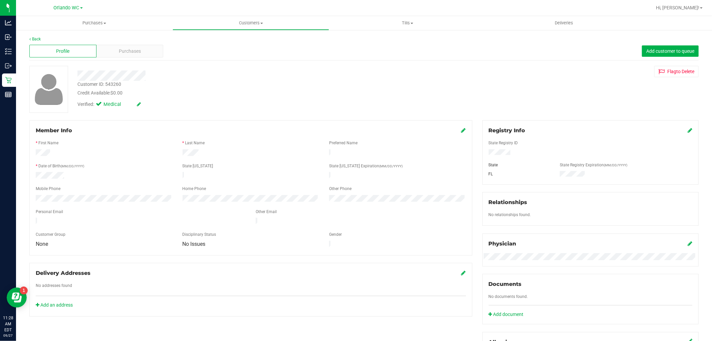
click at [122, 57] on div "Profile Purchases Add customer to queue" at bounding box center [363, 51] width 669 height 18
click at [125, 54] on span "Purchases" at bounding box center [130, 51] width 22 height 7
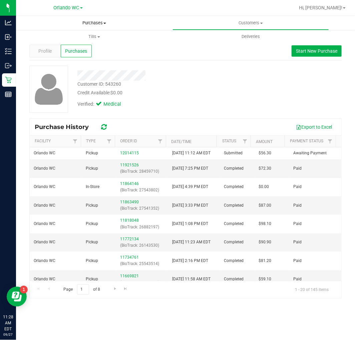
click at [93, 23] on span "Purchases" at bounding box center [94, 23] width 157 height 6
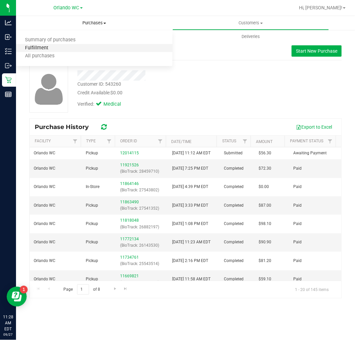
click at [43, 50] on span "Fulfillment" at bounding box center [36, 48] width 41 height 6
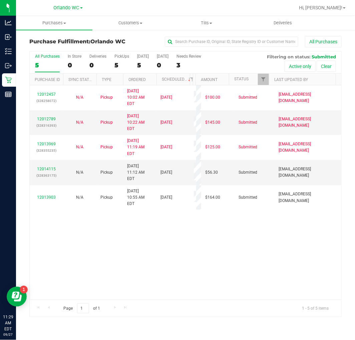
click at [45, 59] on label "All Purchases 5" at bounding box center [47, 63] width 25 height 18
click at [0, 0] on input "All Purchases 5" at bounding box center [0, 0] width 0 height 0
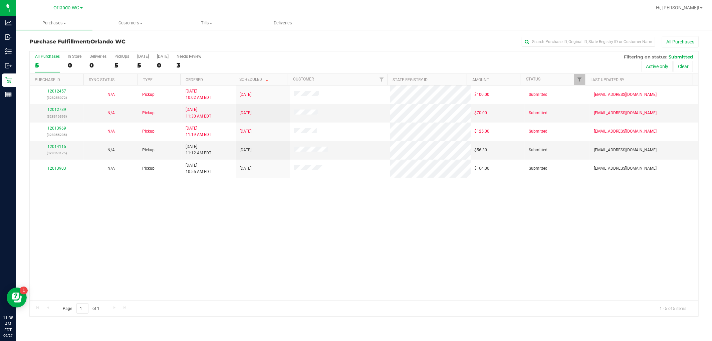
click at [306, 231] on div "12012457 (328258072) N/A Pickup 9/27/2025 10:02 AM EDT 9/27/2025 $100.00 Submit…" at bounding box center [364, 192] width 669 height 215
click at [43, 64] on div "5" at bounding box center [47, 65] width 25 height 8
click at [0, 0] on input "All Purchases 5" at bounding box center [0, 0] width 0 height 0
click at [186, 258] on div "12012457 (328258072) N/A Pickup 9/27/2025 10:02 AM EDT 9/27/2025 $100.00 Submit…" at bounding box center [364, 192] width 669 height 215
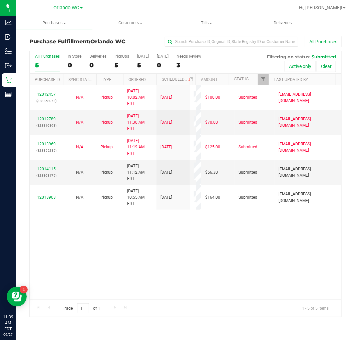
click at [88, 269] on div "12012457 (328258072) N/A Pickup 9/27/2025 10:02 AM EDT 9/27/2025 $100.00 Submit…" at bounding box center [186, 192] width 312 height 215
click at [49, 167] on link "12014115" at bounding box center [46, 169] width 19 height 5
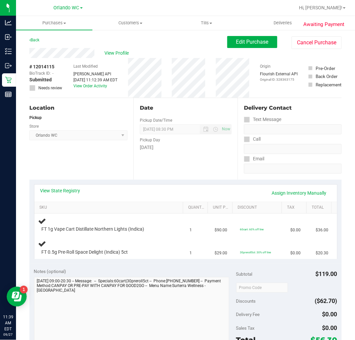
click at [135, 175] on div "Date Pickup Date/Time 09/27/2025 Now 09/27/2025 08:30 PM Now Pickup Day Saturday" at bounding box center [186, 139] width 104 height 82
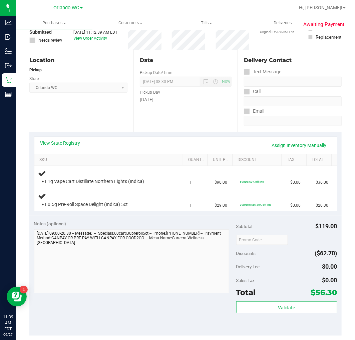
scroll to position [37, 0]
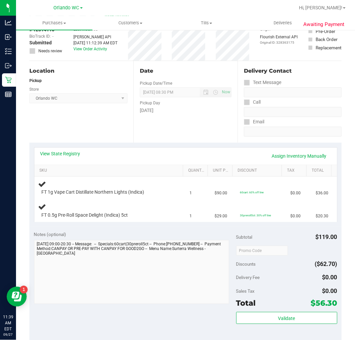
click at [105, 112] on div "Location Pickup Store Orlando WC Select Store Bonita Springs WC Boynton Beach W…" at bounding box center [81, 102] width 104 height 82
click at [148, 217] on div "FT 0.5g Pre-Roll Space Delight (Indica) 5ct" at bounding box center [104, 215] width 133 height 7
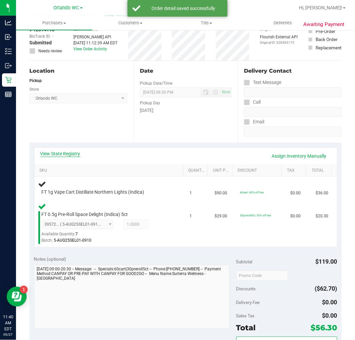
click at [67, 152] on link "View State Registry" at bounding box center [60, 154] width 40 height 7
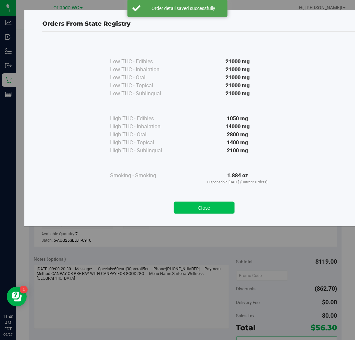
click at [205, 212] on button "Close" at bounding box center [204, 208] width 61 height 12
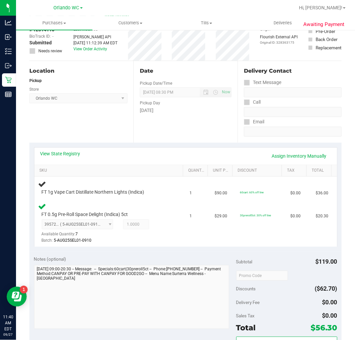
click at [198, 253] on div "Notes (optional) Subtotal $119.00 Discounts ($62.70) Delivery Fee $0.00 Sales T…" at bounding box center [185, 312] width 312 height 120
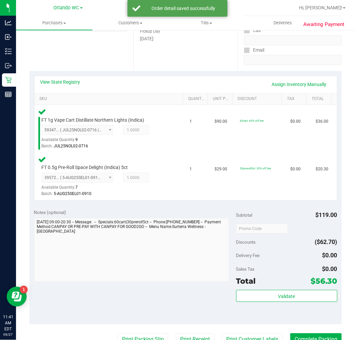
scroll to position [185, 0]
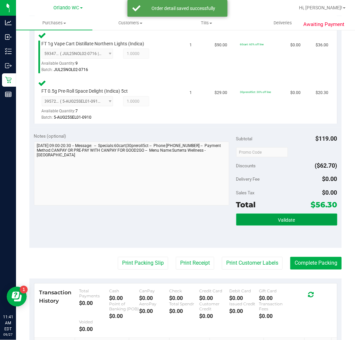
click at [276, 223] on button "Validate" at bounding box center [286, 220] width 101 height 12
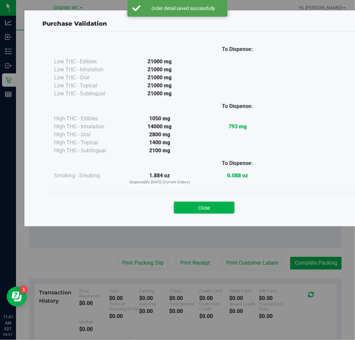
click at [216, 218] on div "Close" at bounding box center [204, 205] width 314 height 27
click at [213, 208] on button "Close" at bounding box center [204, 208] width 61 height 12
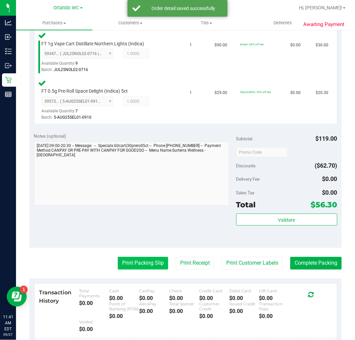
click at [132, 259] on button "Print Packing Slip" at bounding box center [143, 263] width 50 height 13
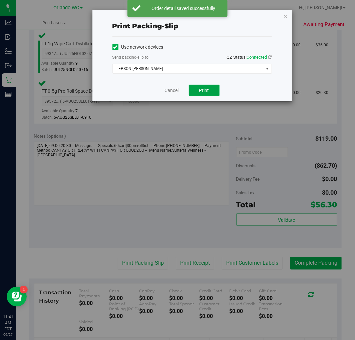
click at [211, 94] on button "Print" at bounding box center [204, 90] width 31 height 11
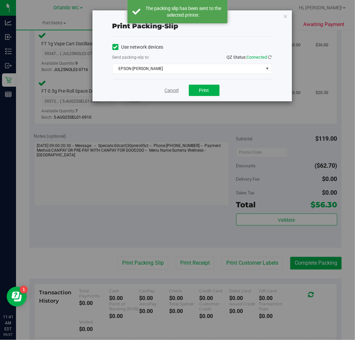
click at [169, 94] on link "Cancel" at bounding box center [172, 90] width 14 height 7
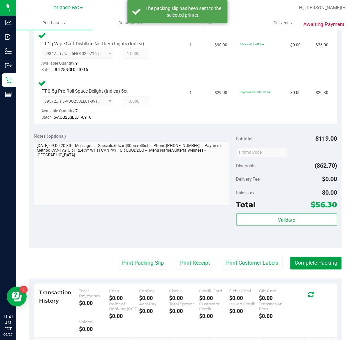
click at [319, 261] on button "Complete Packing" at bounding box center [315, 263] width 51 height 13
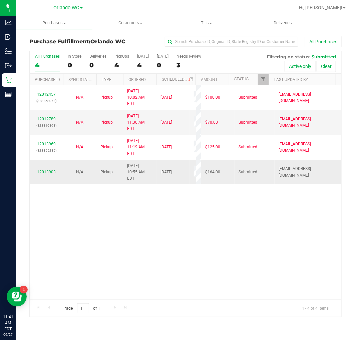
click at [52, 170] on link "12013903" at bounding box center [46, 172] width 19 height 5
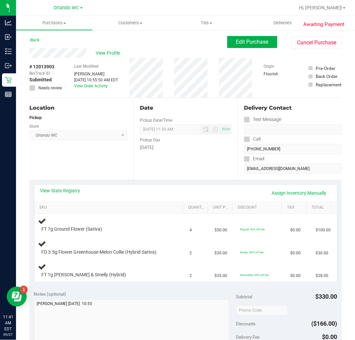
click at [125, 169] on div "Location Pickup Store Orlando WC Select Store Bonita Springs WC Boynton Beach W…" at bounding box center [81, 139] width 104 height 82
click at [72, 164] on div "Location Pickup Store Orlando WC Select Store Bonita Springs WC Boynton Beach W…" at bounding box center [81, 139] width 104 height 82
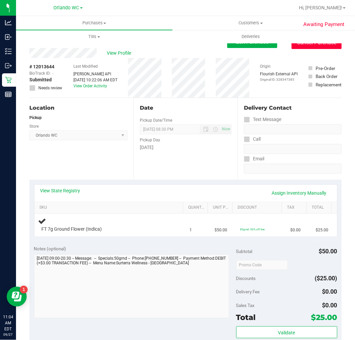
click at [297, 46] on button "Cancel Purchase" at bounding box center [317, 42] width 50 height 13
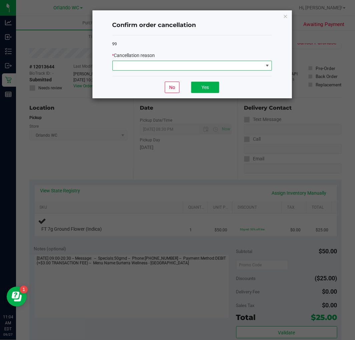
click at [129, 62] on span at bounding box center [188, 65] width 151 height 9
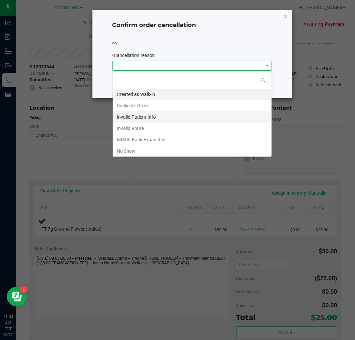
scroll to position [10, 159]
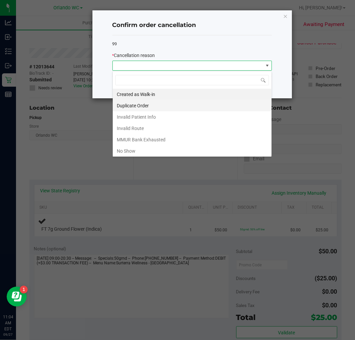
click at [145, 107] on li "Duplicate Order" at bounding box center [192, 105] width 159 height 11
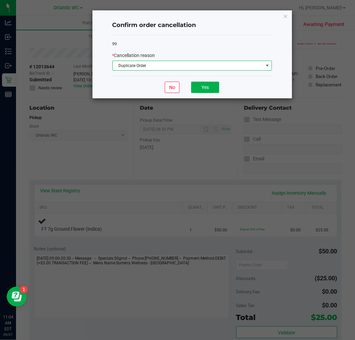
click at [203, 94] on div "No Yes" at bounding box center [192, 87] width 160 height 22
click at [203, 90] on button "Yes" at bounding box center [205, 87] width 28 height 11
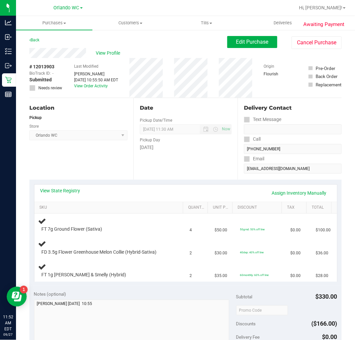
click at [137, 174] on div "Date Pickup Date/Time [DATE] Now [DATE] 11:30 AM Now Pickup Day [DATE]" at bounding box center [186, 139] width 104 height 82
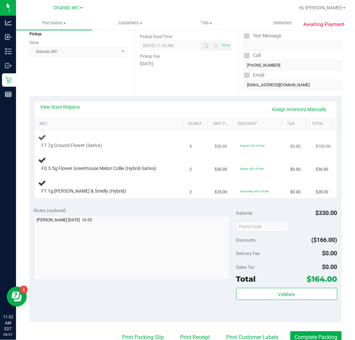
scroll to position [111, 0]
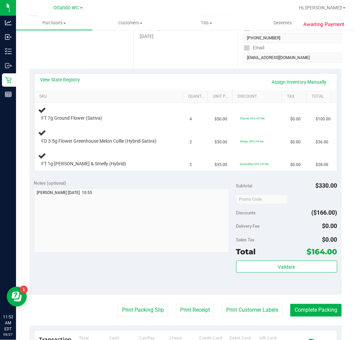
click at [61, 68] on div "Location Pickup Store [GEOGRAPHIC_DATA] WC Select Store [PERSON_NAME][GEOGRAPHI…" at bounding box center [81, 28] width 104 height 82
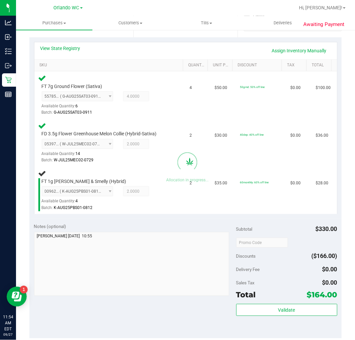
scroll to position [185, 0]
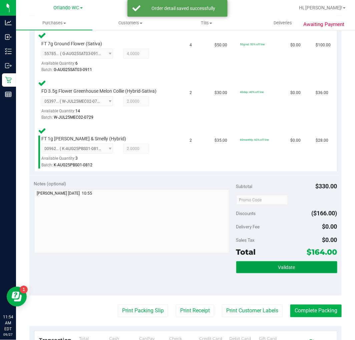
click at [278, 266] on span "Validate" at bounding box center [286, 267] width 17 height 5
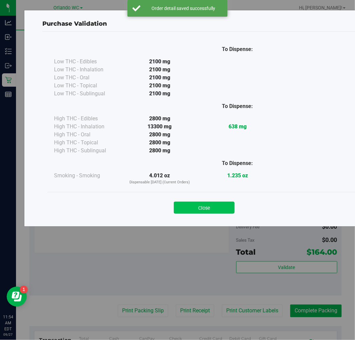
click at [205, 212] on button "Close" at bounding box center [204, 208] width 61 height 12
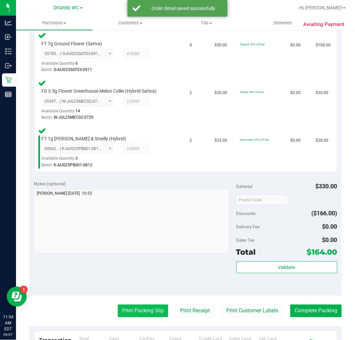
click at [129, 316] on button "Print Packing Slip" at bounding box center [143, 311] width 50 height 13
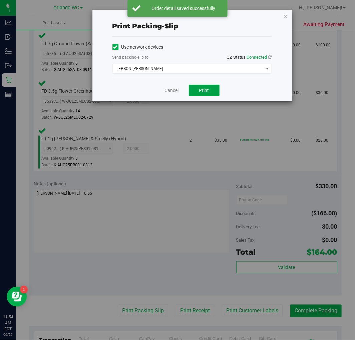
click at [195, 92] on button "Print" at bounding box center [204, 90] width 31 height 11
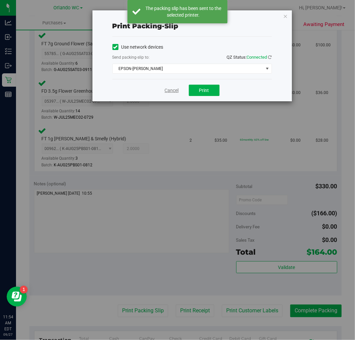
click at [171, 91] on link "Cancel" at bounding box center [172, 90] width 14 height 7
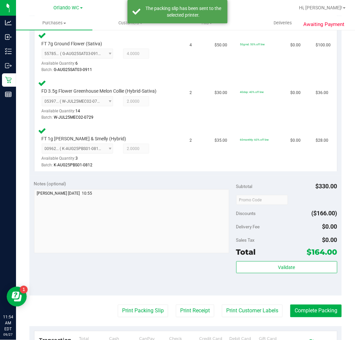
click at [320, 302] on purchase-details "Back Edit Purchase Cancel Purchase View Profile # 12013903 BioTrack ID: - Submi…" at bounding box center [185, 160] width 312 height 619
click at [320, 309] on button "Complete Packing" at bounding box center [315, 311] width 51 height 13
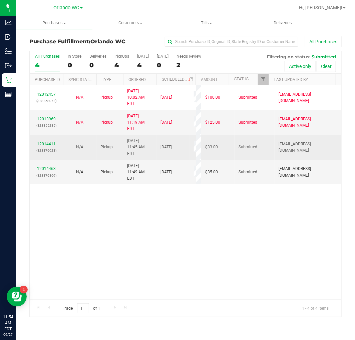
click at [49, 148] on p "(328376023)" at bounding box center [46, 151] width 25 height 6
click at [49, 142] on link "12014411" at bounding box center [46, 144] width 19 height 5
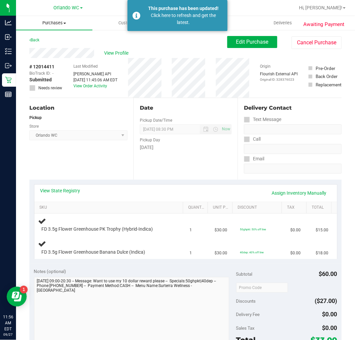
click at [55, 22] on span "Purchases" at bounding box center [54, 23] width 76 height 6
click at [37, 49] on span "Fulfillment" at bounding box center [36, 48] width 41 height 6
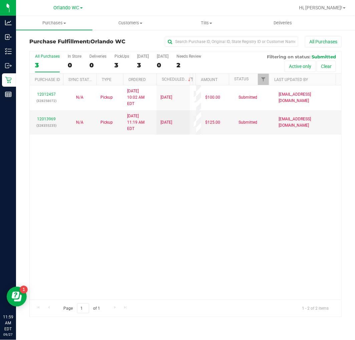
click at [49, 64] on div "3" at bounding box center [47, 65] width 25 height 8
click at [0, 0] on input "All Purchases 3" at bounding box center [0, 0] width 0 height 0
click at [130, 246] on div "12012457 (328258072) N/A Pickup [DATE] 10:02 AM EDT 9/27/2025 $100.00 Submitted…" at bounding box center [186, 192] width 312 height 215
click at [42, 62] on div "2" at bounding box center [47, 65] width 25 height 8
click at [0, 0] on input "All Purchases 2" at bounding box center [0, 0] width 0 height 0
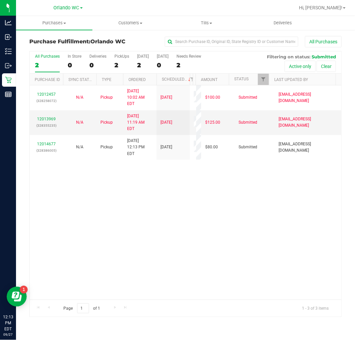
click at [45, 61] on label "All Purchases 2" at bounding box center [47, 63] width 25 height 18
click at [0, 0] on input "All Purchases 2" at bounding box center [0, 0] width 0 height 0
click at [142, 245] on div "12012457 (328258072) N/A Pickup [DATE] 10:02 AM EDT 9/27/2025 $100.00 Submitted…" at bounding box center [186, 192] width 312 height 215
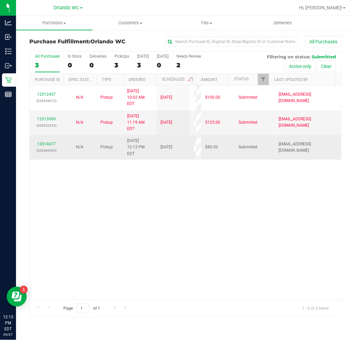
click at [55, 148] on p "(328386005)" at bounding box center [46, 151] width 25 height 6
click at [50, 142] on link "12014677" at bounding box center [46, 144] width 19 height 5
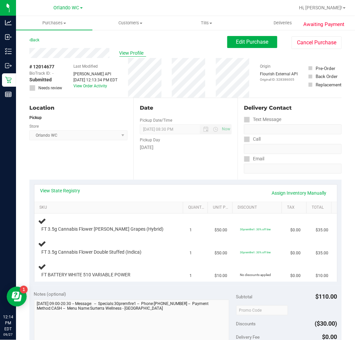
click at [136, 53] on span "View Profile" at bounding box center [132, 53] width 27 height 7
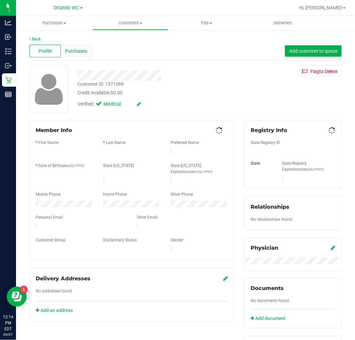
click at [63, 51] on div "Purchases" at bounding box center [76, 51] width 31 height 13
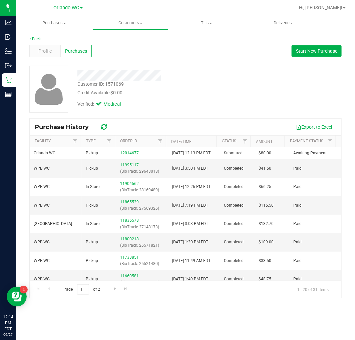
click at [198, 81] on div "Customer ID: 1571069 Credit Available: $0.00" at bounding box center [152, 89] width 161 height 16
click at [54, 25] on span "Purchases" at bounding box center [54, 23] width 76 height 6
click at [41, 46] on span "Fulfillment" at bounding box center [36, 48] width 41 height 6
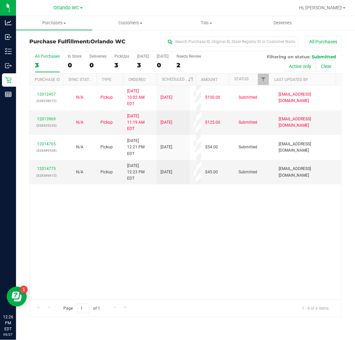
click at [42, 62] on div "3" at bounding box center [47, 65] width 25 height 8
click at [0, 0] on input "All Purchases 3" at bounding box center [0, 0] width 0 height 0
click at [114, 238] on div "12012457 (328258072) N/A Pickup [DATE] 10:02 AM EDT 9/27/2025 $100.00 Submitted…" at bounding box center [186, 192] width 312 height 215
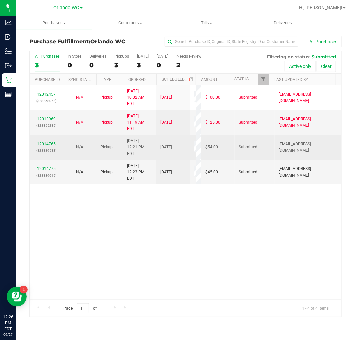
click at [48, 142] on link "12014765" at bounding box center [46, 144] width 19 height 5
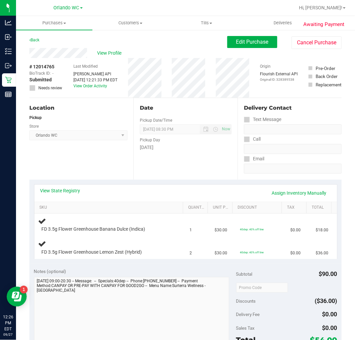
click at [171, 105] on div "Date" at bounding box center [186, 108] width 92 height 8
click at [44, 26] on span "Purchases" at bounding box center [54, 23] width 76 height 6
click at [39, 51] on span "Fulfillment" at bounding box center [36, 48] width 41 height 6
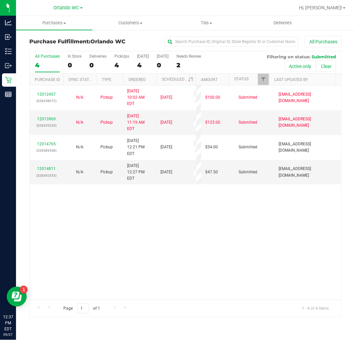
click at [156, 207] on div "12012457 (328258072) N/A Pickup 9/27/2025 10:02 AM EDT 9/27/2025 $100.00 Submit…" at bounding box center [186, 192] width 312 height 215
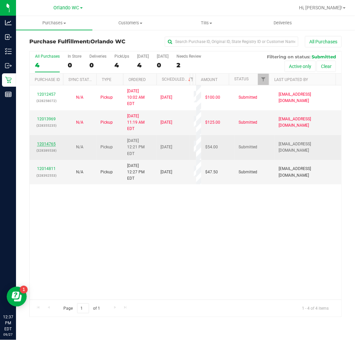
click at [44, 142] on link "12014765" at bounding box center [46, 144] width 19 height 5
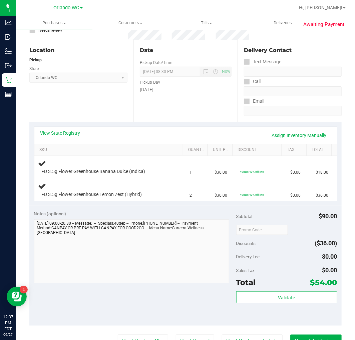
scroll to position [74, 0]
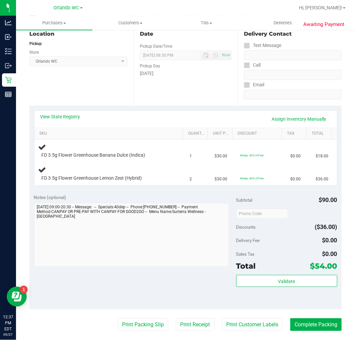
click at [92, 107] on div "View State Registry Assign Inventory Manually SKU Quantity Unit Price Discount …" at bounding box center [185, 148] width 312 height 84
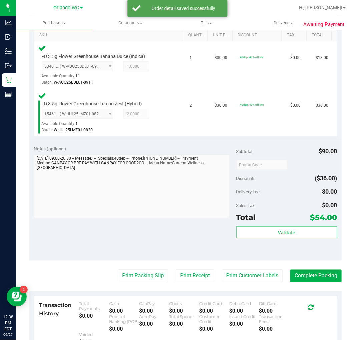
scroll to position [185, 0]
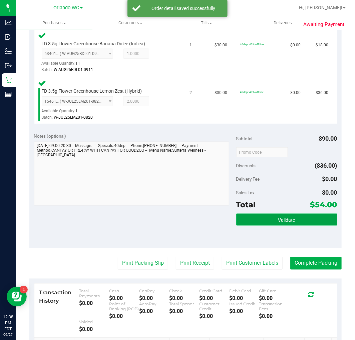
click at [286, 224] on button "Validate" at bounding box center [286, 220] width 101 height 12
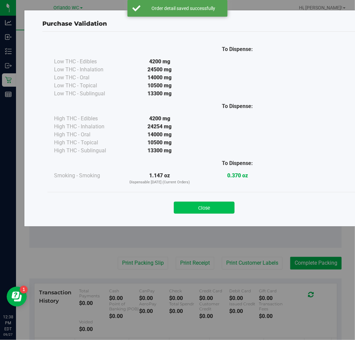
click at [221, 208] on button "Close" at bounding box center [204, 208] width 61 height 12
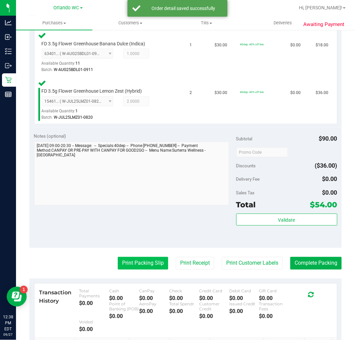
click at [144, 265] on button "Print Packing Slip" at bounding box center [143, 263] width 50 height 13
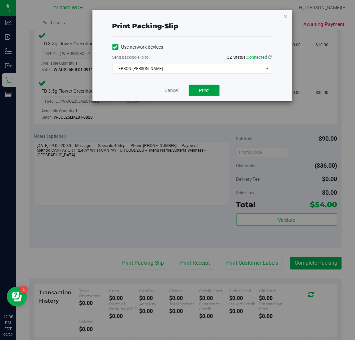
click at [209, 87] on button "Print" at bounding box center [204, 90] width 31 height 11
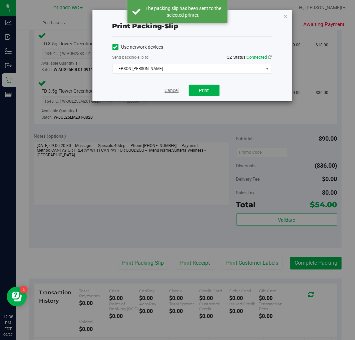
click at [172, 88] on link "Cancel" at bounding box center [172, 90] width 14 height 7
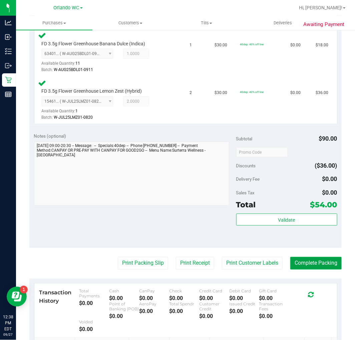
click at [311, 264] on button "Complete Packing" at bounding box center [315, 263] width 51 height 13
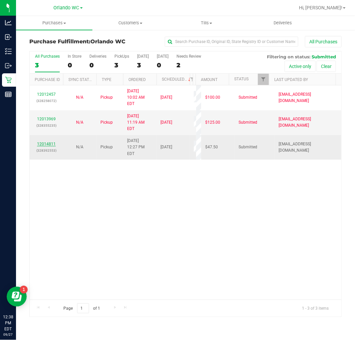
click at [47, 142] on link "12014811" at bounding box center [46, 144] width 19 height 5
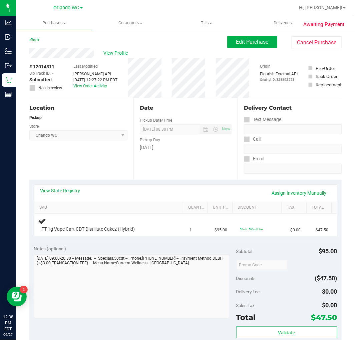
click at [62, 189] on link "View State Registry" at bounding box center [60, 191] width 40 height 7
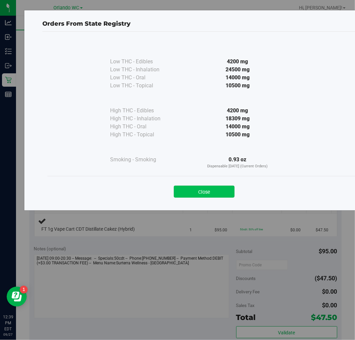
click at [208, 198] on button "Close" at bounding box center [204, 192] width 61 height 12
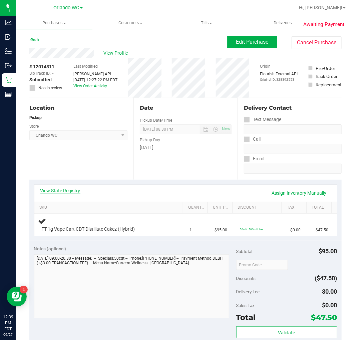
click at [70, 190] on link "View State Registry" at bounding box center [60, 191] width 40 height 7
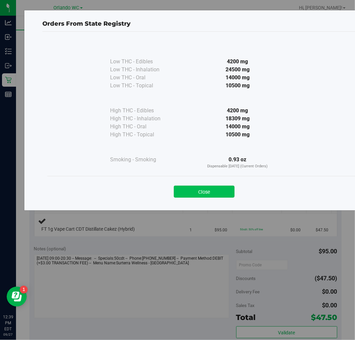
click at [221, 194] on button "Close" at bounding box center [204, 192] width 61 height 12
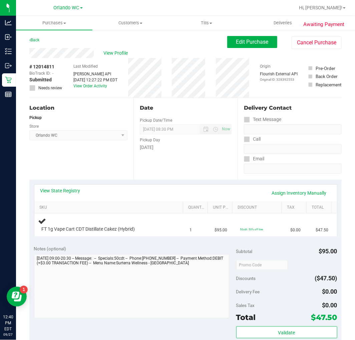
click at [145, 165] on div "Date Pickup Date/Time 09/27/2025 Now 09/27/2025 08:30 PM Now Pickup Day Saturday" at bounding box center [186, 139] width 104 height 82
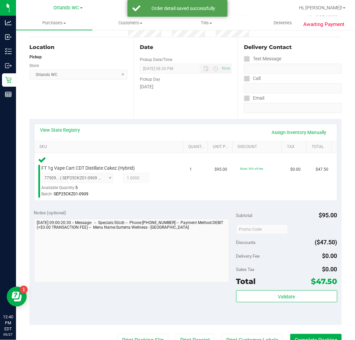
scroll to position [148, 0]
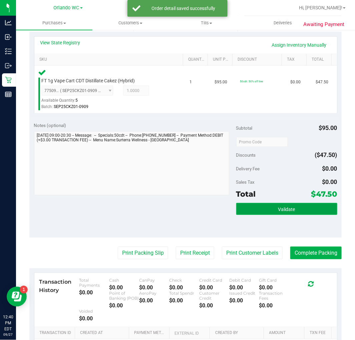
click at [279, 209] on span "Validate" at bounding box center [286, 209] width 17 height 5
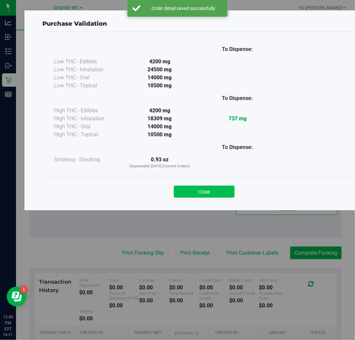
click at [208, 192] on button "Close" at bounding box center [204, 192] width 61 height 12
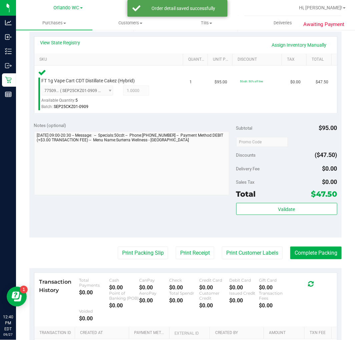
click at [134, 245] on purchase-details "Back Edit Purchase Cancel Purchase View Profile # 12014811 BioTrack ID: - Submi…" at bounding box center [185, 150] width 312 height 524
click at [134, 250] on button "Print Packing Slip" at bounding box center [143, 253] width 50 height 13
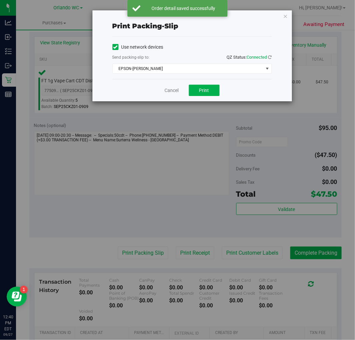
click at [214, 84] on div "Cancel Print" at bounding box center [192, 90] width 160 height 22
click at [214, 93] on button "Print" at bounding box center [204, 90] width 31 height 11
click at [167, 91] on link "Cancel" at bounding box center [172, 90] width 14 height 7
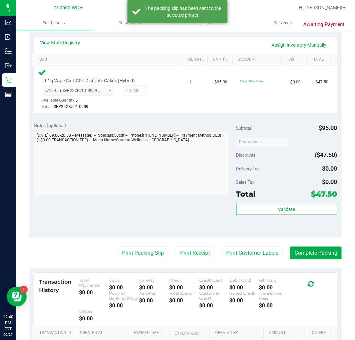
click at [332, 242] on purchase-details "Back Edit Purchase Cancel Purchase View Profile # 12014811 BioTrack ID: - Submi…" at bounding box center [185, 150] width 312 height 524
click at [332, 244] on purchase-details "Back Edit Purchase Cancel Purchase View Profile # 12014811 BioTrack ID: - Submi…" at bounding box center [185, 150] width 312 height 524
click at [332, 247] on button "Complete Packing" at bounding box center [315, 253] width 51 height 13
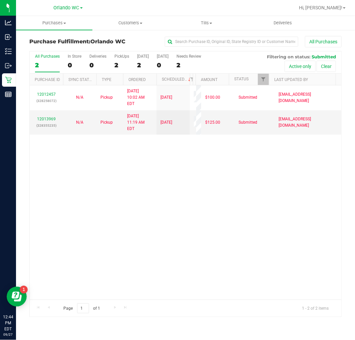
click at [50, 59] on label "All Purchases 2" at bounding box center [47, 63] width 25 height 18
click at [0, 0] on input "All Purchases 2" at bounding box center [0, 0] width 0 height 0
drag, startPoint x: 202, startPoint y: 321, endPoint x: 127, endPoint y: 180, distance: 159.6
click at [202, 321] on div "Purchase Fulfillment: Orlando WC All Purchases All Purchases 2 In Store 0 Deliv…" at bounding box center [185, 176] width 339 height 295
click at [41, 64] on div "2" at bounding box center [47, 65] width 25 height 8
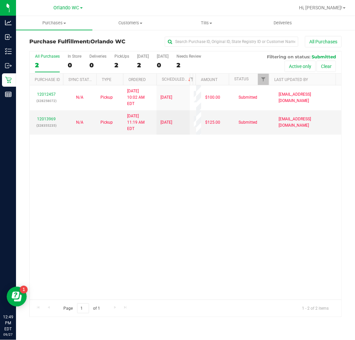
click at [0, 0] on input "All Purchases 2" at bounding box center [0, 0] width 0 height 0
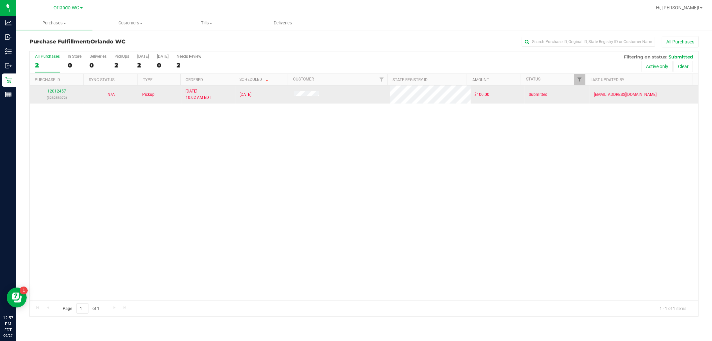
drag, startPoint x: 206, startPoint y: 193, endPoint x: 208, endPoint y: 103, distance: 89.5
click at [206, 193] on div "12012457 (328258072) N/A Pickup 9/27/2025 10:02 AM EDT 9/27/2025 $100.00 Submit…" at bounding box center [364, 192] width 669 height 215
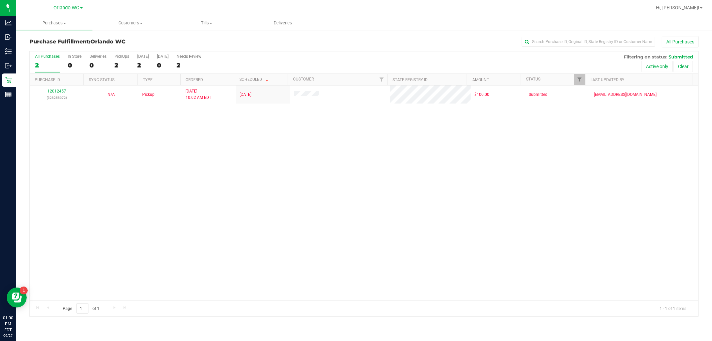
click at [52, 60] on label "All Purchases 2" at bounding box center [47, 63] width 25 height 18
click at [0, 0] on input "All Purchases 2" at bounding box center [0, 0] width 0 height 0
click at [249, 233] on div "12012457 (328258072) N/A Pickup 9/27/2025 10:02 AM EDT 9/27/2025 $100.00 Submit…" at bounding box center [364, 192] width 669 height 215
click at [55, 161] on div "12012457 (328258072) N/A Pickup 9/27/2025 10:02 AM EDT 9/27/2025 $100.00 Submit…" at bounding box center [364, 192] width 669 height 215
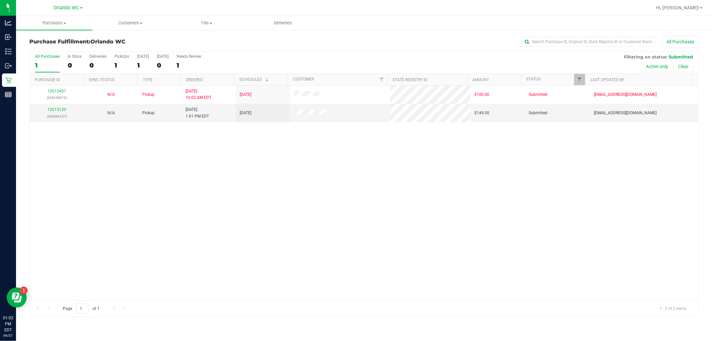
click at [247, 273] on div "12012457 (328258072) N/A Pickup 9/27/2025 10:02 AM EDT 9/27/2025 $100.00 Submit…" at bounding box center [364, 192] width 669 height 215
click at [41, 65] on div "1" at bounding box center [47, 65] width 25 height 8
click at [0, 0] on input "All Purchases 1" at bounding box center [0, 0] width 0 height 0
click at [56, 108] on link "12015139" at bounding box center [56, 109] width 19 height 5
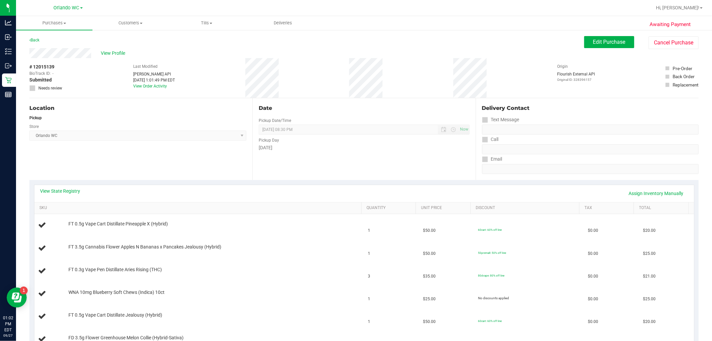
click at [109, 154] on div "Location Pickup Store Orlando WC Select Store Bonita Springs WC Boynton Beach W…" at bounding box center [140, 139] width 223 height 82
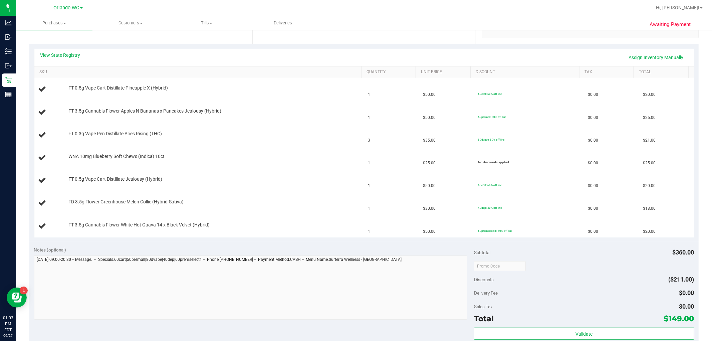
scroll to position [148, 0]
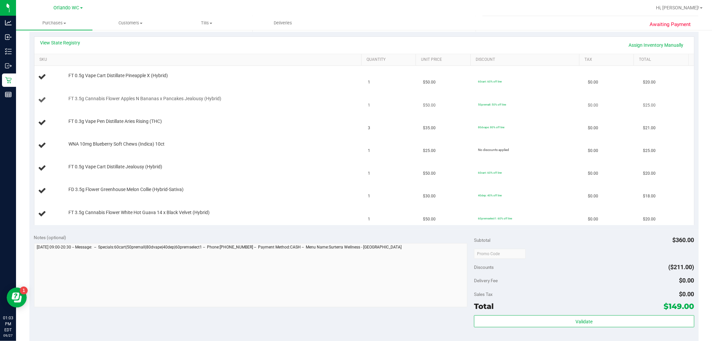
click at [190, 104] on div "FT 3.5g Cannabis Flower Apples N Bananas x Pancakes Jealousy (Hybrid)" at bounding box center [199, 99] width 322 height 9
click at [149, 95] on span "FT 3.5g Cannabis Flower Apples N Bananas x Pancakes Jealousy (Hybrid)" at bounding box center [144, 98] width 153 height 6
click at [170, 101] on span "FT 3.5g Cannabis Flower Apples N Bananas x Pancakes Jealousy (Hybrid)" at bounding box center [144, 98] width 153 height 6
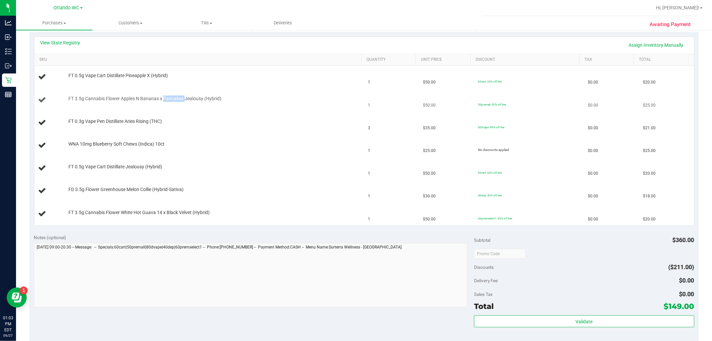
click at [170, 101] on span "FT 3.5g Cannabis Flower Apples N Bananas x Pancakes Jealousy (Hybrid)" at bounding box center [144, 98] width 153 height 6
click at [189, 98] on span "FT 3.5g Cannabis Flower Apples N Bananas x Pancakes Jealousy (Hybrid)" at bounding box center [144, 98] width 153 height 6
click at [174, 104] on td "FT 3.5g Cannabis Flower Apples N Bananas x Pancakes Jealousy (Hybrid)" at bounding box center [199, 100] width 330 height 23
click at [62, 21] on span "Purchases" at bounding box center [54, 23] width 76 height 6
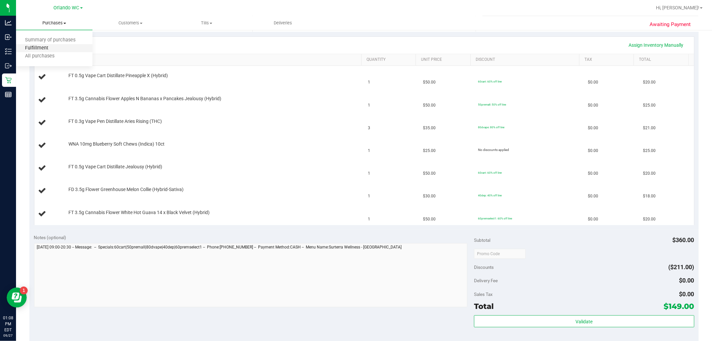
click at [35, 46] on span "Fulfillment" at bounding box center [36, 48] width 41 height 6
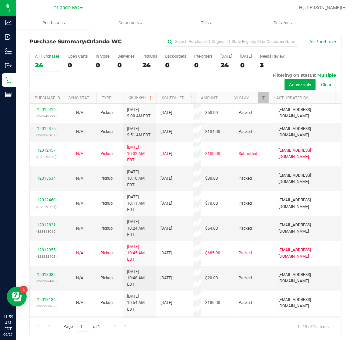
click at [42, 67] on div "24" at bounding box center [47, 65] width 25 height 8
click at [0, 0] on input "All Purchases 24" at bounding box center [0, 0] width 0 height 0
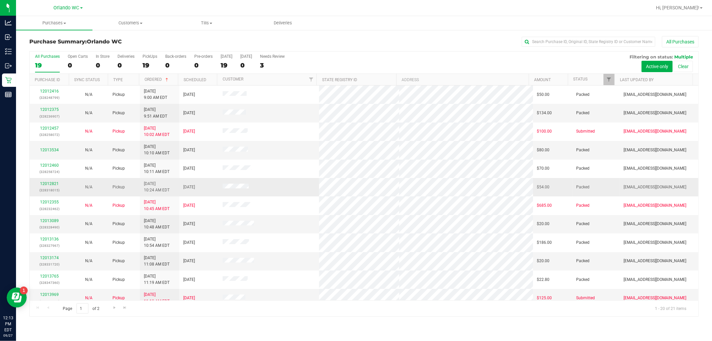
click at [275, 180] on td at bounding box center [269, 187] width 100 height 18
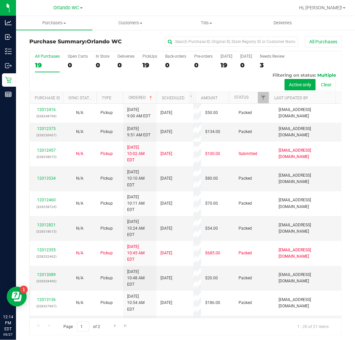
click at [48, 63] on div "19" at bounding box center [47, 65] width 25 height 8
click at [0, 0] on input "All Purchases 19" at bounding box center [0, 0] width 0 height 0
click at [47, 66] on div "22" at bounding box center [47, 65] width 25 height 8
click at [0, 0] on input "All Purchases 22" at bounding box center [0, 0] width 0 height 0
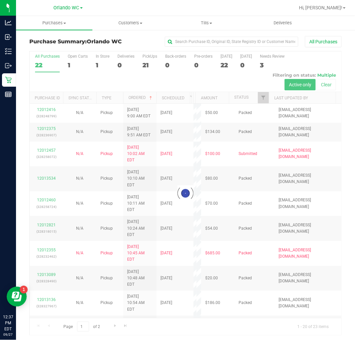
click at [40, 63] on div at bounding box center [186, 193] width 312 height 284
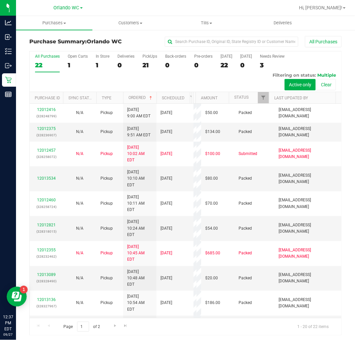
click at [47, 64] on div "22" at bounding box center [47, 65] width 25 height 8
click at [0, 0] on input "All Purchases 22" at bounding box center [0, 0] width 0 height 0
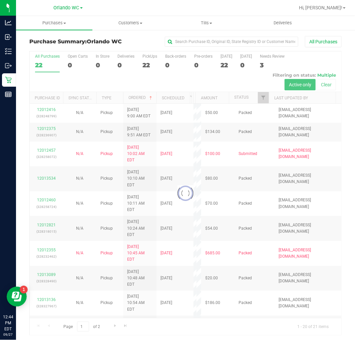
click at [37, 67] on div at bounding box center [186, 193] width 312 height 284
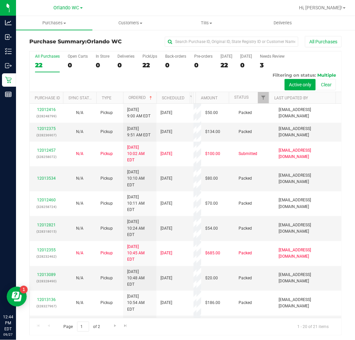
click at [41, 67] on div "22" at bounding box center [47, 65] width 25 height 8
click at [0, 0] on input "All Purchases 22" at bounding box center [0, 0] width 0 height 0
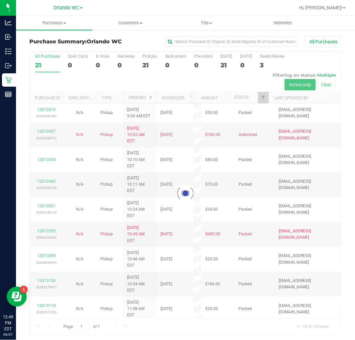
click at [45, 53] on div at bounding box center [186, 193] width 312 height 284
click at [46, 56] on div at bounding box center [186, 193] width 312 height 284
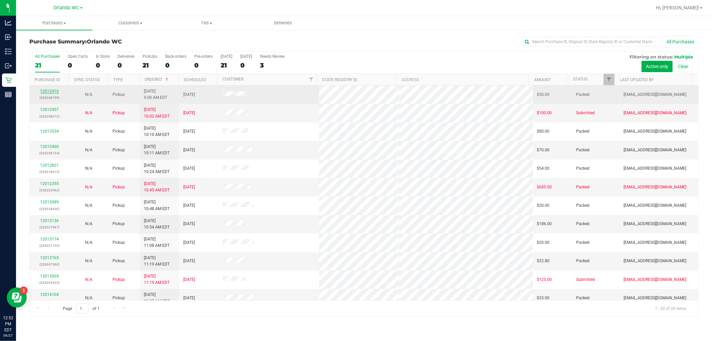
click at [47, 90] on link "12012416" at bounding box center [49, 91] width 19 height 5
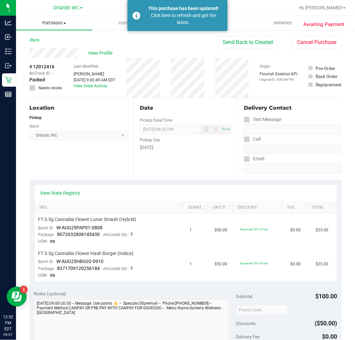
click at [42, 19] on uib-tab-heading "Purchases Summary of purchases Fulfillment All purchases" at bounding box center [54, 23] width 76 height 14
click at [48, 47] on span "Fulfillment" at bounding box center [36, 48] width 41 height 6
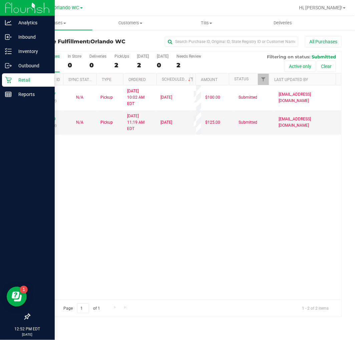
click at [9, 82] on icon at bounding box center [8, 80] width 7 height 7
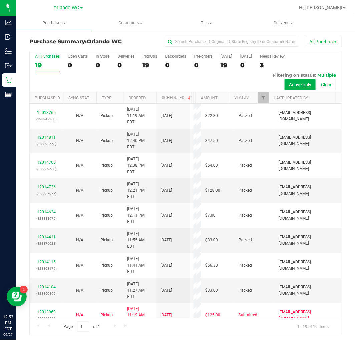
click at [41, 65] on div "19" at bounding box center [47, 65] width 25 height 8
click at [0, 0] on input "All Purchases 19" at bounding box center [0, 0] width 0 height 0
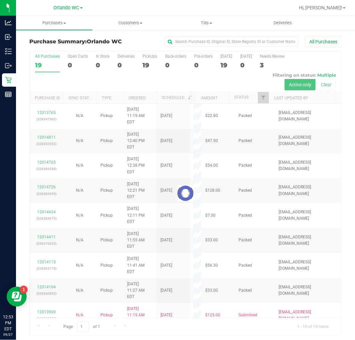
click at [145, 99] on div at bounding box center [186, 193] width 312 height 284
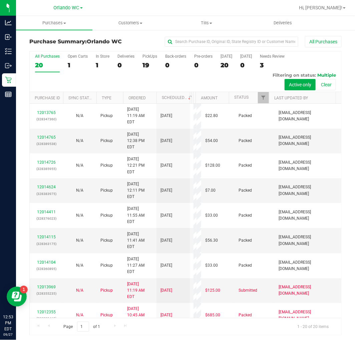
click at [143, 100] on th "Ordered" at bounding box center [139, 98] width 33 height 12
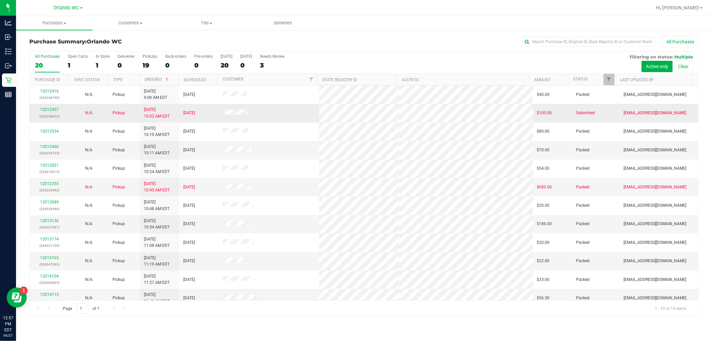
click at [289, 111] on td at bounding box center [269, 113] width 100 height 18
click at [49, 63] on div "20" at bounding box center [47, 65] width 25 height 8
click at [0, 0] on input "All Purchases 20" at bounding box center [0, 0] width 0 height 0
click at [284, 113] on td at bounding box center [269, 113] width 100 height 18
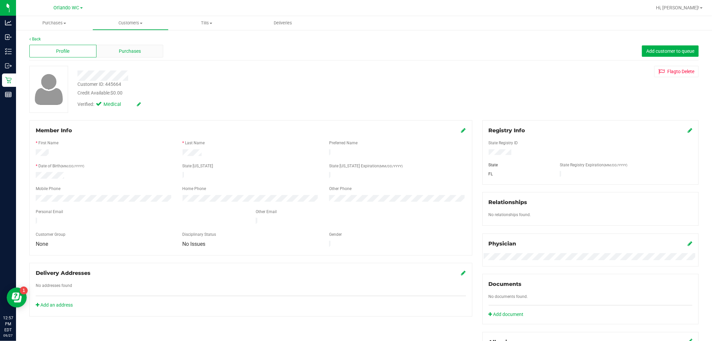
click at [116, 55] on div "Purchases" at bounding box center [129, 51] width 67 height 13
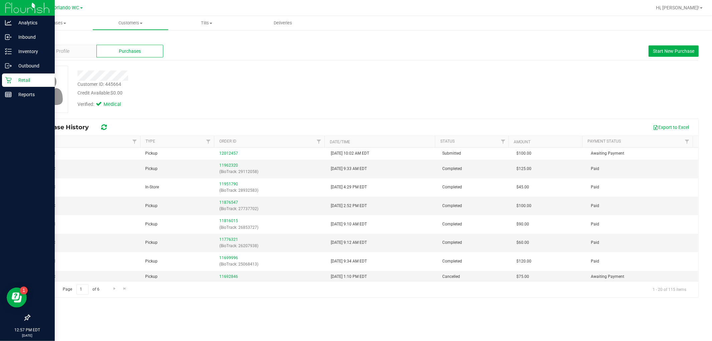
click at [4, 81] on div "Retail" at bounding box center [28, 79] width 53 height 13
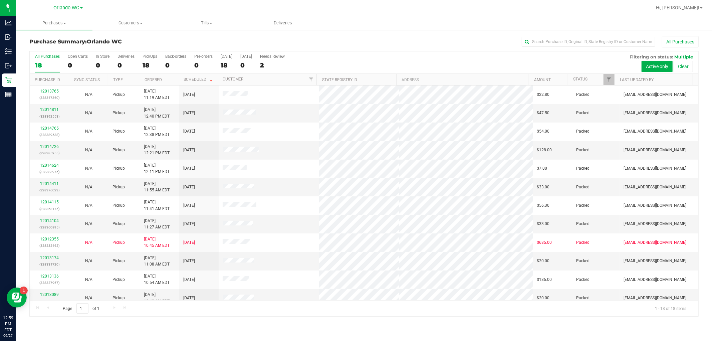
click at [44, 58] on div "All Purchases" at bounding box center [47, 56] width 25 height 5
click at [0, 0] on input "All Purchases 18" at bounding box center [0, 0] width 0 height 0
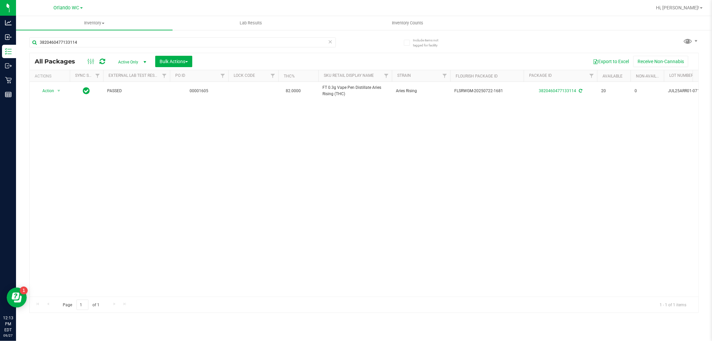
click at [156, 165] on div "Action Action Adjust qty Create package Edit attributes Global inventory Locate…" at bounding box center [364, 189] width 669 height 215
